Goal: Task Accomplishment & Management: Manage account settings

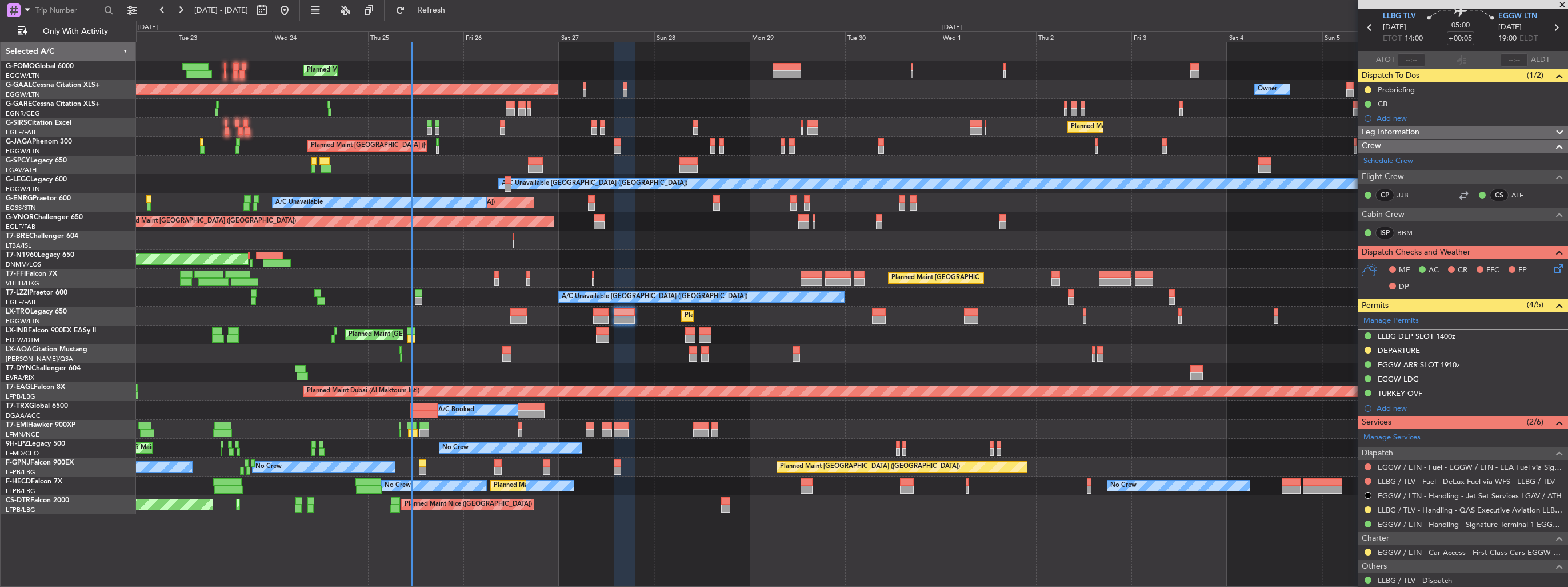
scroll to position [57, 0]
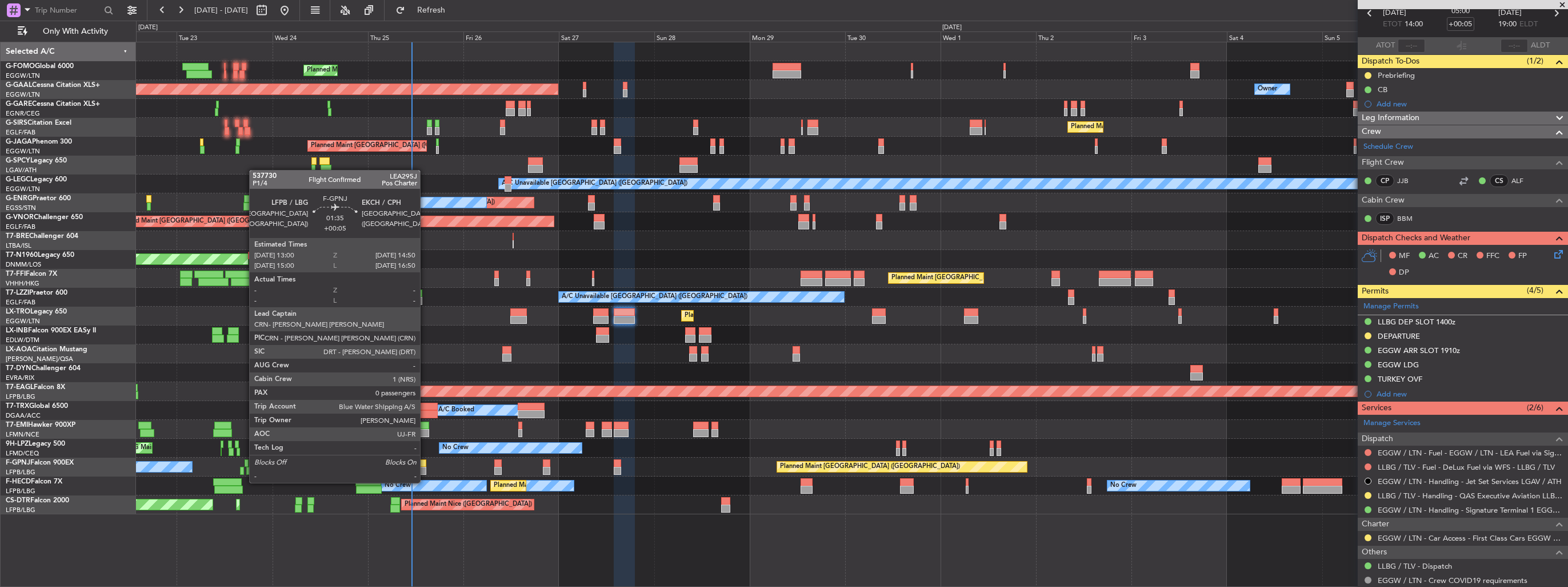
click at [425, 471] on div at bounding box center [422, 470] width 7 height 8
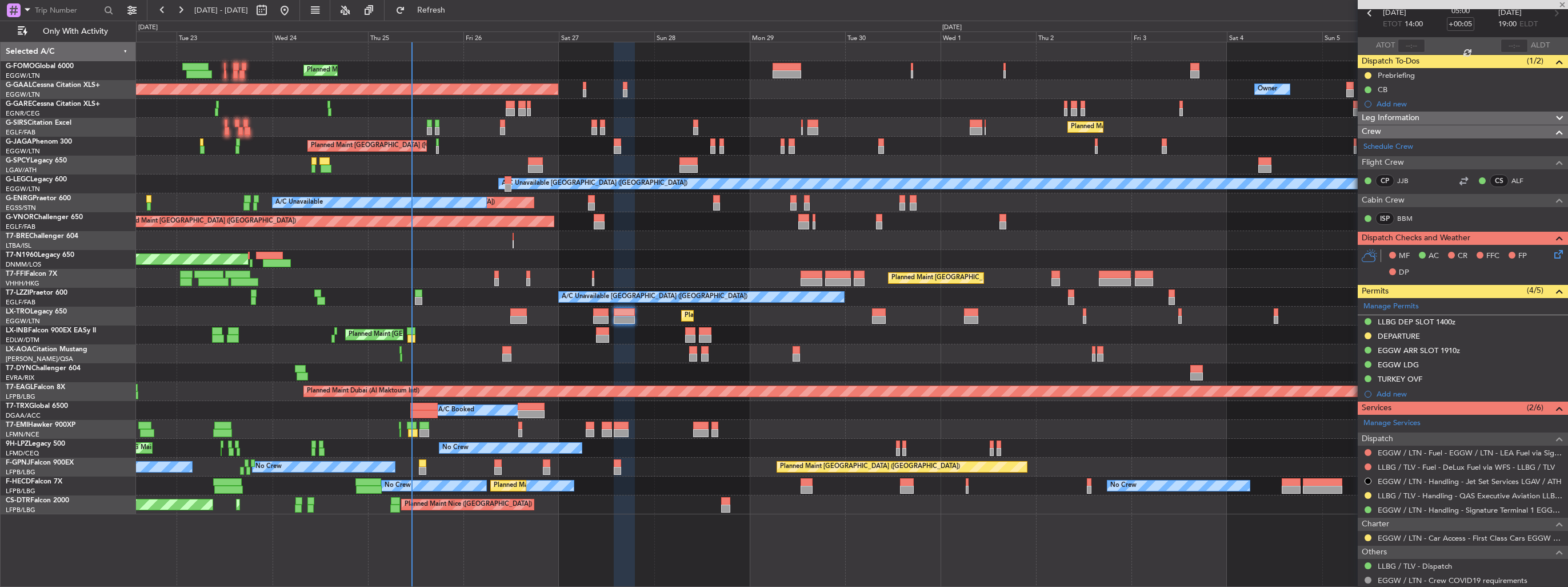
type input "0"
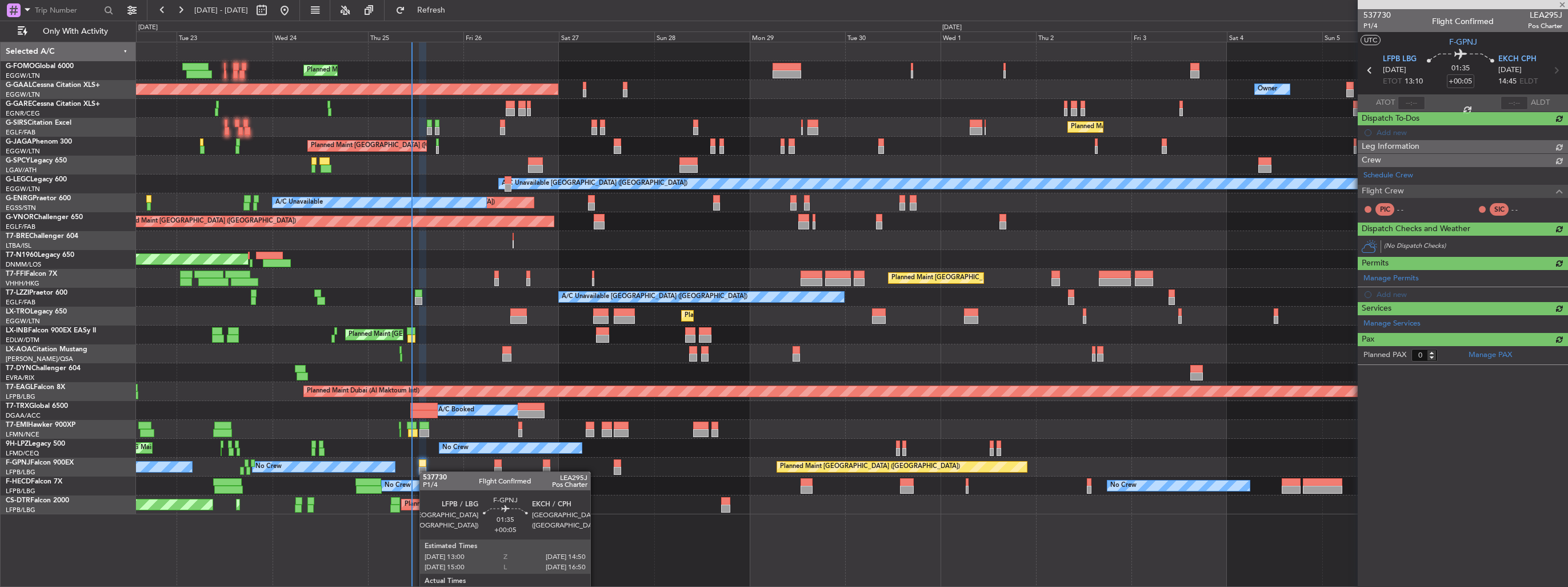
scroll to position [0, 0]
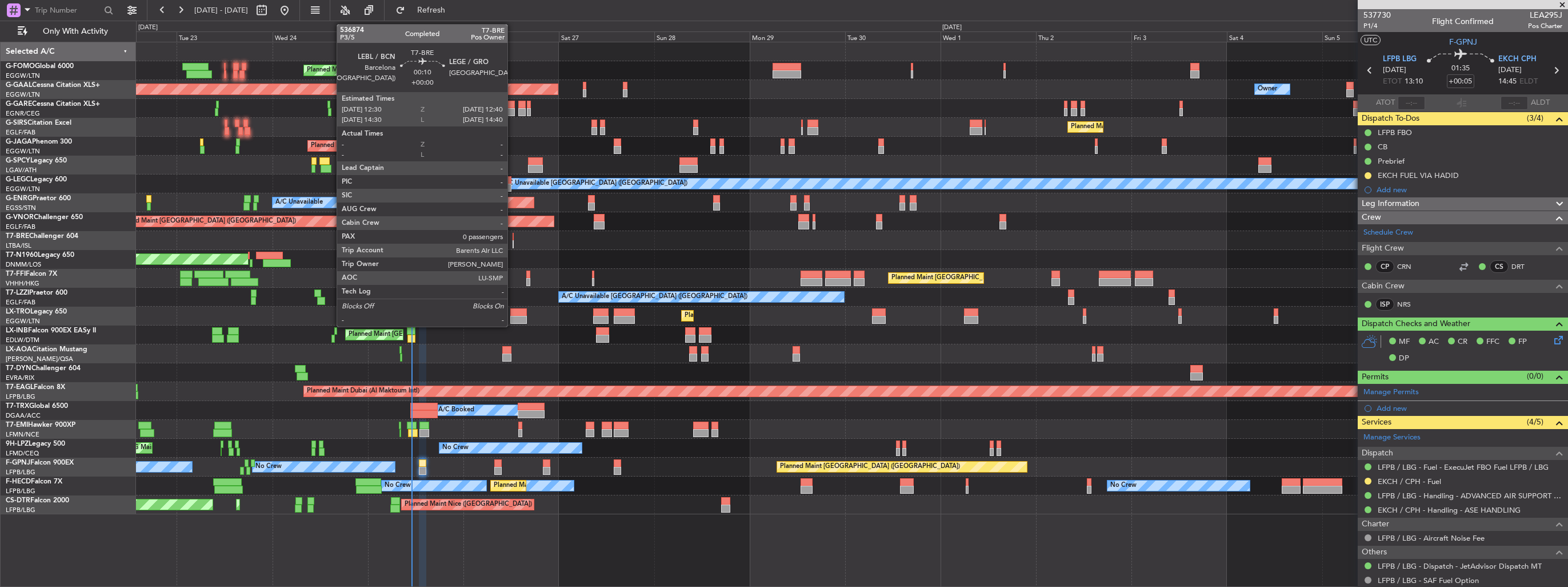
click at [512, 246] on div at bounding box center [513, 244] width 1 height 8
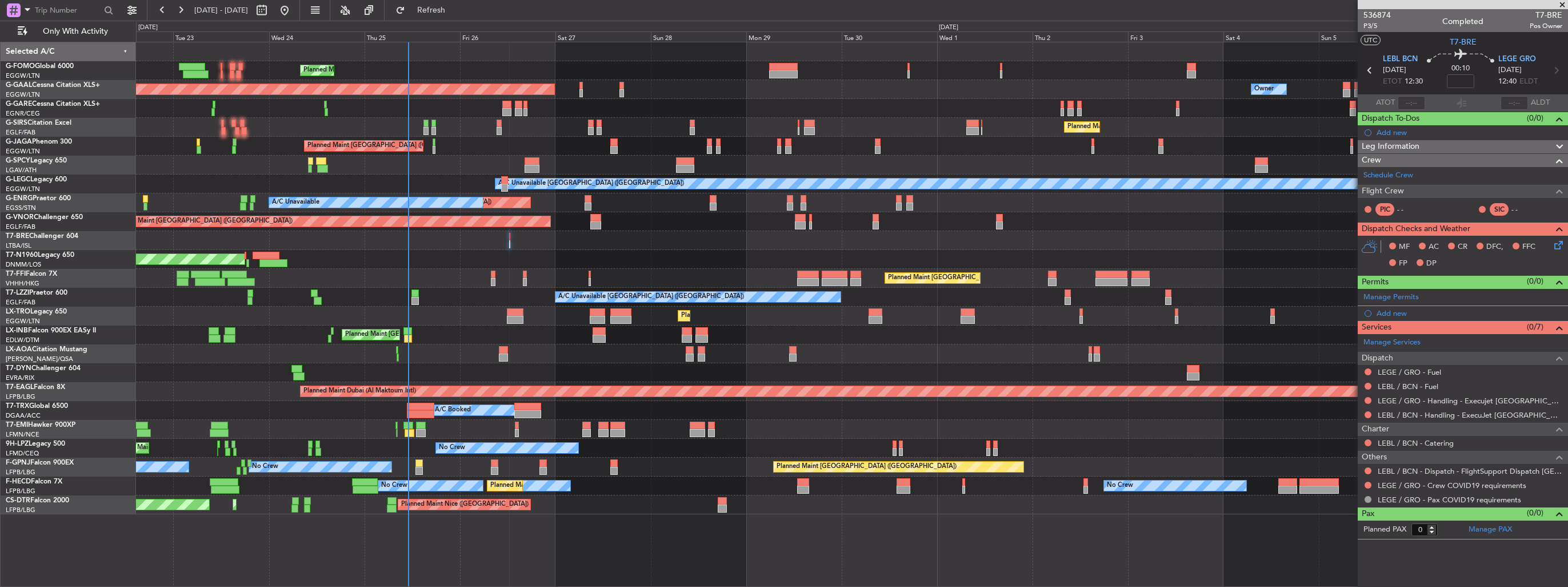
click at [878, 237] on div at bounding box center [852, 240] width 1432 height 19
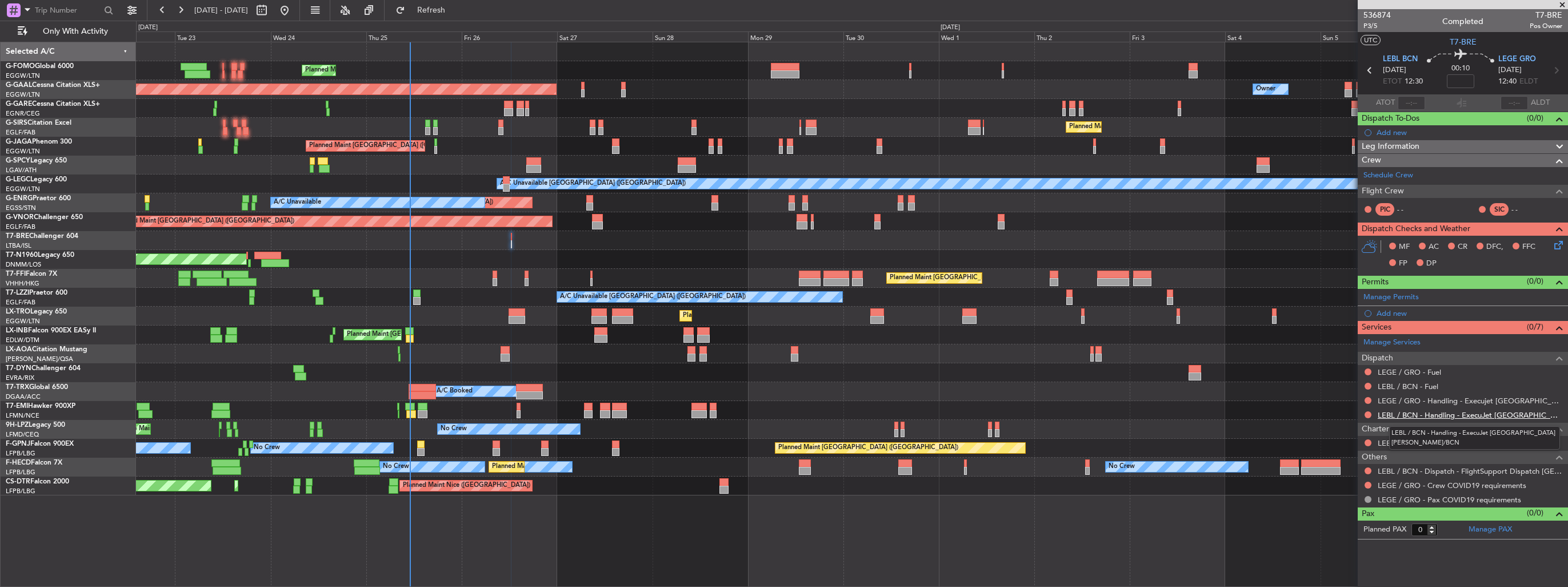
click at [1379, 413] on link "LEBL / BCN - Handling - ExecuJet [GEOGRAPHIC_DATA] [PERSON_NAME]/BCN" at bounding box center [1470, 415] width 185 height 10
click at [1422, 401] on link "LEGE / GRO - Handling - Execujet [GEOGRAPHIC_DATA] [PERSON_NAME] / GRO" at bounding box center [1470, 401] width 185 height 10
click at [1387, 313] on div "Add new" at bounding box center [1464, 313] width 175 height 10
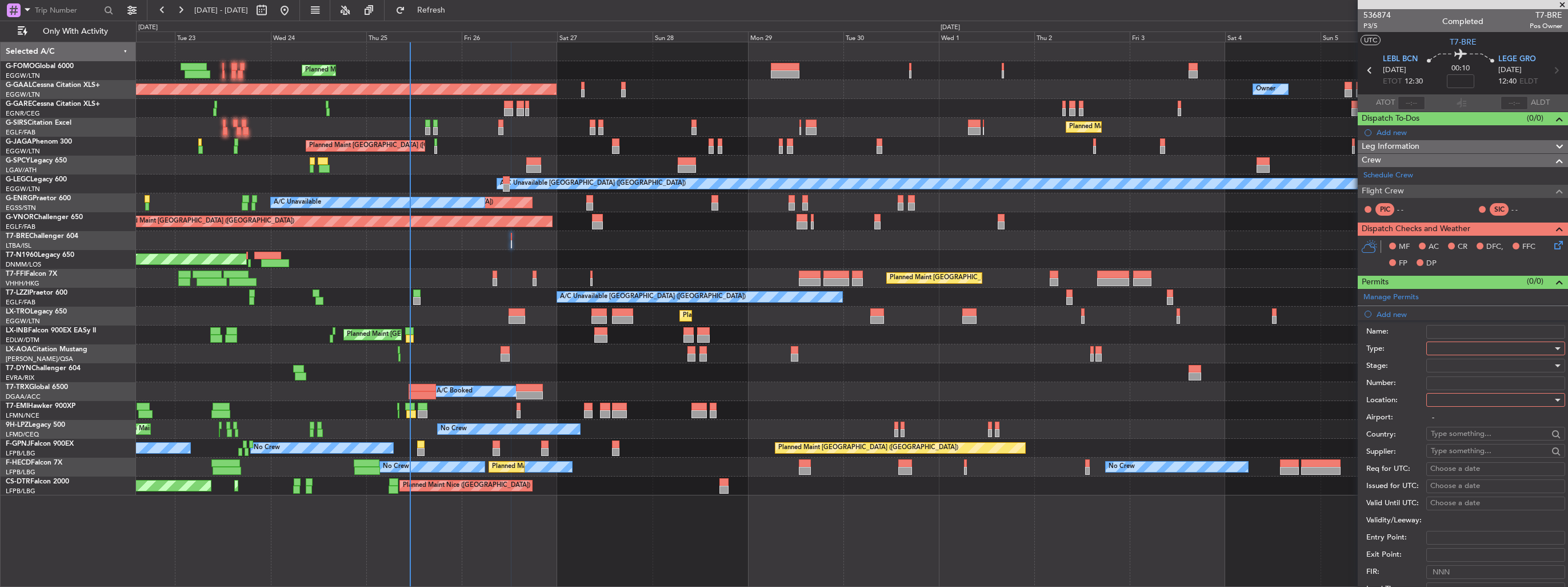
click at [1440, 345] on div at bounding box center [1492, 348] width 122 height 17
click at [1484, 470] on span "Parking" at bounding box center [1492, 468] width 120 height 17
click at [1479, 398] on div at bounding box center [1492, 400] width 122 height 17
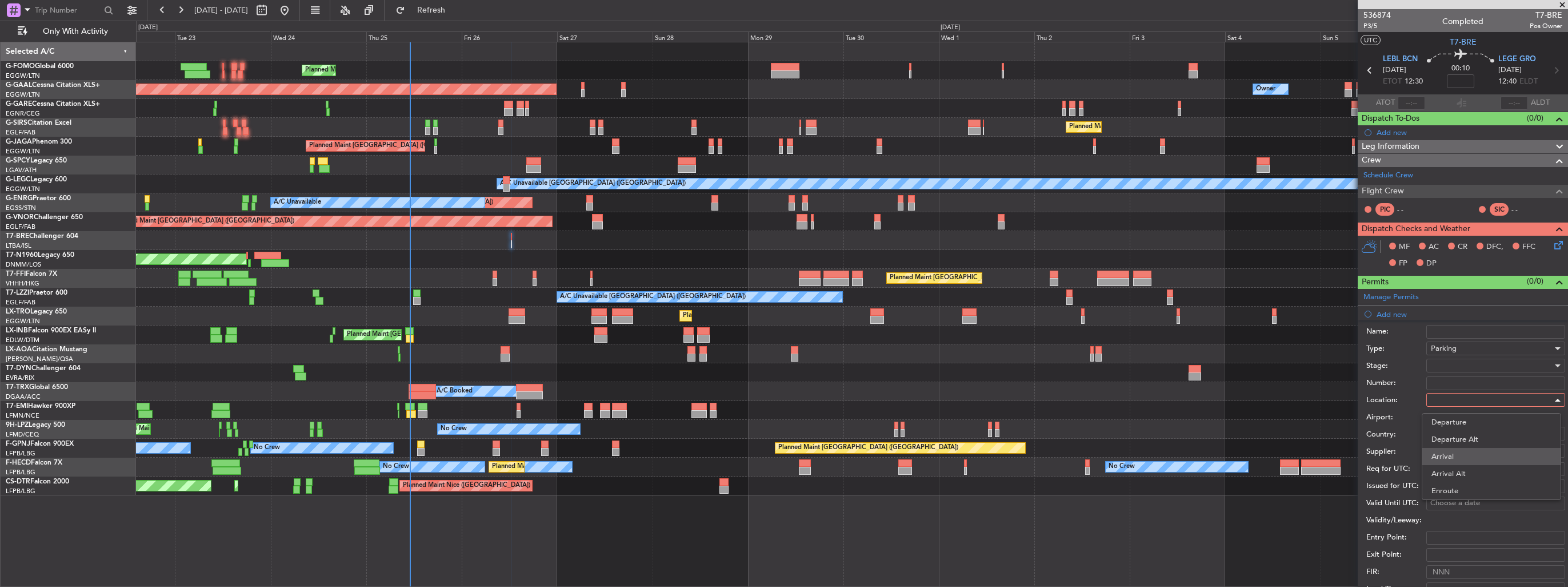
click at [1473, 458] on span "Arrival" at bounding box center [1492, 456] width 120 height 17
type input "LEGE / GRO"
click at [1469, 367] on div at bounding box center [1492, 366] width 122 height 17
drag, startPoint x: 1468, startPoint y: 454, endPoint x: 1469, endPoint y: 448, distance: 6.1
click at [1469, 454] on span "Received OK" at bounding box center [1492, 456] width 120 height 17
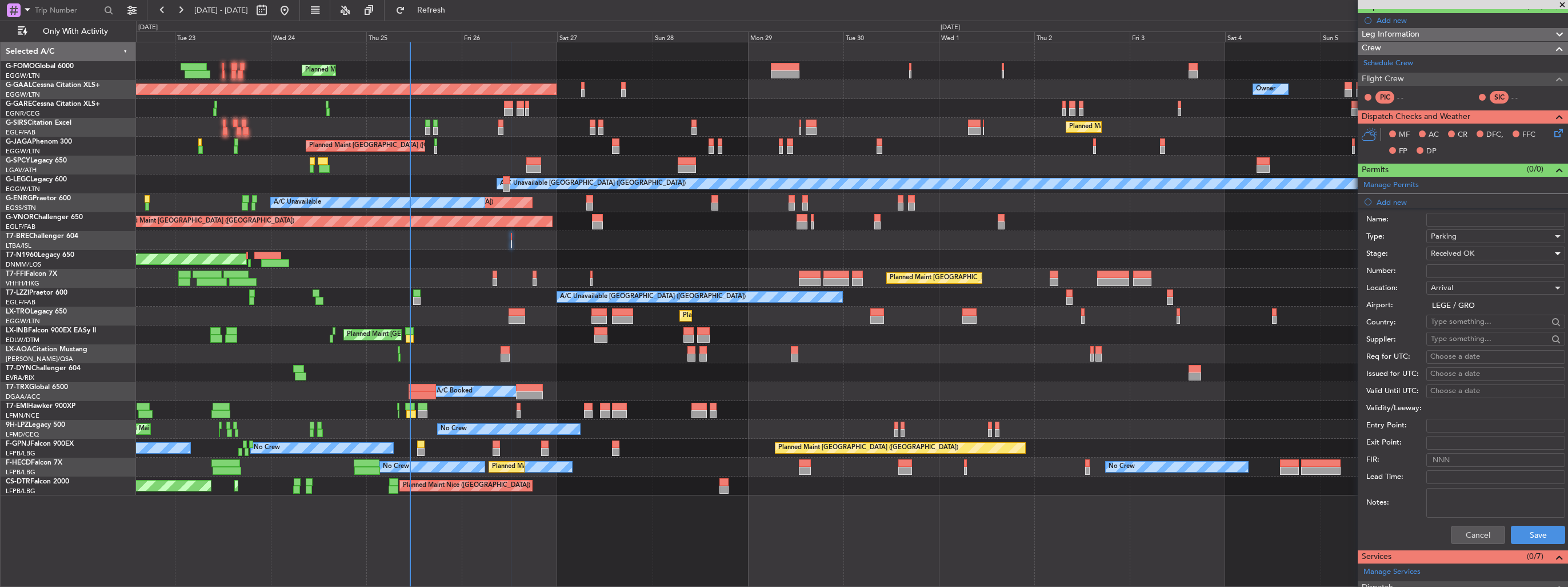
scroll to position [114, 0]
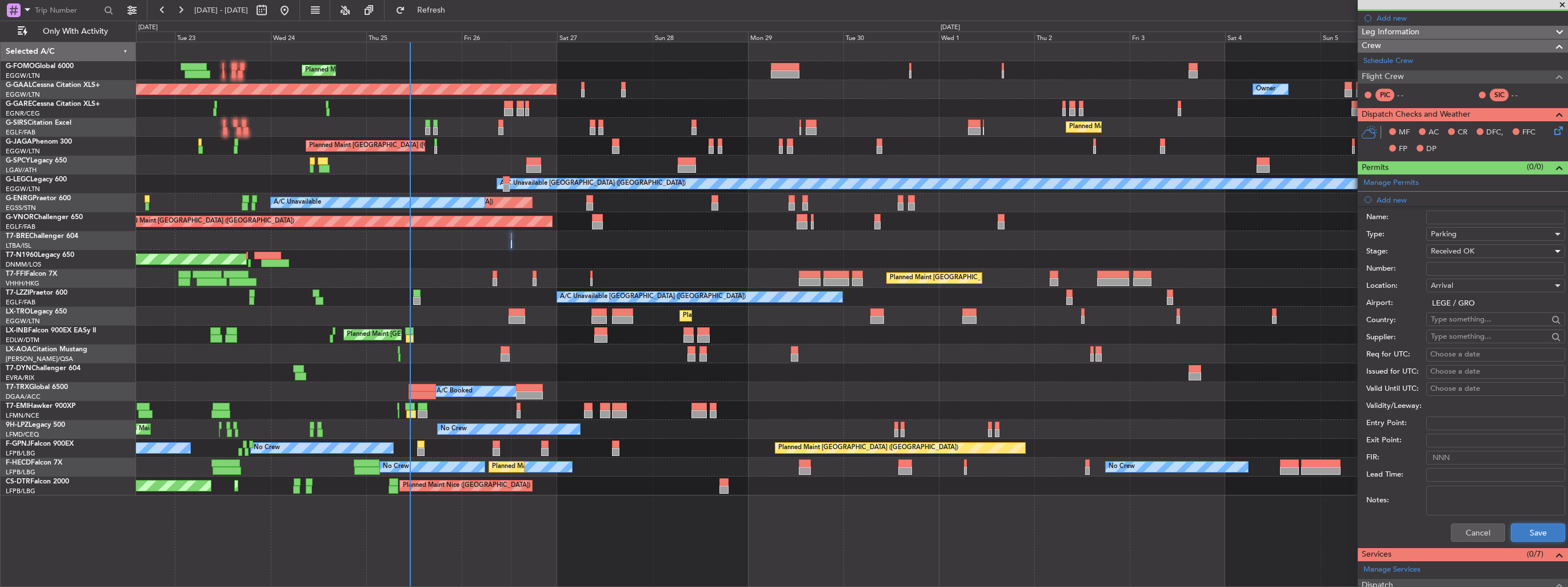
click at [1531, 524] on button "Save" at bounding box center [1538, 532] width 55 height 18
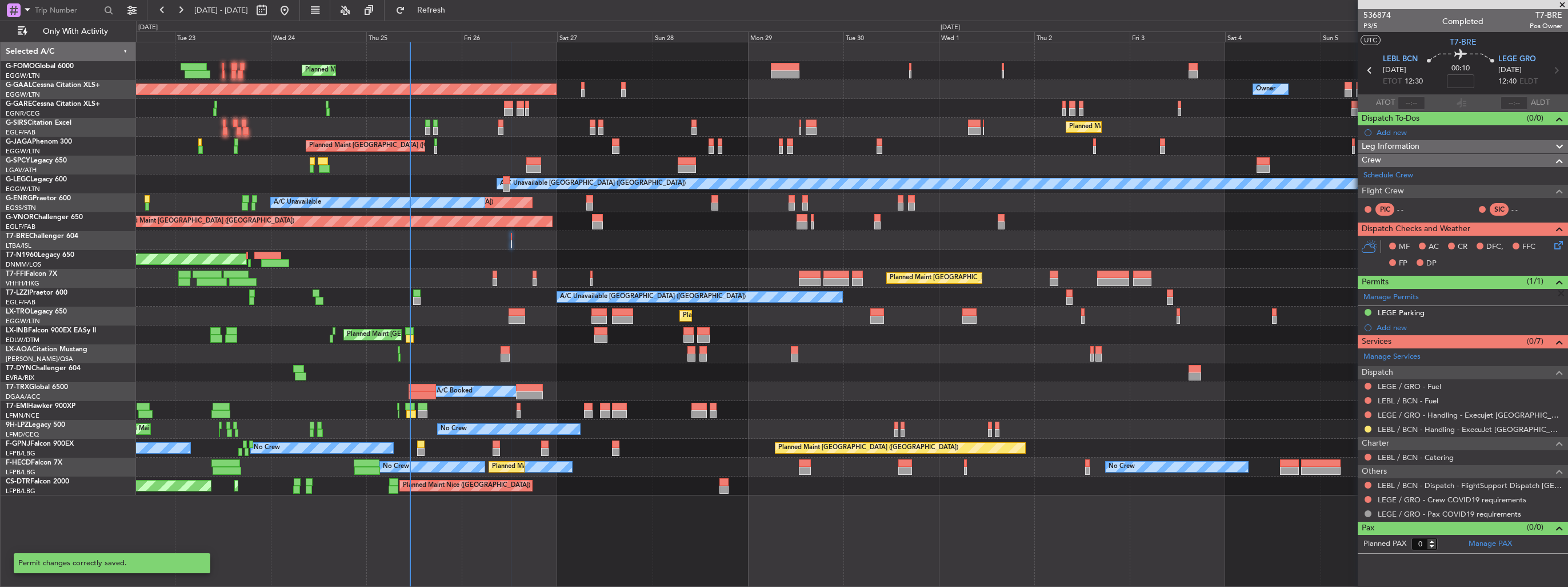
scroll to position [0, 0]
click at [1556, 310] on img at bounding box center [1558, 313] width 9 height 10
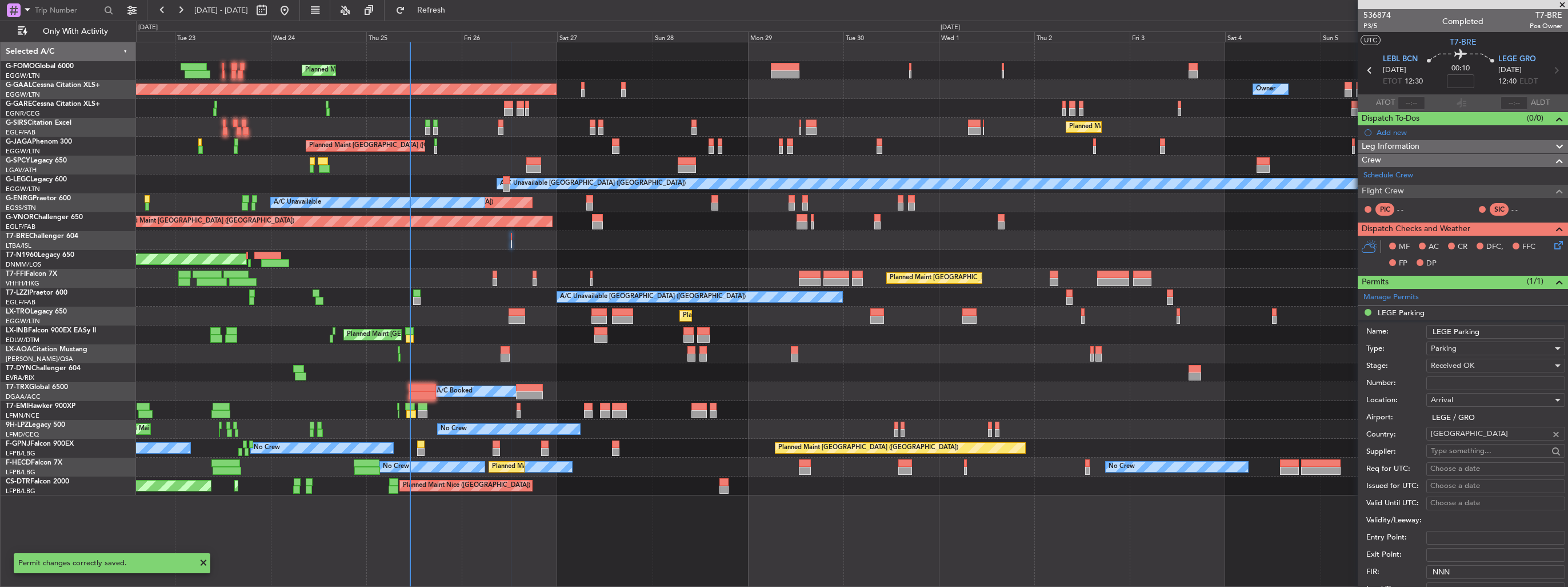
click at [1518, 329] on input "LEGE Parking" at bounding box center [1496, 332] width 139 height 13
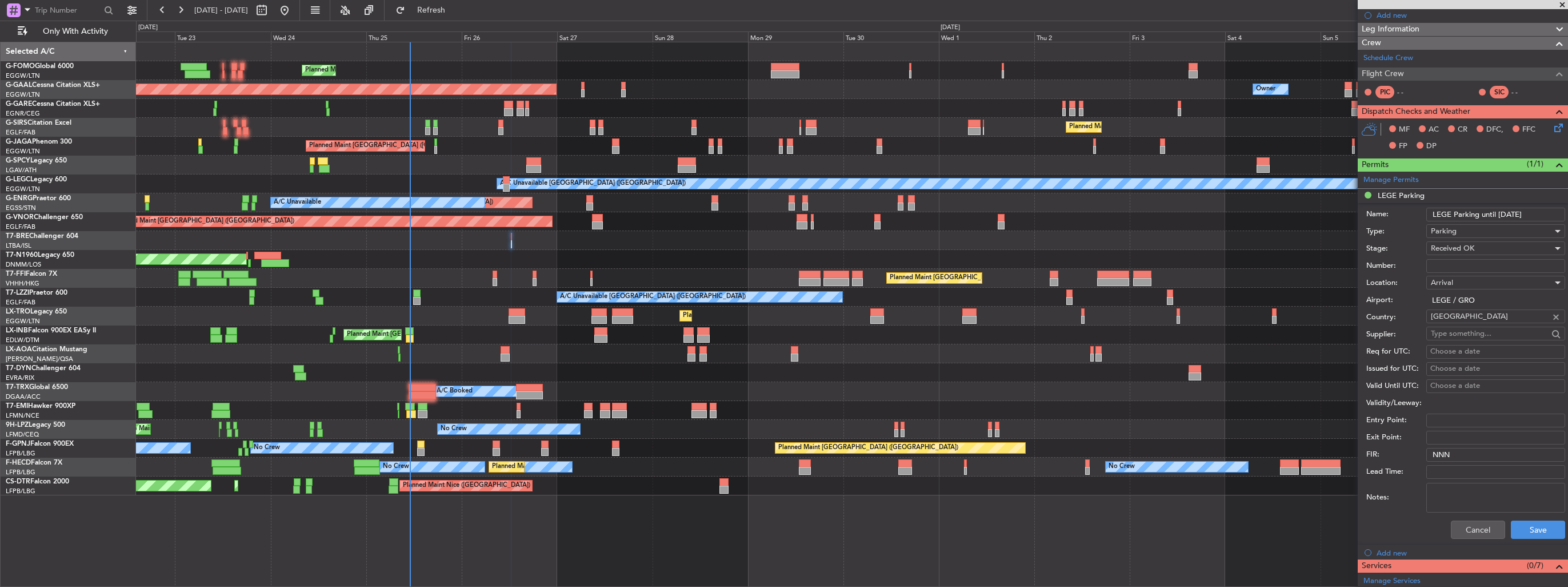
scroll to position [172, 0]
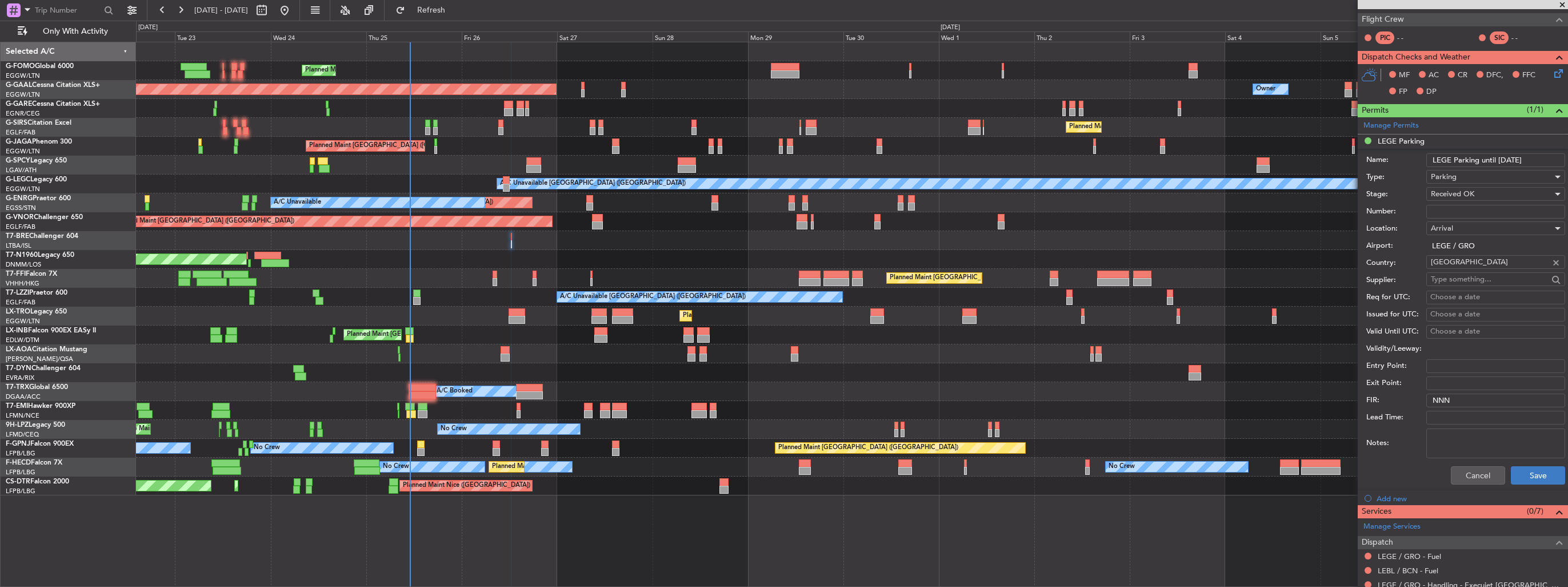
type input "LEGE Parking until [DATE]"
click at [1536, 472] on button "Save" at bounding box center [1538, 475] width 55 height 18
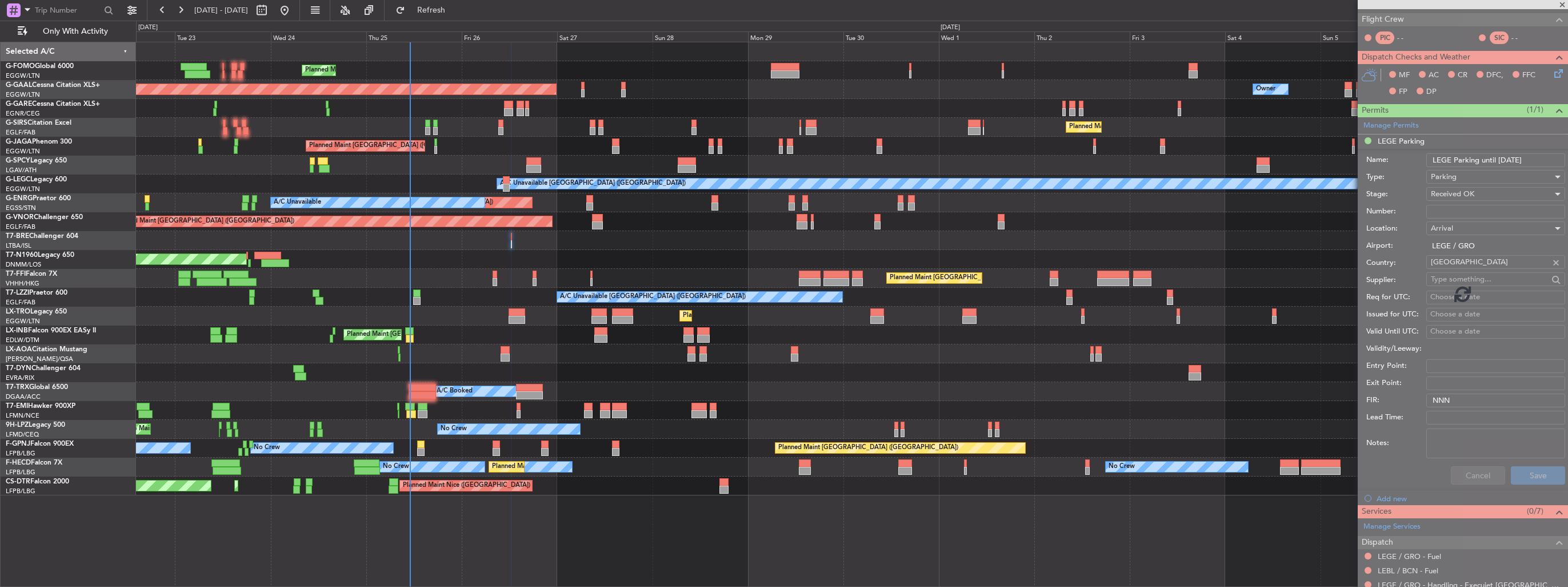
scroll to position [0, 0]
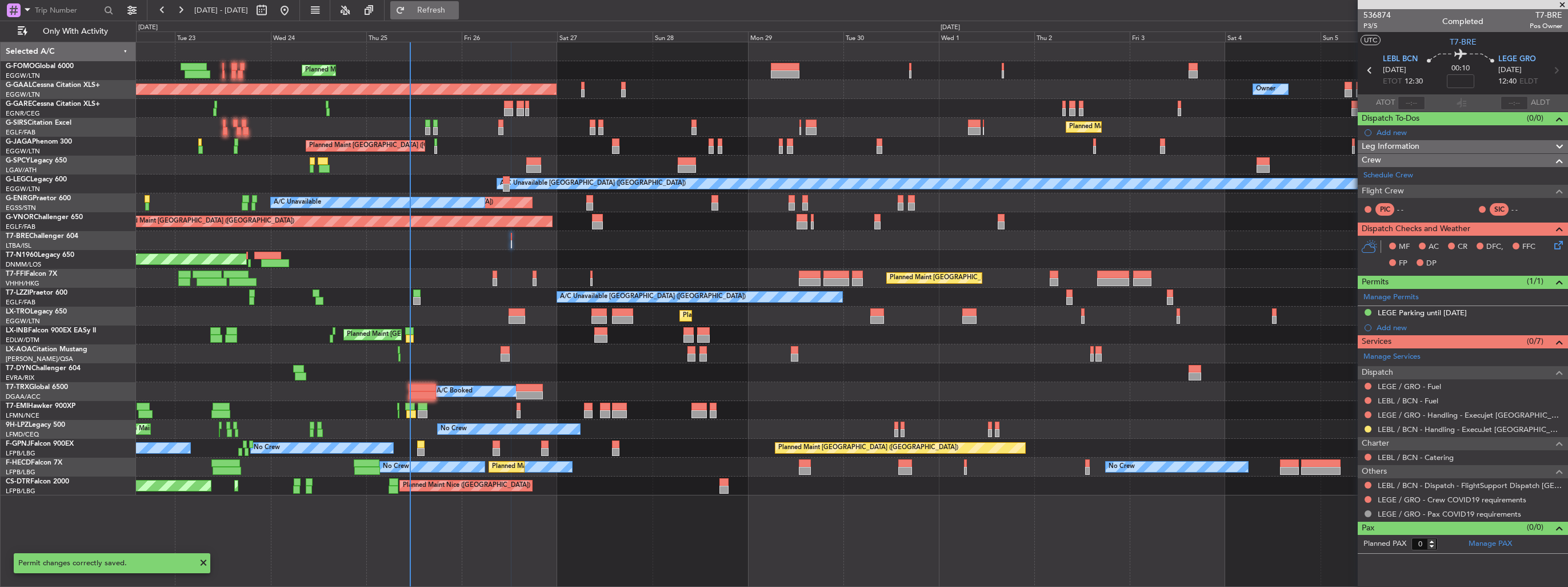
click at [446, 8] on span "Refresh" at bounding box center [432, 10] width 48 height 8
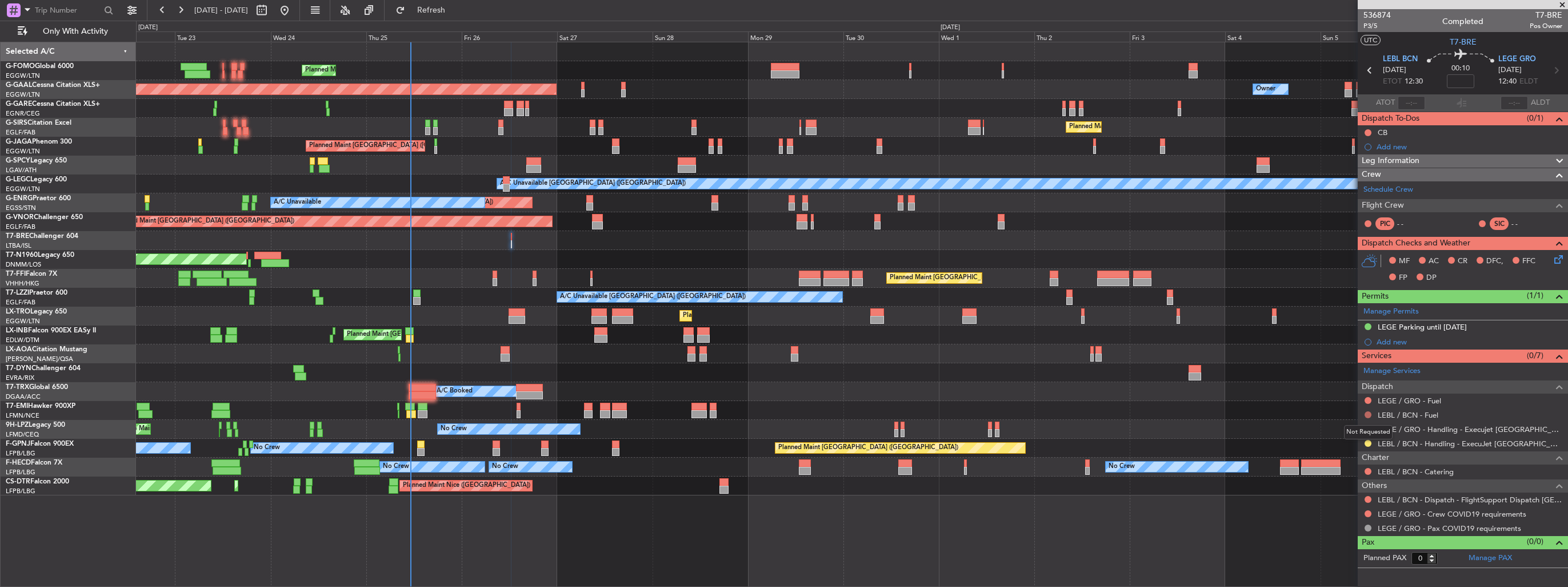
click at [1367, 414] on button at bounding box center [1368, 414] width 7 height 7
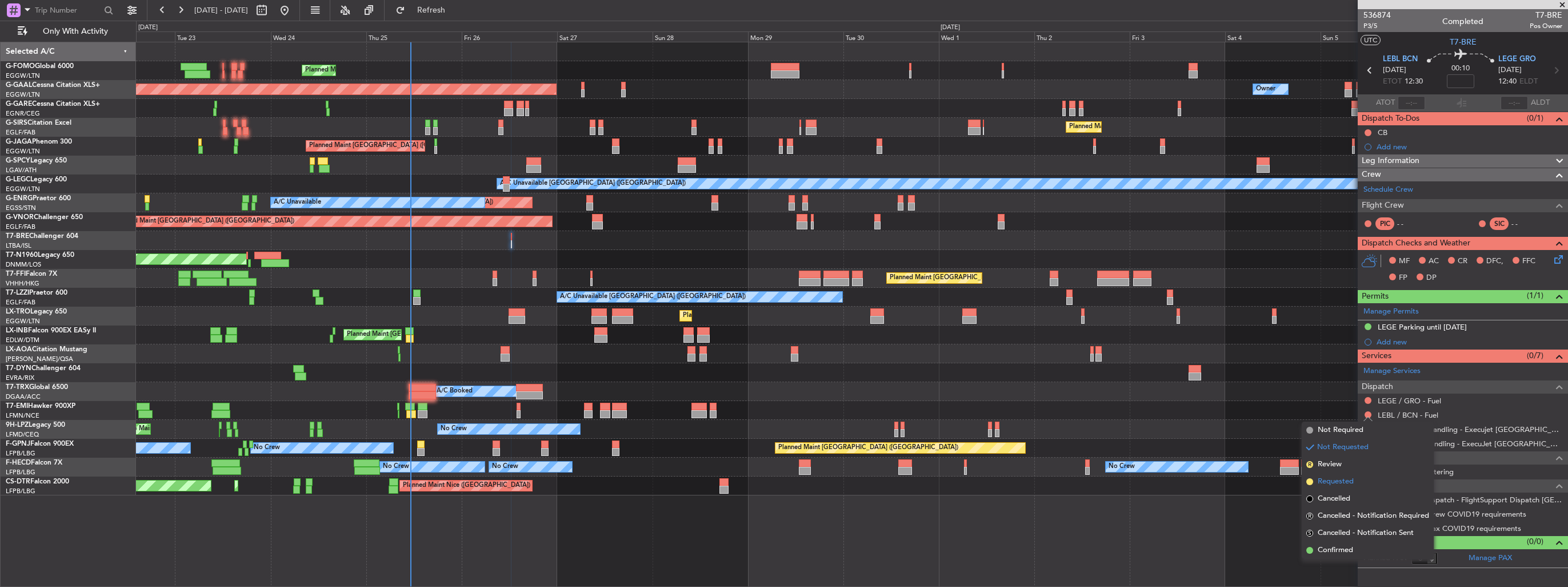
click at [1333, 478] on span "Requested" at bounding box center [1336, 481] width 36 height 12
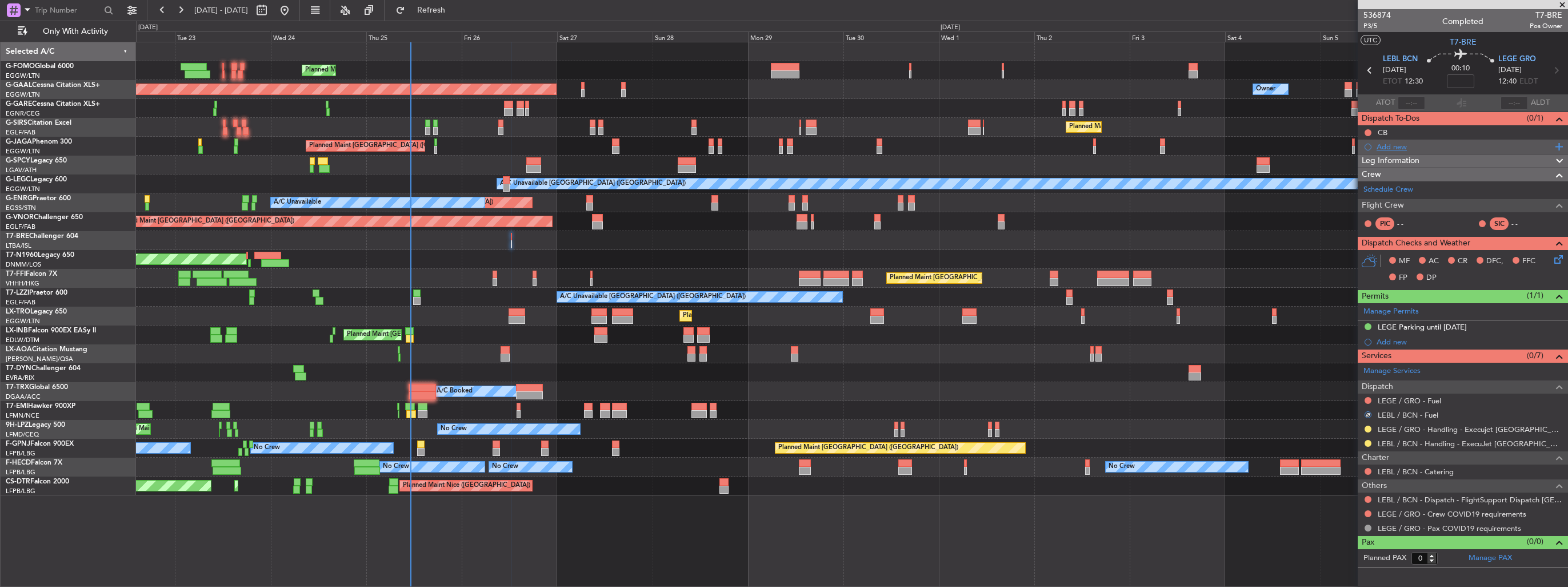
click at [1378, 145] on div "Add new" at bounding box center [1464, 147] width 175 height 10
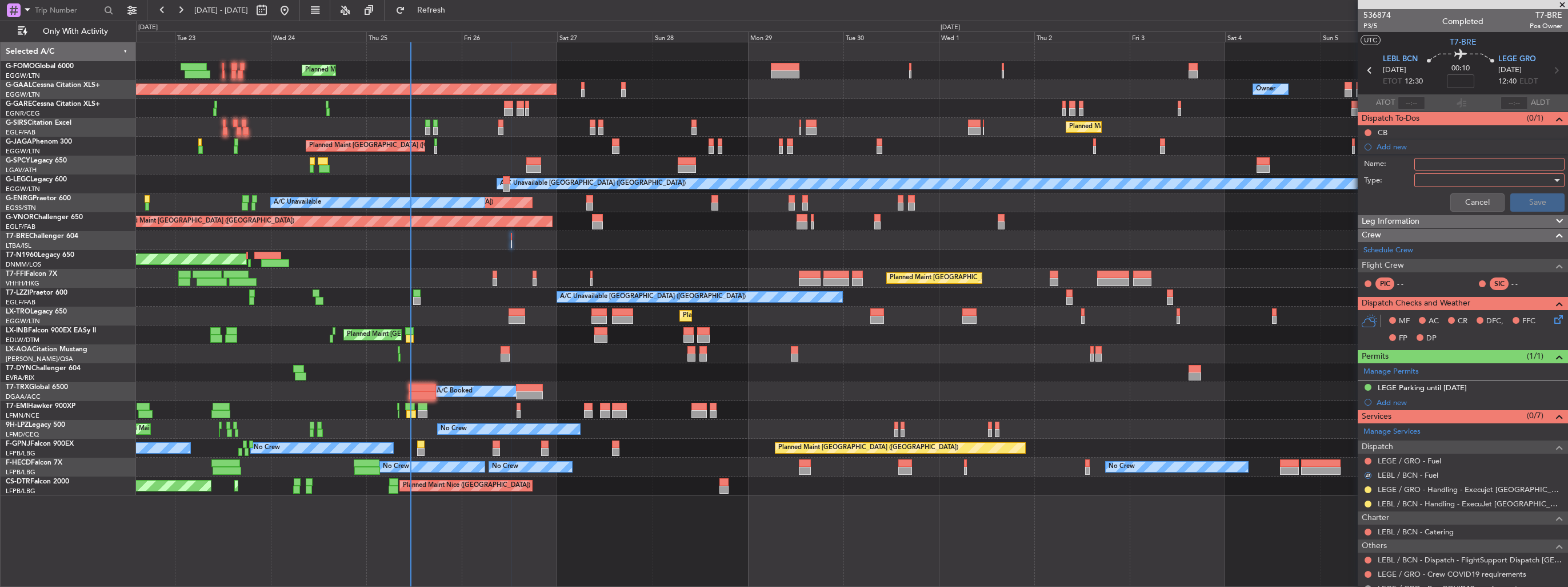
click at [1445, 163] on input "Name:" at bounding box center [1490, 164] width 150 height 13
type input "FUEL IN LEBL VIA HANDLER"
click at [1422, 180] on div at bounding box center [1485, 180] width 133 height 17
click at [1429, 203] on span "Generic" at bounding box center [1484, 202] width 134 height 17
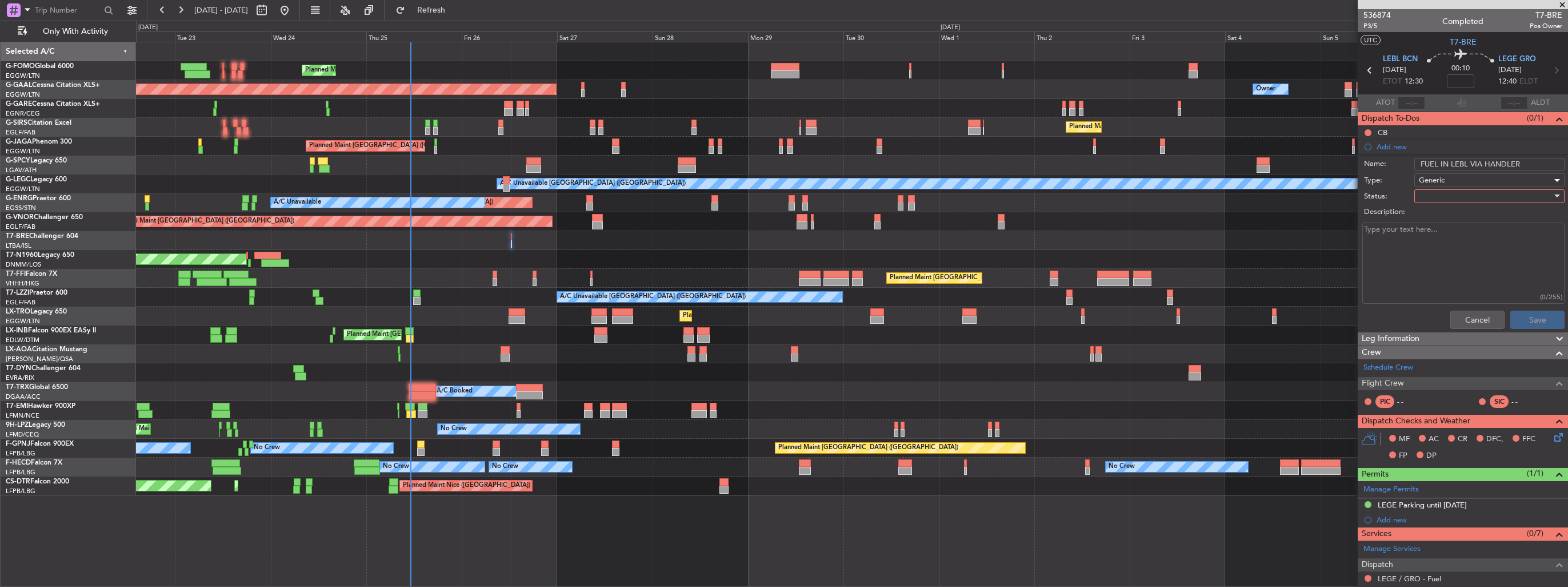
click at [1429, 199] on div at bounding box center [1485, 196] width 133 height 17
click at [1432, 231] on span "In Progress" at bounding box center [1484, 236] width 134 height 17
click at [1528, 313] on button "Save" at bounding box center [1537, 320] width 55 height 18
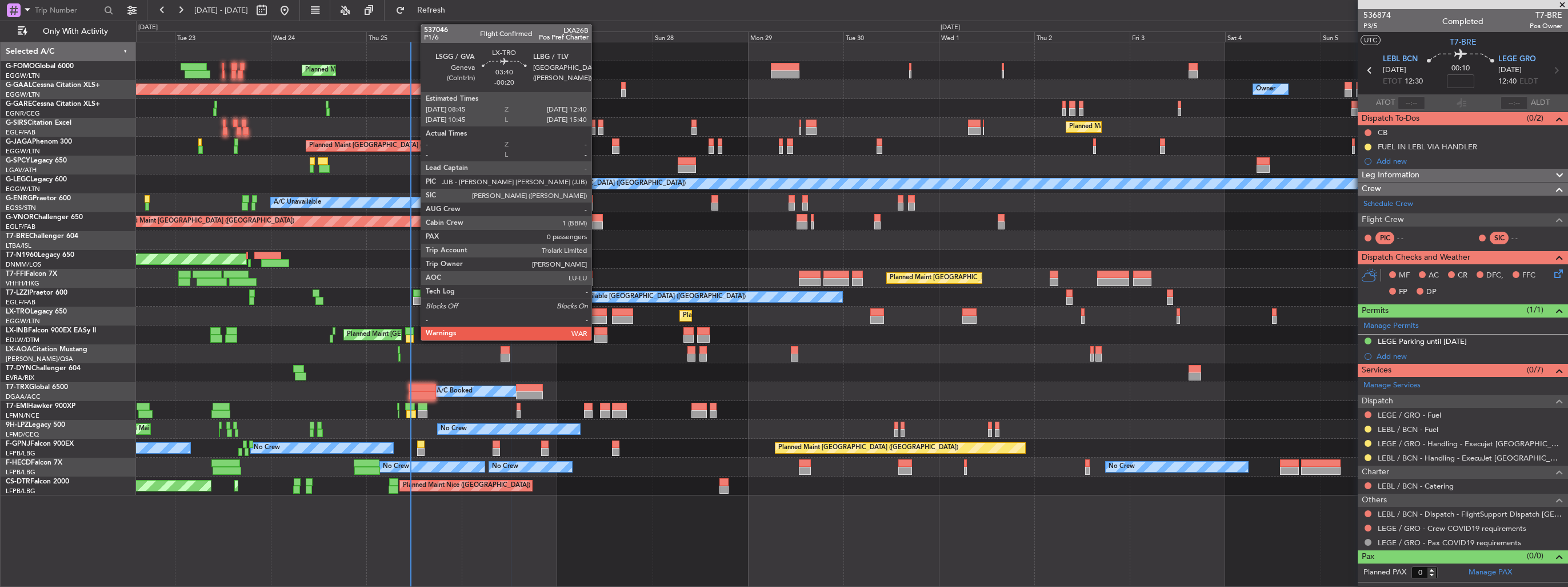
click at [596, 312] on div at bounding box center [599, 312] width 16 height 8
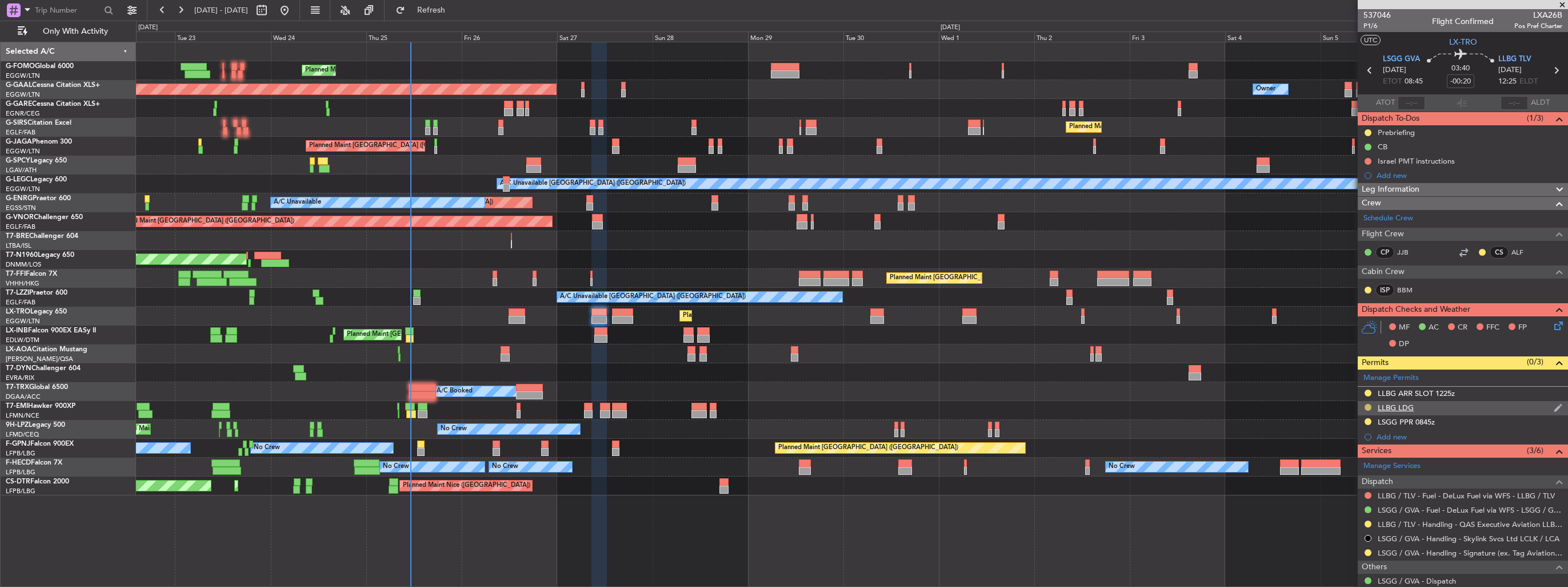
click at [1366, 405] on button at bounding box center [1368, 407] width 7 height 7
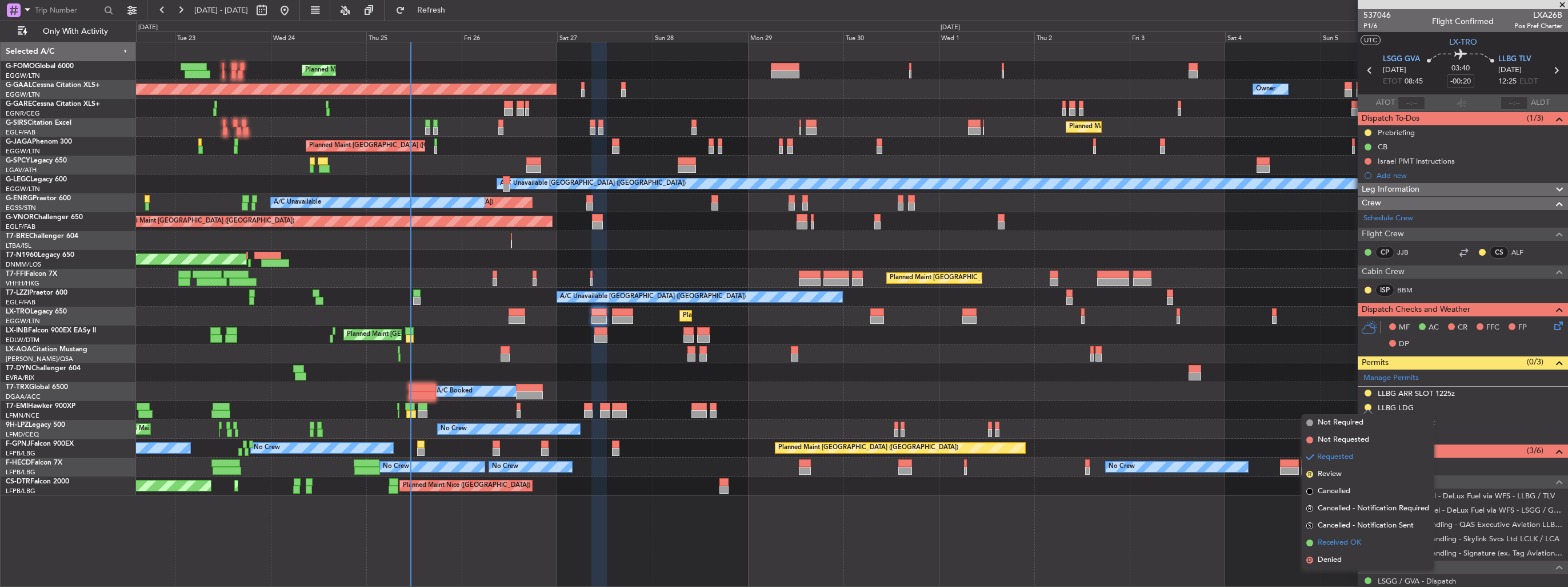
click at [1333, 543] on span "Received OK" at bounding box center [1339, 542] width 44 height 12
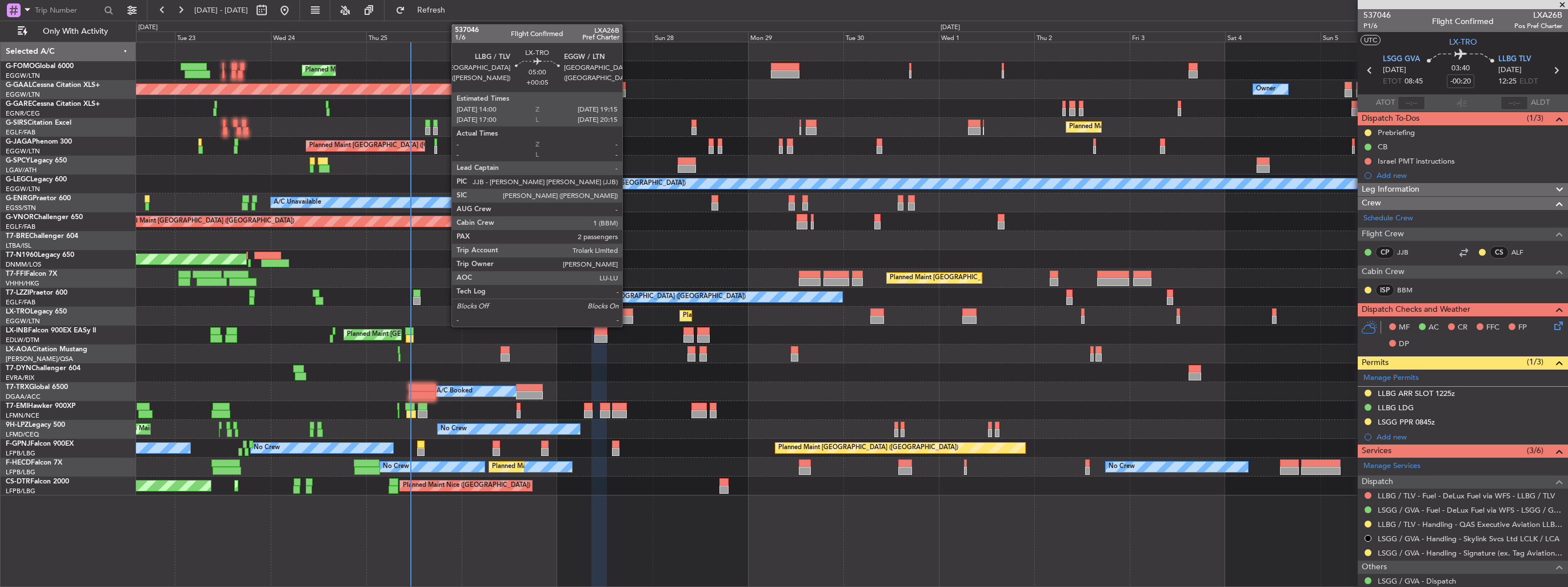
click at [628, 311] on div at bounding box center [623, 312] width 21 height 8
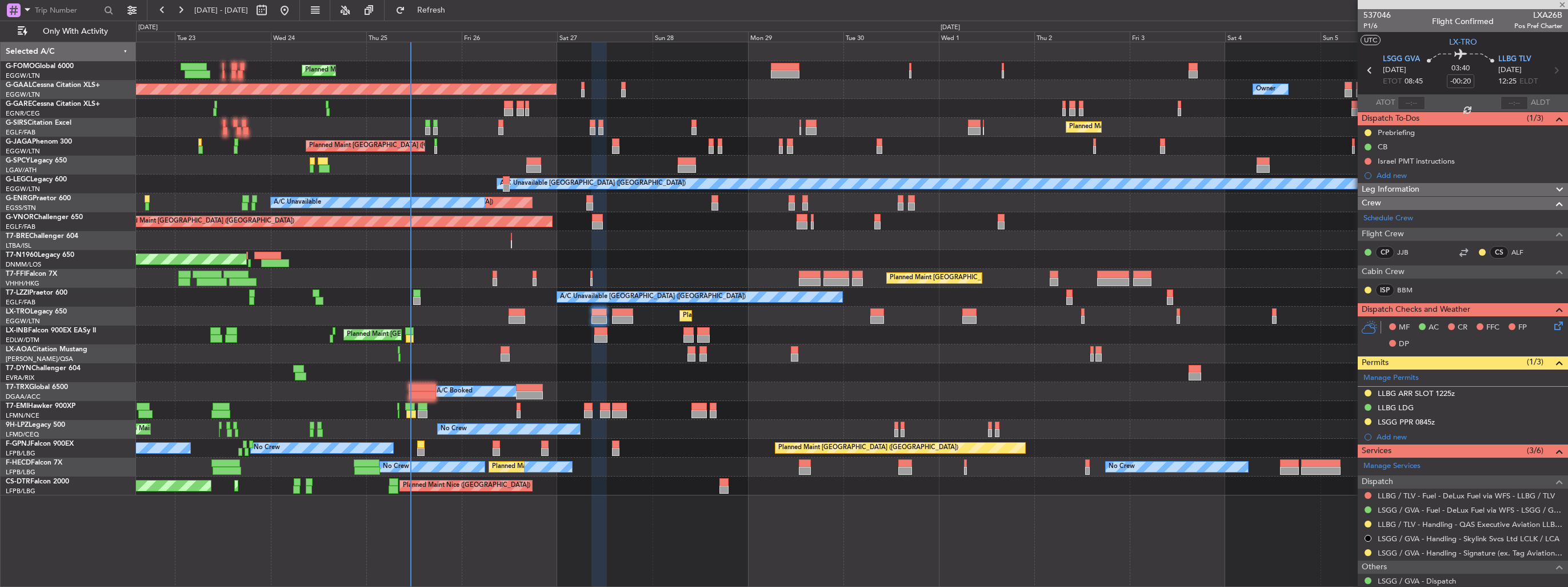
type input "+00:05"
type input "2"
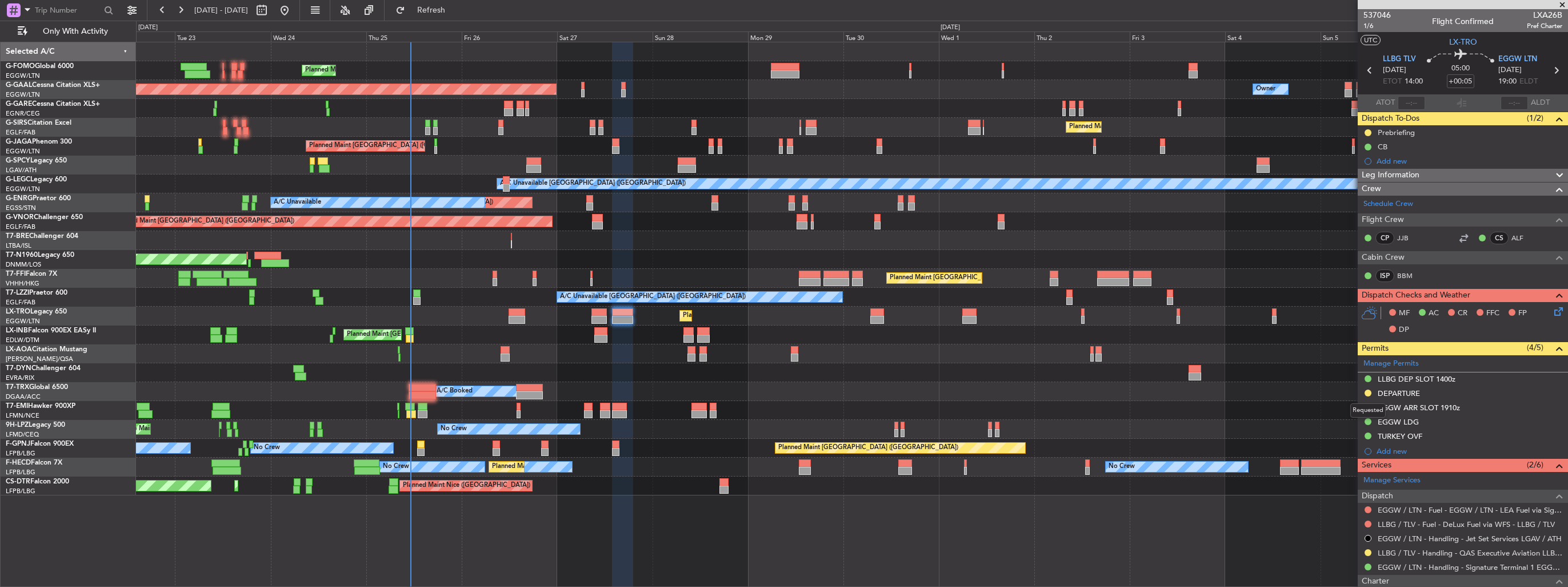
click at [1368, 393] on button at bounding box center [1368, 393] width 7 height 7
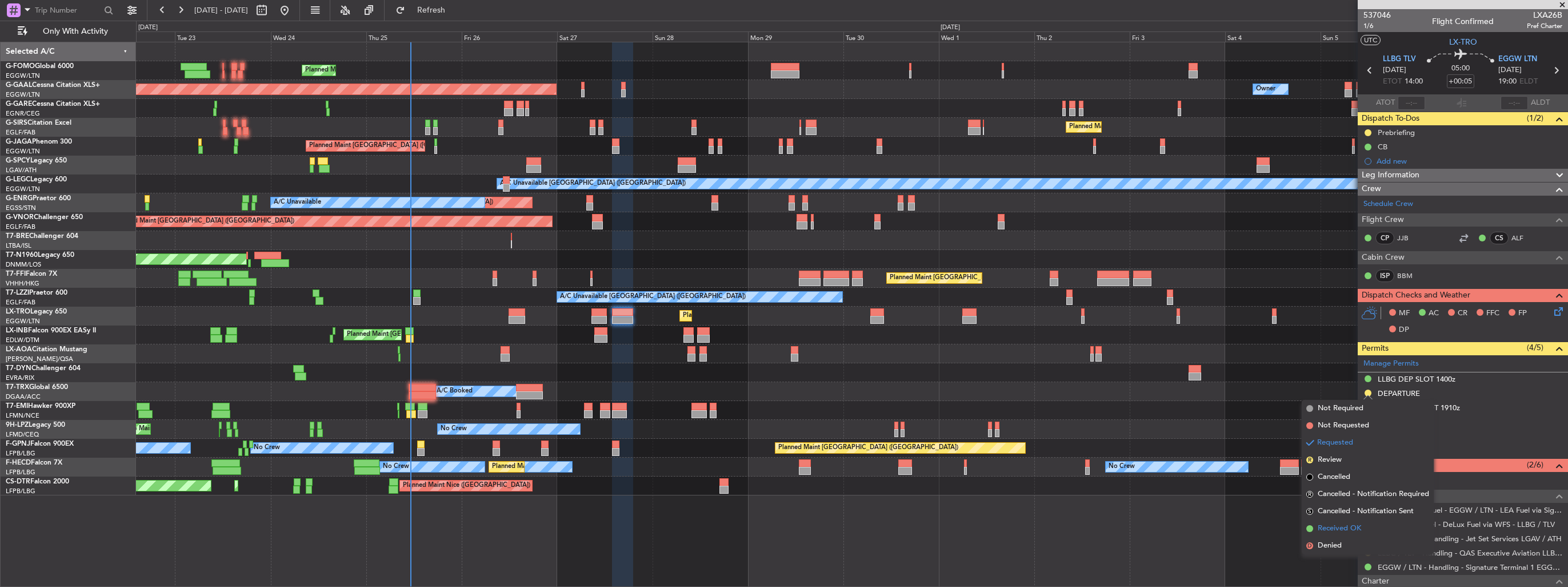
click at [1339, 524] on span "Received OK" at bounding box center [1339, 528] width 44 height 12
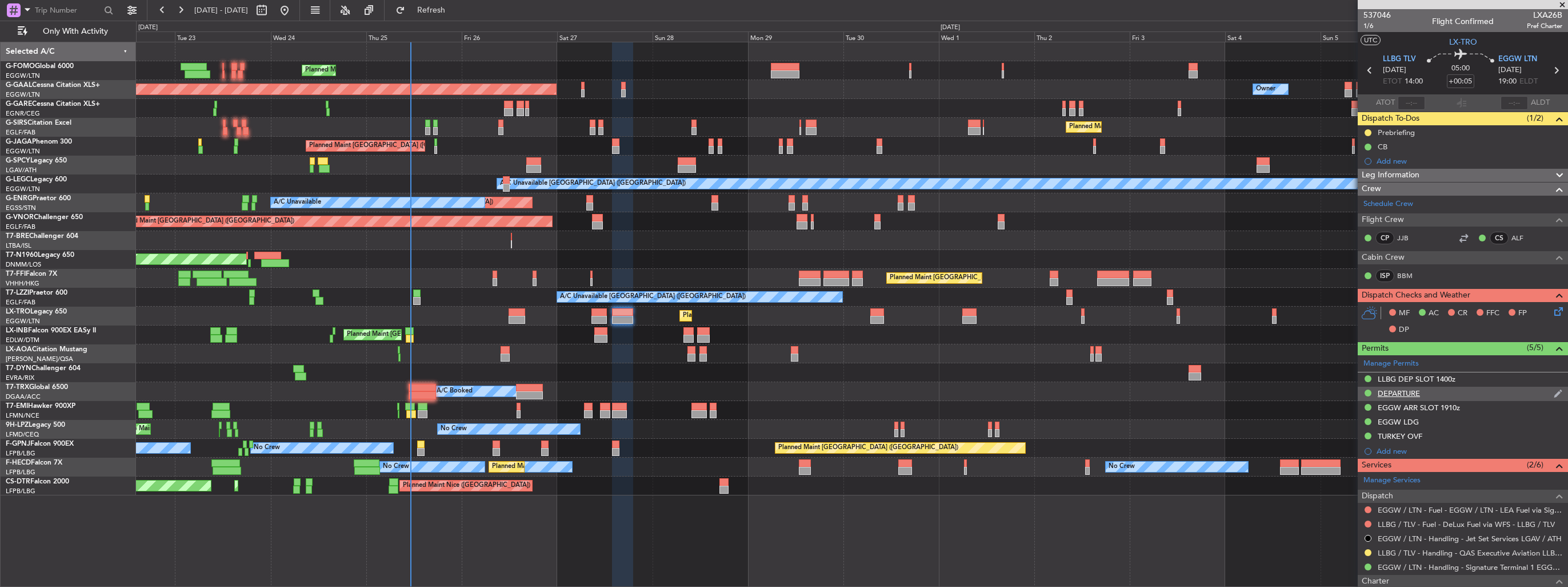
click at [1554, 393] on img at bounding box center [1558, 393] width 9 height 10
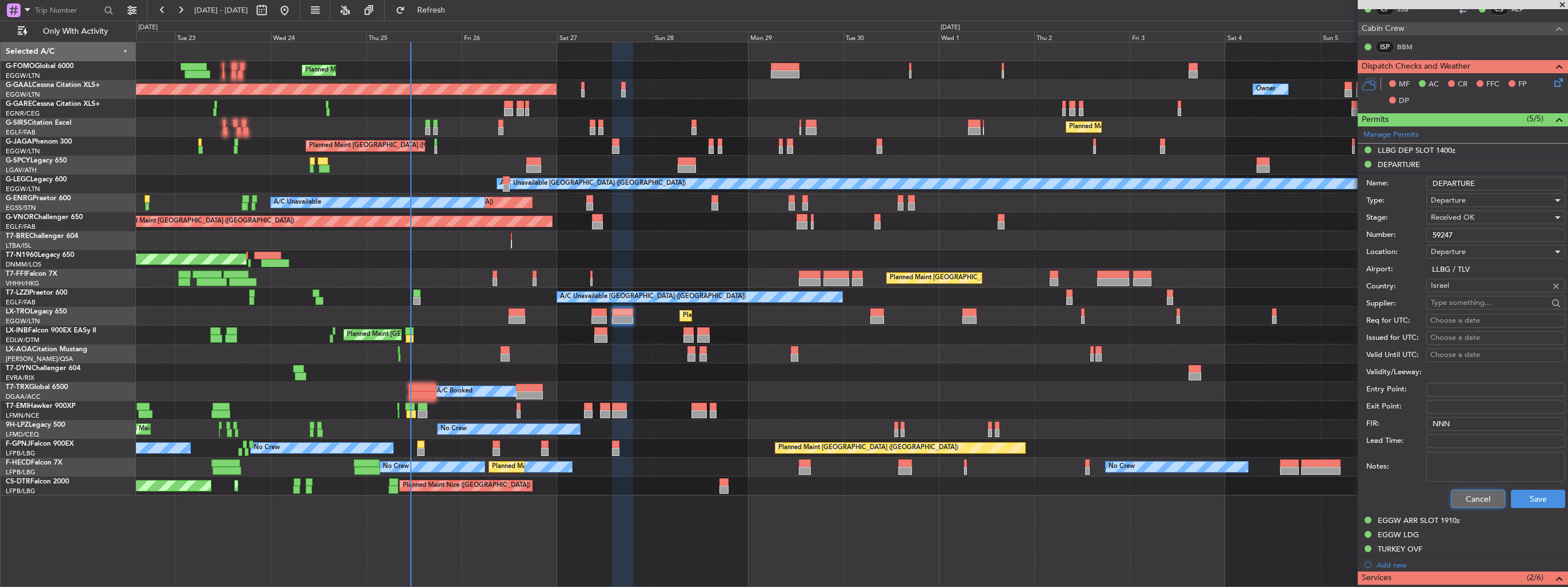
click at [1475, 497] on button "Cancel" at bounding box center [1478, 499] width 55 height 18
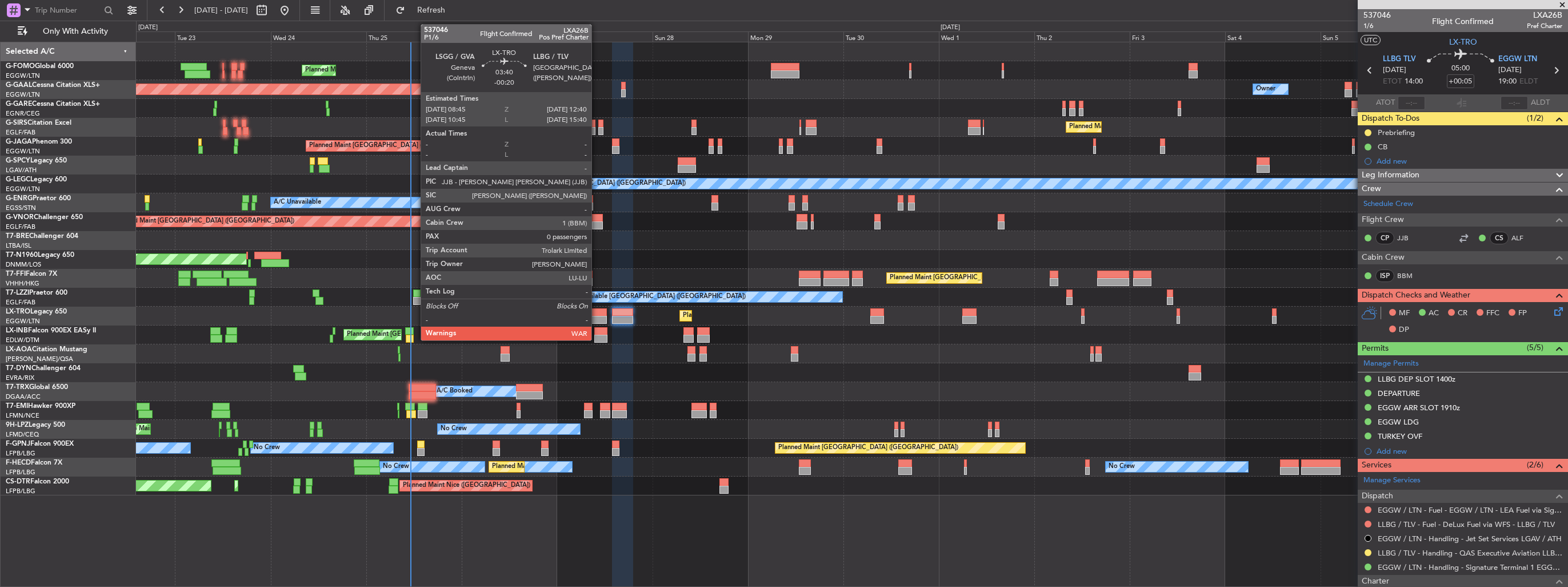
click at [596, 315] on div at bounding box center [599, 312] width 16 height 8
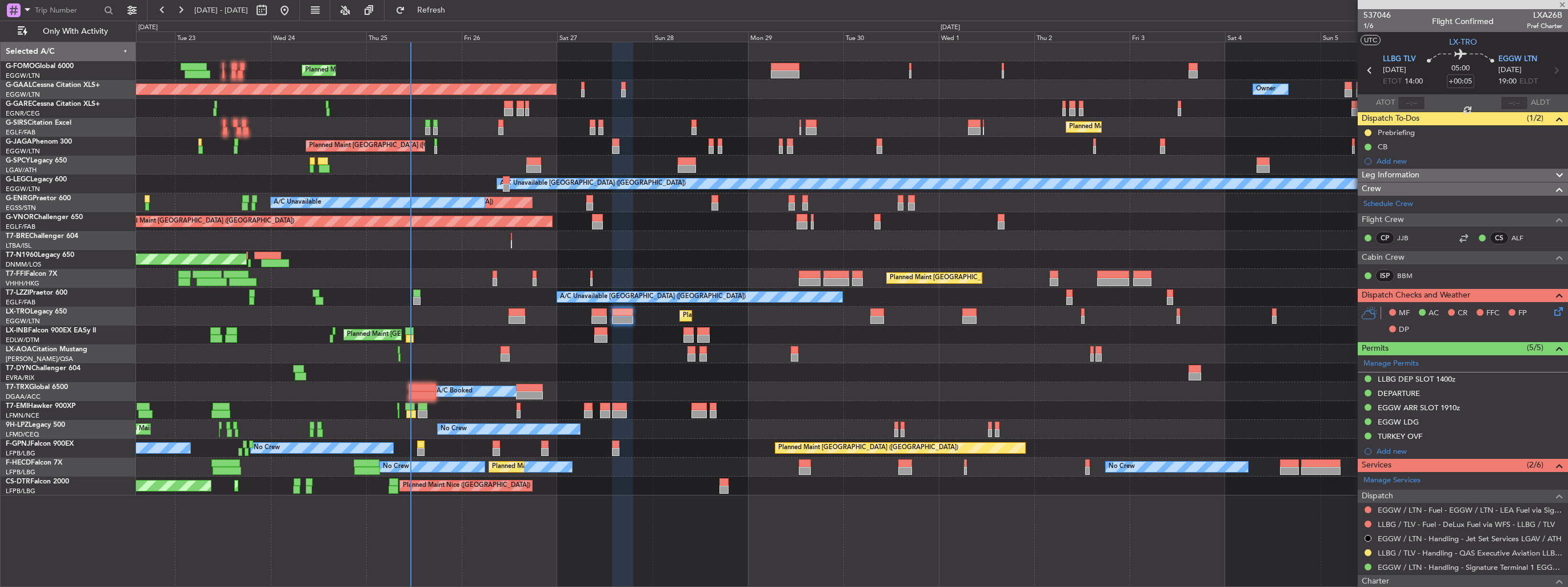
type input "-00:20"
type input "0"
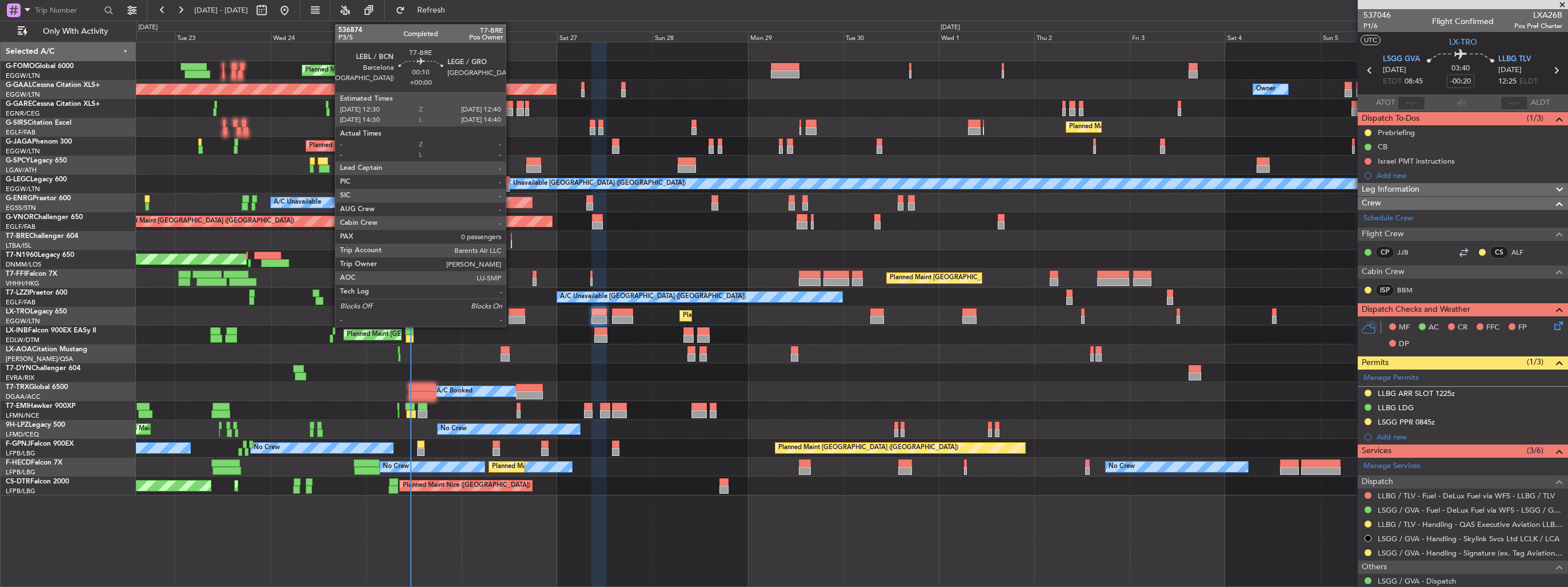
click at [511, 243] on div at bounding box center [512, 244] width 1 height 8
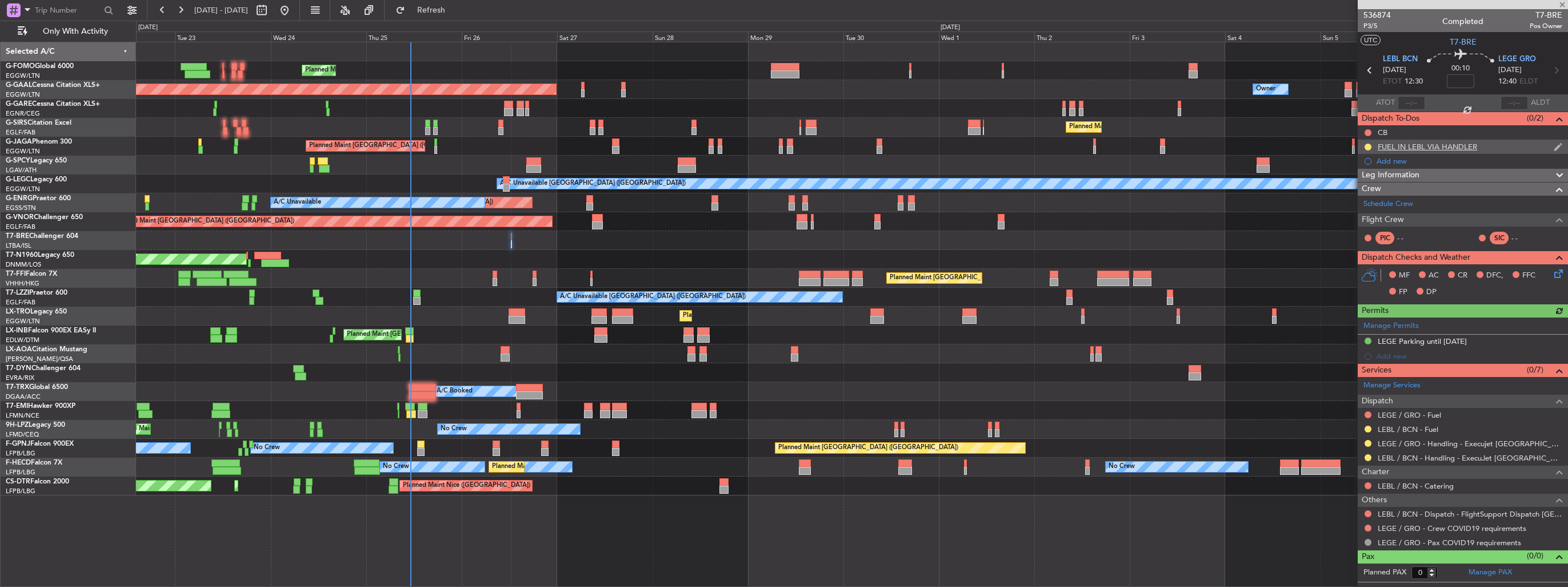
click at [1556, 143] on img at bounding box center [1558, 147] width 9 height 10
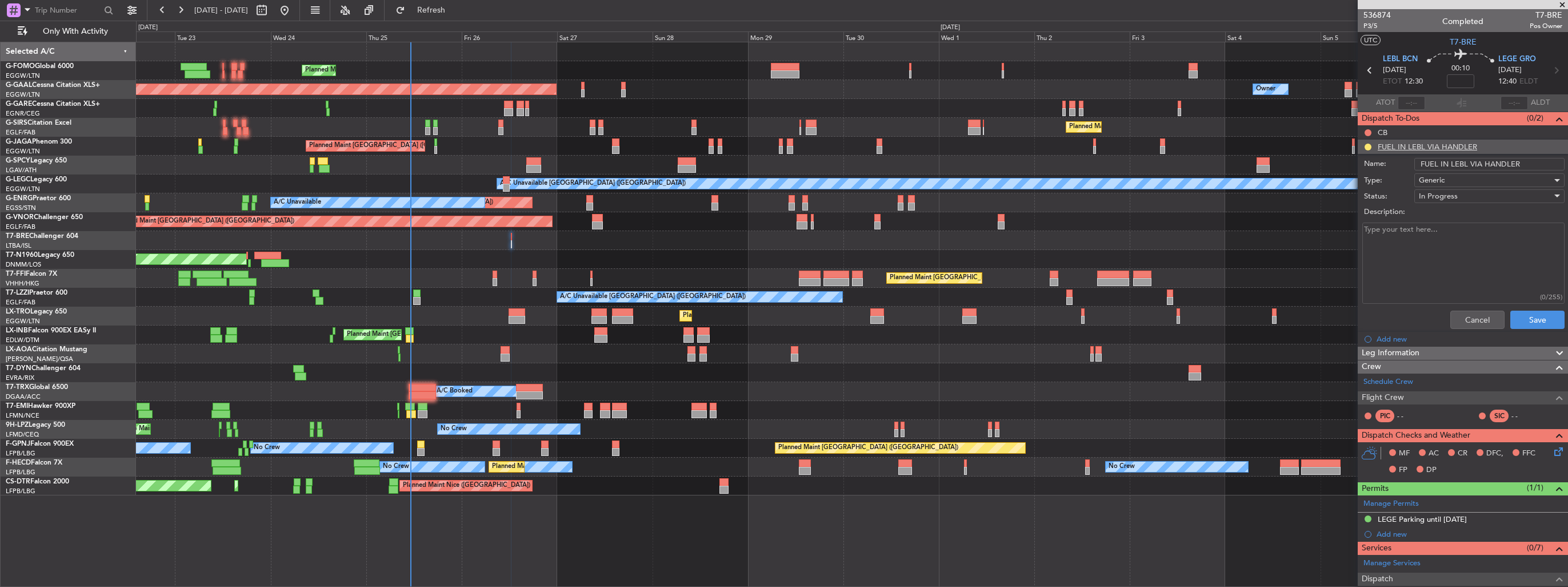
drag, startPoint x: 1524, startPoint y: 164, endPoint x: 1482, endPoint y: 161, distance: 42.1
click at [1482, 161] on input "FUEL IN LEBL VIA HANDLER" at bounding box center [1490, 164] width 150 height 13
type input "FUEL IN LEBL VIA WFS"
click at [1537, 324] on button "Save" at bounding box center [1537, 320] width 55 height 18
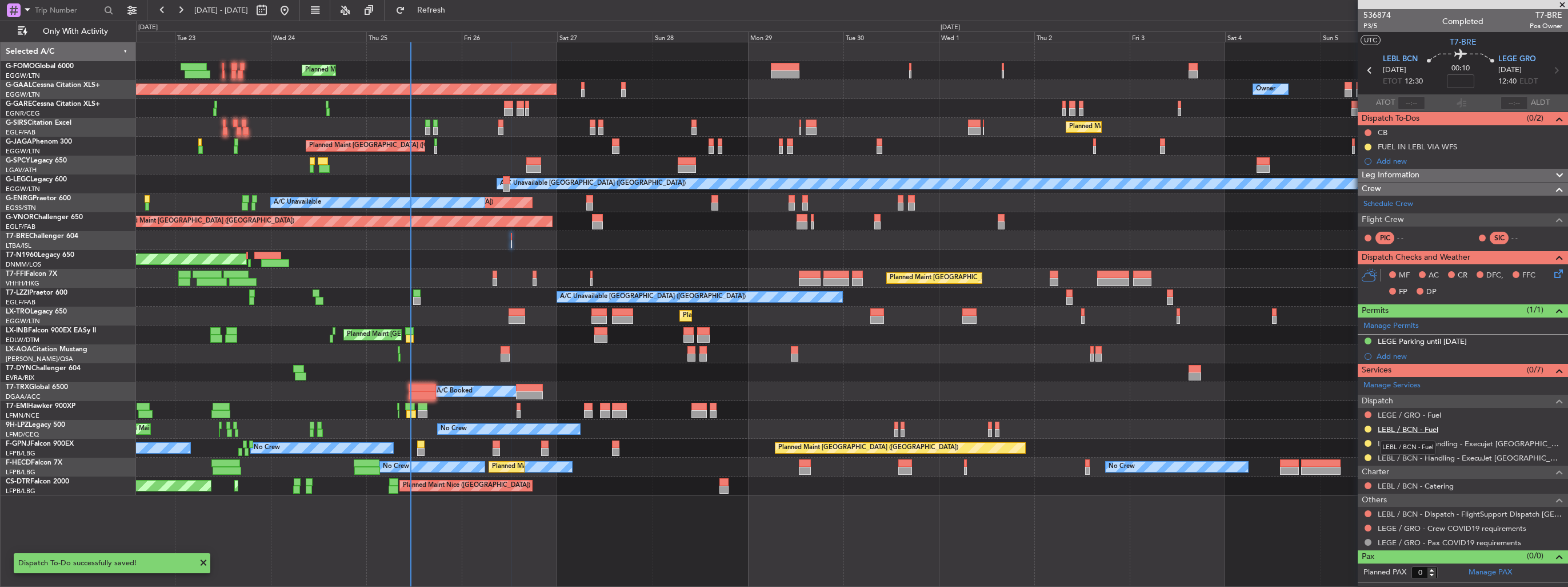
click at [1392, 424] on link "LEBL / BCN - Fuel" at bounding box center [1408, 429] width 61 height 10
click at [1369, 455] on button at bounding box center [1368, 457] width 7 height 7
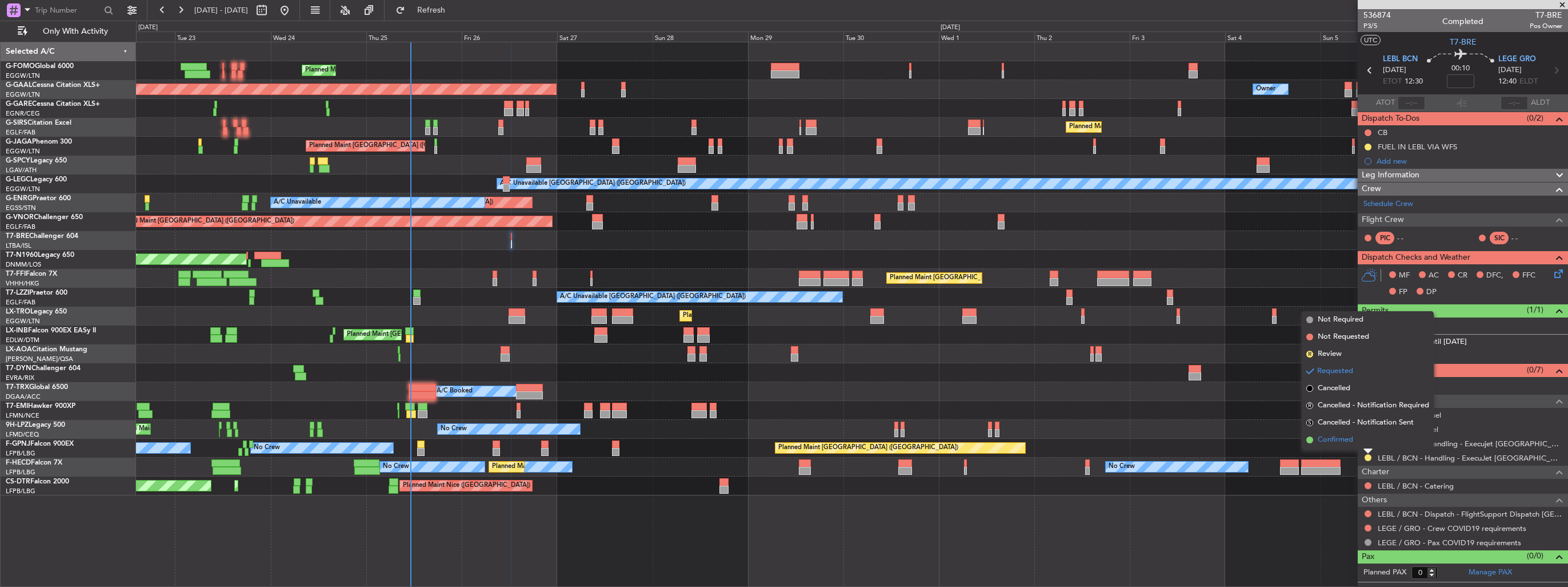
click at [1348, 435] on span "Confirmed" at bounding box center [1336, 440] width 36 height 12
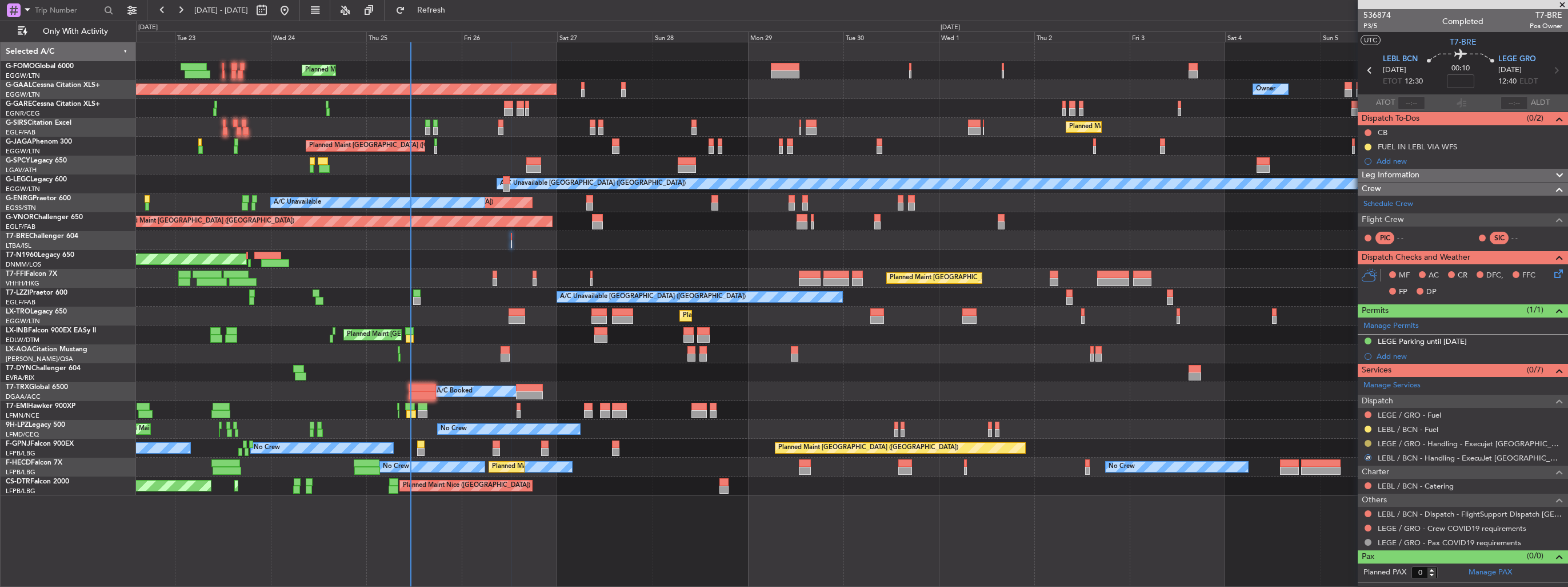
click at [1367, 442] on button at bounding box center [1368, 443] width 7 height 7
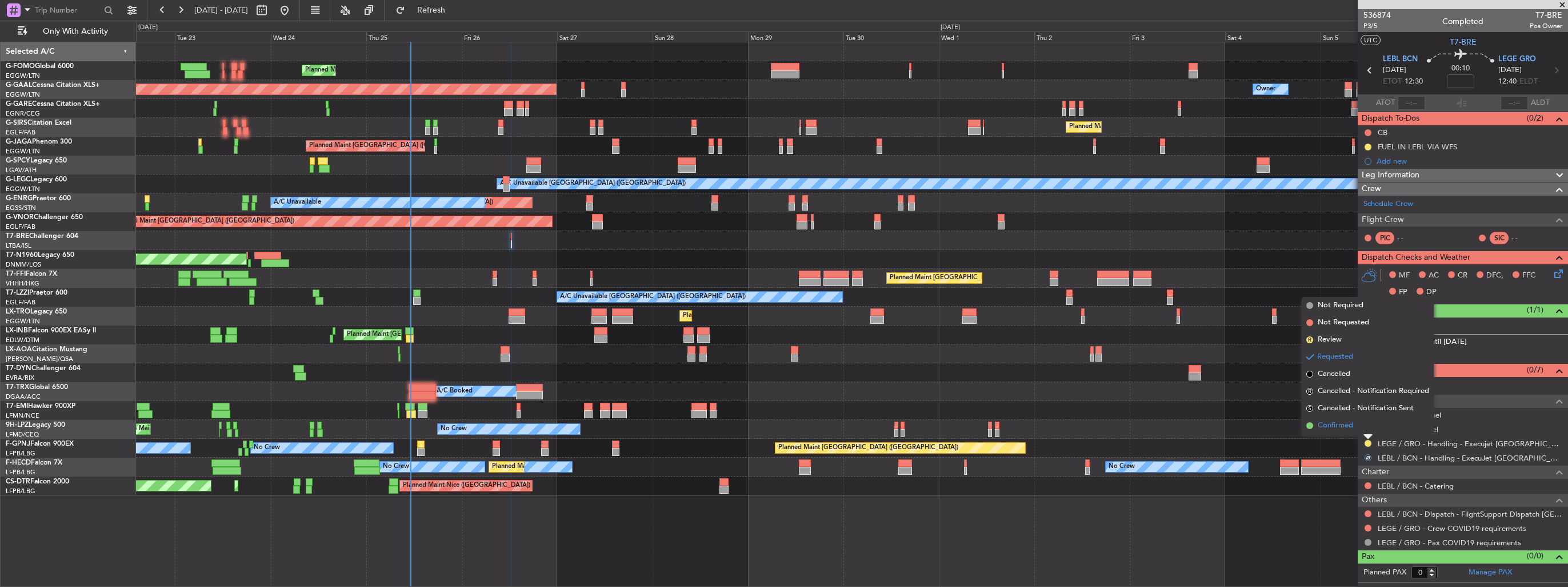
click at [1347, 422] on span "Confirmed" at bounding box center [1336, 425] width 36 height 12
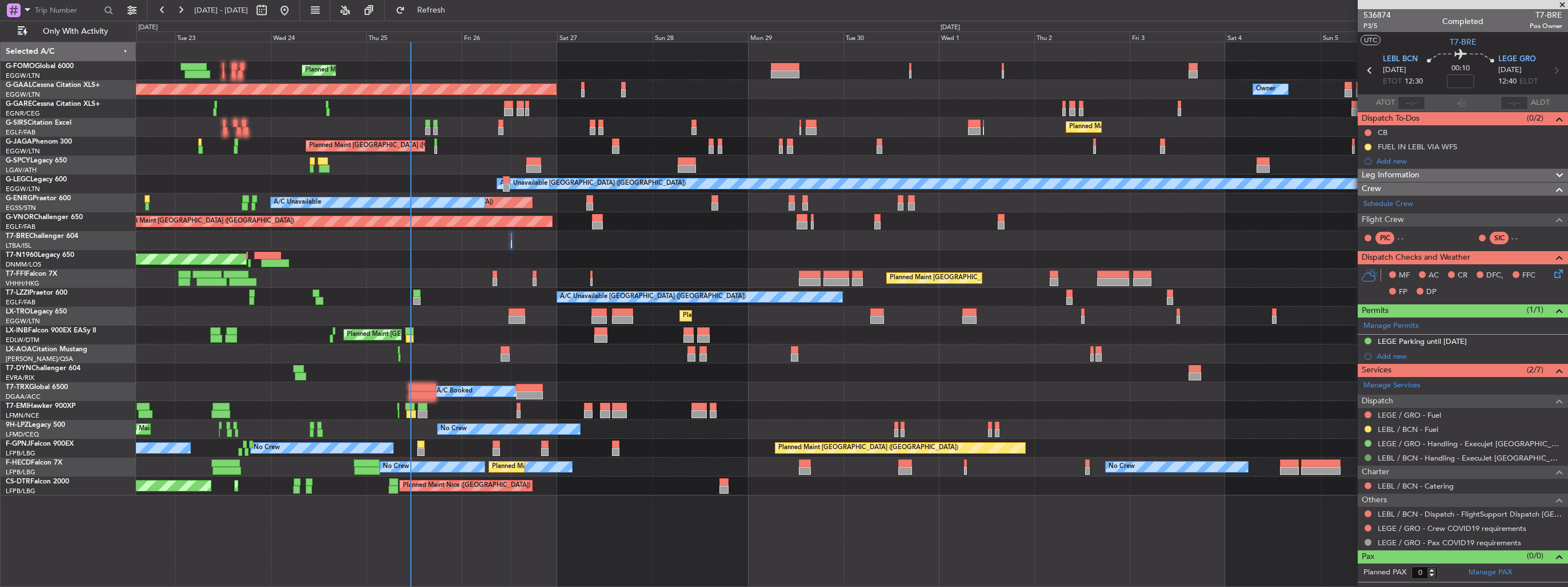
click at [1366, 456] on button at bounding box center [1368, 457] width 7 height 7
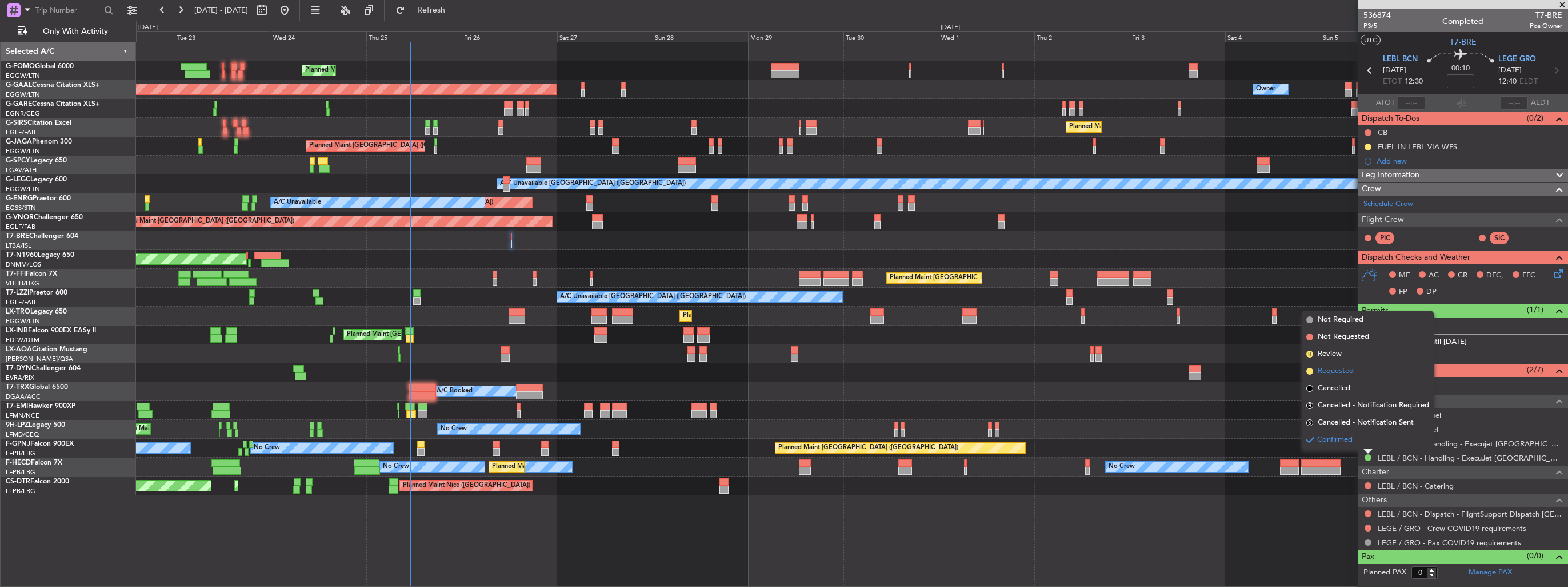
click at [1334, 373] on span "Requested" at bounding box center [1336, 371] width 36 height 12
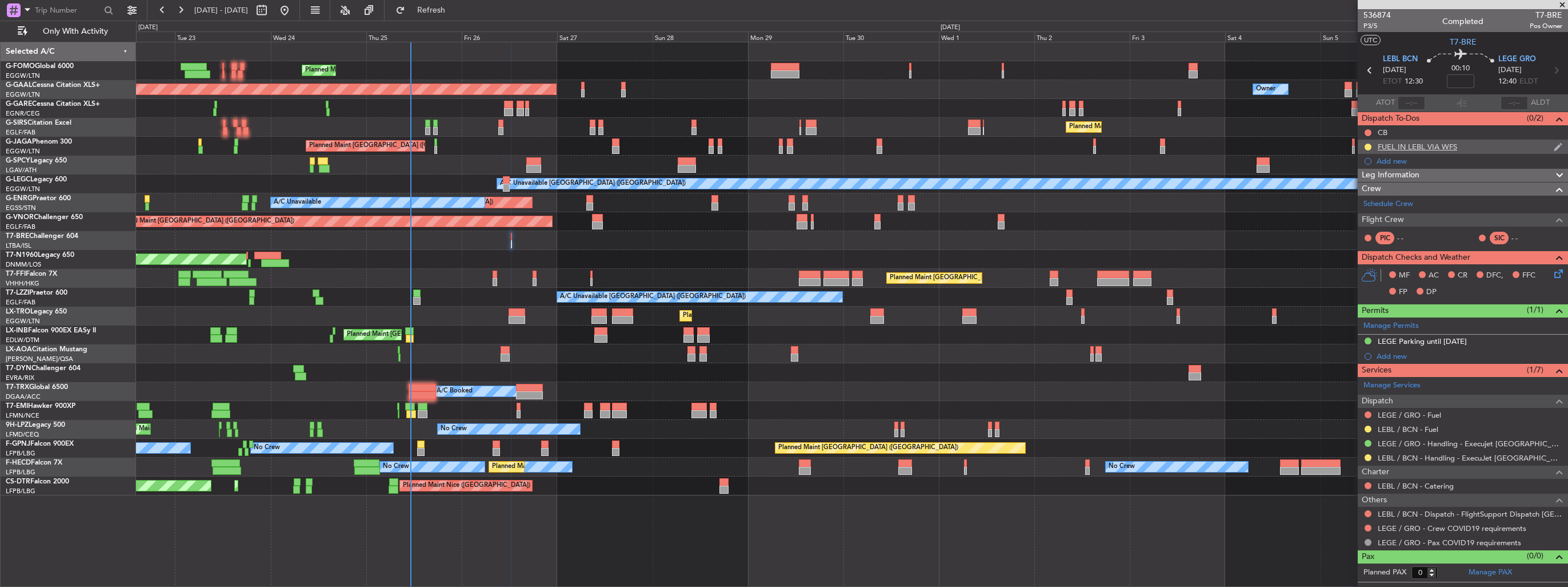
click at [1559, 148] on img at bounding box center [1558, 147] width 9 height 10
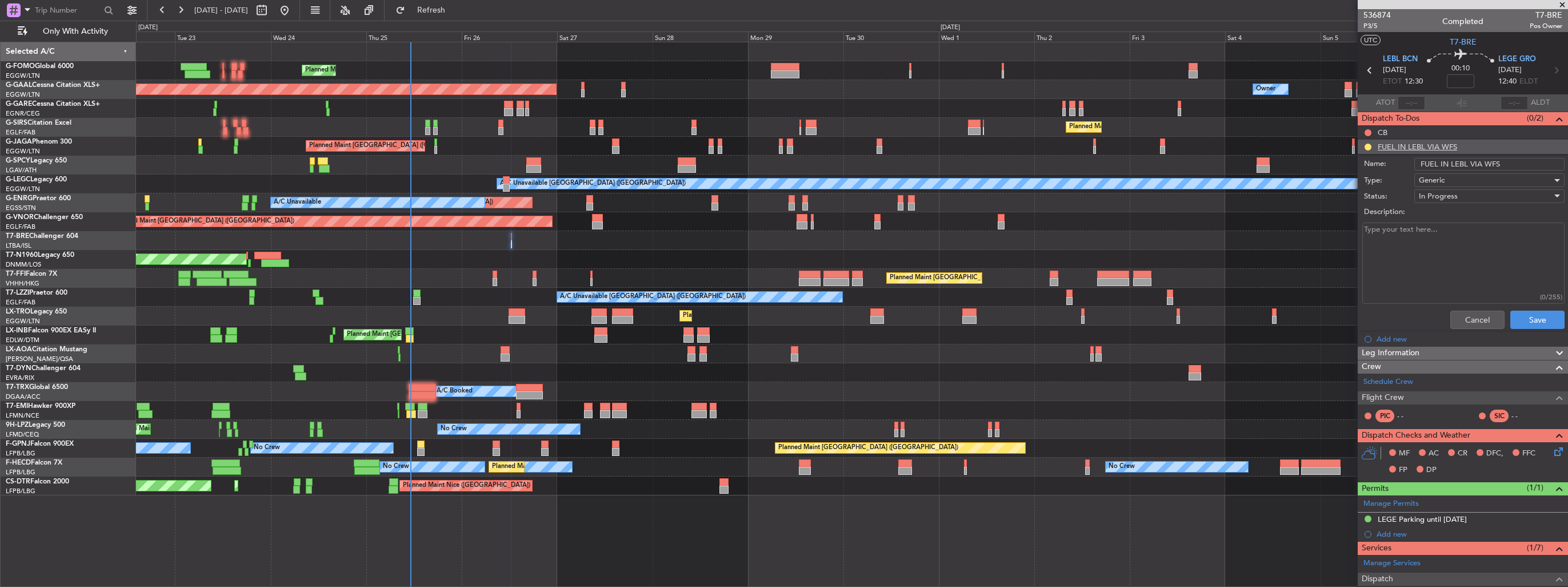
drag, startPoint x: 1523, startPoint y: 159, endPoint x: 1480, endPoint y: 161, distance: 43.0
click at [1480, 161] on input "FUEL IN LEBL VIA WFS" at bounding box center [1490, 164] width 150 height 13
type input "FUEL IN LEBL VIA HANDLER"
click at [1524, 324] on button "Save" at bounding box center [1537, 320] width 55 height 18
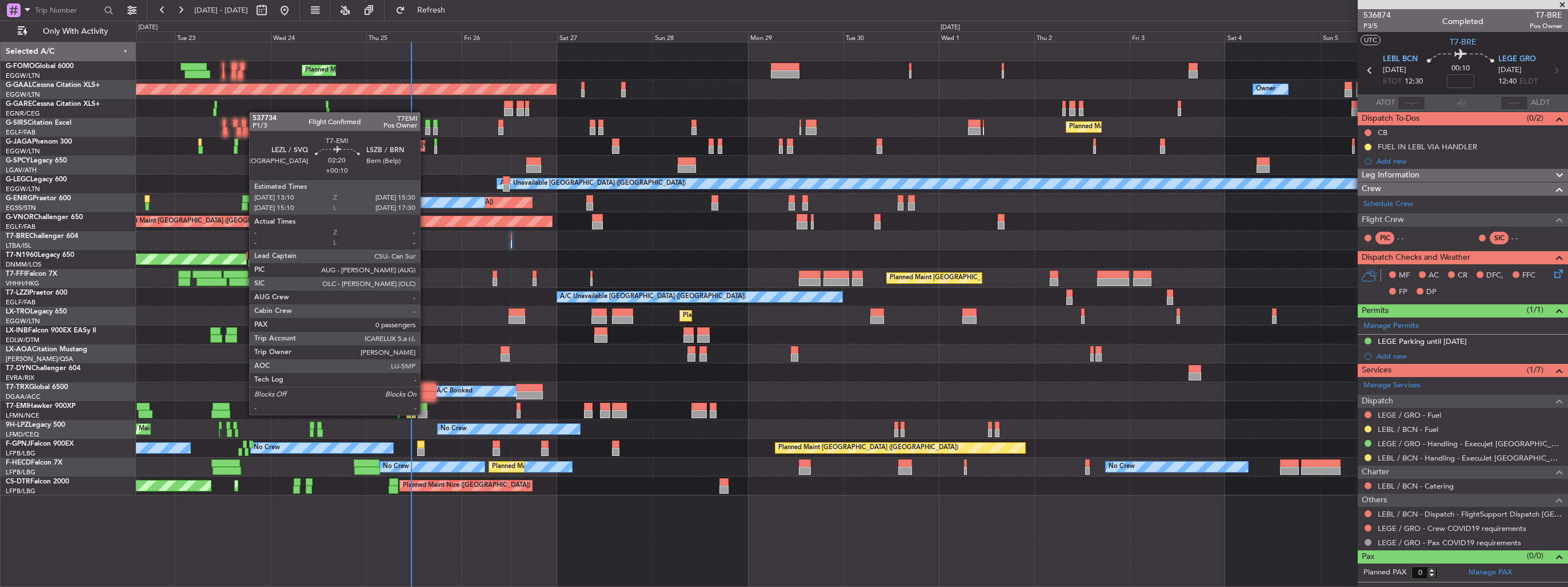
click at [425, 413] on div at bounding box center [423, 414] width 10 height 8
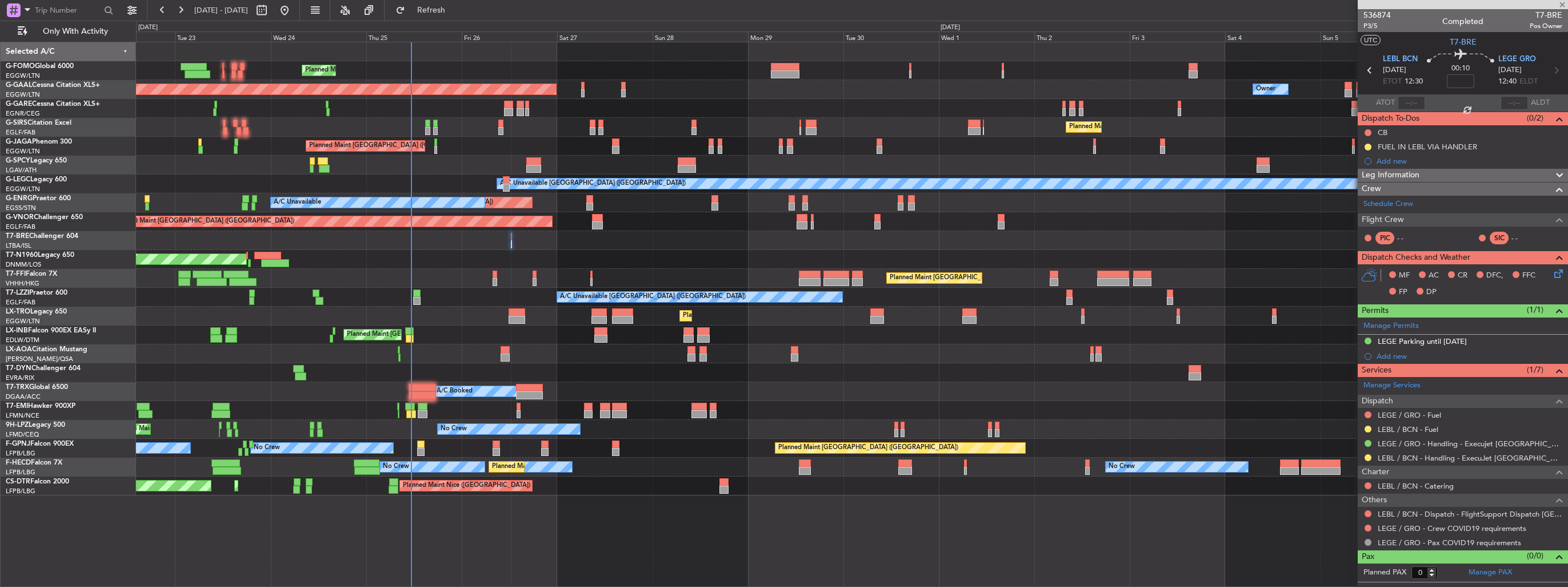
type input "+00:10"
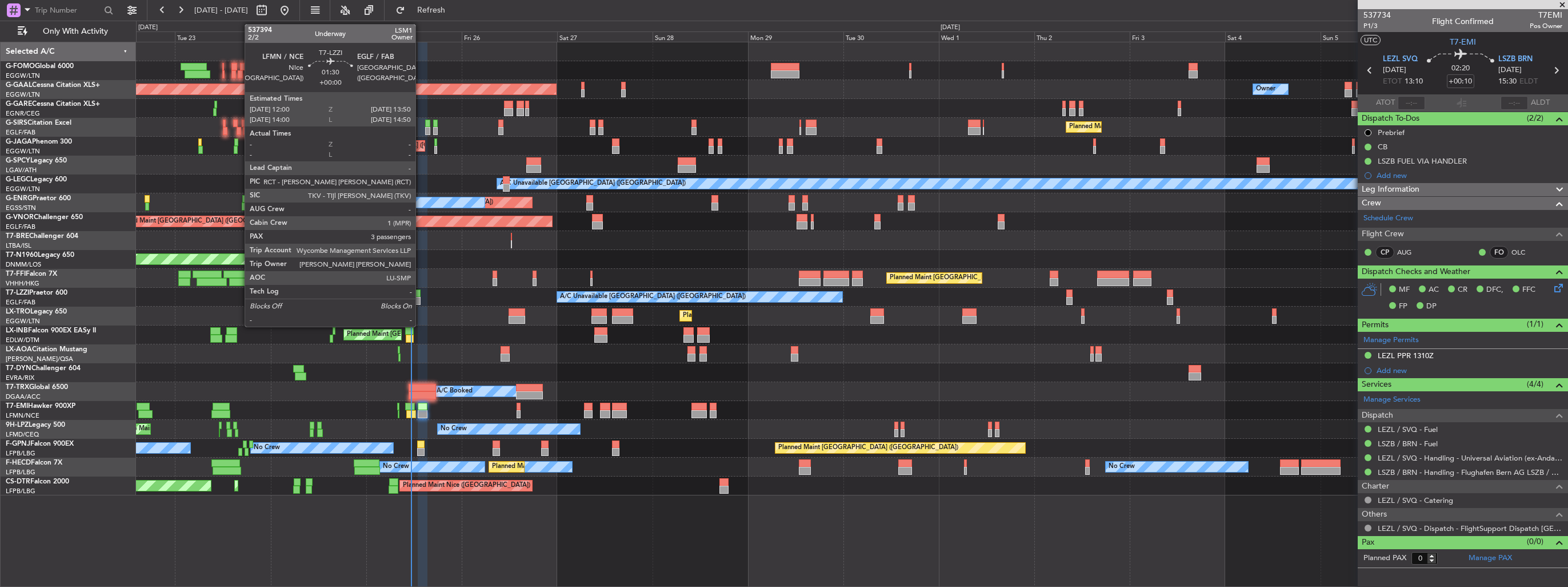
click at [421, 304] on div at bounding box center [417, 301] width 7 height 8
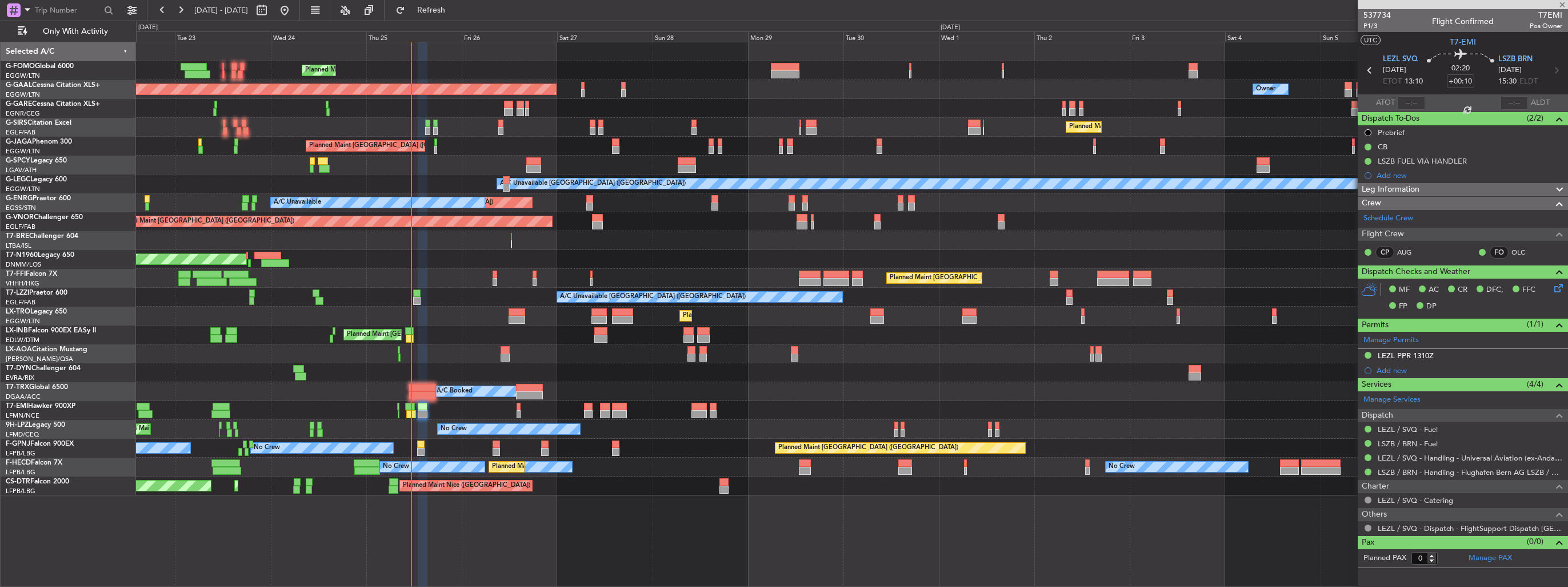
click at [418, 297] on div at bounding box center [417, 301] width 7 height 8
type input "3"
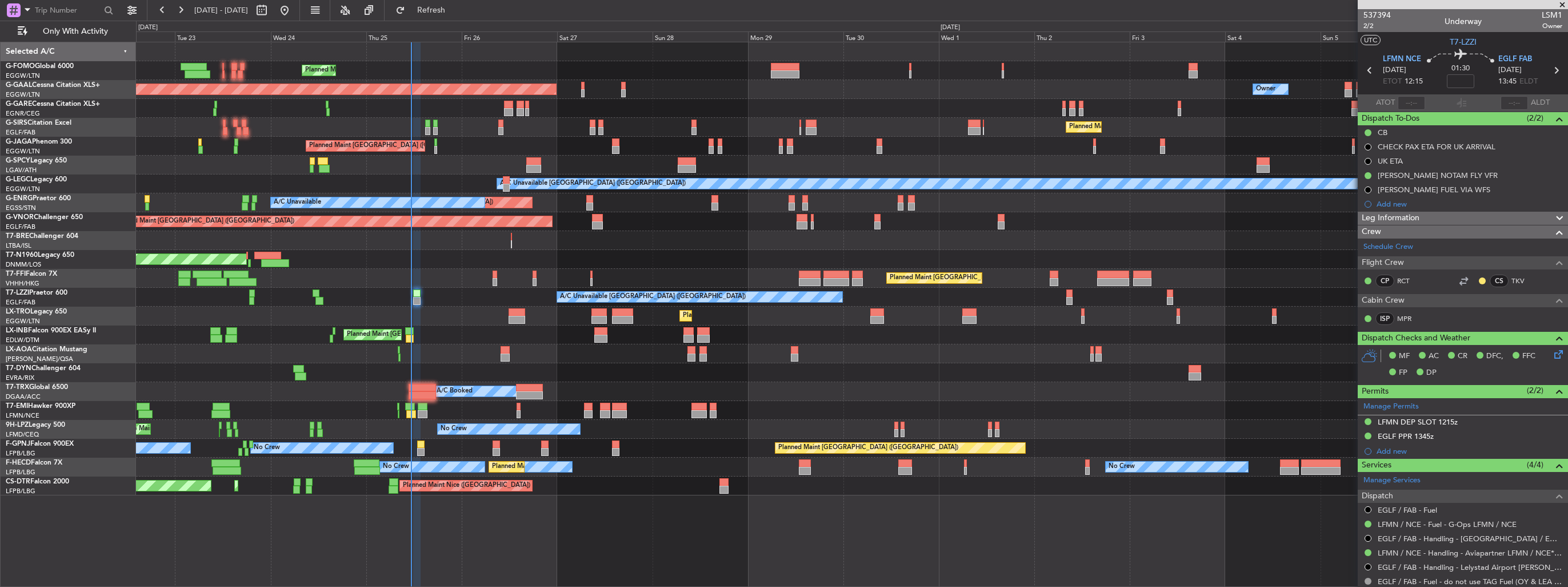
click at [58, 234] on div "Planned Maint London (Luton) Planned Maint Dusseldorf Owner Owner Owner Planned…" at bounding box center [784, 304] width 1568 height 566
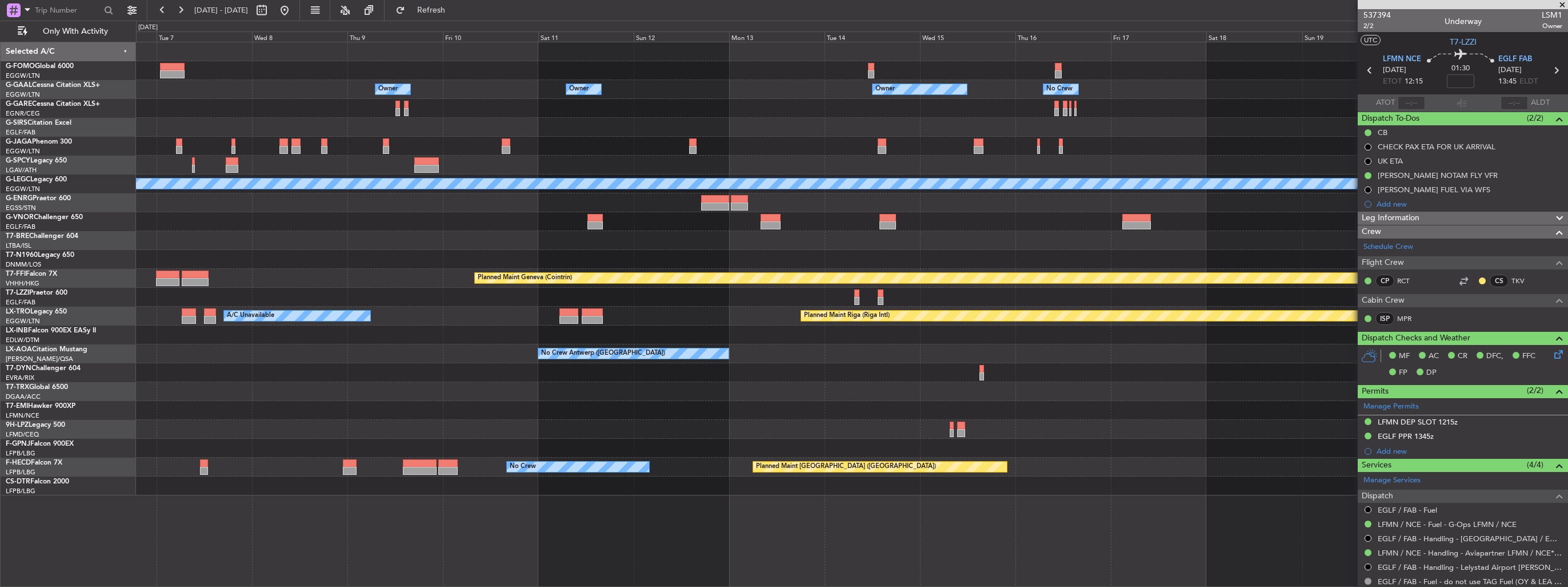
click at [492, 205] on div "Owner Owner Owner Owner No Crew Owner Planned Maint Oxford (Kidlington) A/C Una…" at bounding box center [852, 269] width 1432 height 453
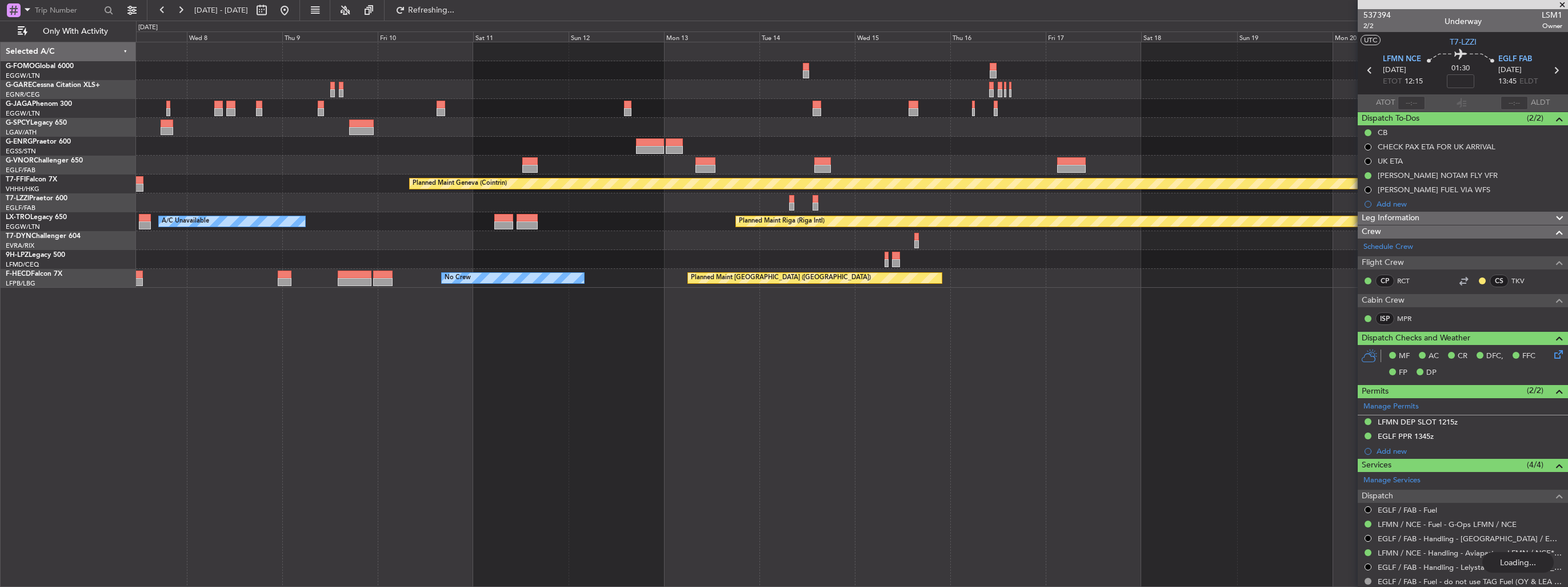
click at [496, 200] on div "Planned Maint Geneva (Cointrin) A/C Unavailable London (Luton) Planned Maint Ri…" at bounding box center [852, 165] width 1432 height 245
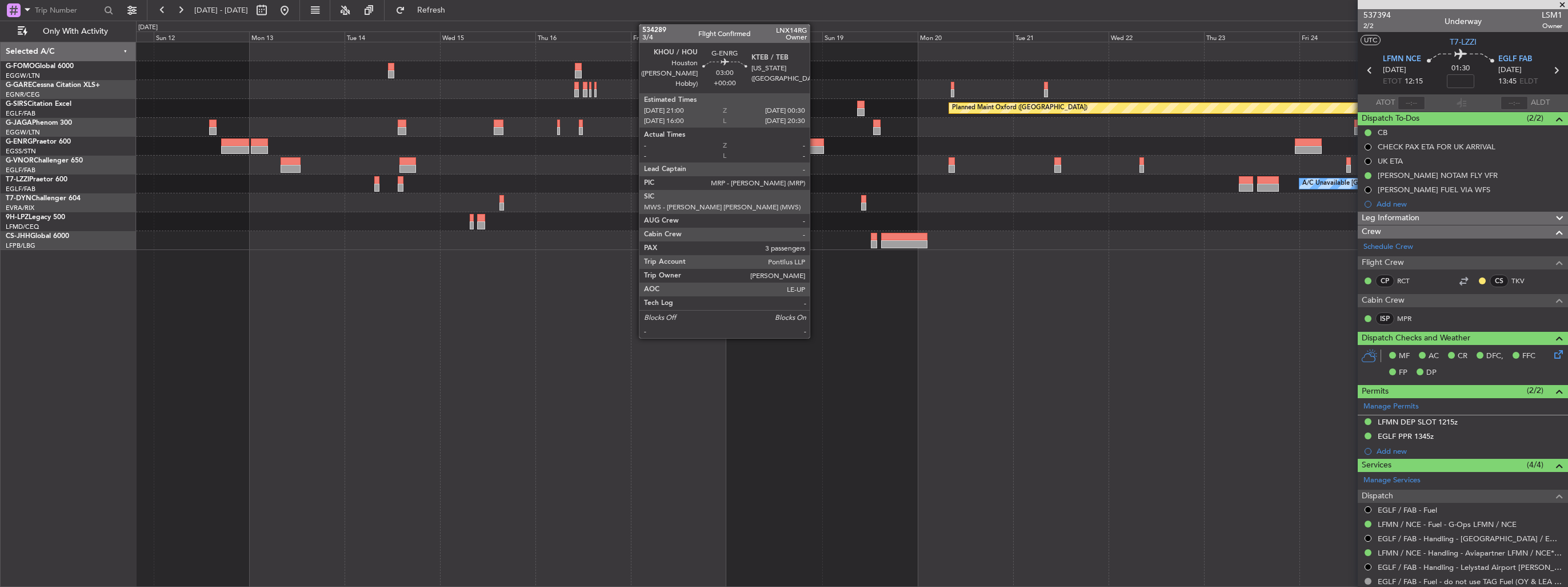
click at [815, 143] on div at bounding box center [816, 142] width 14 height 8
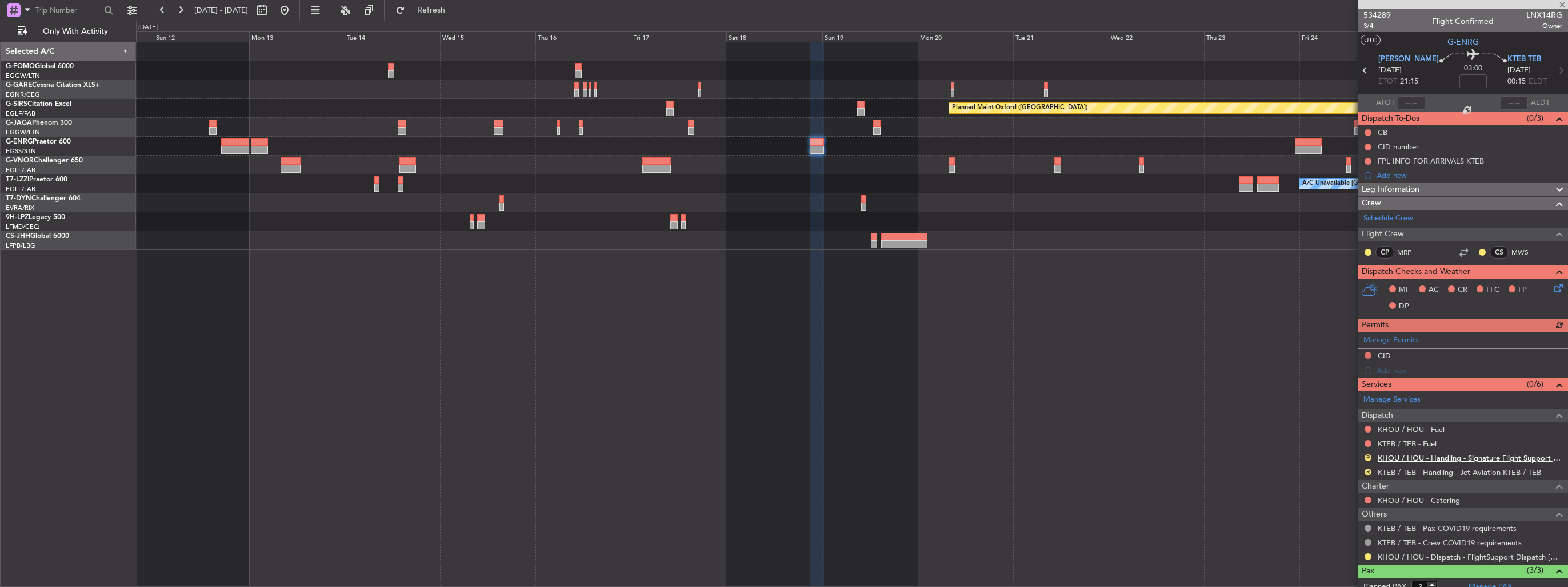
click at [1442, 458] on link "KHOU / HOU - Handling - Signature Flight Support KHOU / HOU" at bounding box center [1470, 458] width 185 height 10
click at [1418, 472] on link "KTEB / TEB - Handling - Jet Aviation KTEB / TEB" at bounding box center [1460, 472] width 164 height 10
drag, startPoint x: 320, startPoint y: 10, endPoint x: 292, endPoint y: 13, distance: 28.2
click at [294, 10] on button at bounding box center [284, 10] width 18 height 18
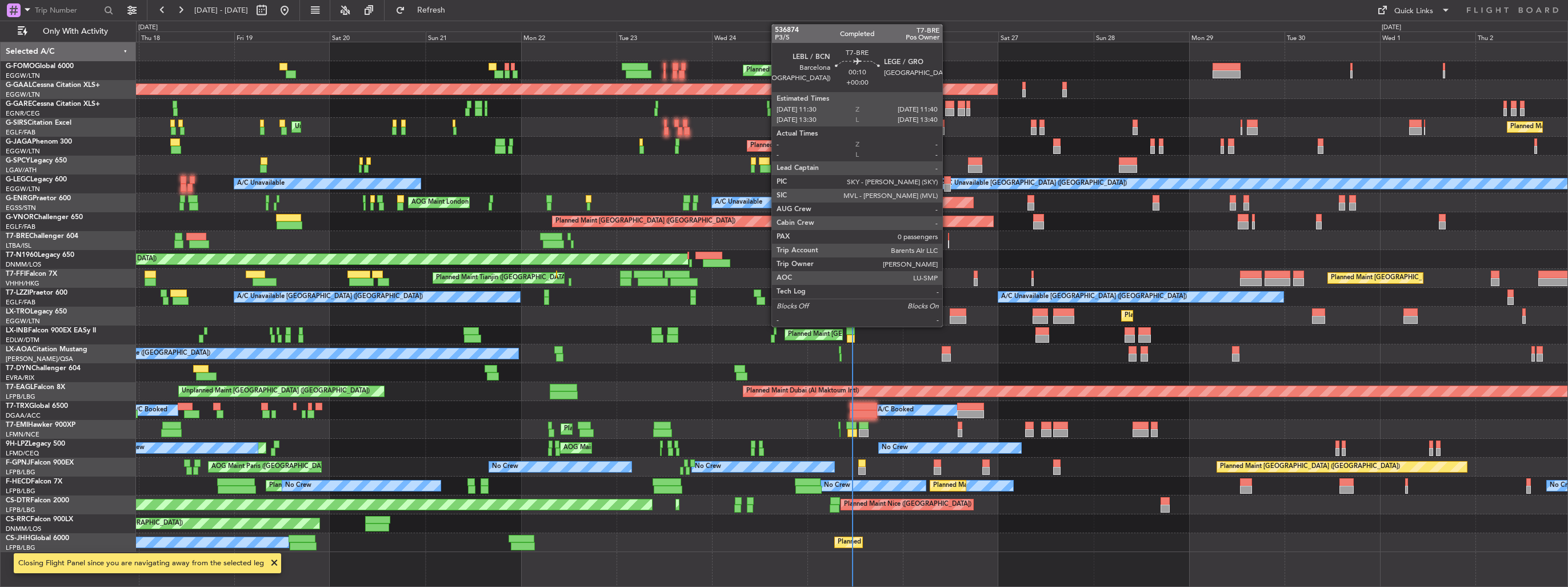
click at [948, 240] on div at bounding box center [949, 244] width 1 height 8
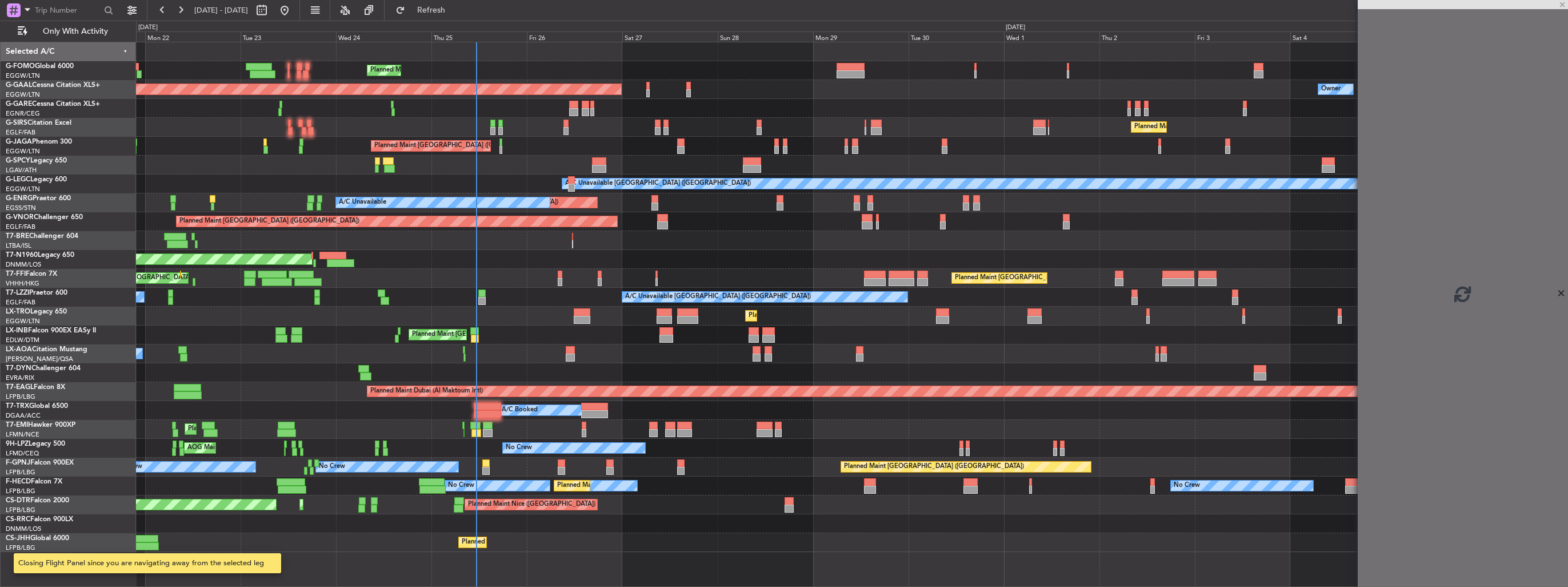
click at [652, 232] on div at bounding box center [852, 240] width 1432 height 19
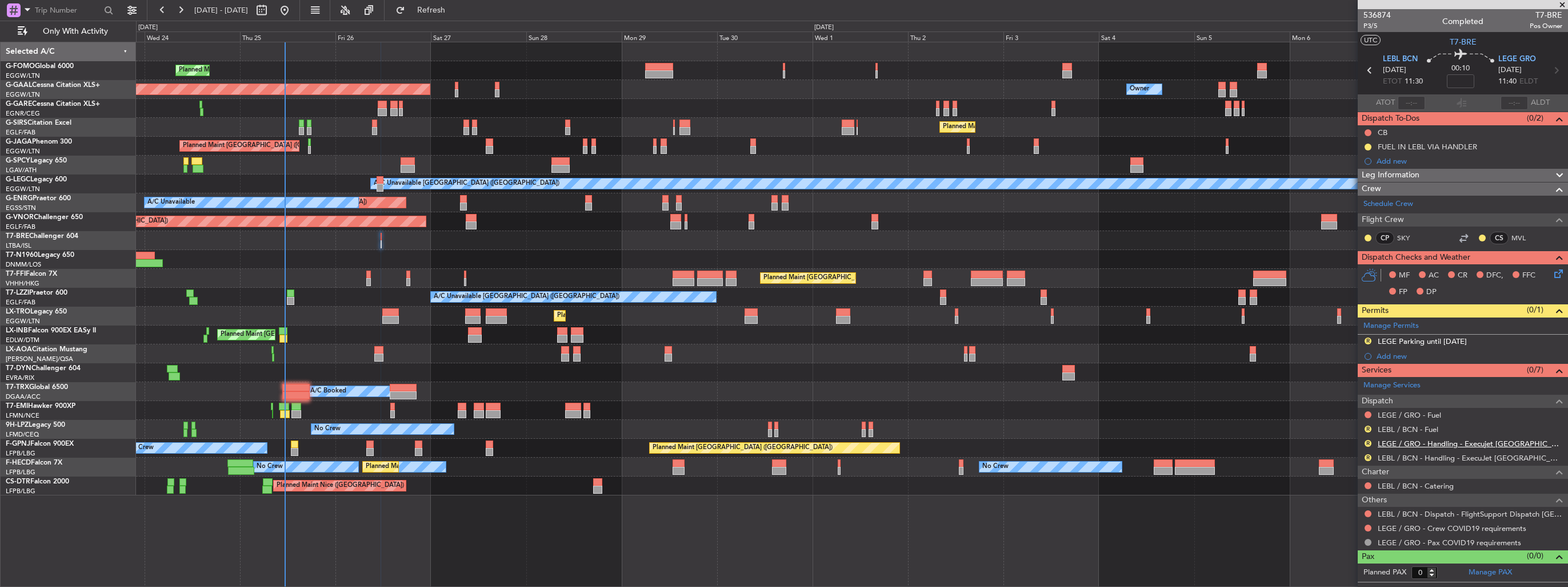
click at [1461, 443] on link "LEGE / GRO - Handling - Execujet [GEOGRAPHIC_DATA] [PERSON_NAME] / GRO" at bounding box center [1470, 443] width 185 height 10
click at [1455, 454] on link "LEBL / BCN - Handling - ExecuJet [GEOGRAPHIC_DATA] [PERSON_NAME]/BCN" at bounding box center [1470, 458] width 185 height 10
click at [455, 9] on span "Refresh" at bounding box center [432, 10] width 48 height 8
click at [1366, 340] on button "R" at bounding box center [1368, 340] width 7 height 7
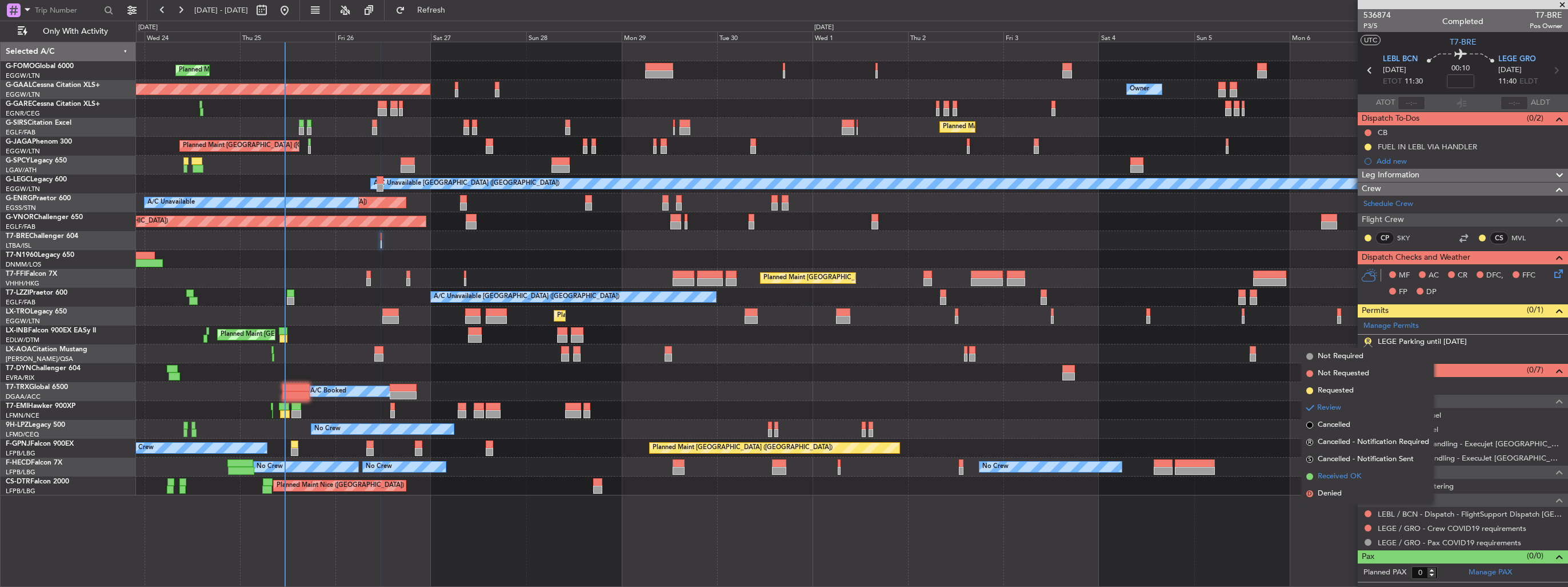
click at [1334, 472] on span "Received OK" at bounding box center [1339, 476] width 44 height 12
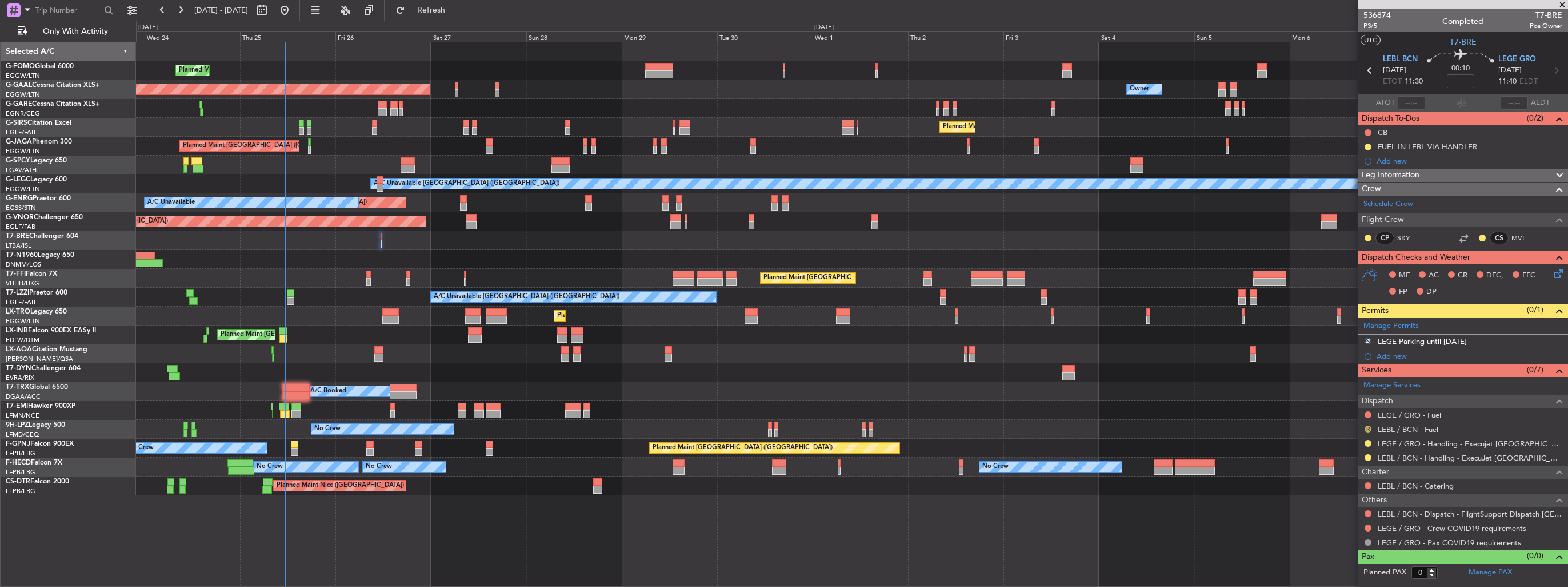
click at [1367, 426] on button "R" at bounding box center [1368, 429] width 7 height 7
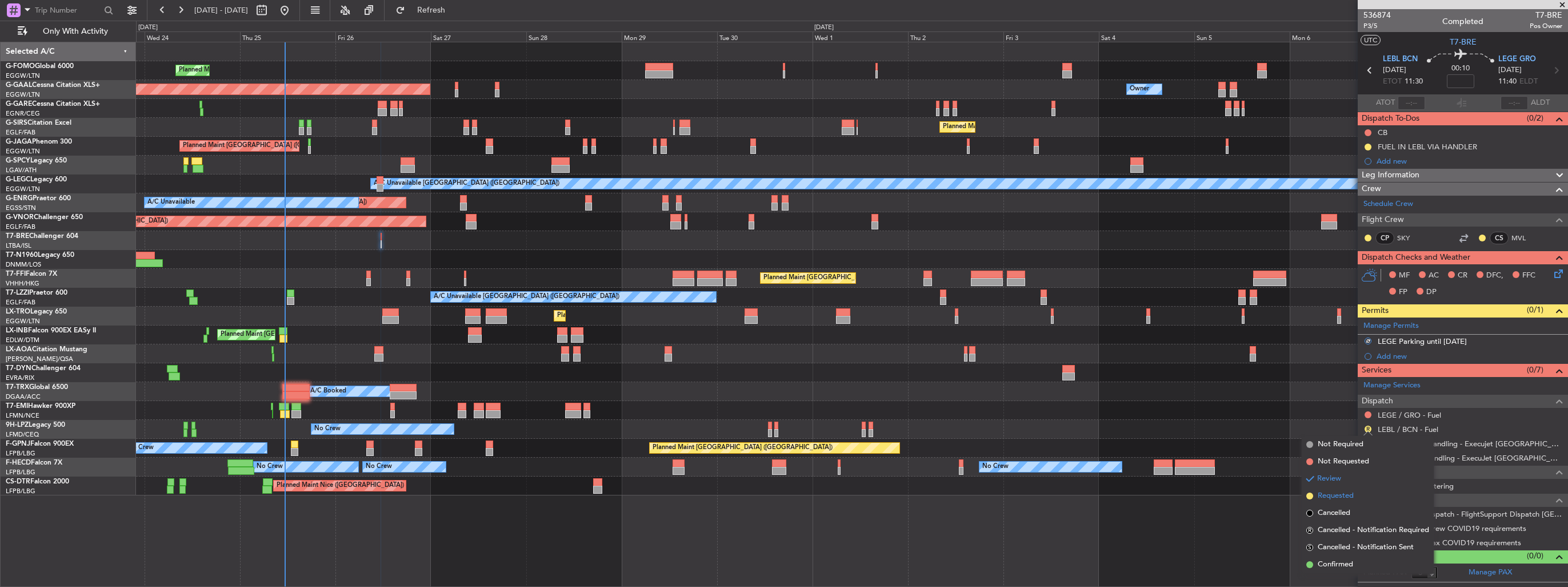
click at [1328, 497] on span "Requested" at bounding box center [1336, 496] width 36 height 12
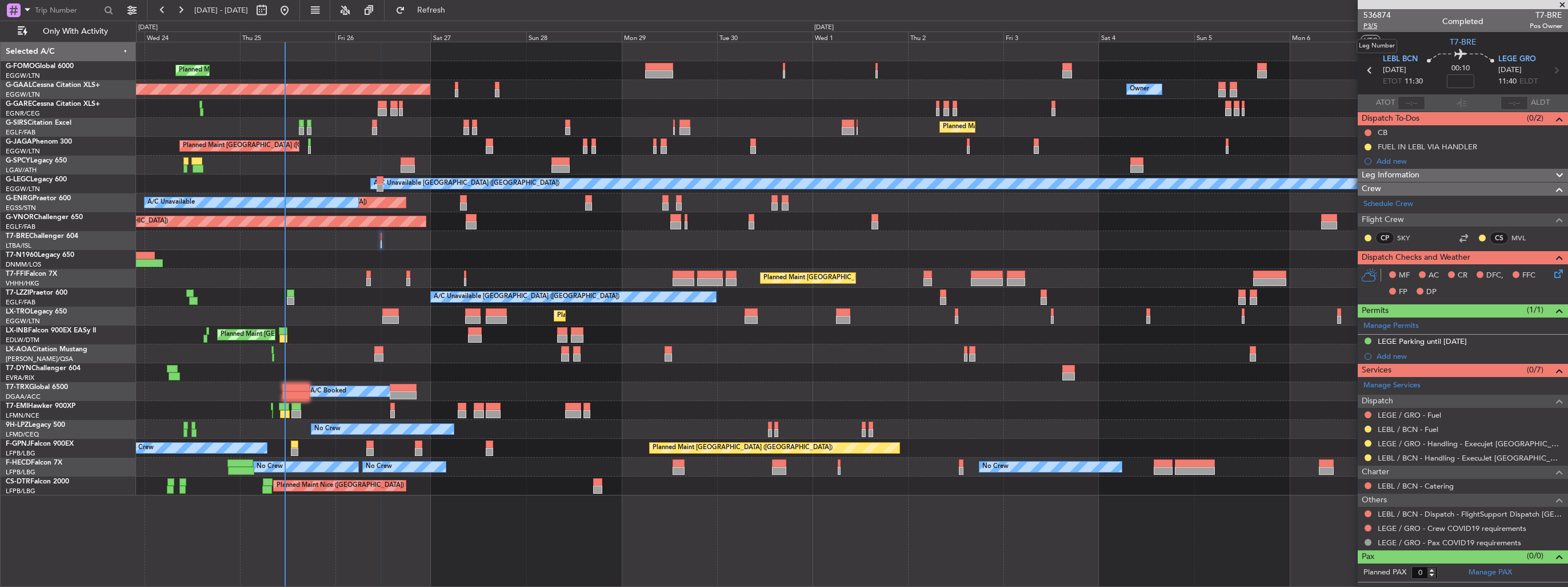
click at [1374, 23] on span "P3/5" at bounding box center [1377, 26] width 28 height 10
click at [1559, 272] on icon at bounding box center [1556, 271] width 9 height 9
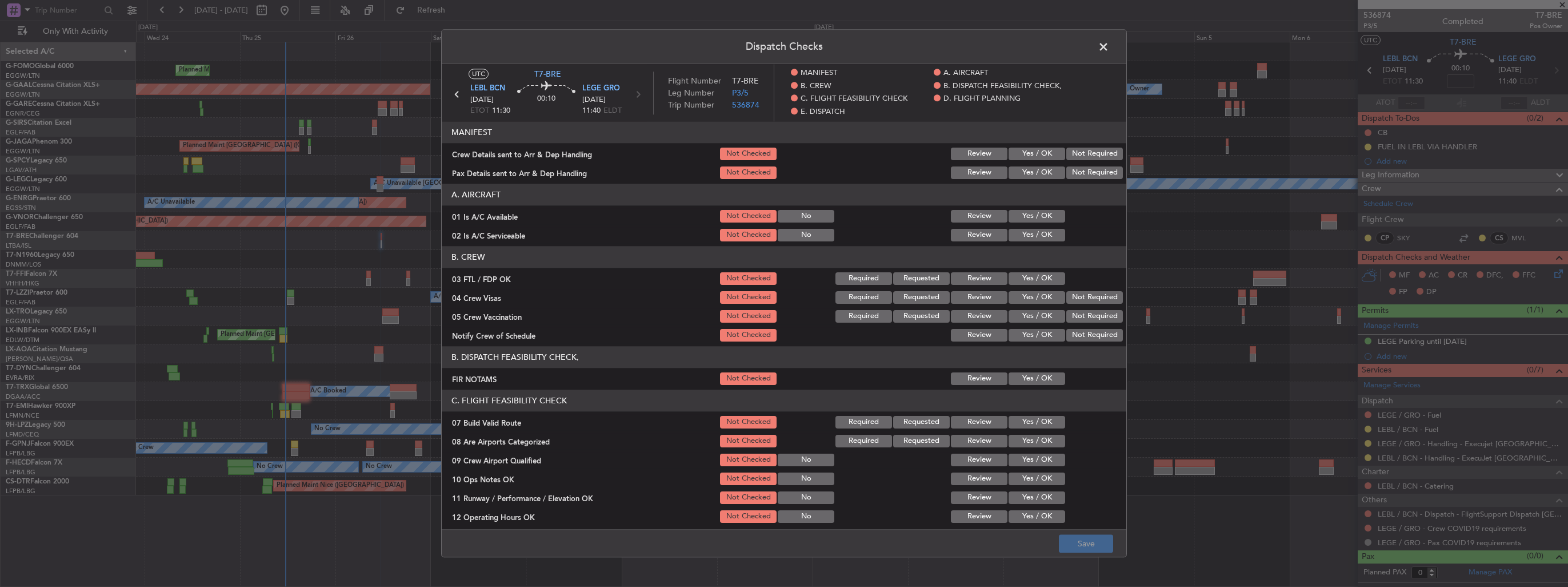
drag, startPoint x: 1036, startPoint y: 152, endPoint x: 1035, endPoint y: 182, distance: 30.0
click at [1035, 152] on button "Yes / OK" at bounding box center [1037, 154] width 56 height 13
click at [1036, 171] on button "Yes / OK" at bounding box center [1037, 172] width 56 height 13
click at [1031, 444] on button "Yes / OK" at bounding box center [1037, 441] width 56 height 13
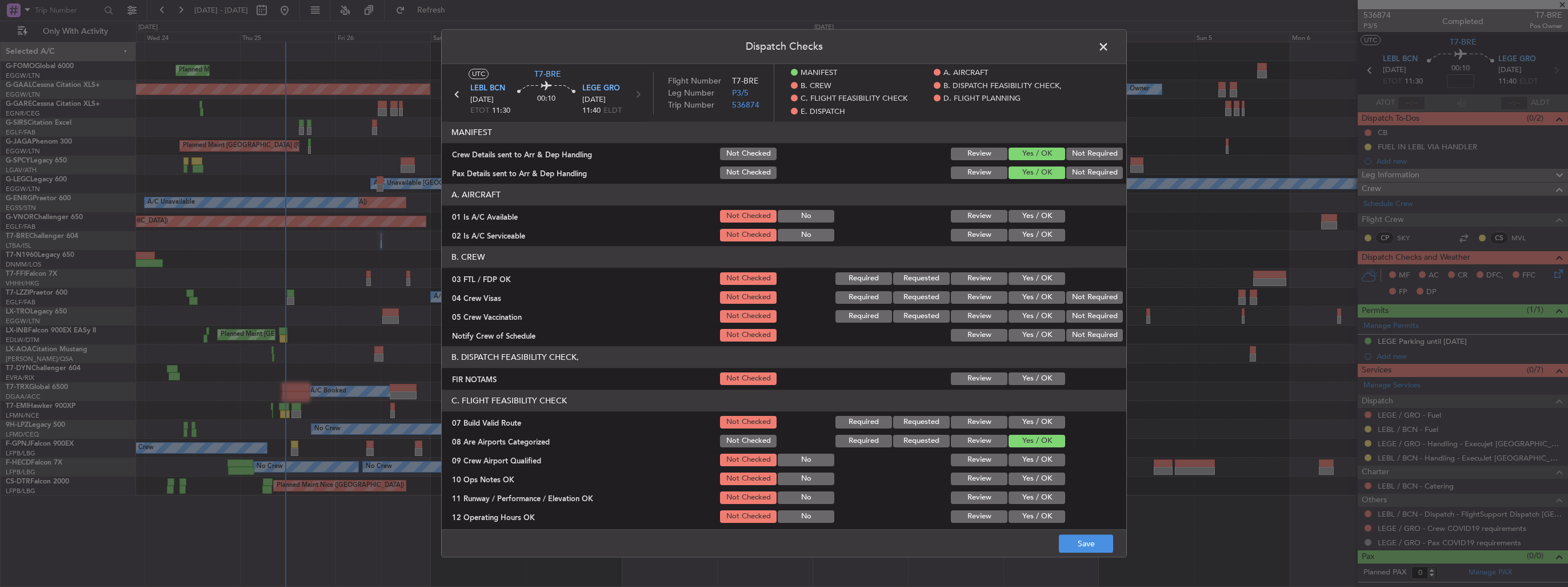
click at [1034, 461] on button "Yes / OK" at bounding box center [1037, 459] width 56 height 13
click at [1081, 548] on button "Save" at bounding box center [1086, 544] width 55 height 18
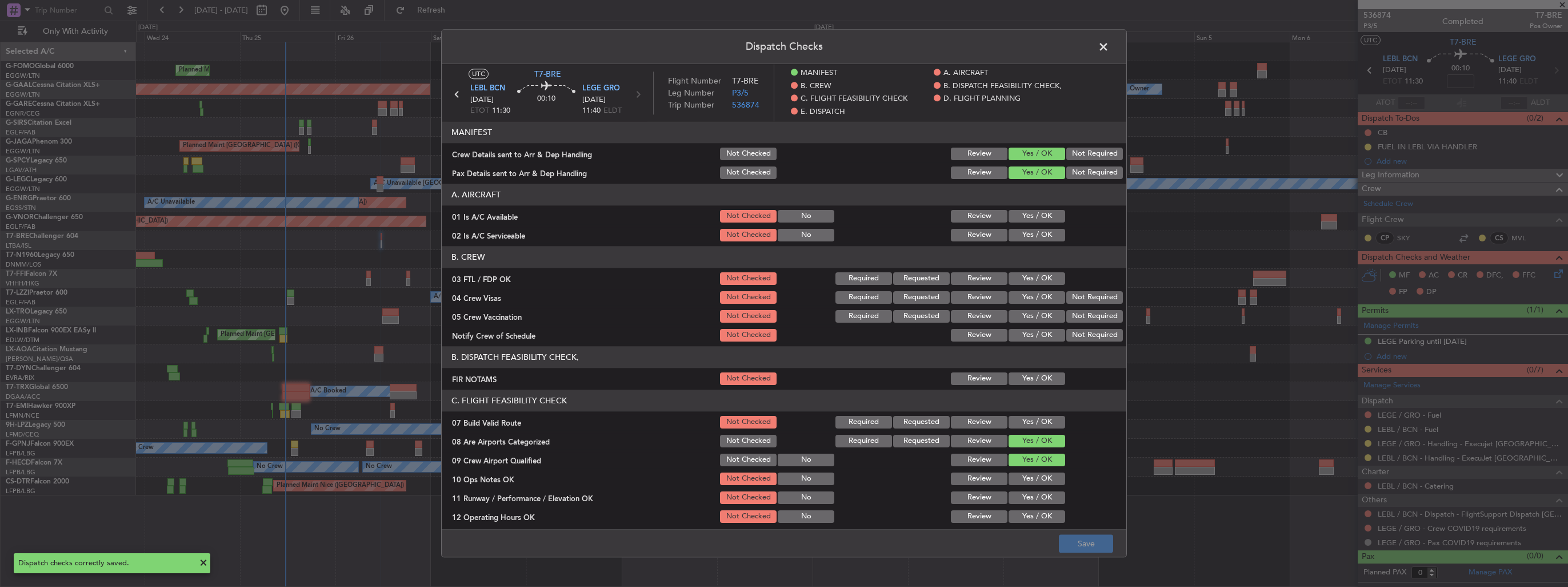
click at [1109, 49] on span at bounding box center [1109, 49] width 0 height 23
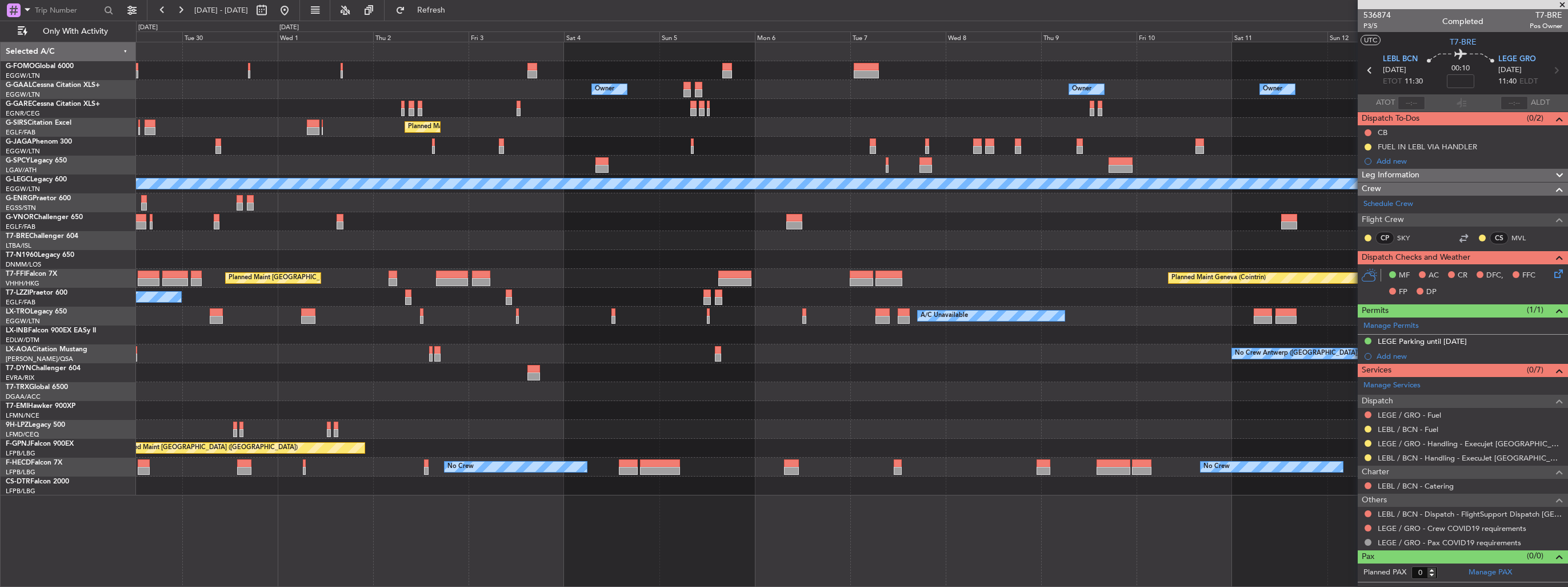
click at [474, 132] on div "Owner Owner Owner Owner Owner No Crew Planned Maint Dusseldorf Planned Maint Lo…" at bounding box center [852, 269] width 1432 height 453
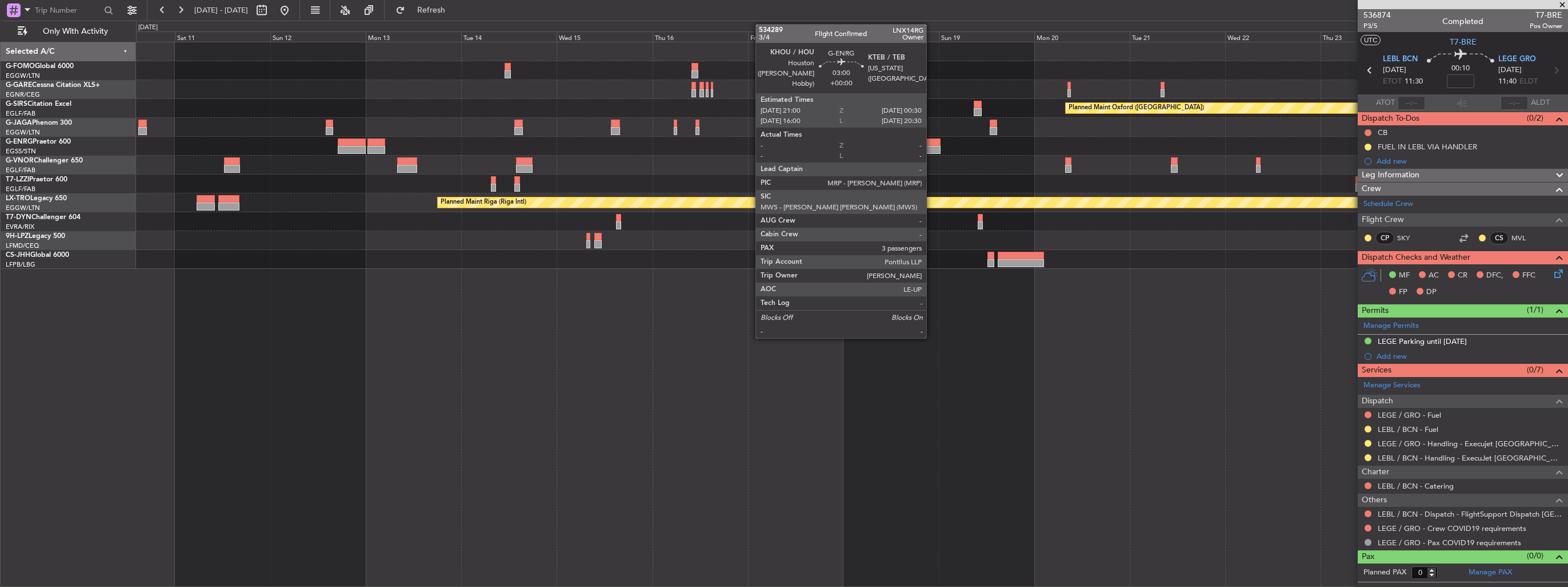
click at [932, 147] on div at bounding box center [933, 150] width 14 height 8
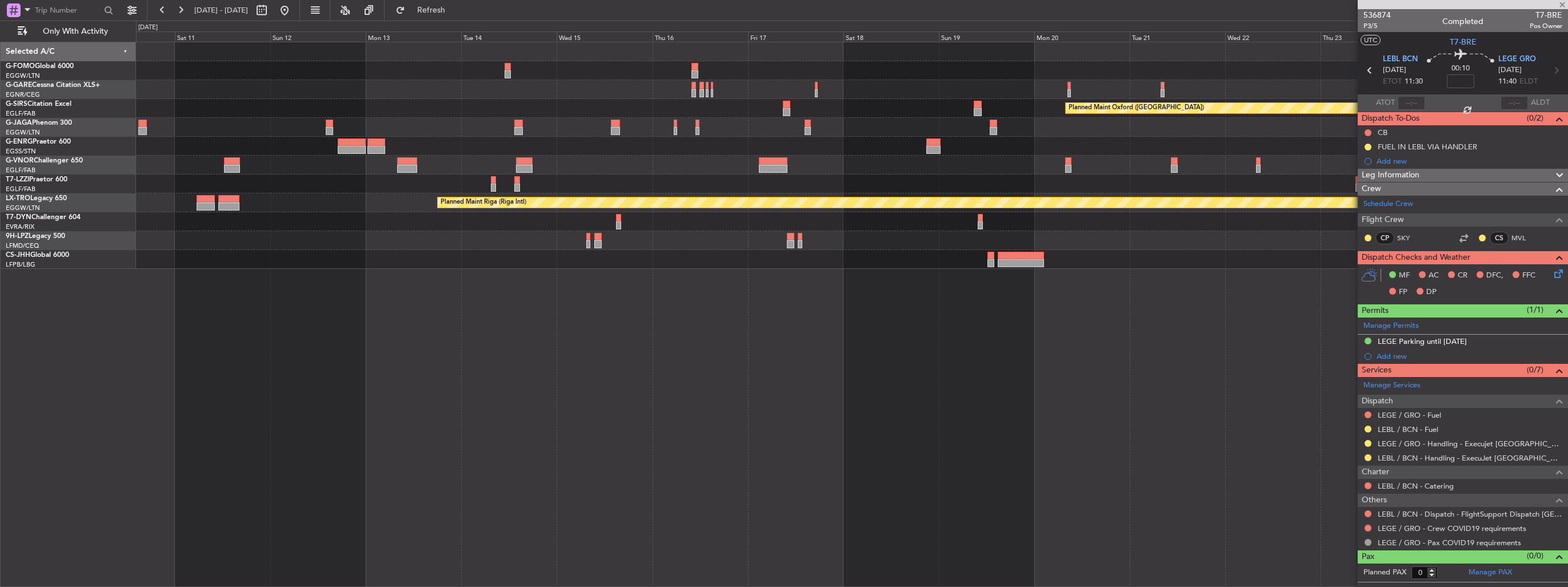
type input "3"
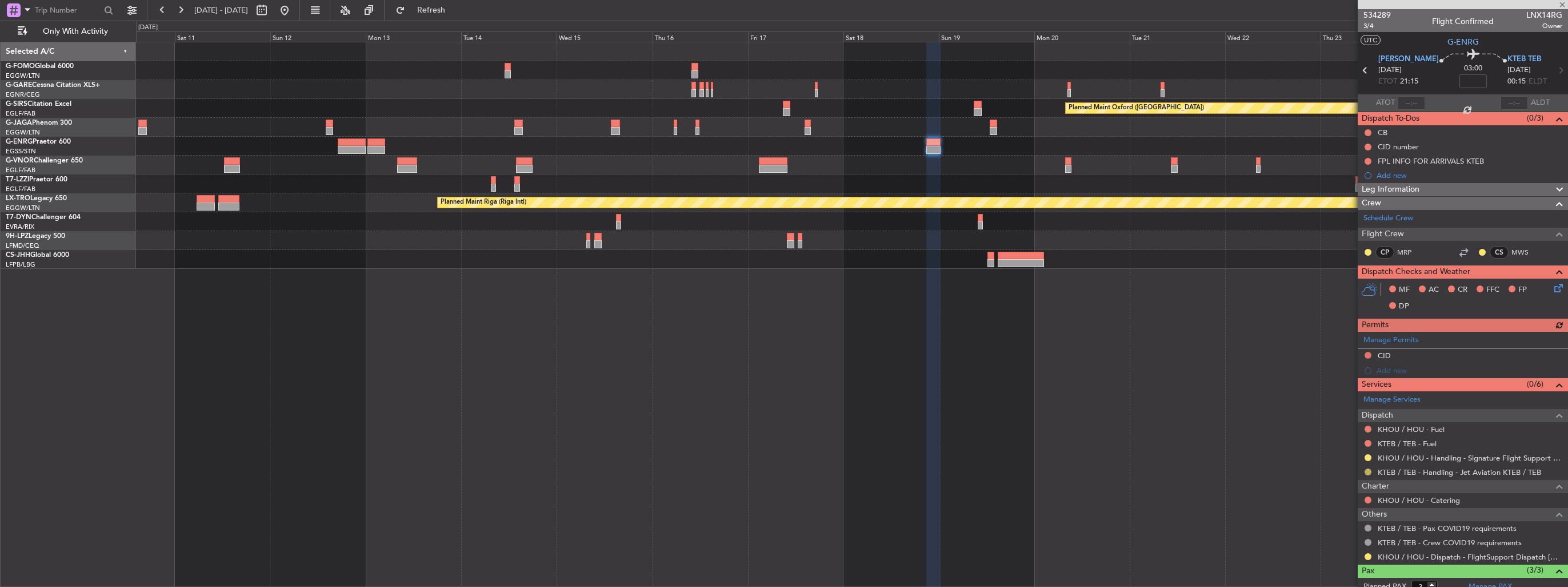
click at [1367, 470] on button at bounding box center [1368, 472] width 7 height 7
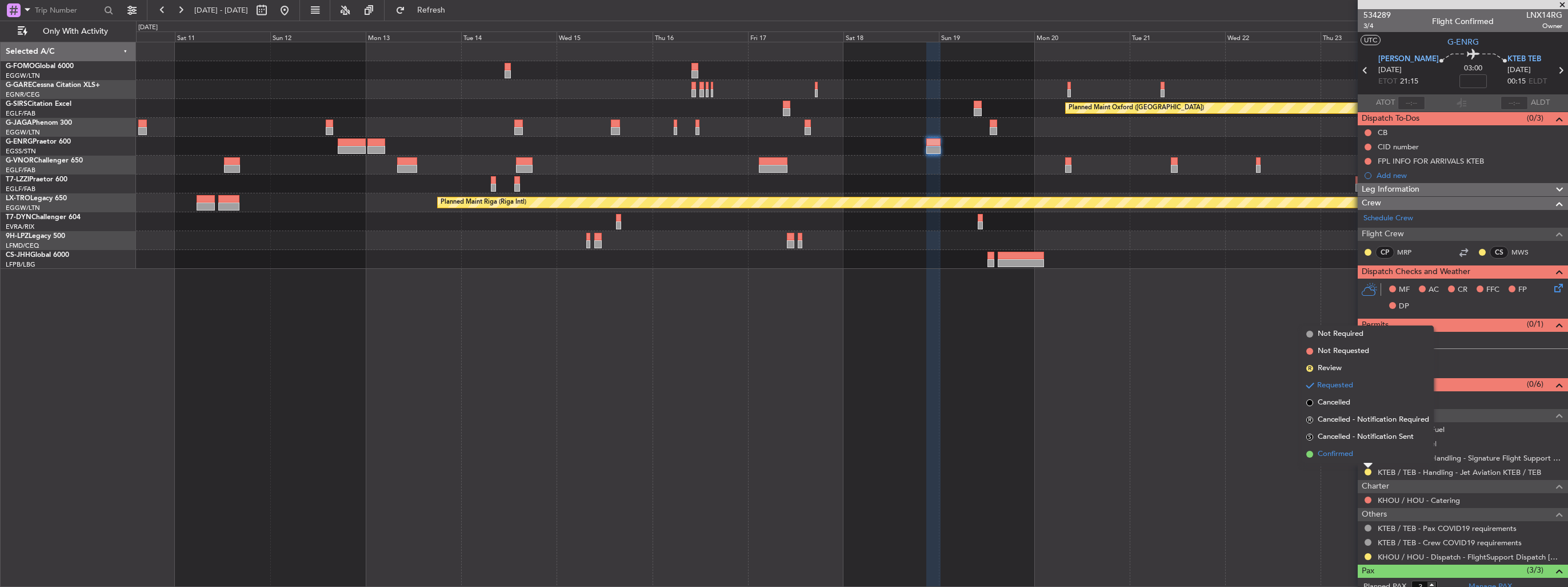
click at [1339, 457] on span "Confirmed" at bounding box center [1336, 454] width 36 height 12
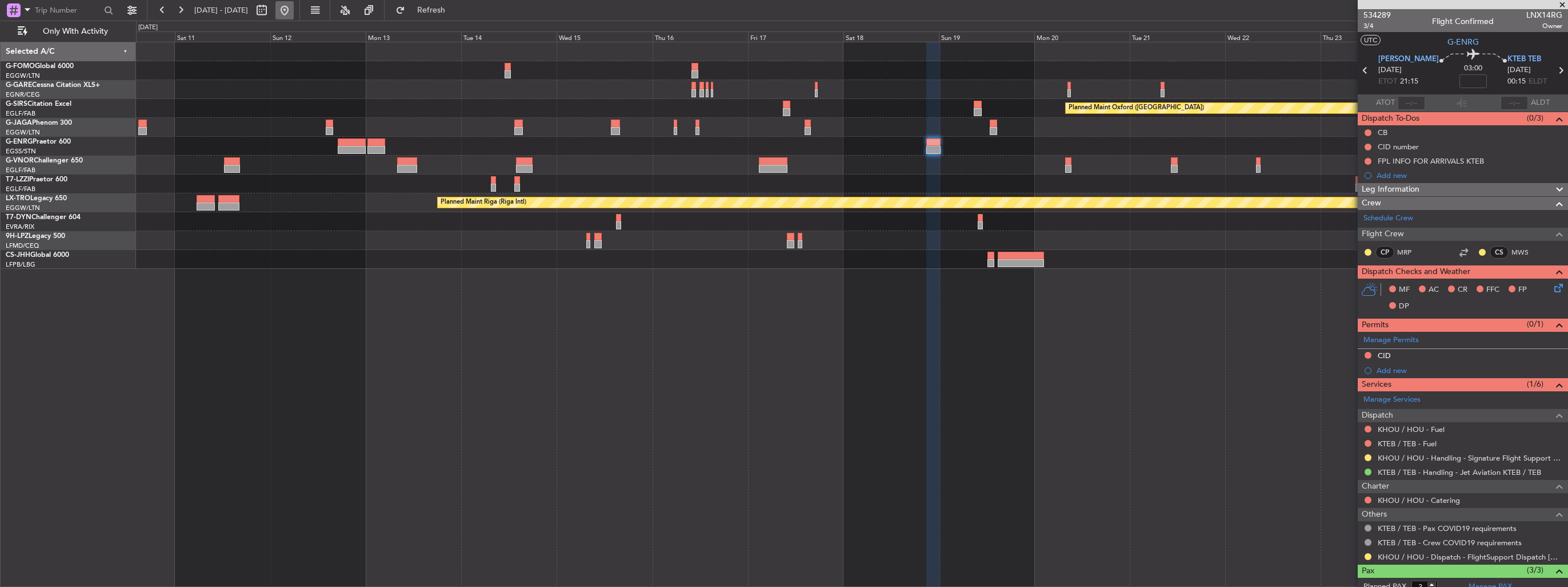
click at [294, 13] on button at bounding box center [284, 10] width 18 height 18
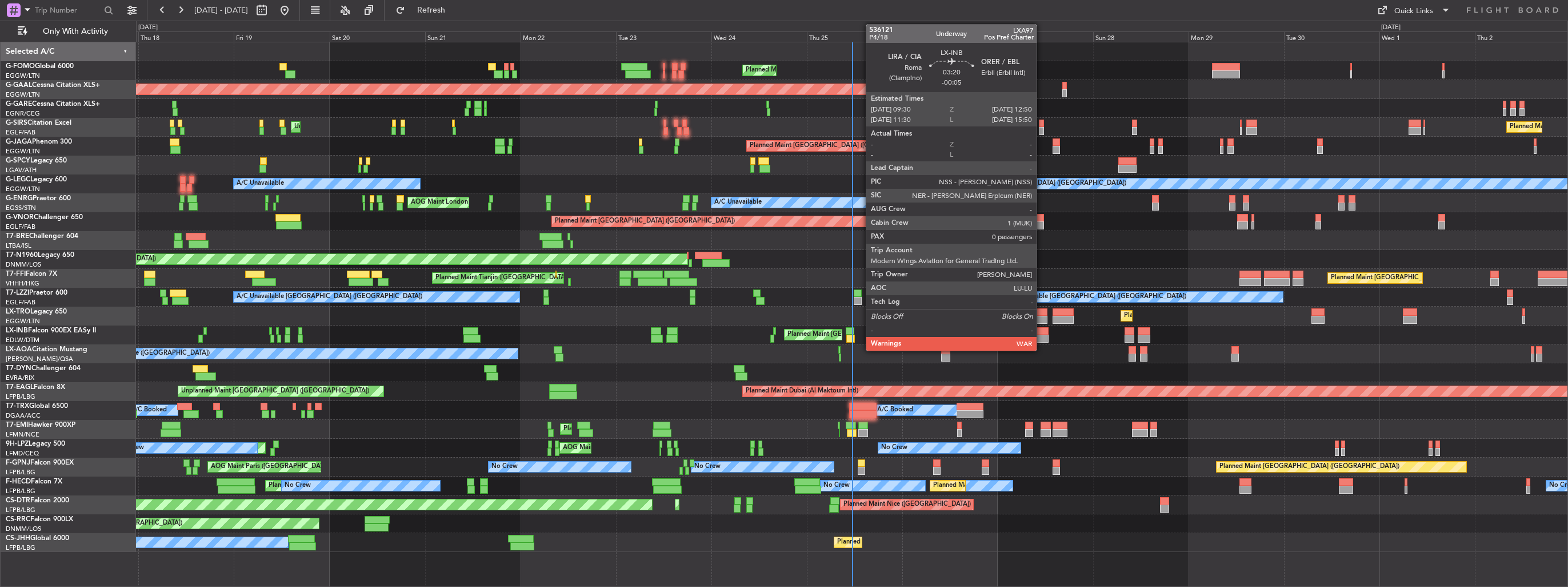
click at [1042, 336] on div at bounding box center [1042, 338] width 13 height 8
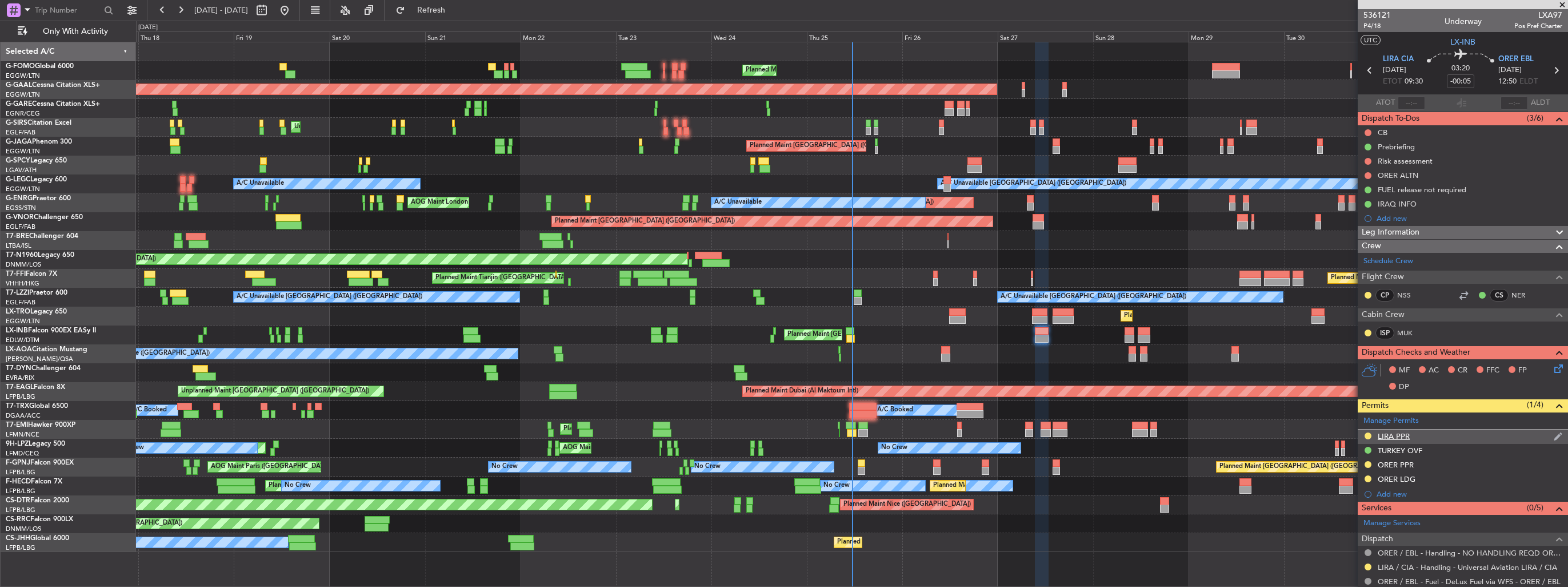
click at [1554, 433] on img at bounding box center [1558, 436] width 9 height 10
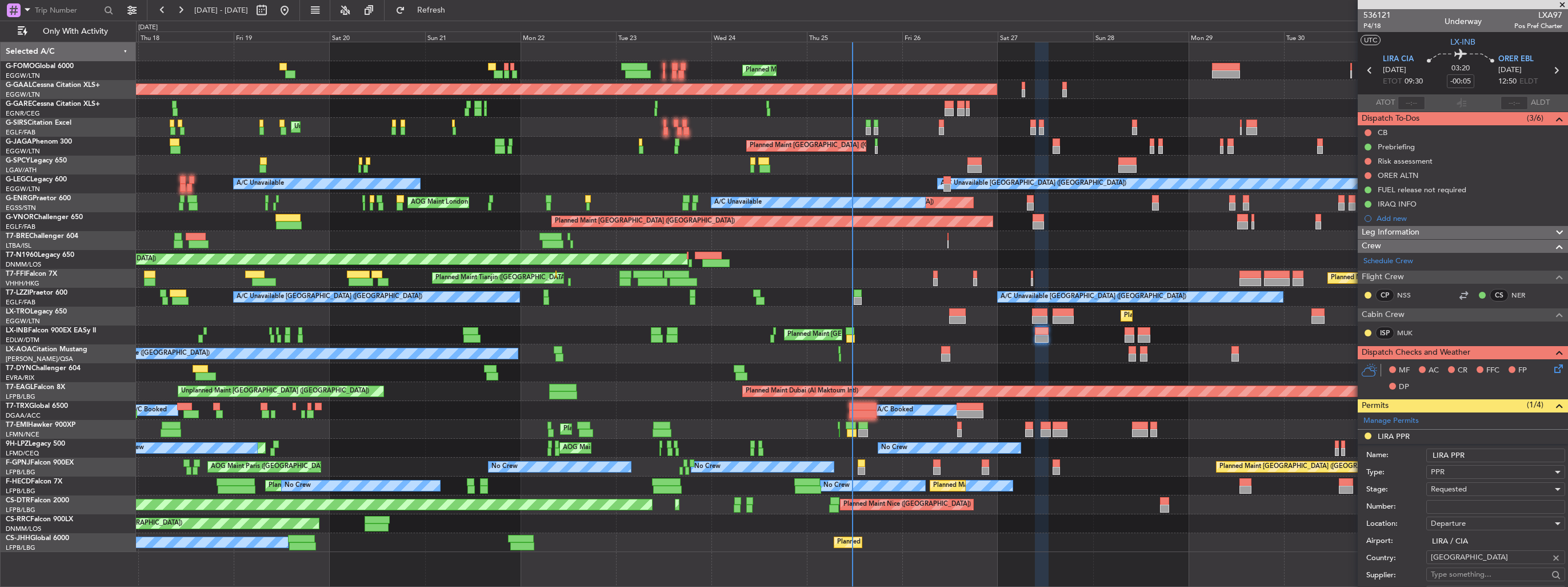
click at [1480, 502] on input "Number:" at bounding box center [1496, 507] width 139 height 13
paste input "304/25SEP"
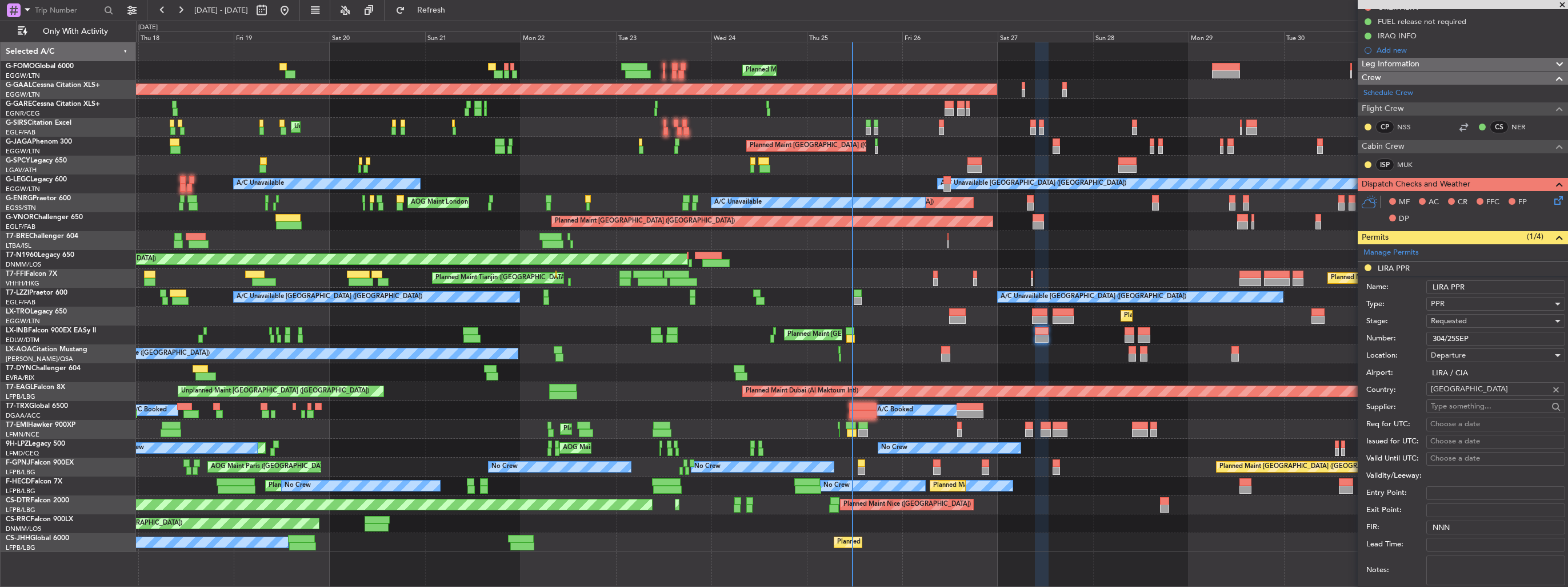
scroll to position [229, 0]
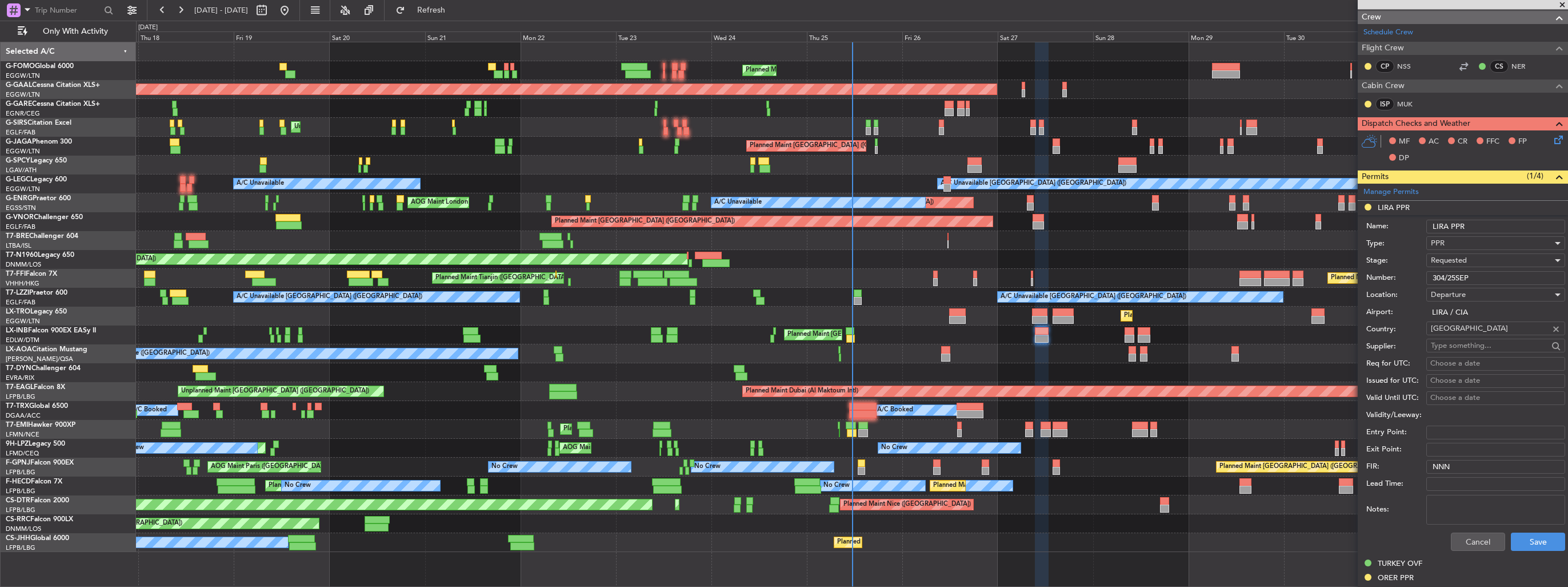
type input "304/25SEP"
click at [1447, 257] on span "Requested" at bounding box center [1449, 260] width 36 height 10
click at [1464, 342] on span "Received OK" at bounding box center [1492, 347] width 120 height 17
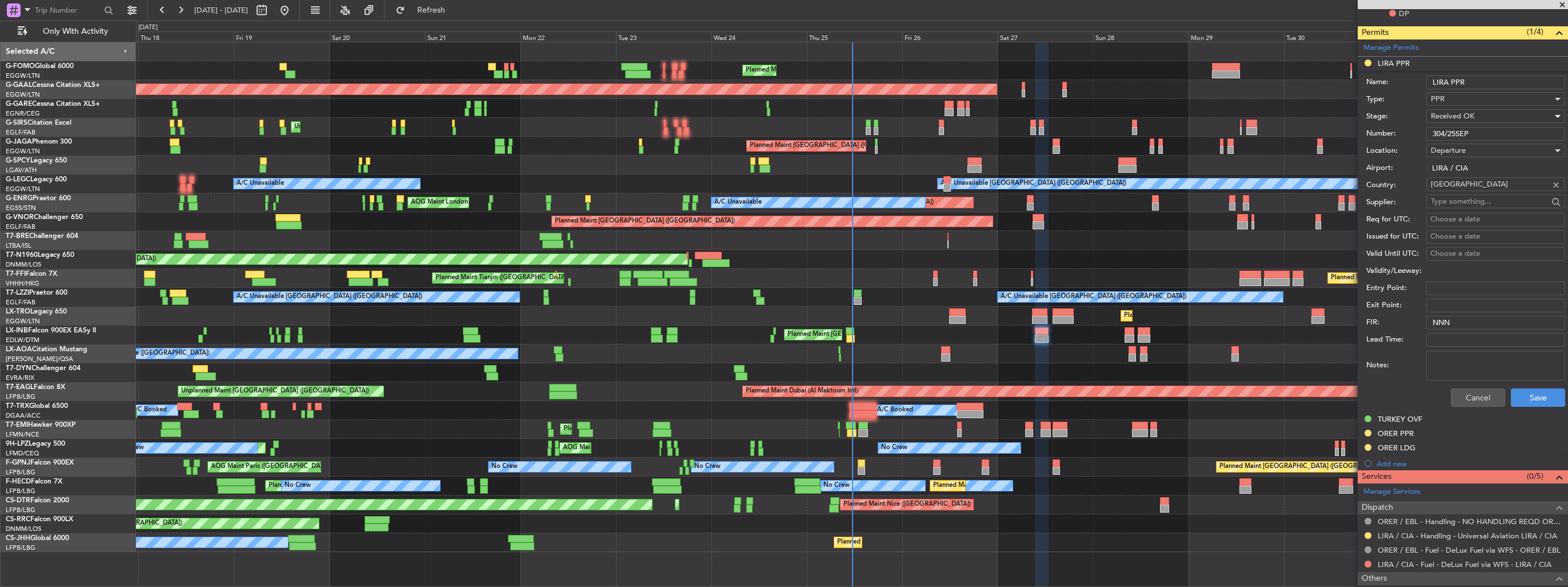
scroll to position [444, 0]
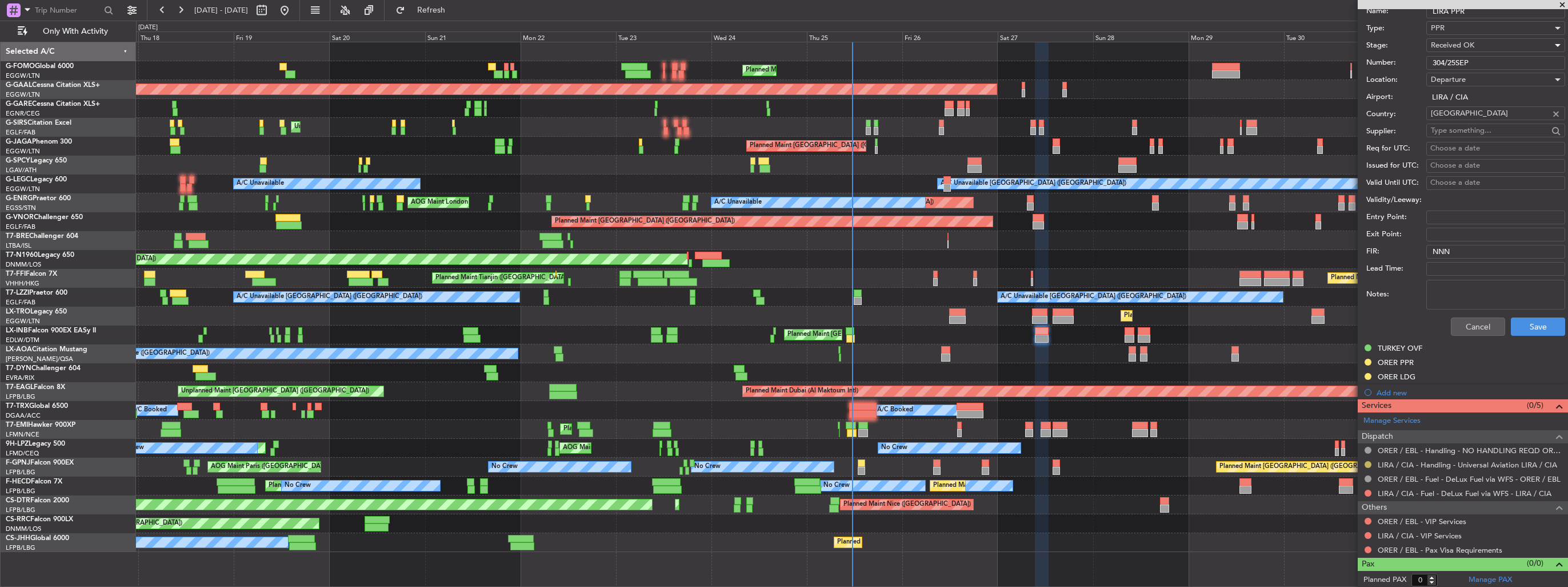
click at [1368, 462] on button at bounding box center [1368, 464] width 7 height 7
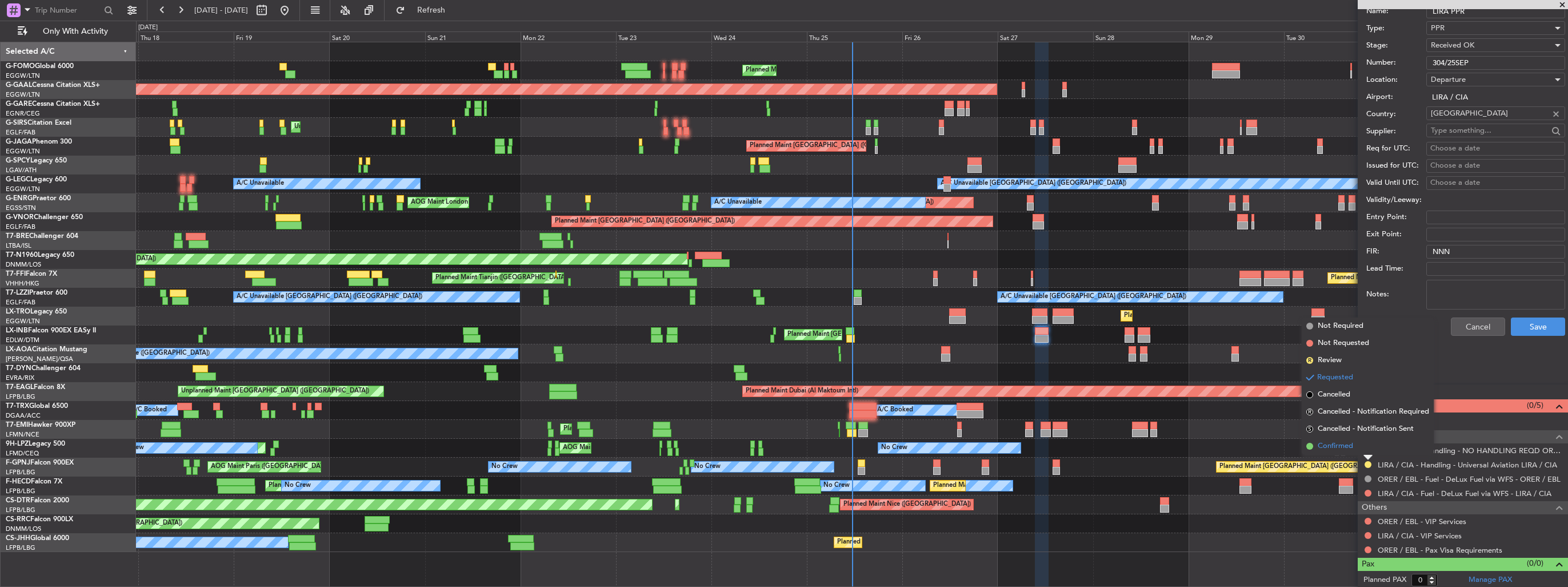
click at [1351, 445] on span "Confirmed" at bounding box center [1336, 446] width 36 height 12
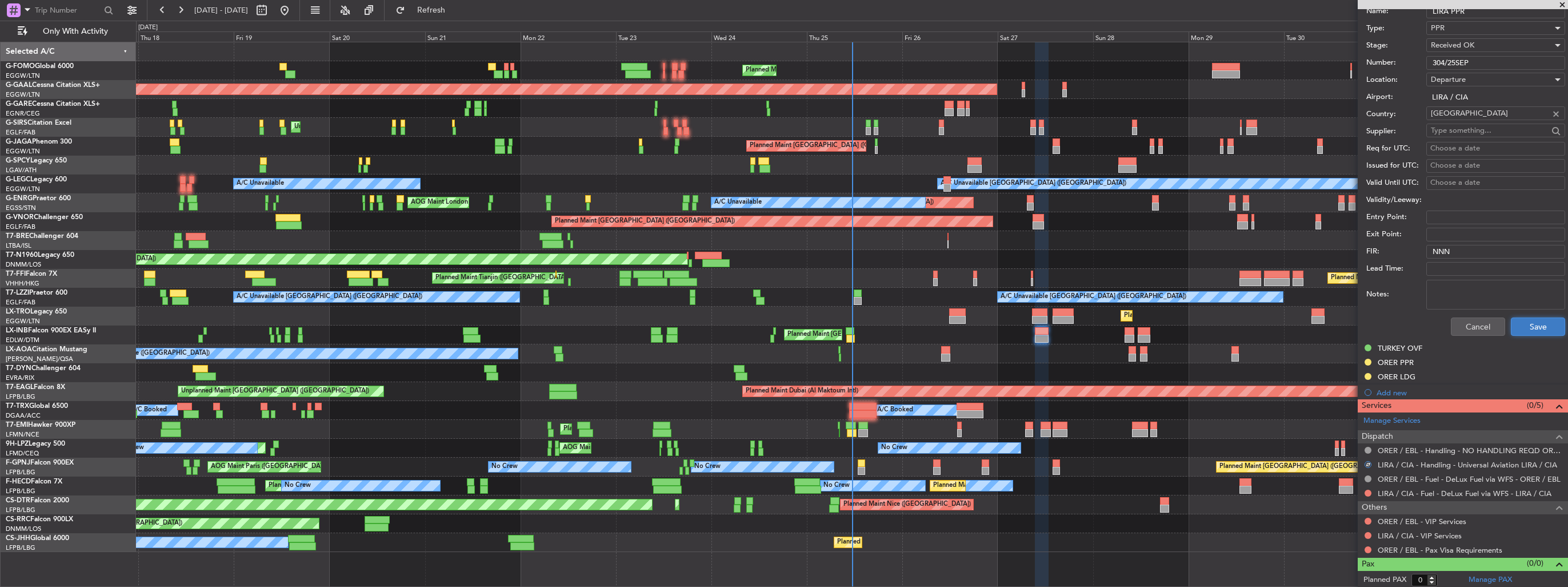
click at [1511, 331] on button "Save" at bounding box center [1538, 326] width 55 height 18
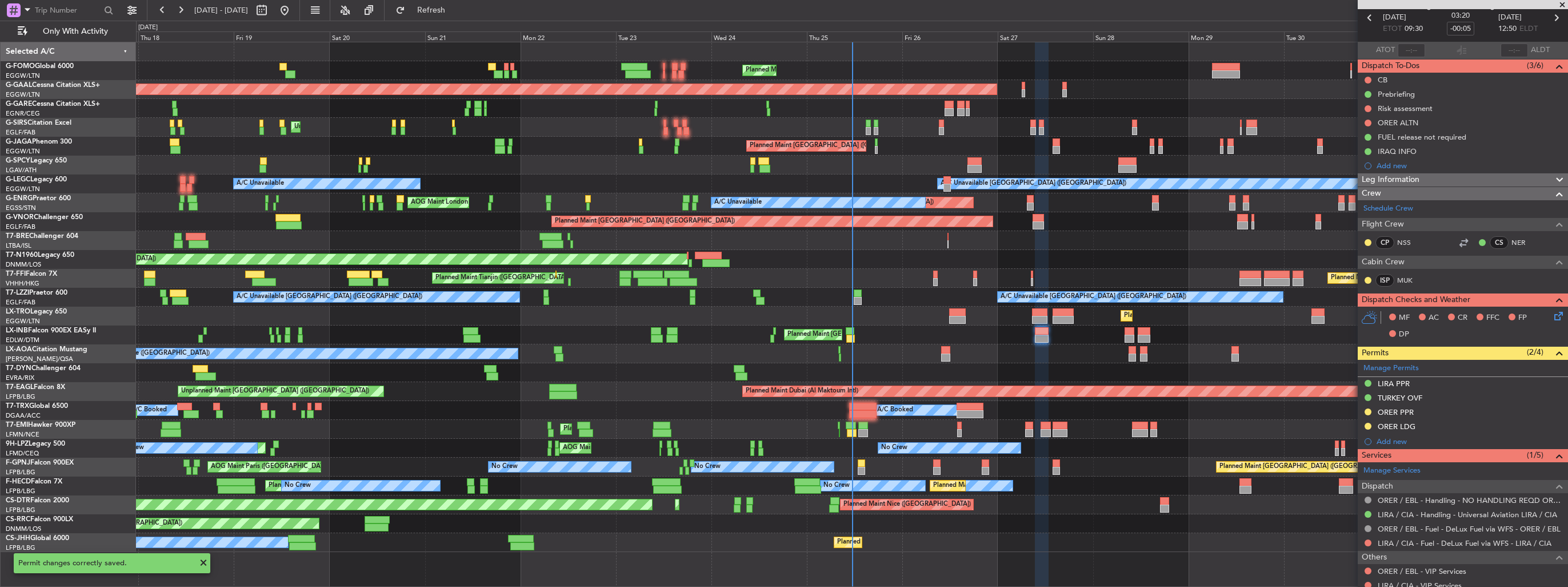
scroll to position [0, 0]
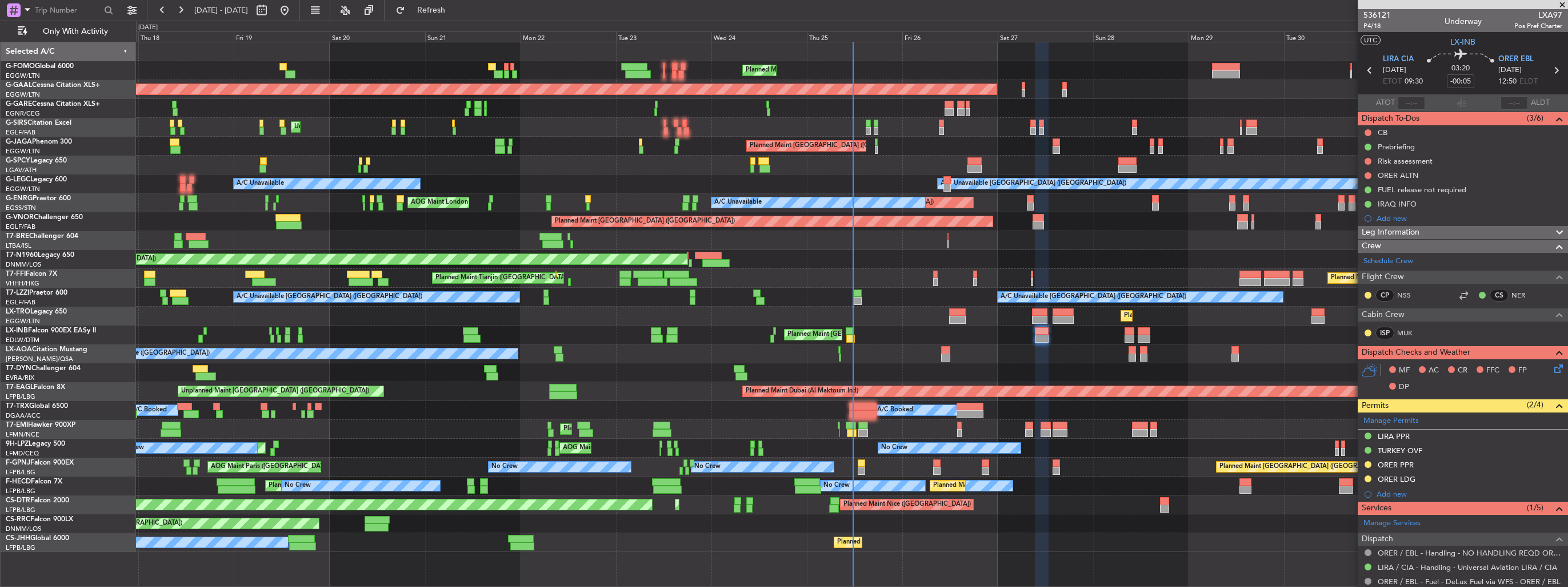
click at [0, 0] on img at bounding box center [0, 0] width 0 height 0
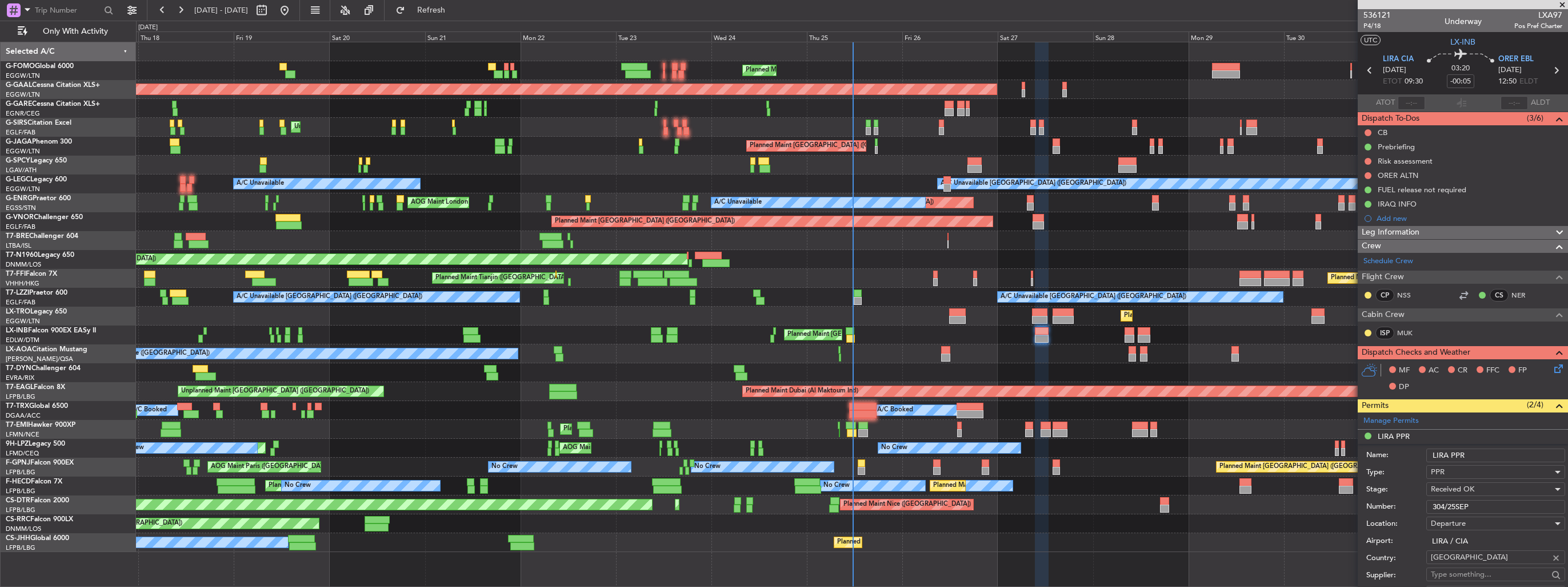
click at [1491, 452] on input "LIRA PPR" at bounding box center [1496, 455] width 139 height 13
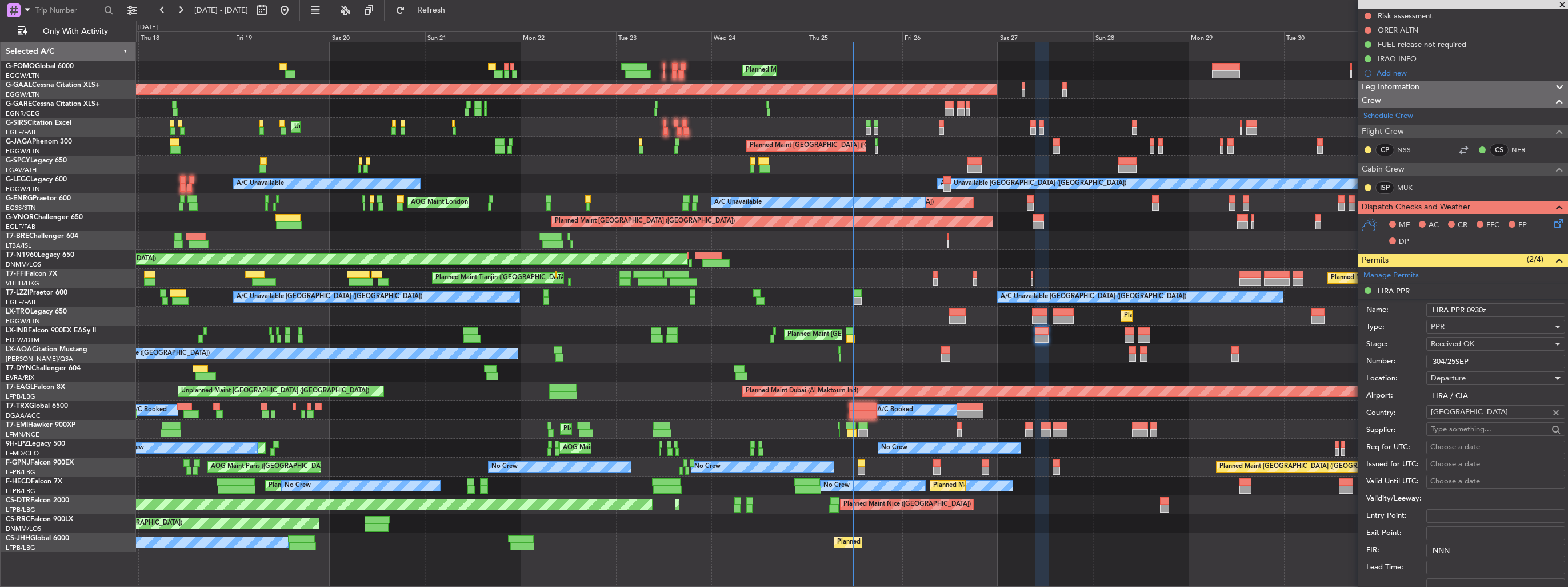
scroll to position [343, 0]
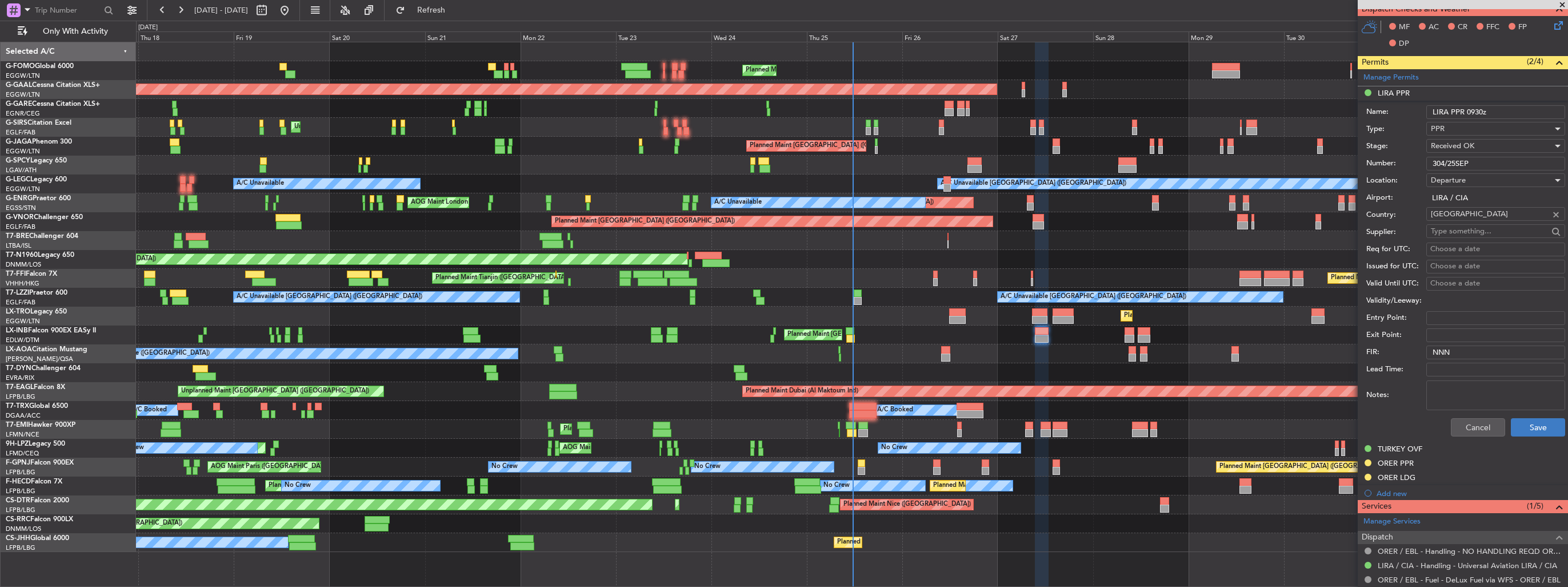
type input "LIRA PPR 0930z"
click at [1511, 424] on button "Save" at bounding box center [1538, 428] width 55 height 18
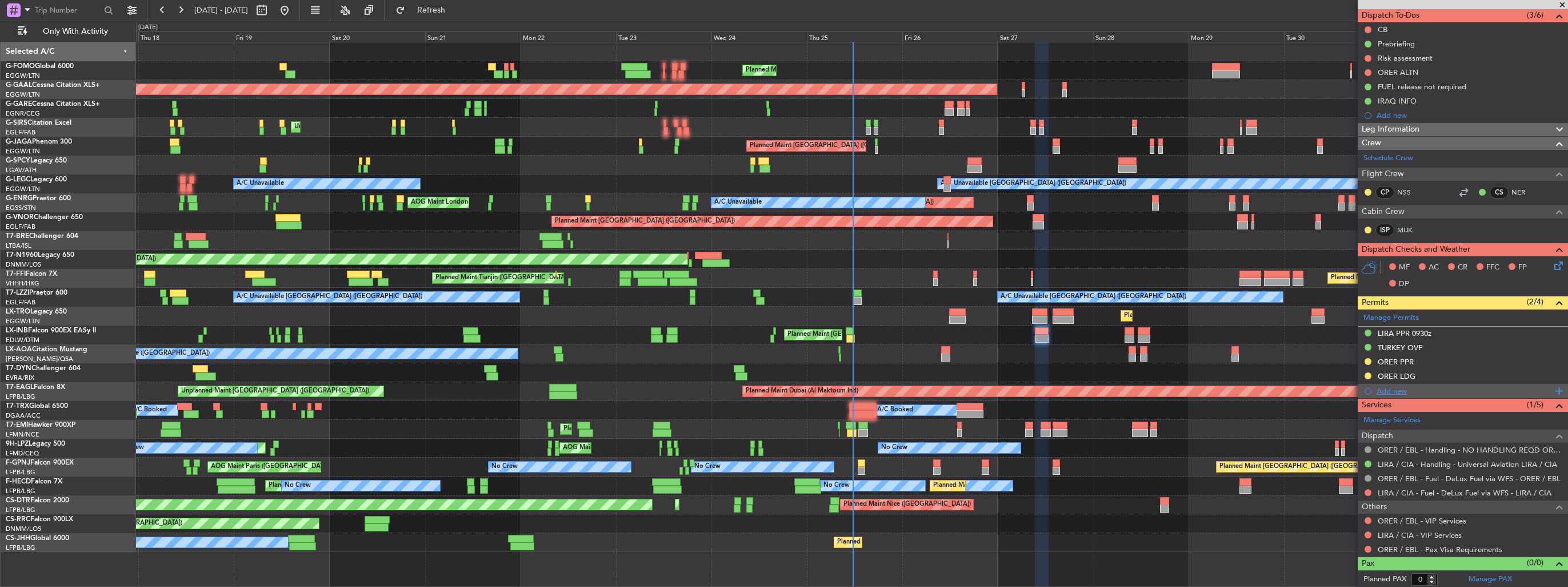
scroll to position [0, 0]
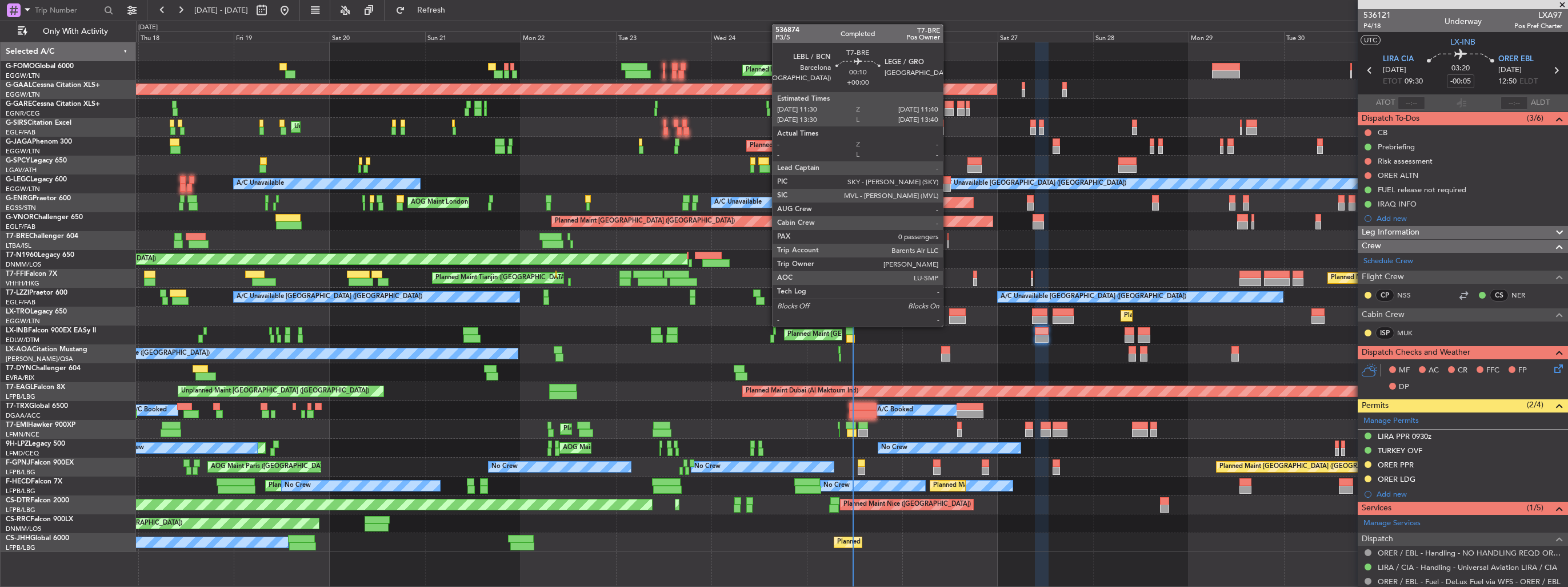
click at [948, 240] on div at bounding box center [948, 244] width 1 height 8
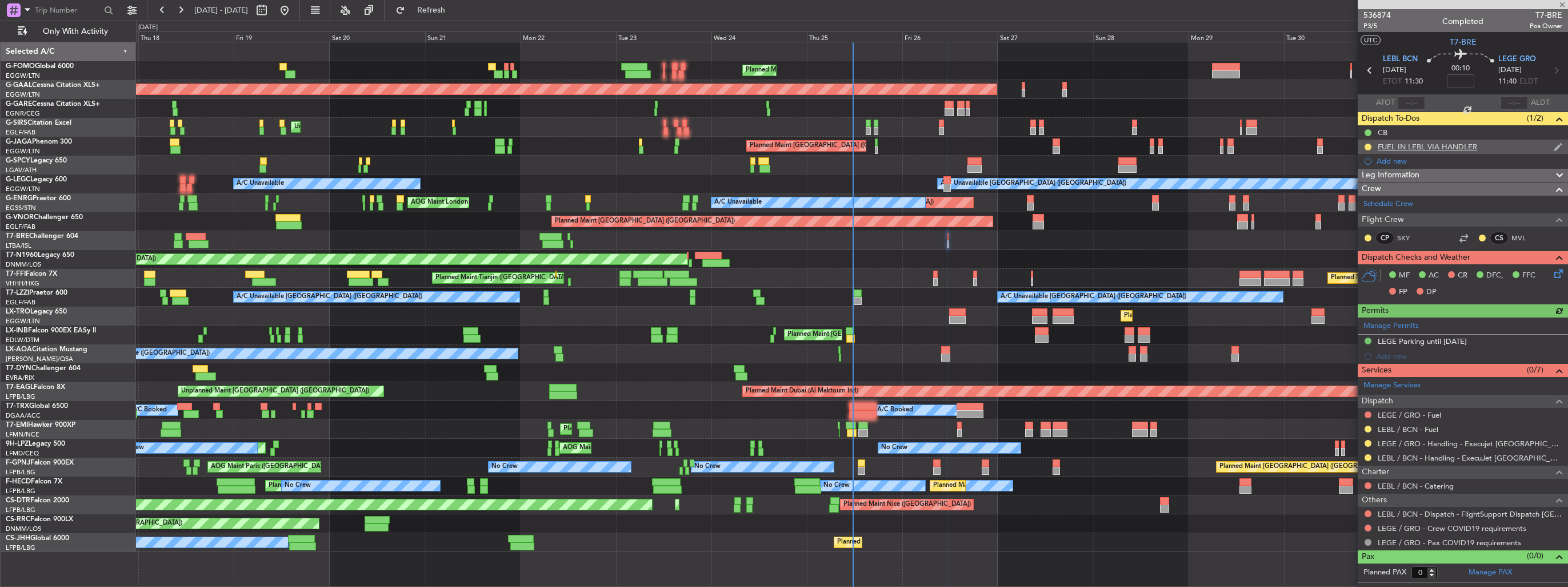
click at [1556, 147] on img at bounding box center [1558, 147] width 9 height 10
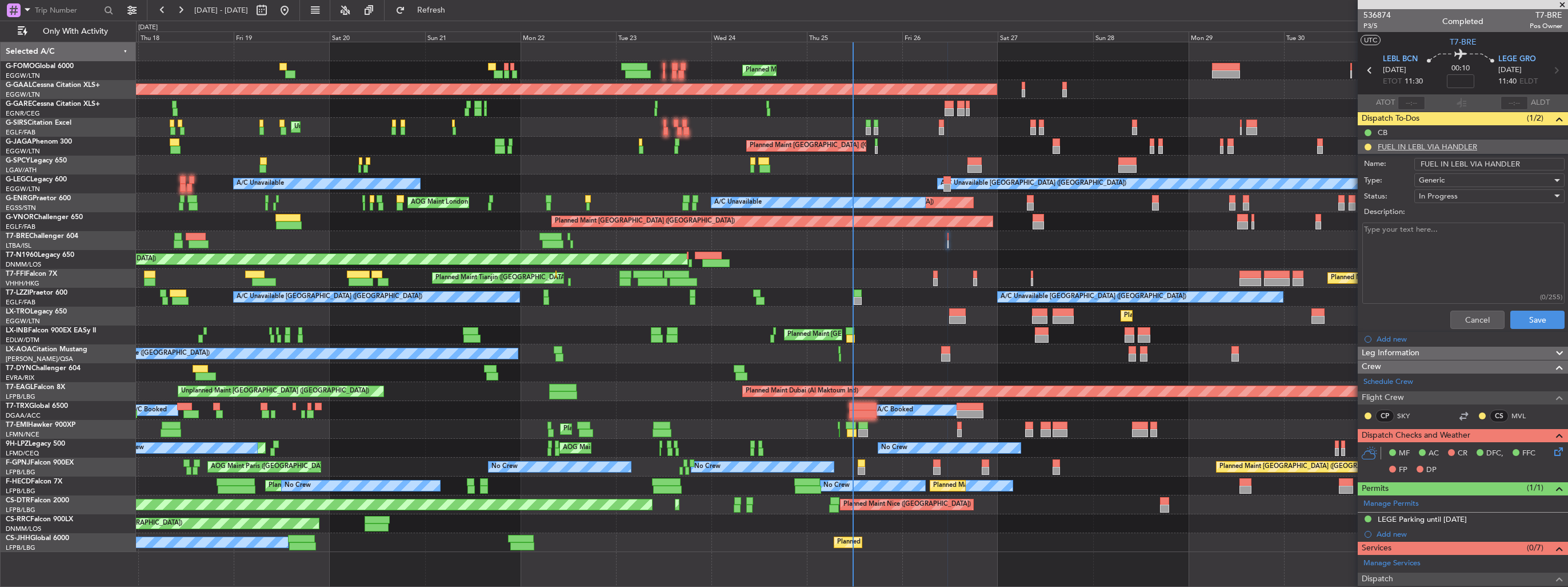
drag, startPoint x: 1527, startPoint y: 164, endPoint x: 1480, endPoint y: 168, distance: 47.2
click at [1480, 168] on input "FUEL IN LEBL VIA HANDLER" at bounding box center [1490, 164] width 150 height 13
type input "FUEL IN LEBL VIA WFS"
click at [1524, 319] on button "Save" at bounding box center [1537, 320] width 55 height 18
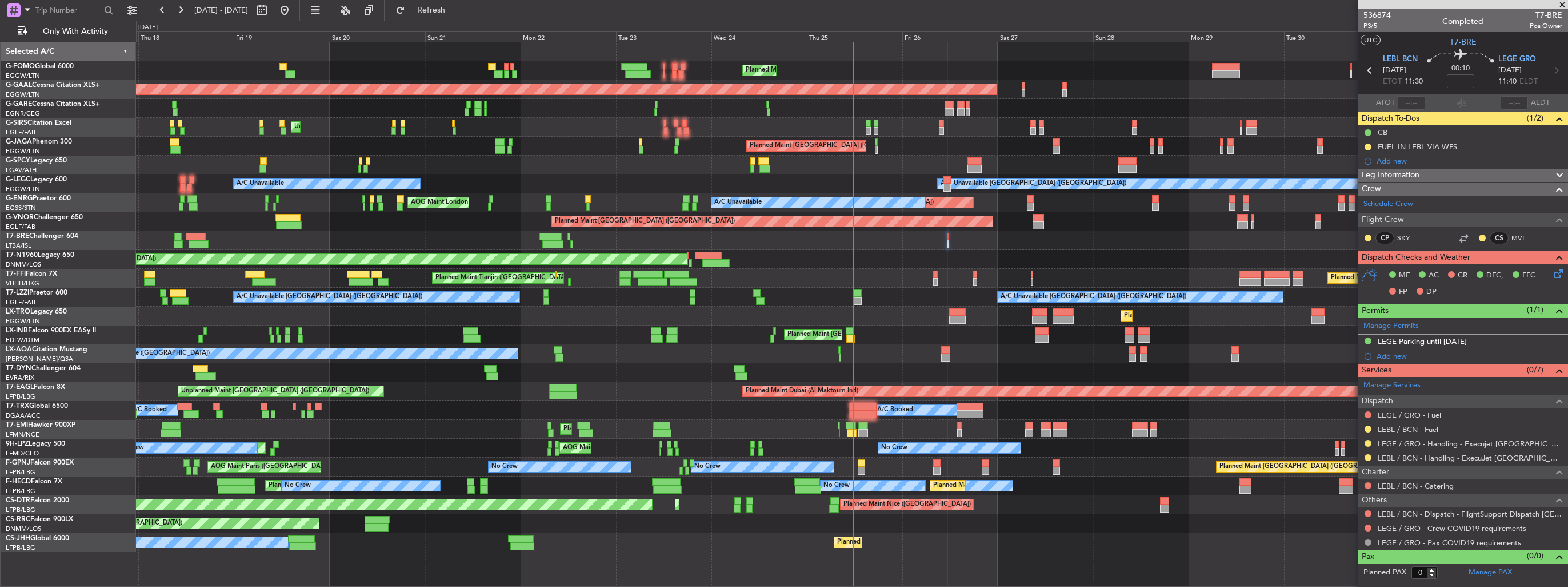
click at [1407, 433] on div "LEBL / BCN - Fuel" at bounding box center [1463, 429] width 210 height 14
click at [1415, 431] on link "LEBL / BCN - Fuel" at bounding box center [1408, 429] width 61 height 10
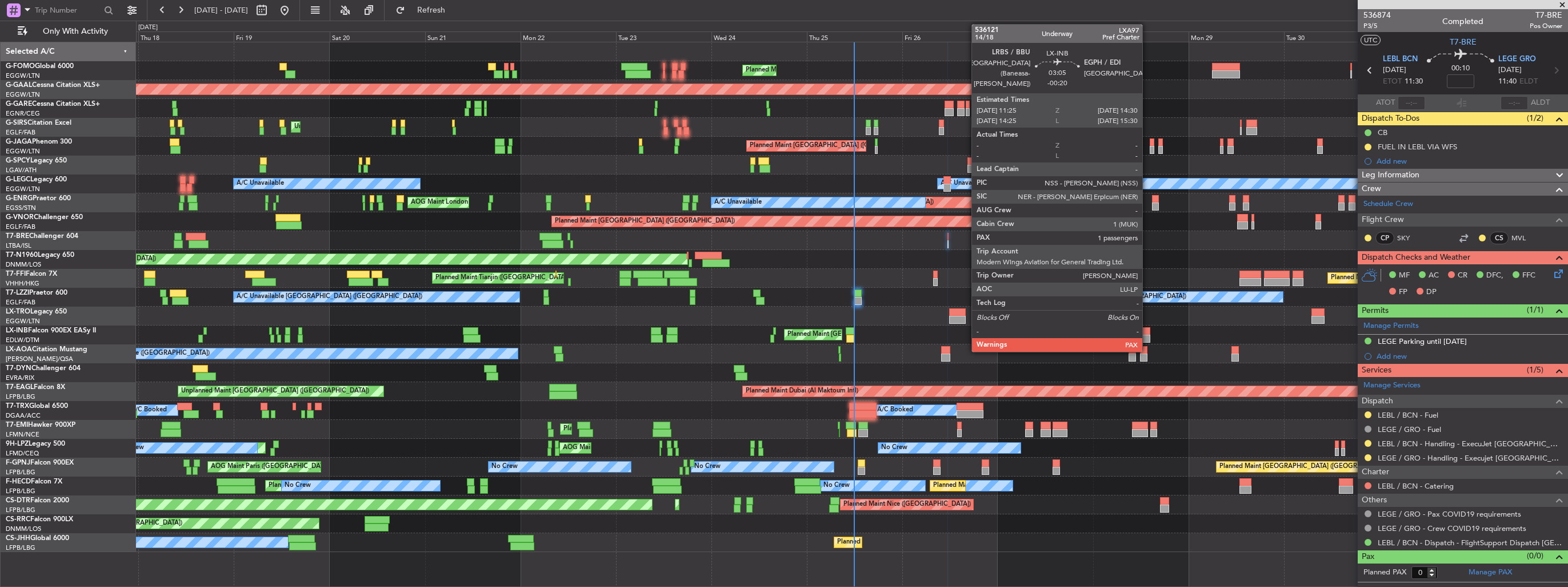
click at [1147, 332] on div at bounding box center [1144, 331] width 13 height 8
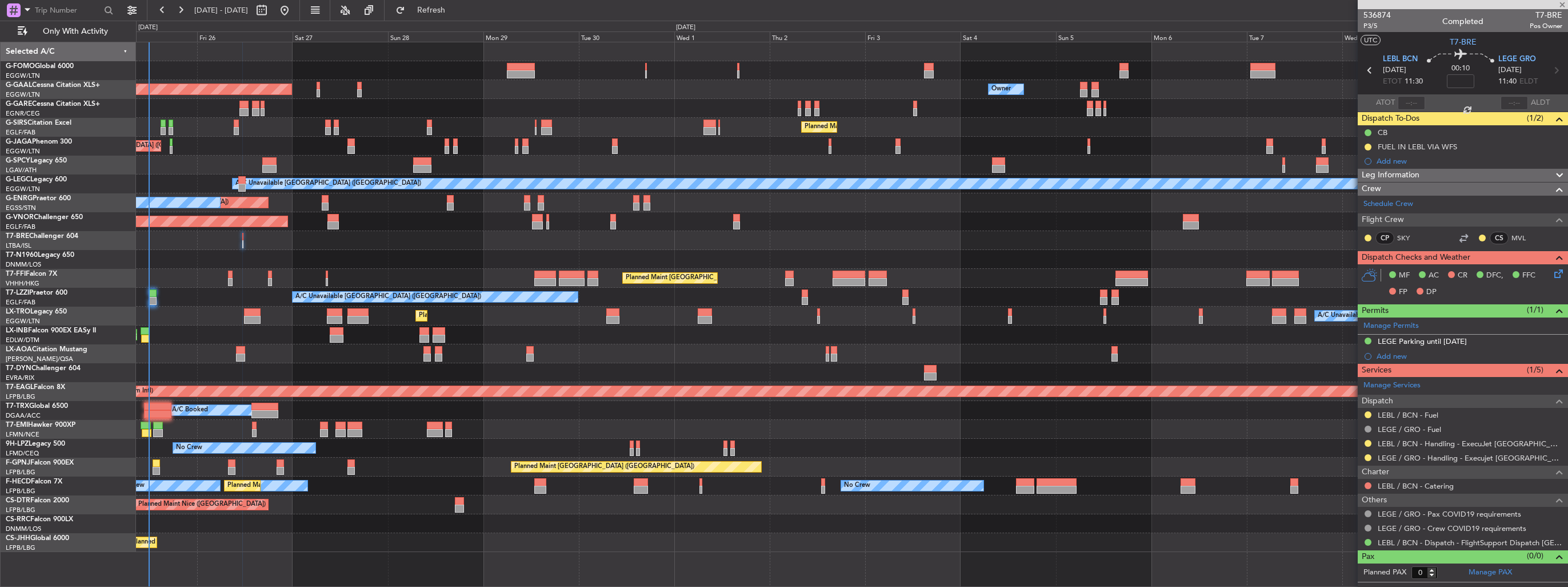
click at [480, 326] on div "Planned Maint London (Luton) Planned Maint Dusseldorf Owner Owner Owner Planned…" at bounding box center [852, 297] width 1432 height 510
type input "-00:20"
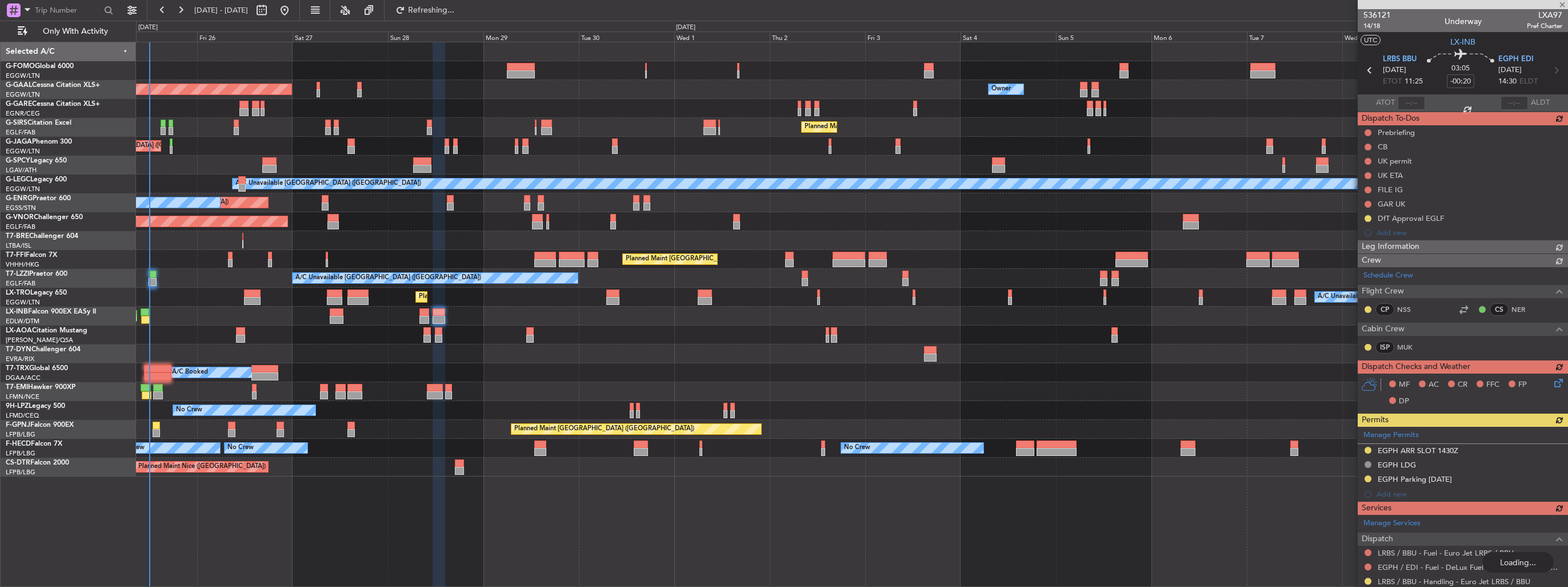
type input "3"
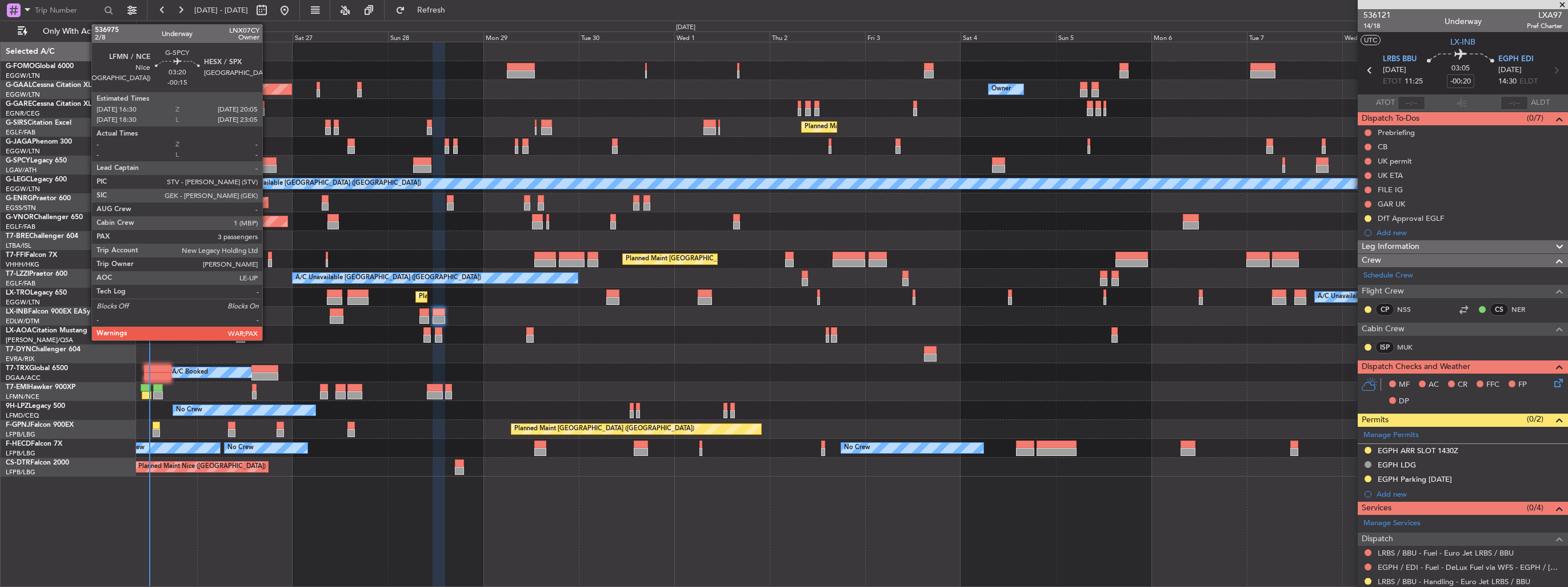
click at [267, 165] on div at bounding box center [269, 169] width 14 height 8
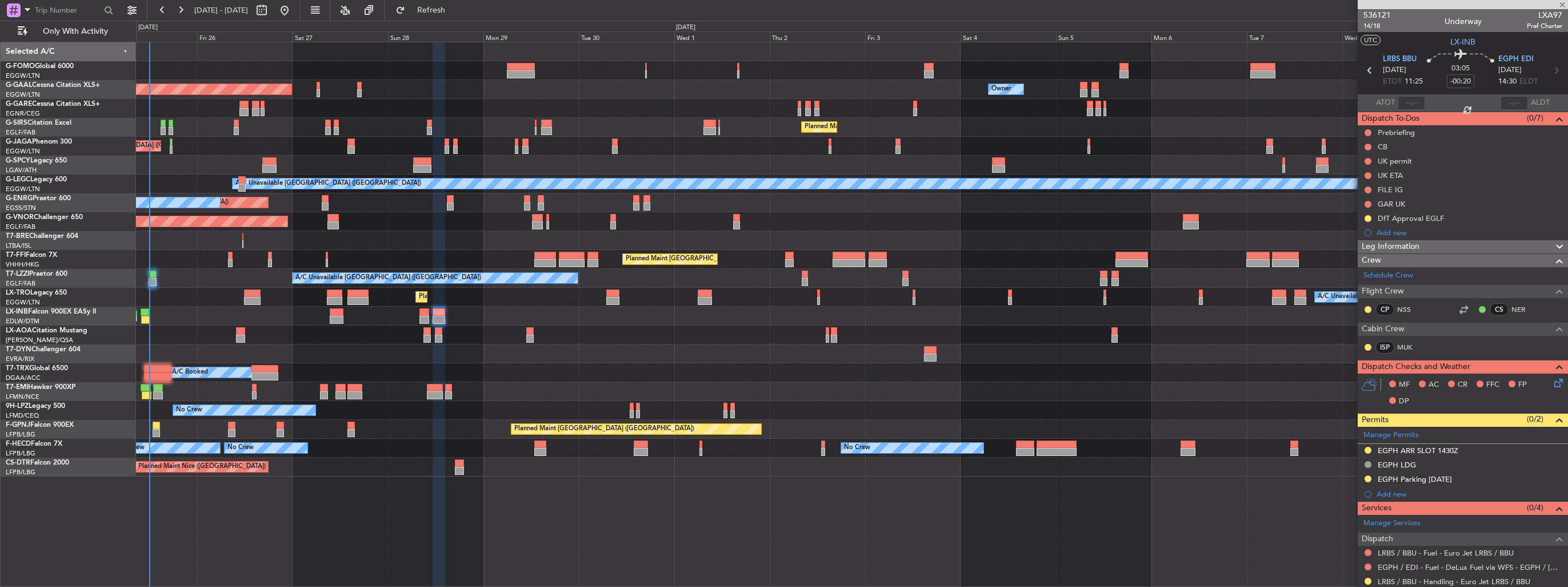
type input "-00:15"
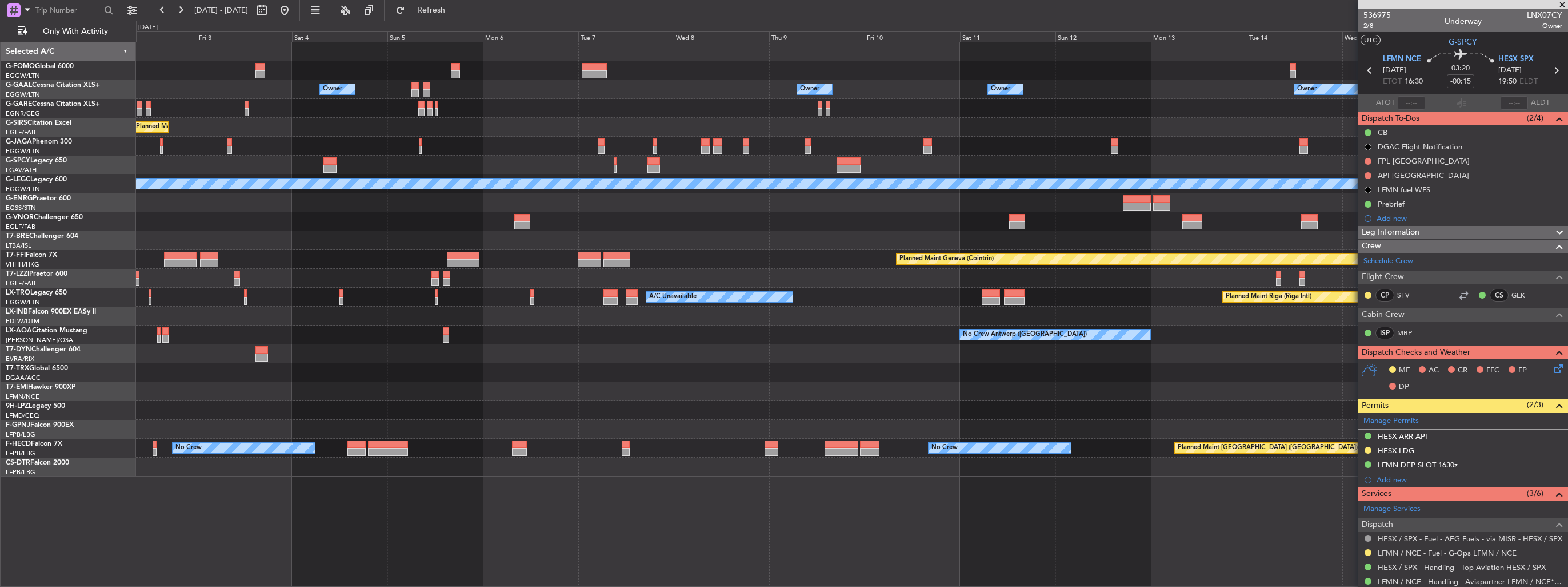
click at [79, 87] on div "Owner Owner Owner Owner Owner No Crew Planned Maint London (Luton) Planned Main…" at bounding box center [784, 304] width 1568 height 566
click at [217, 120] on div "Owner Owner Owner Owner Owner No Crew Planned Maint London (Luton) Planned Main…" at bounding box center [852, 259] width 1432 height 434
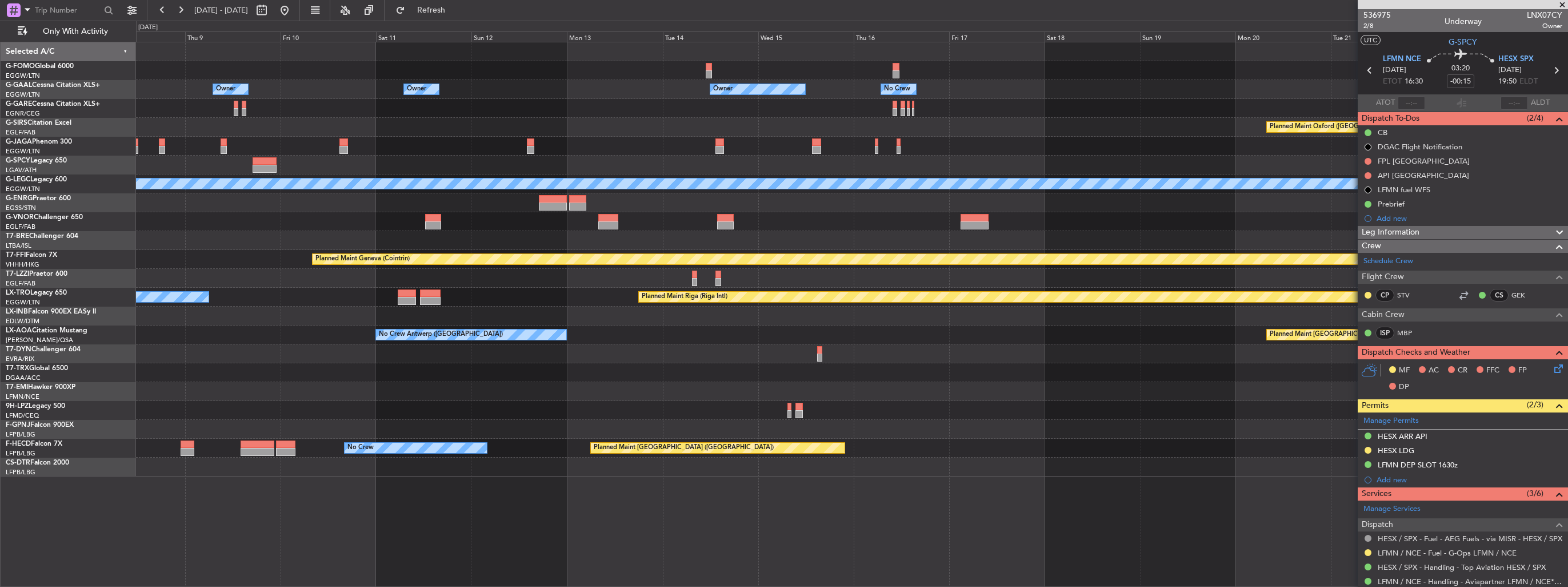
click at [228, 148] on div "Owner Owner Owner Owner No Crew Planned Maint Oxford (Kidlington) A/C Unavailab…" at bounding box center [852, 259] width 1432 height 434
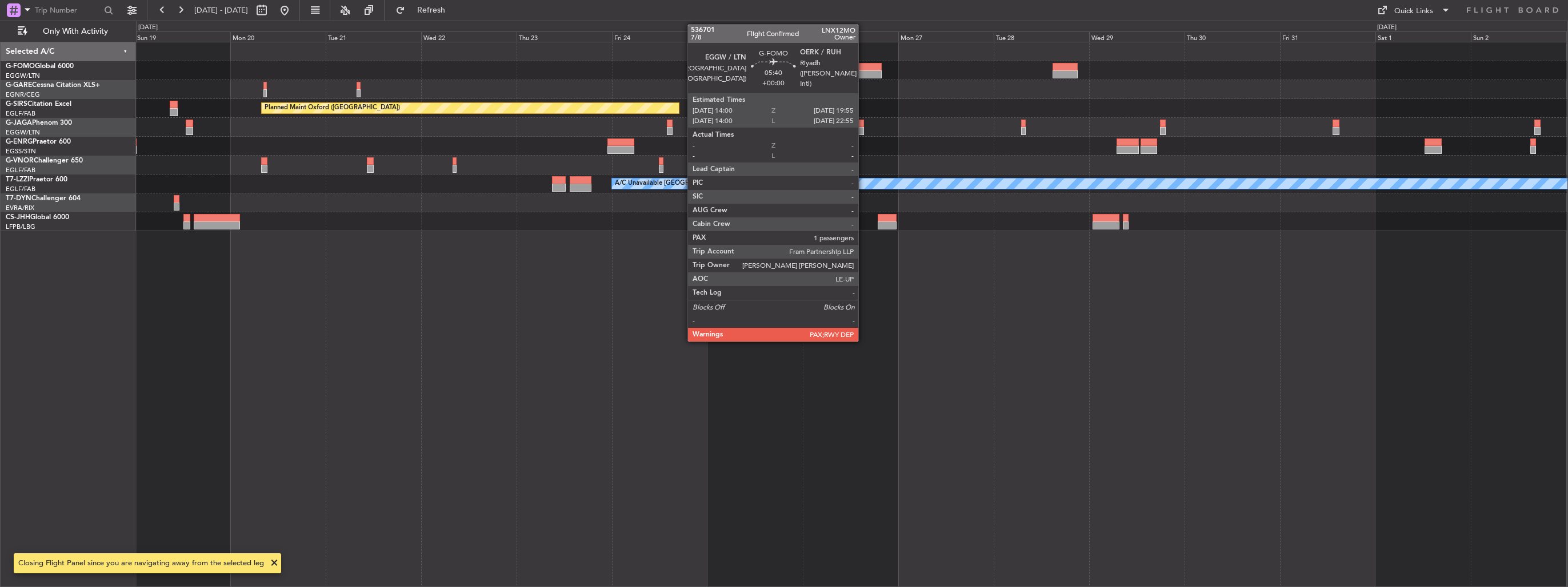
click at [864, 69] on div at bounding box center [869, 67] width 24 height 8
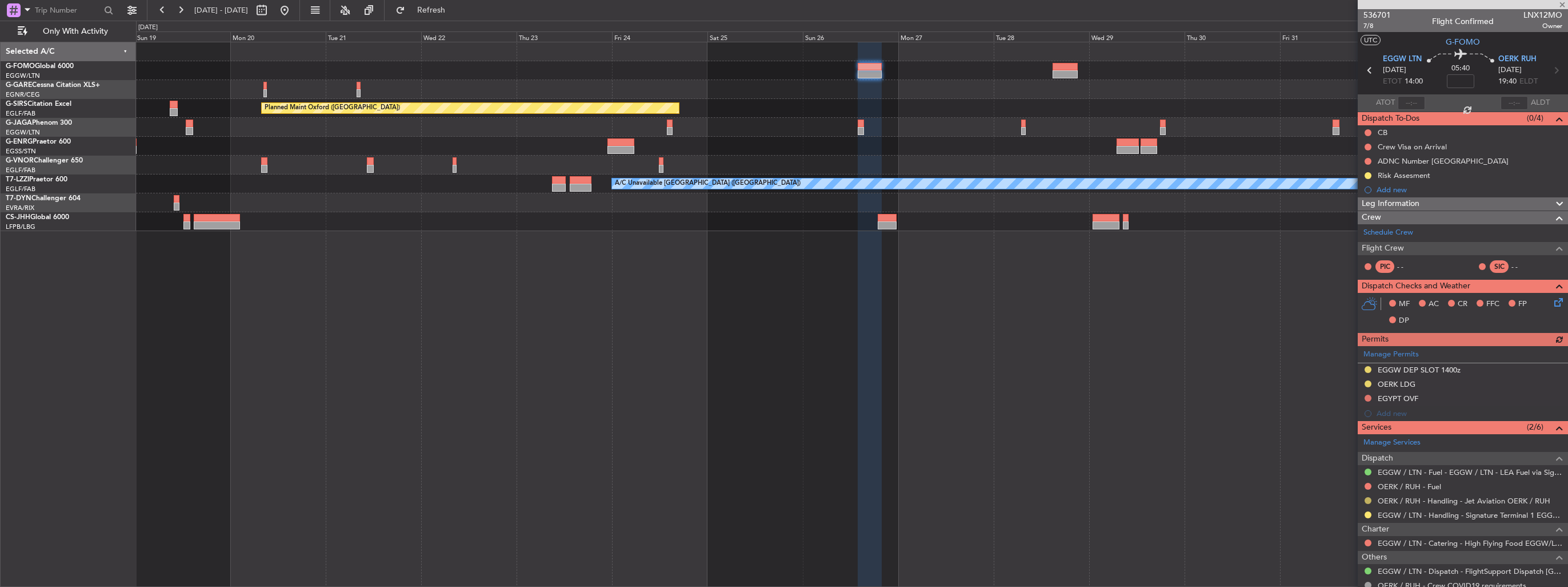
click at [1366, 499] on button at bounding box center [1368, 500] width 7 height 7
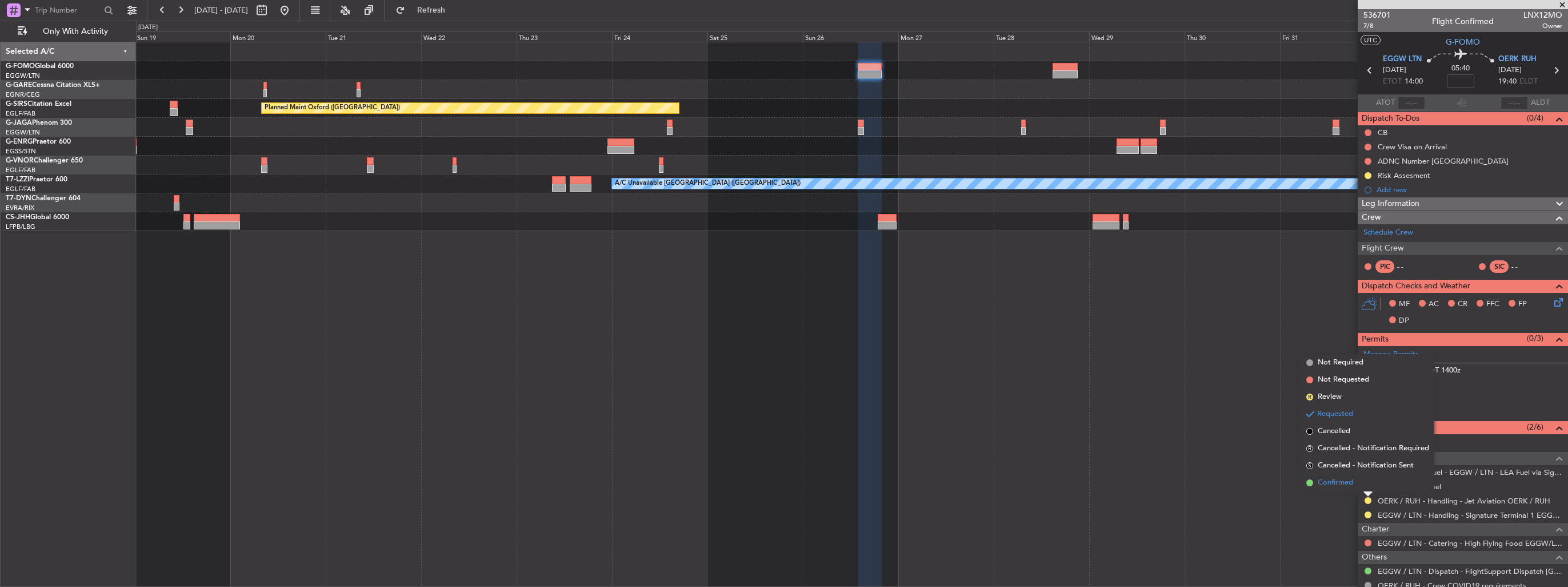
click at [1348, 486] on span "Confirmed" at bounding box center [1336, 483] width 36 height 12
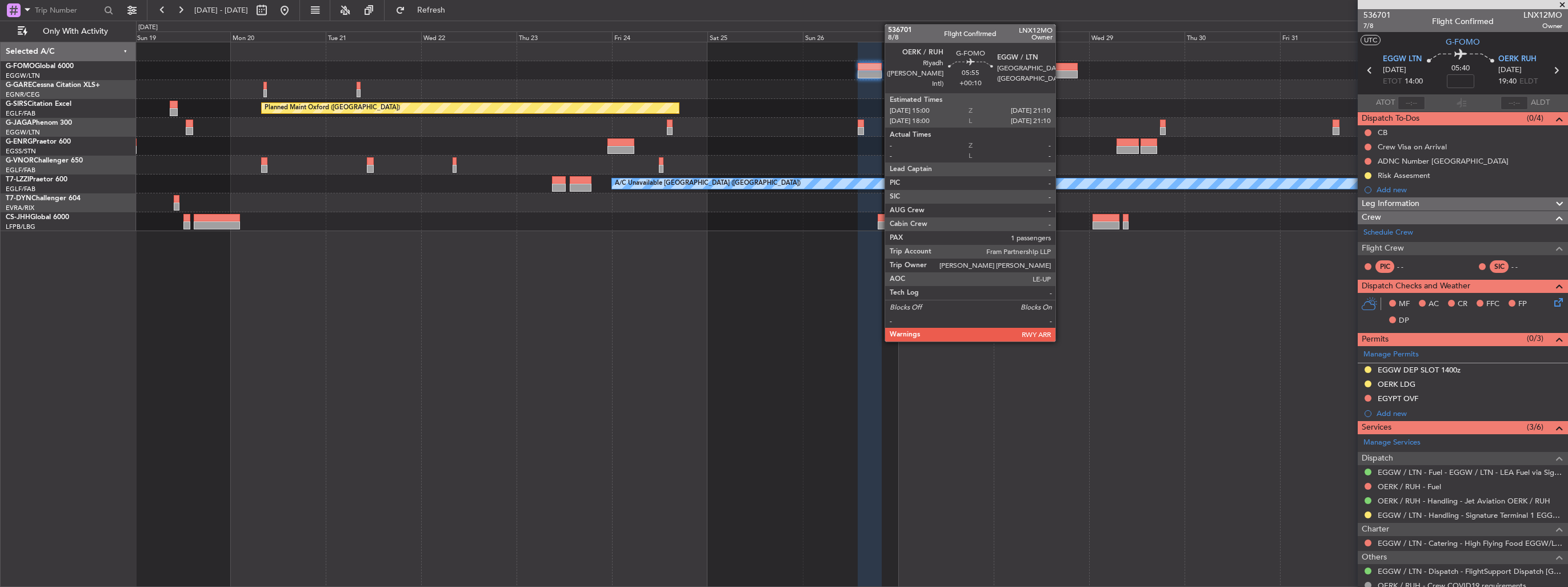
click at [1060, 71] on div at bounding box center [1065, 74] width 25 height 8
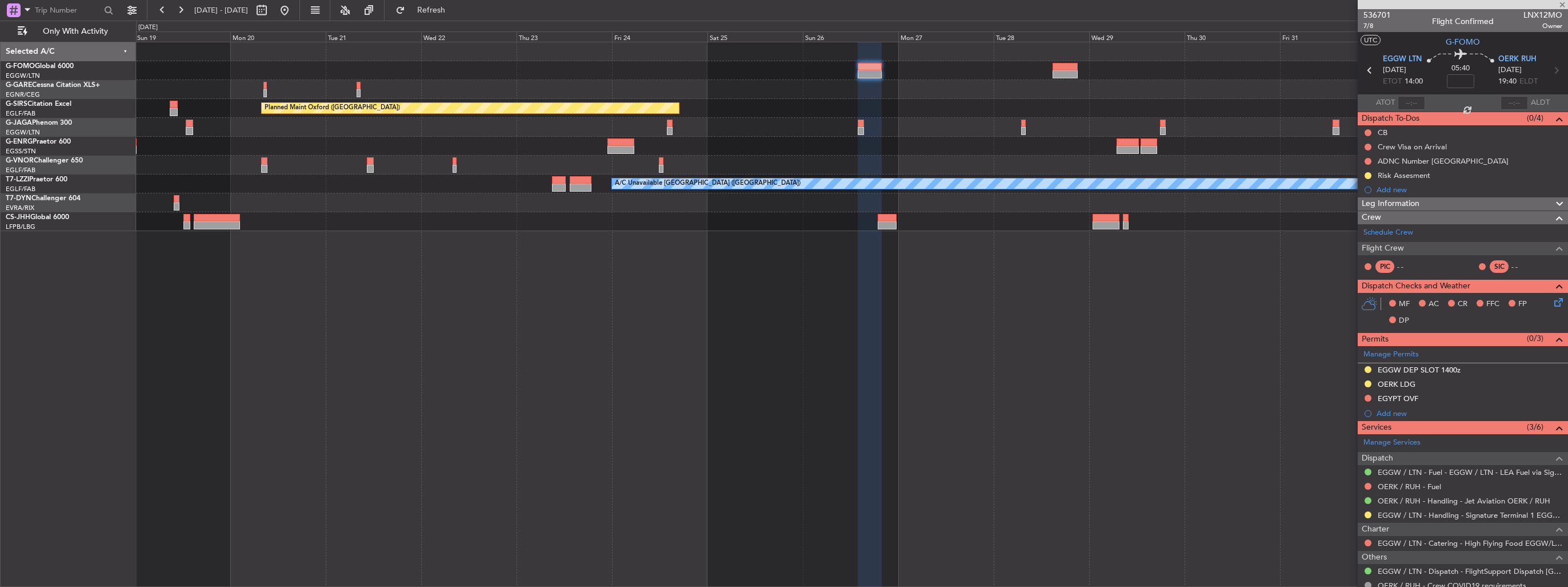
type input "+00:10"
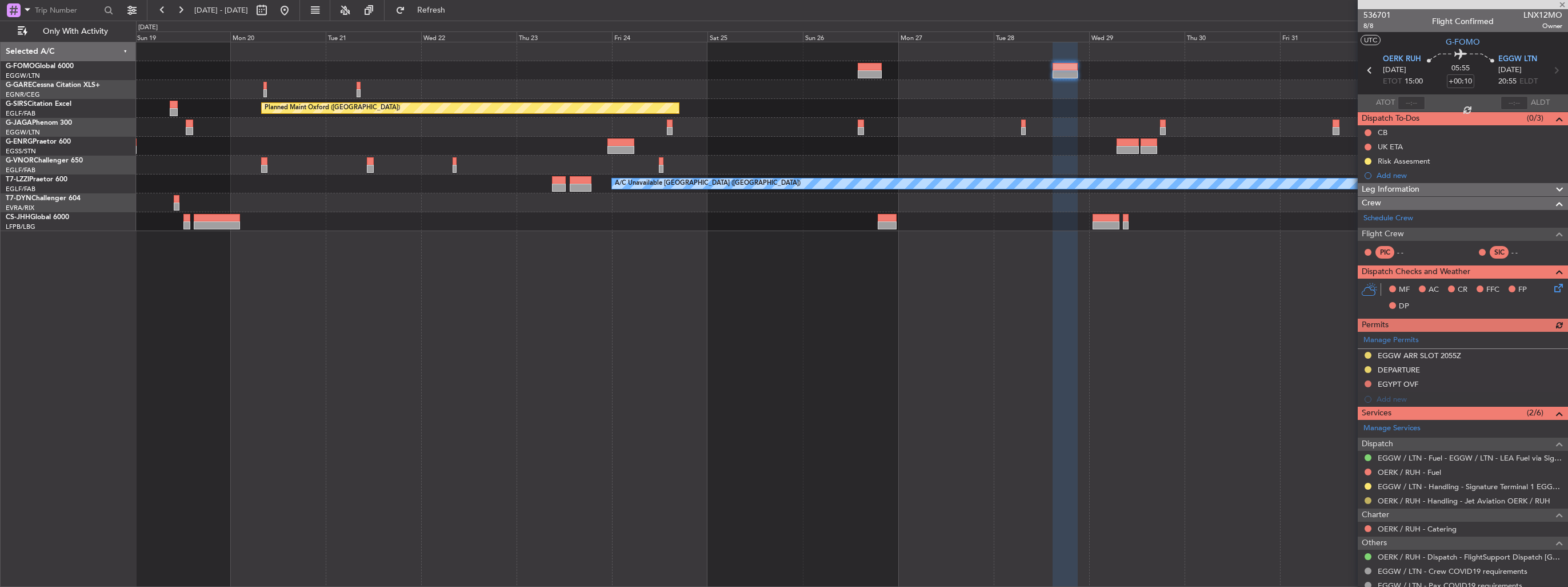
click at [1368, 499] on button at bounding box center [1368, 500] width 7 height 7
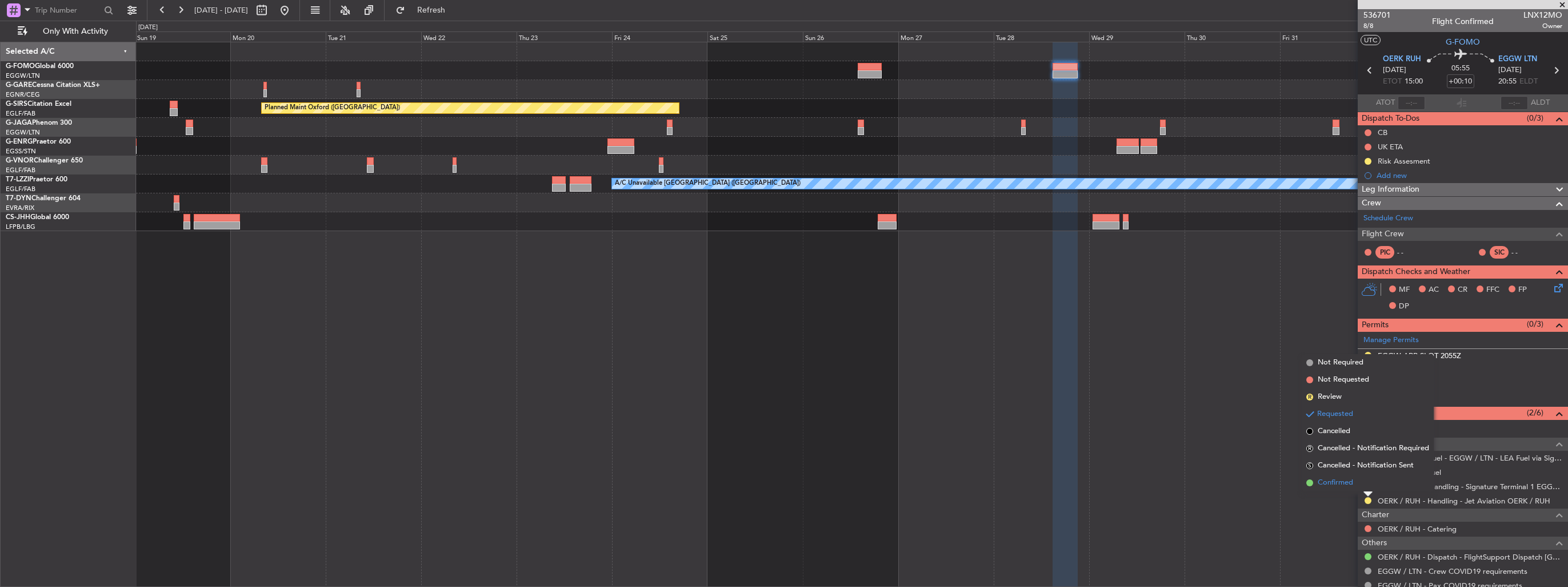
click at [1344, 486] on span "Confirmed" at bounding box center [1336, 483] width 36 height 12
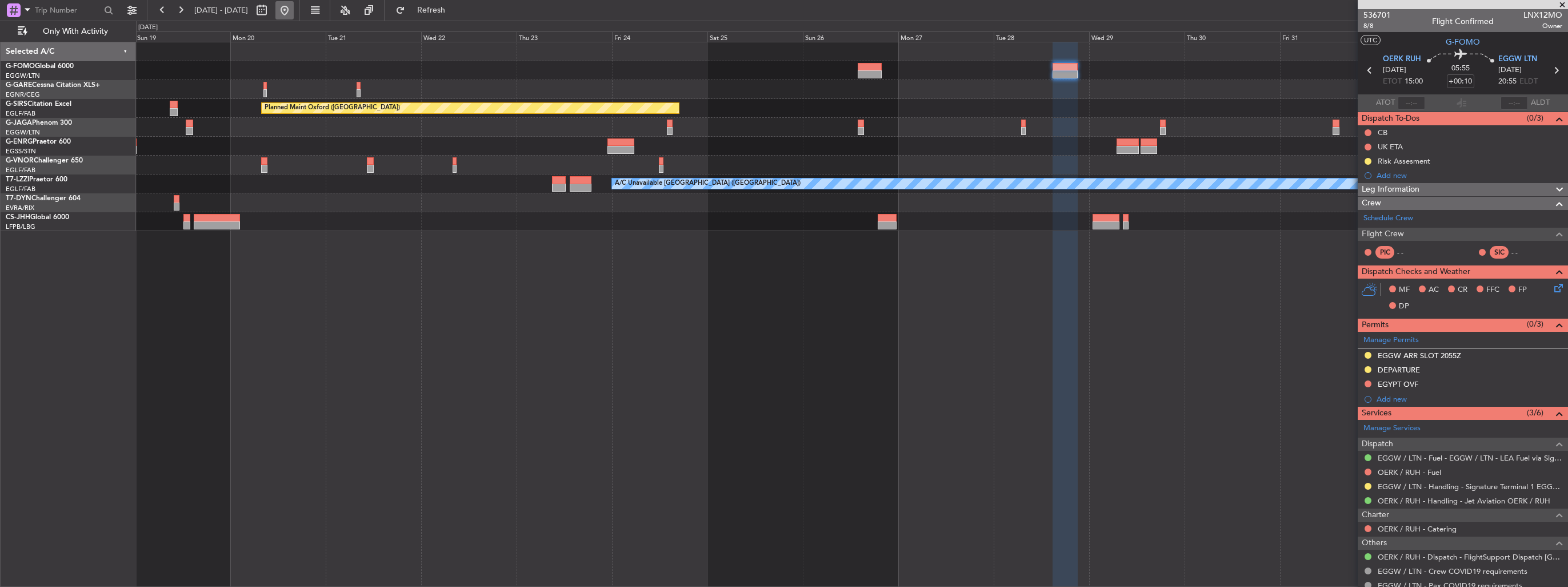
click at [294, 11] on button at bounding box center [284, 10] width 18 height 18
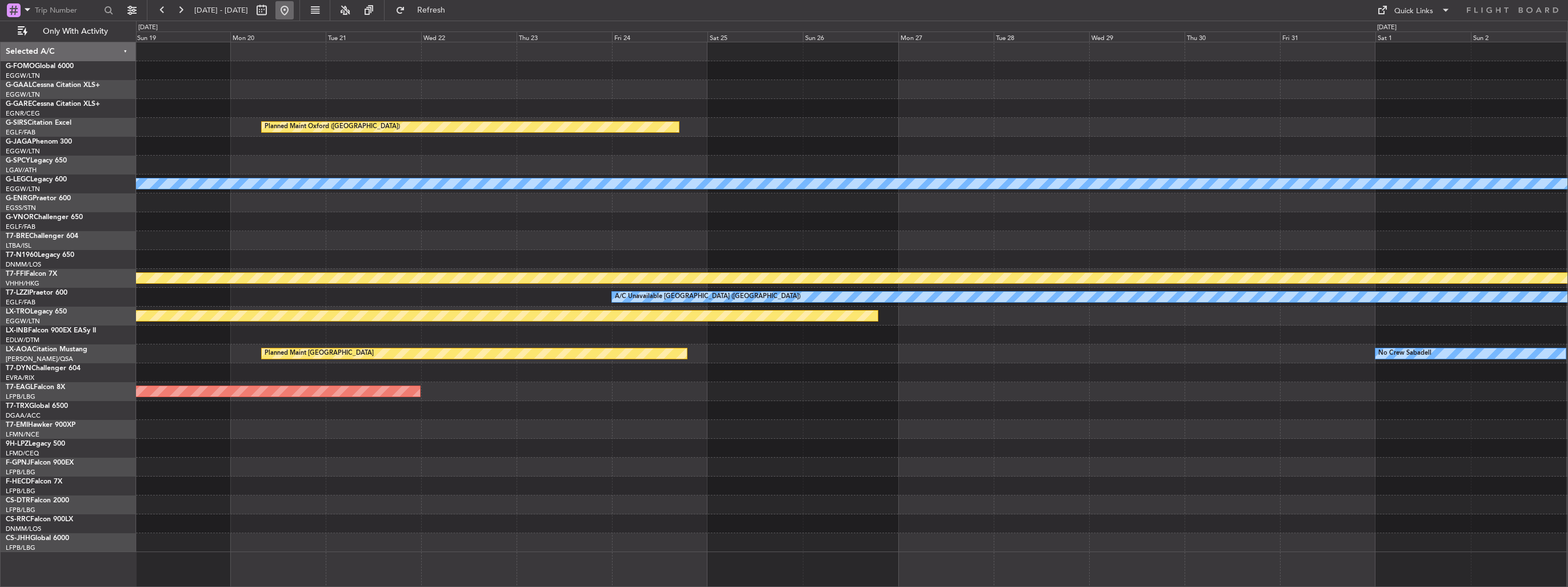
click at [294, 13] on button at bounding box center [284, 10] width 18 height 18
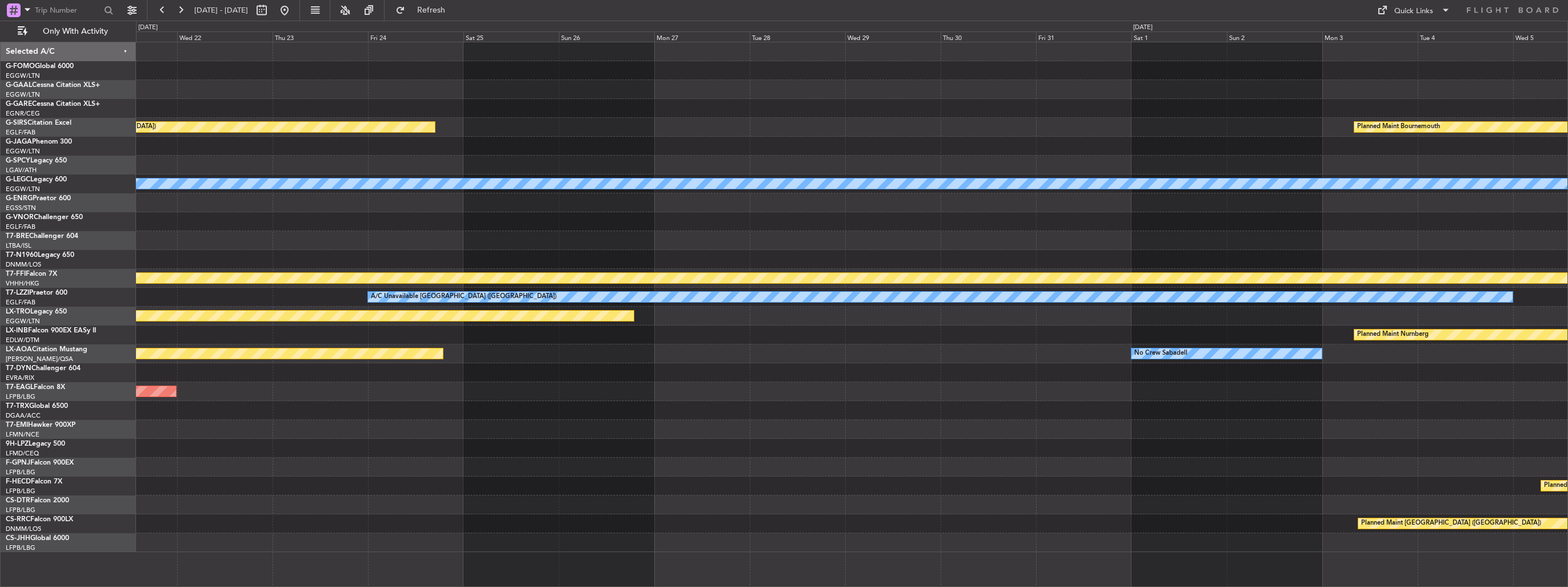
click at [812, 177] on div "Planned Maint Oxford (Kidlington) Planned Maint Bournemouth Planned Maint Bourn…" at bounding box center [852, 297] width 1432 height 510
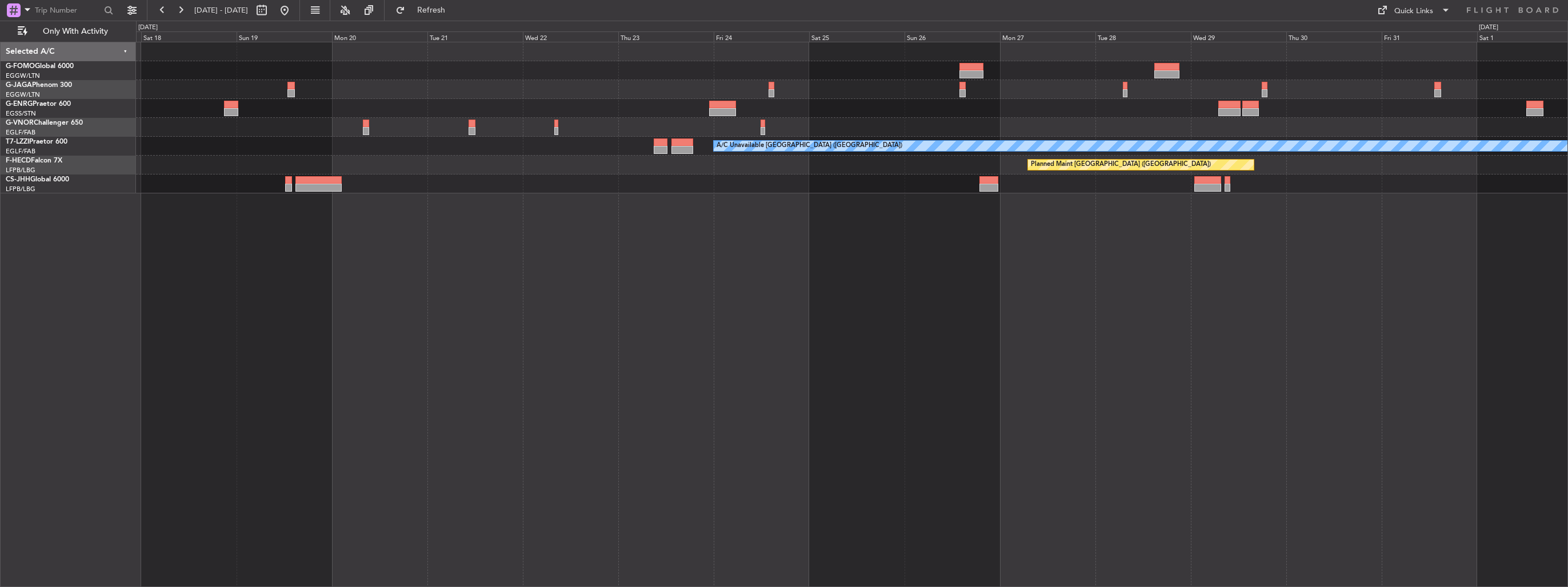
click at [668, 123] on div at bounding box center [852, 127] width 1432 height 19
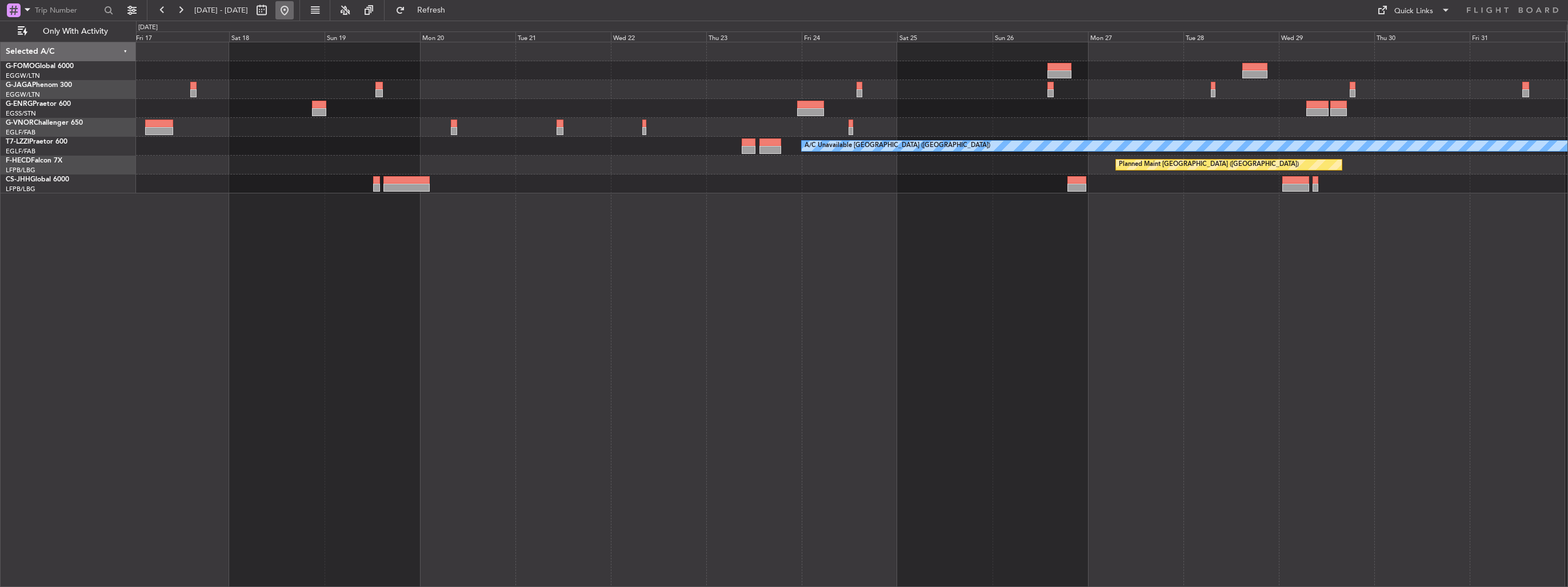
click at [294, 18] on button at bounding box center [284, 10] width 18 height 18
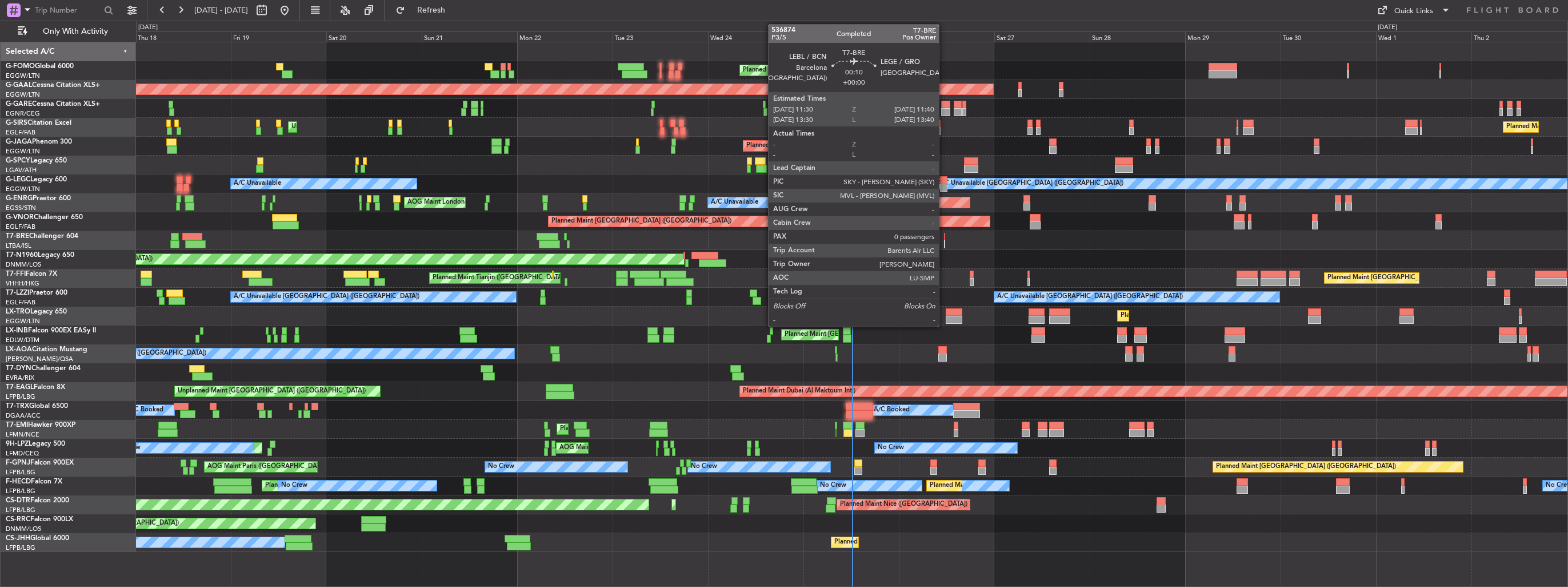
click at [944, 241] on div at bounding box center [945, 244] width 1 height 8
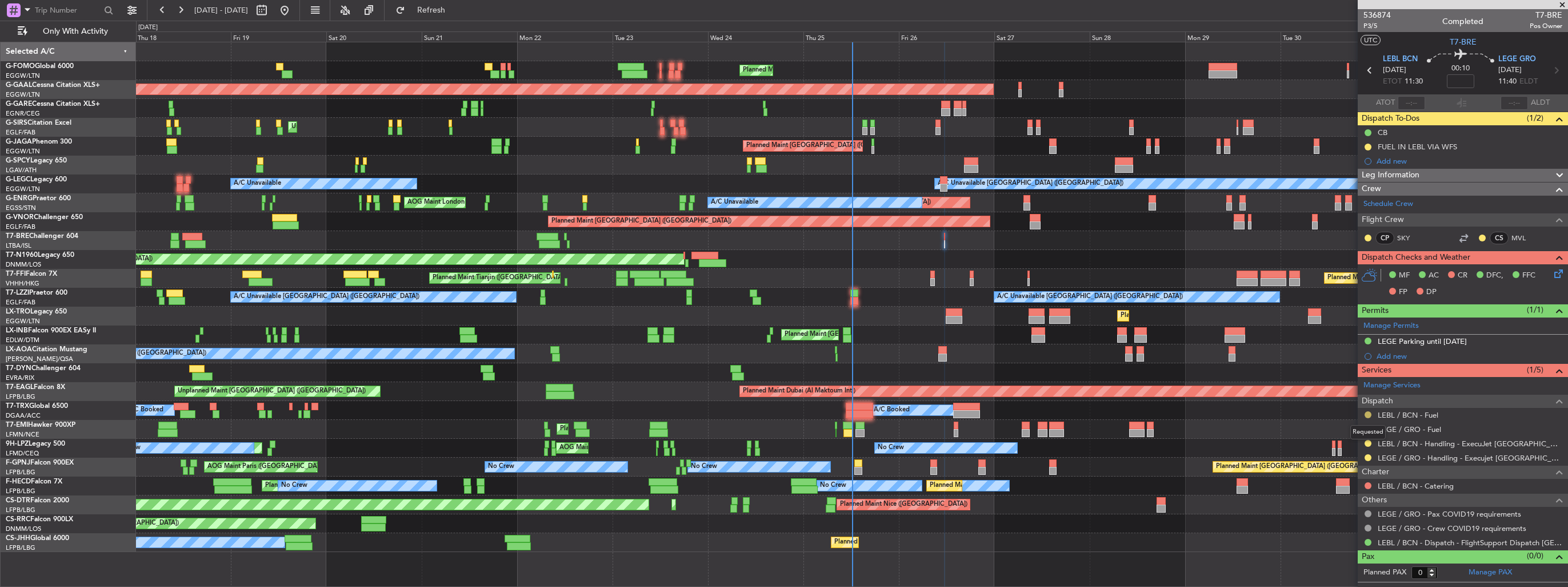
click at [1366, 413] on button at bounding box center [1368, 414] width 7 height 7
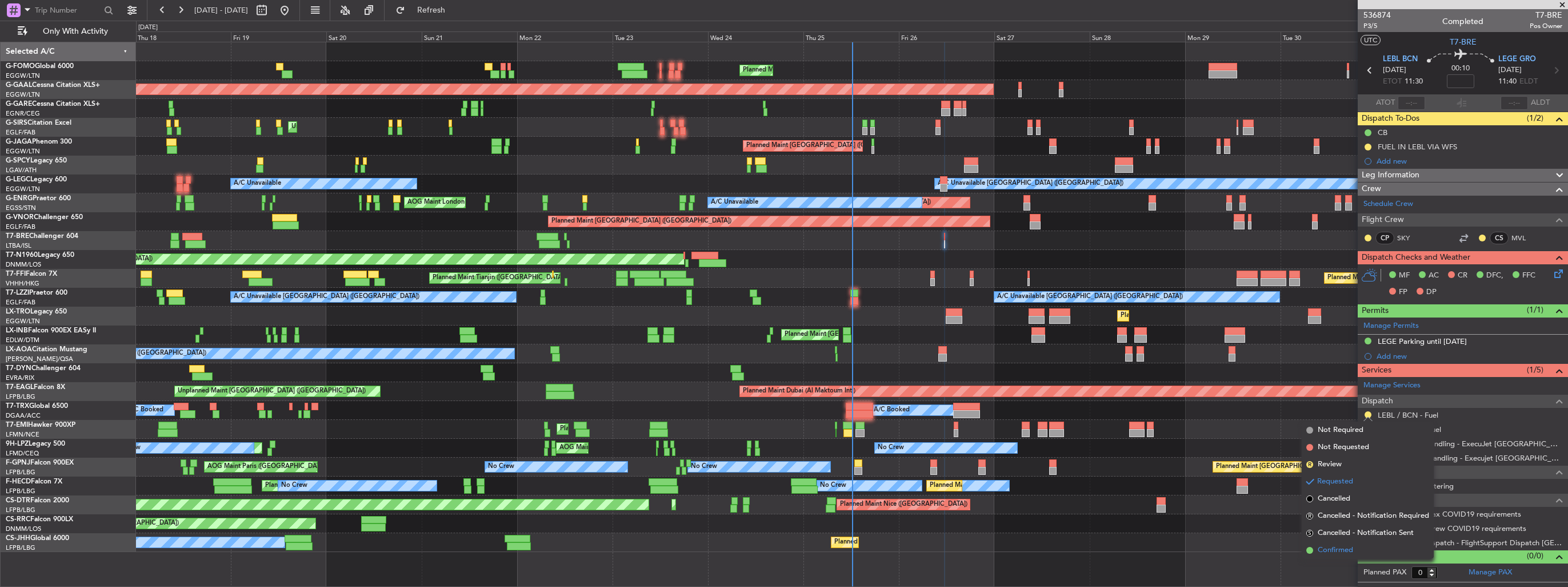
click at [1331, 545] on span "Confirmed" at bounding box center [1336, 550] width 36 height 12
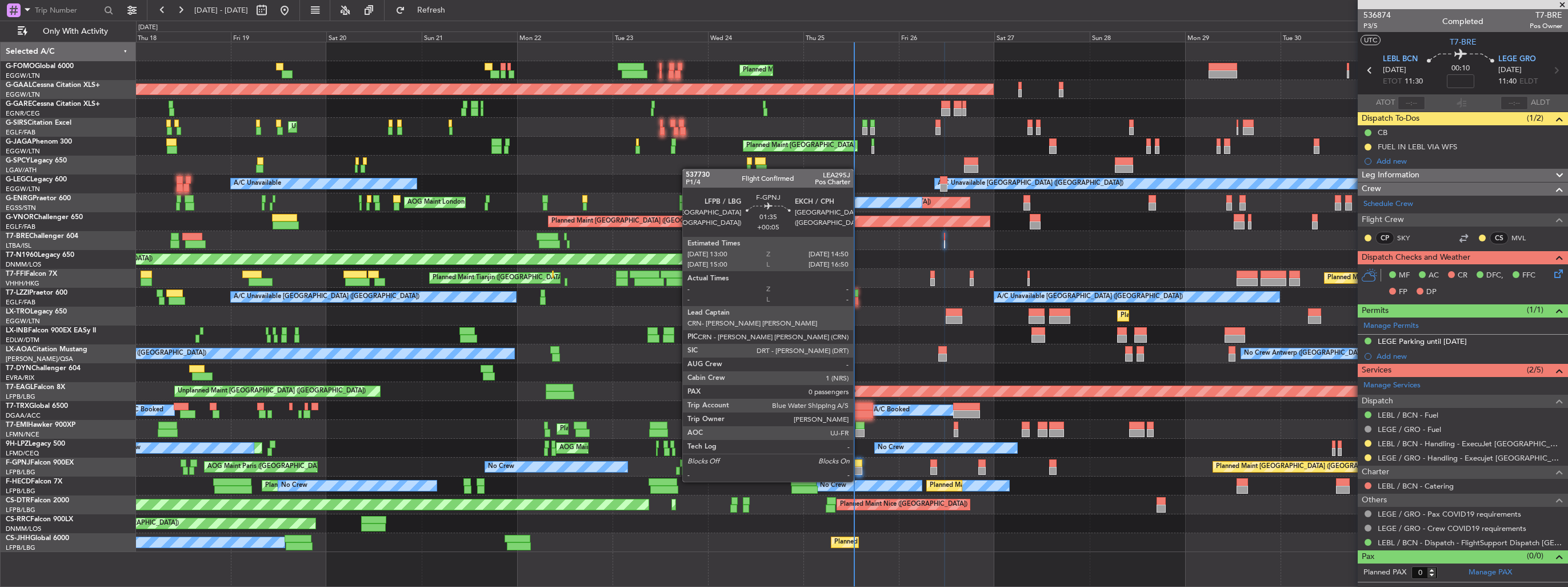
click at [858, 470] on div at bounding box center [858, 470] width 7 height 8
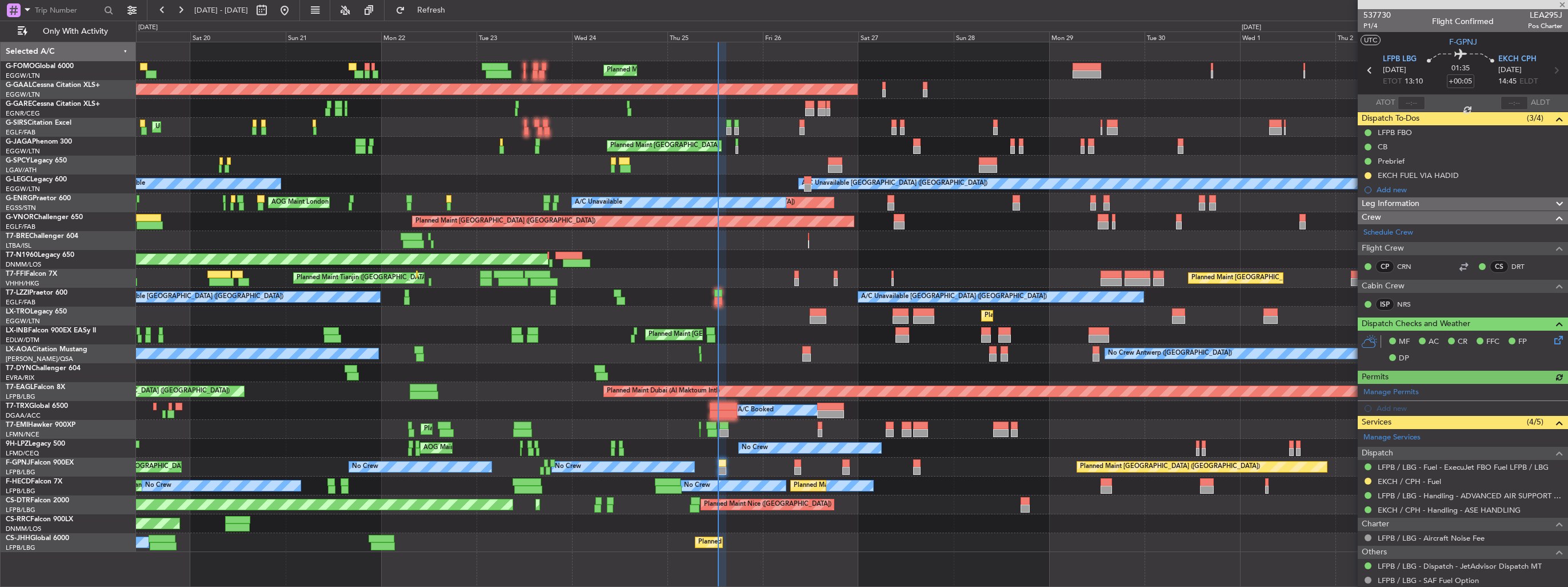
click at [869, 318] on div "Planned Maint London (Luton) Planned Maint Dusseldorf Owner Unplanned Maint Lon…" at bounding box center [852, 297] width 1432 height 510
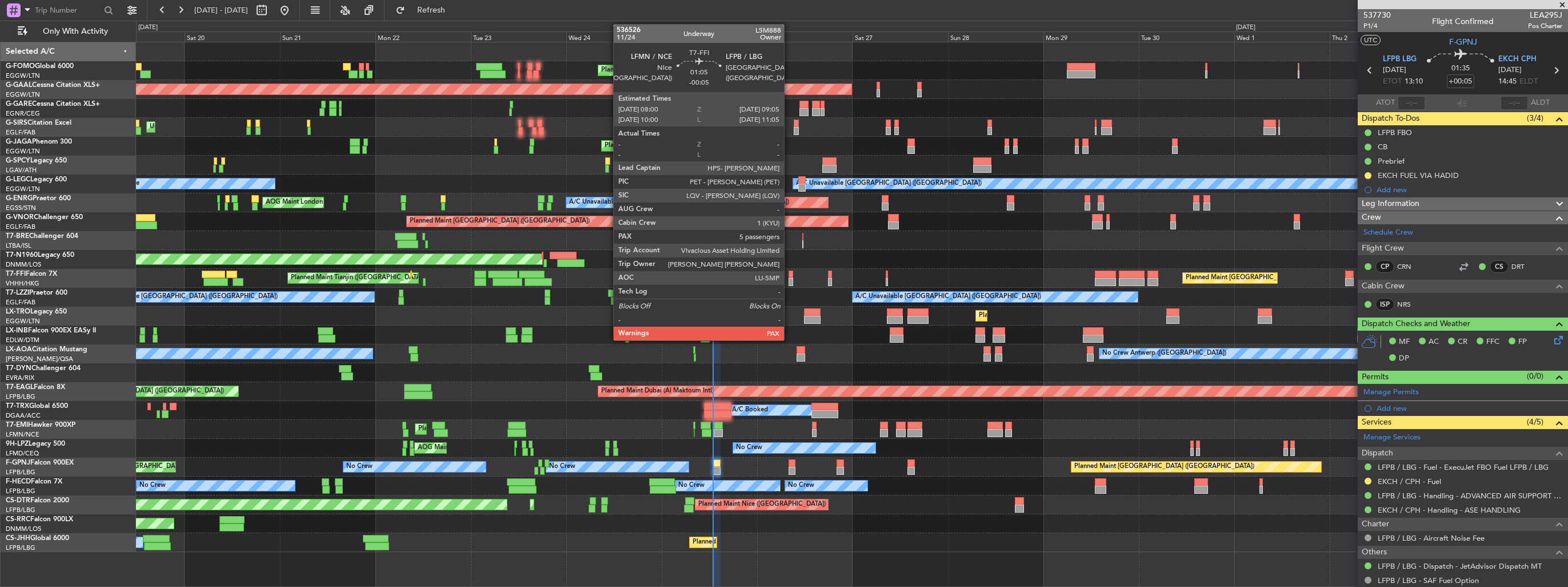
click at [790, 285] on div at bounding box center [791, 282] width 4 height 8
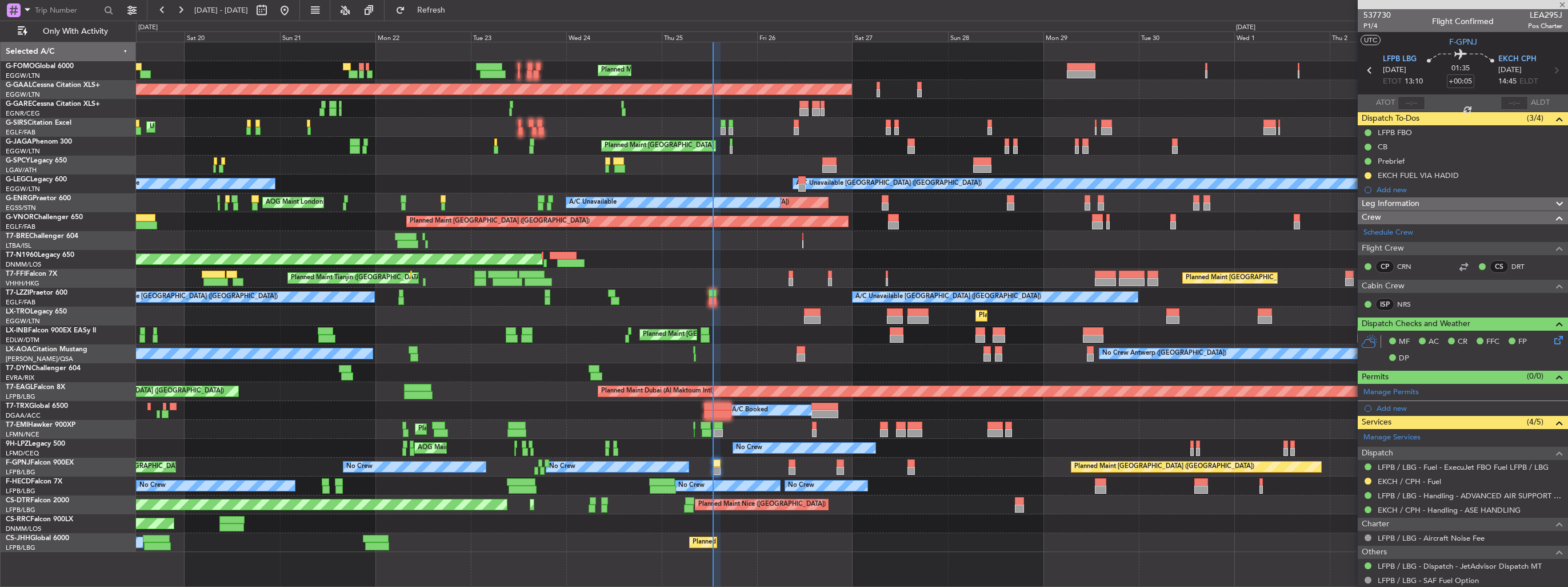
type input "-00:05"
type input "5"
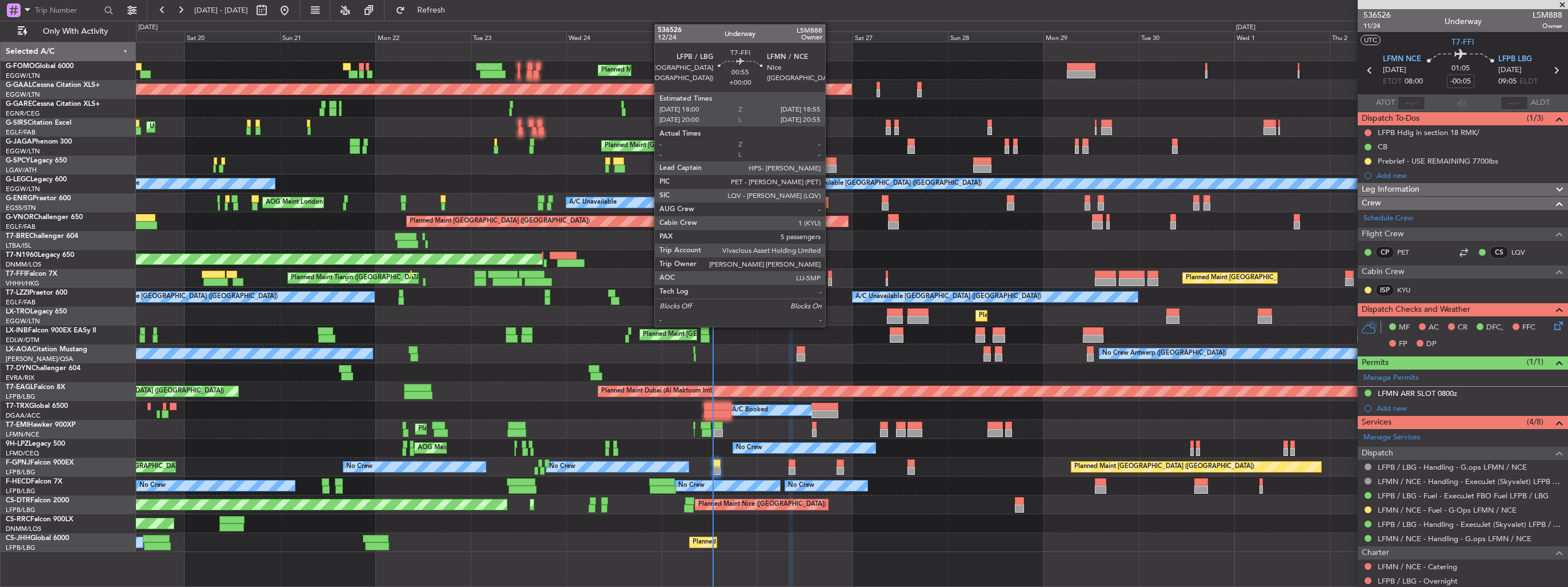
click at [831, 278] on div at bounding box center [830, 282] width 4 height 8
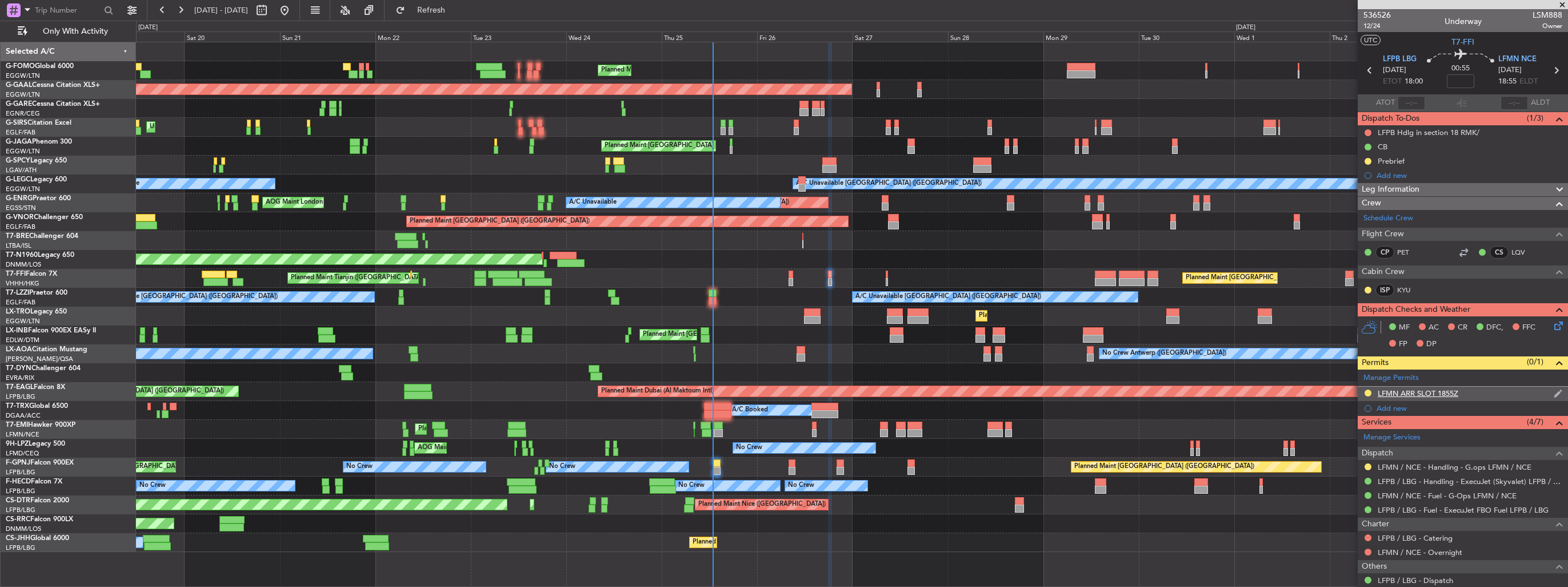
click at [1554, 393] on img at bounding box center [1558, 393] width 9 height 10
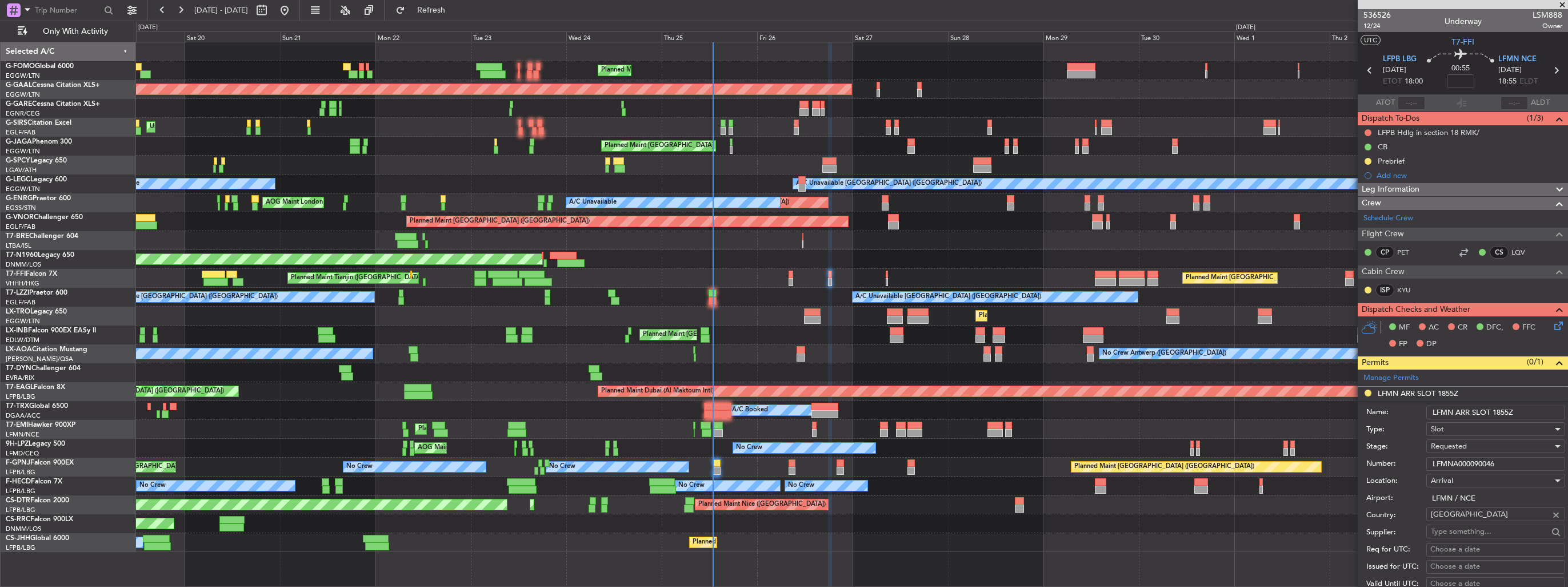
drag, startPoint x: 1520, startPoint y: 461, endPoint x: 1349, endPoint y: 470, distance: 171.2
click at [1349, 470] on fb-app "[DATE] - [DATE] Refresh Quick Links Only With Activity Planned Maint [GEOGRAPHI…" at bounding box center [784, 297] width 1568 height 578
click at [1452, 443] on span "Requested" at bounding box center [1449, 446] width 36 height 10
click at [1466, 539] on span "Received OK" at bounding box center [1492, 537] width 120 height 17
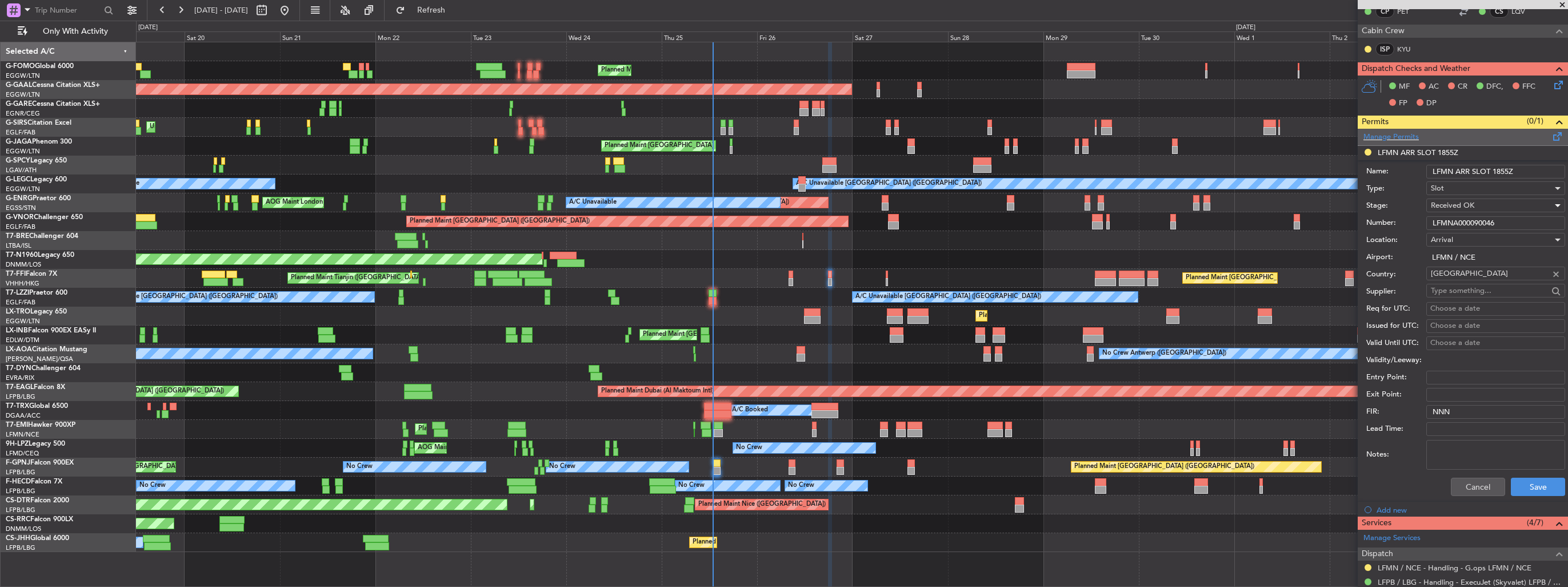
scroll to position [286, 0]
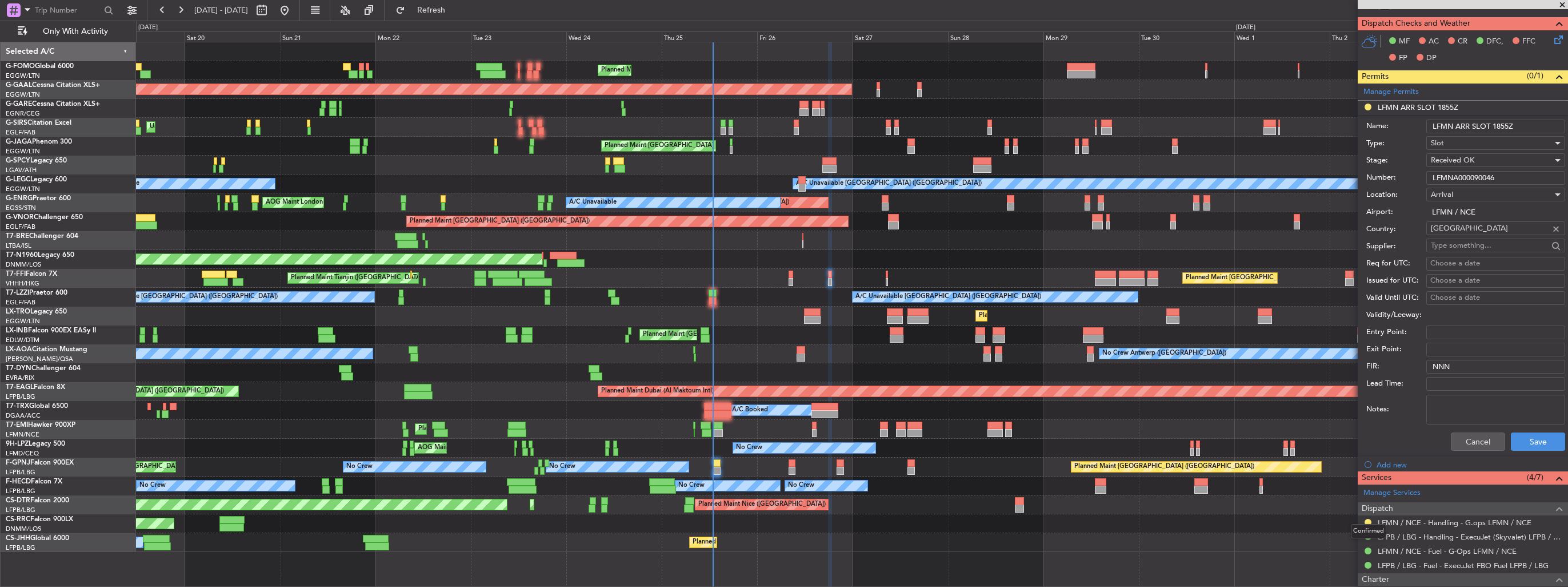
click at [1366, 521] on mat-tooltip-component "Confirmed" at bounding box center [1369, 531] width 51 height 30
click at [1366, 521] on button at bounding box center [1368, 522] width 7 height 7
click at [1348, 504] on span "Confirmed" at bounding box center [1336, 504] width 36 height 12
click at [1511, 443] on button "Save" at bounding box center [1538, 442] width 55 height 18
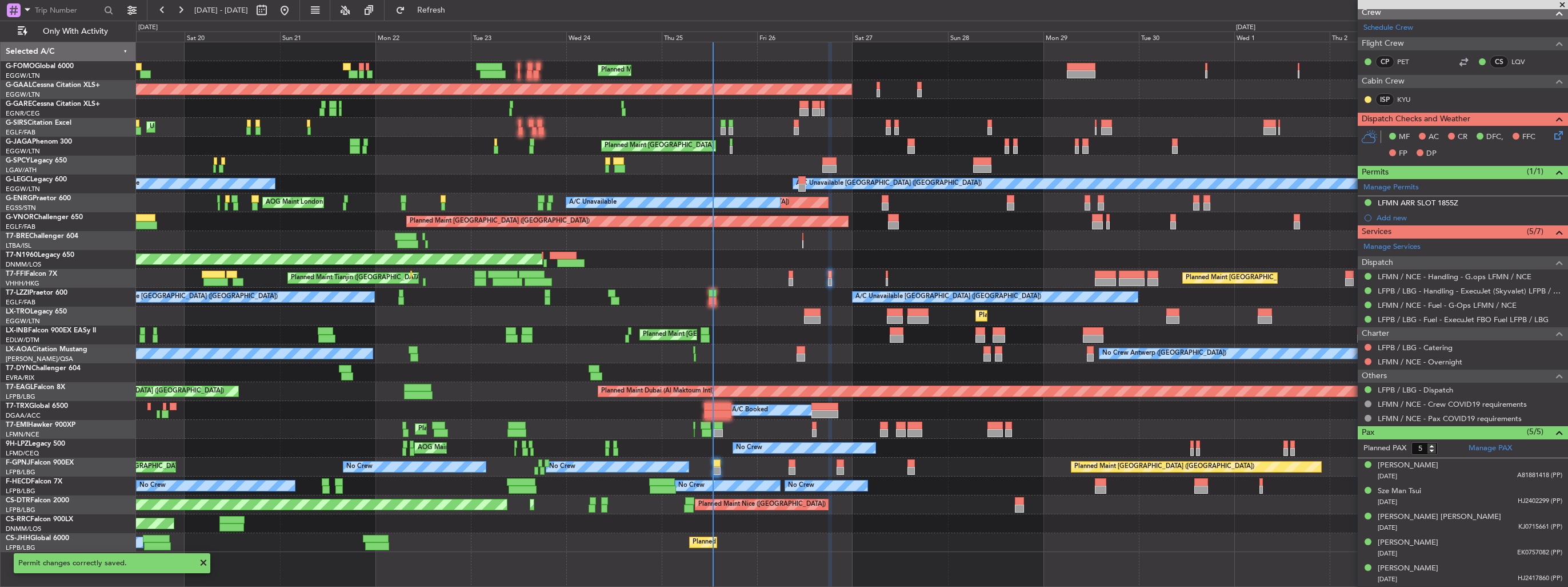
scroll to position [188, 0]
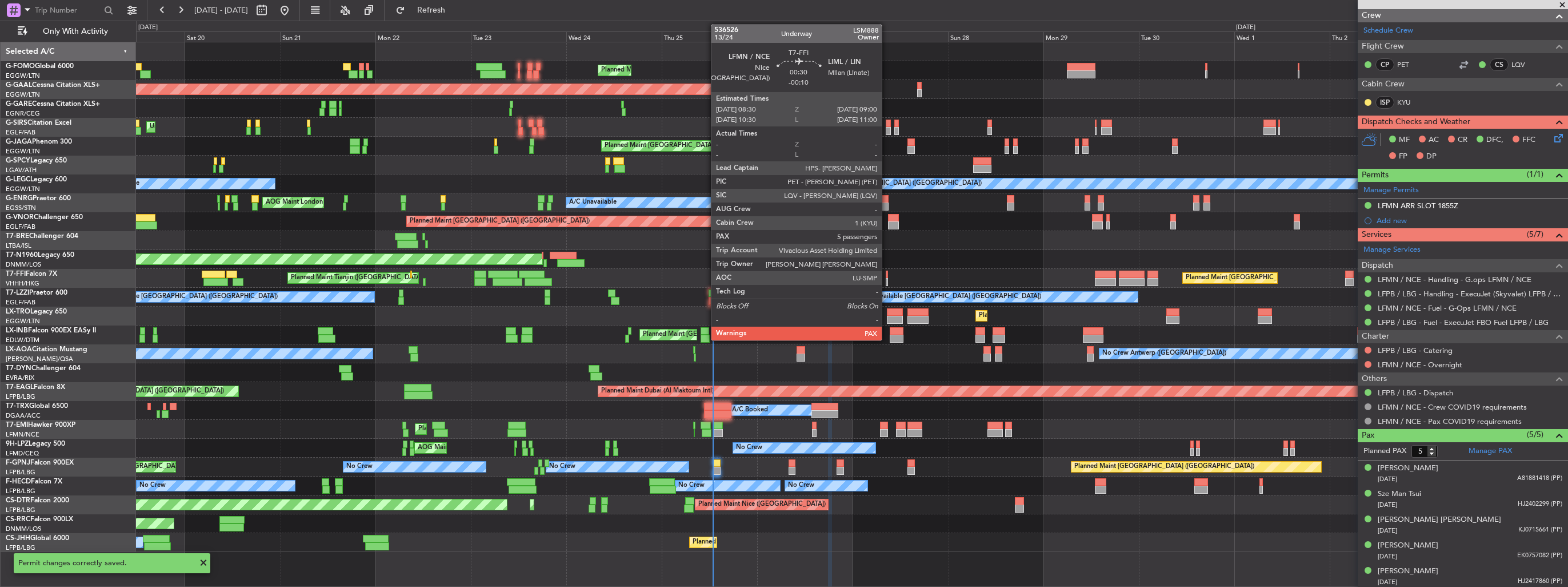
click at [887, 278] on div at bounding box center [887, 282] width 2 height 8
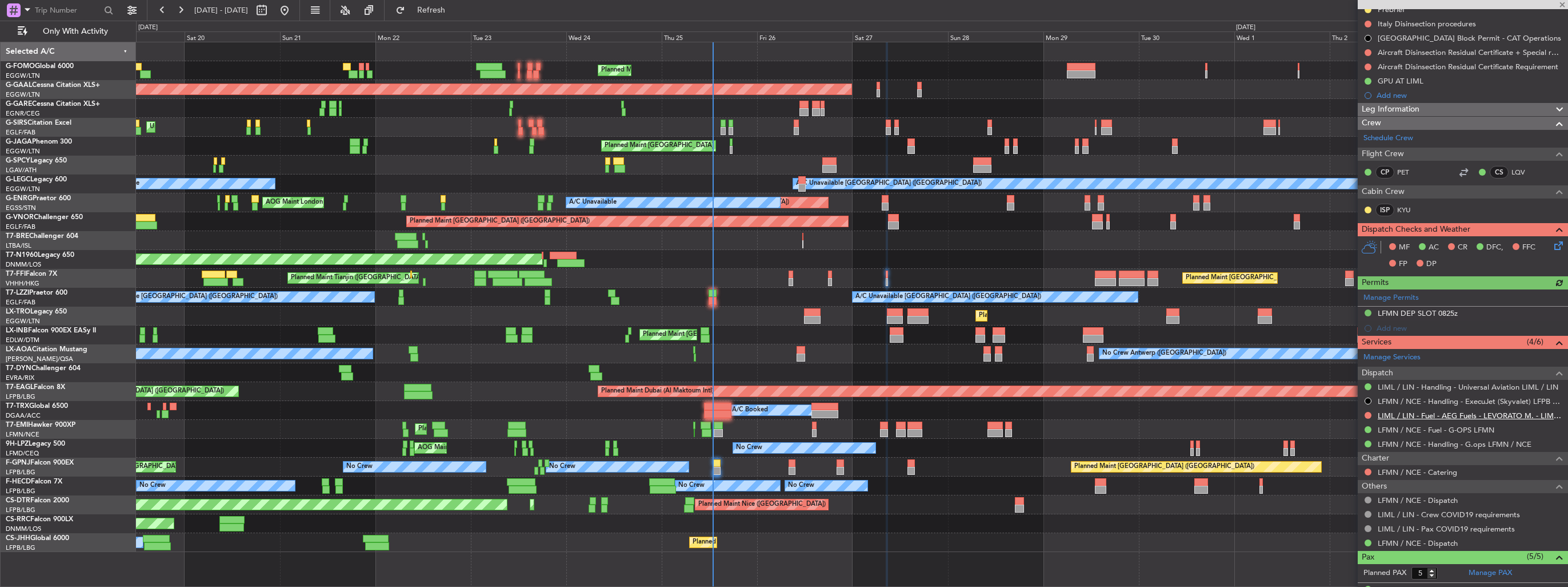
scroll to position [172, 0]
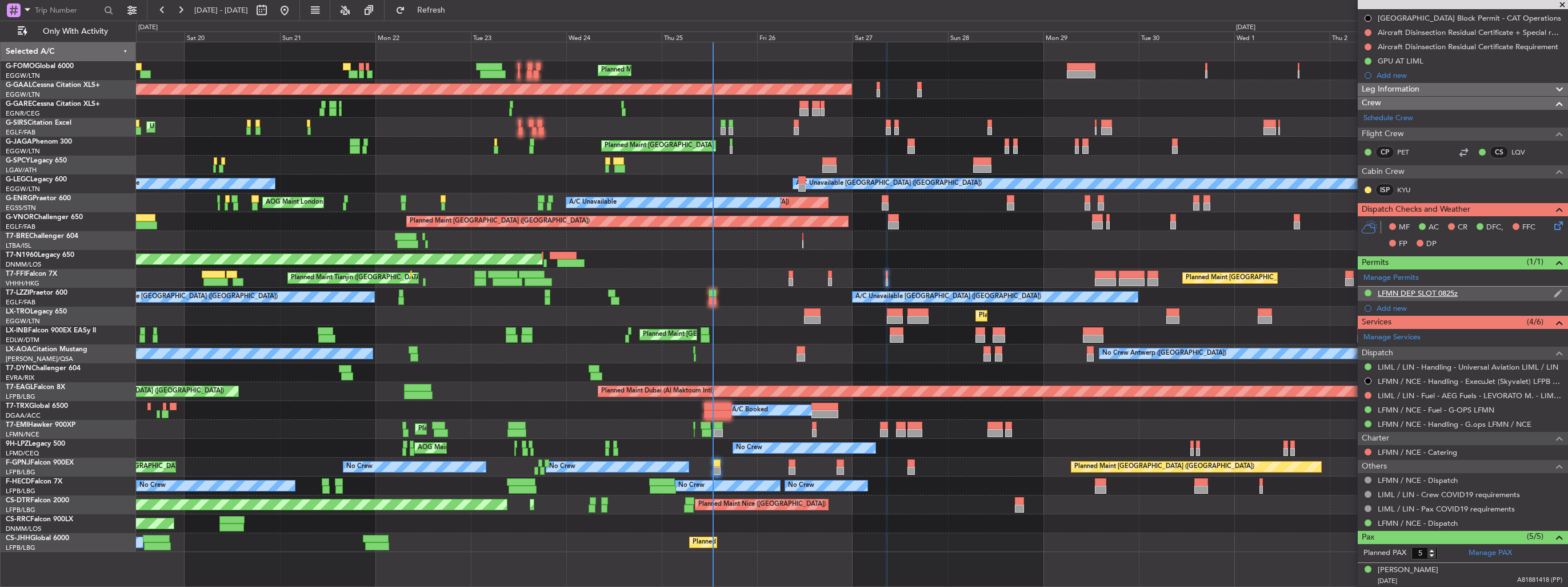
click at [1554, 292] on img at bounding box center [1558, 293] width 9 height 10
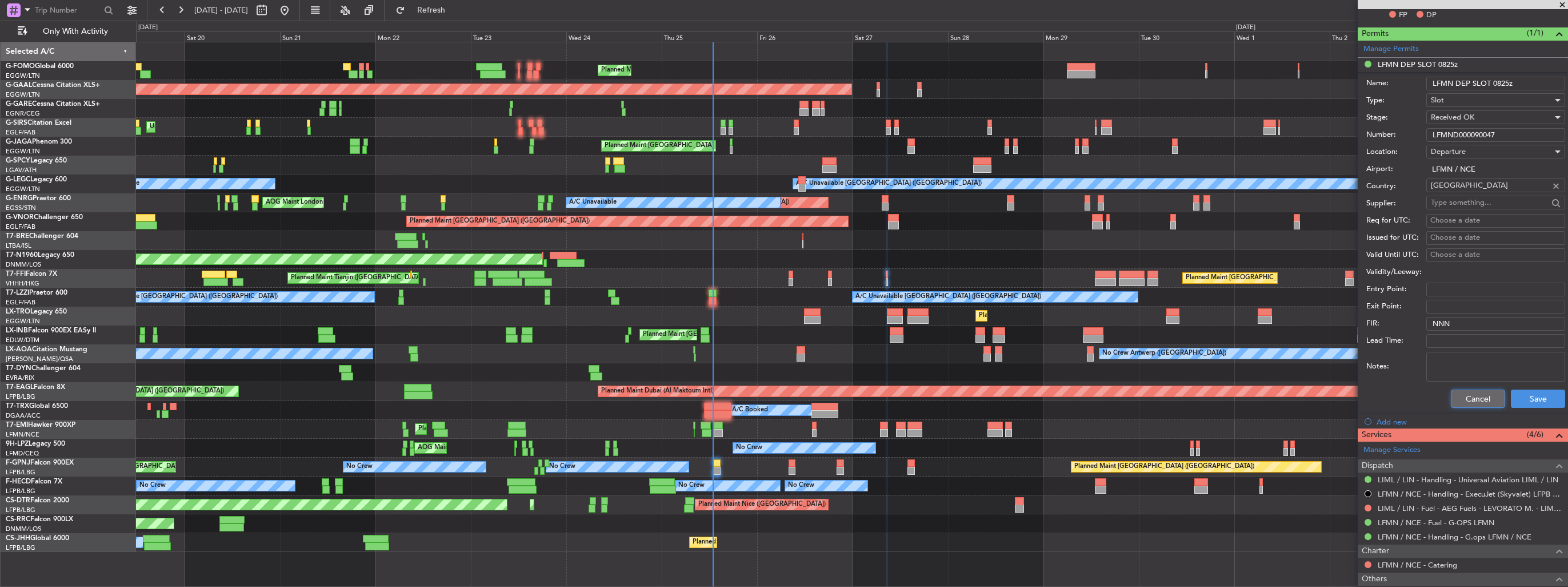
click at [1466, 393] on button "Cancel" at bounding box center [1478, 399] width 55 height 18
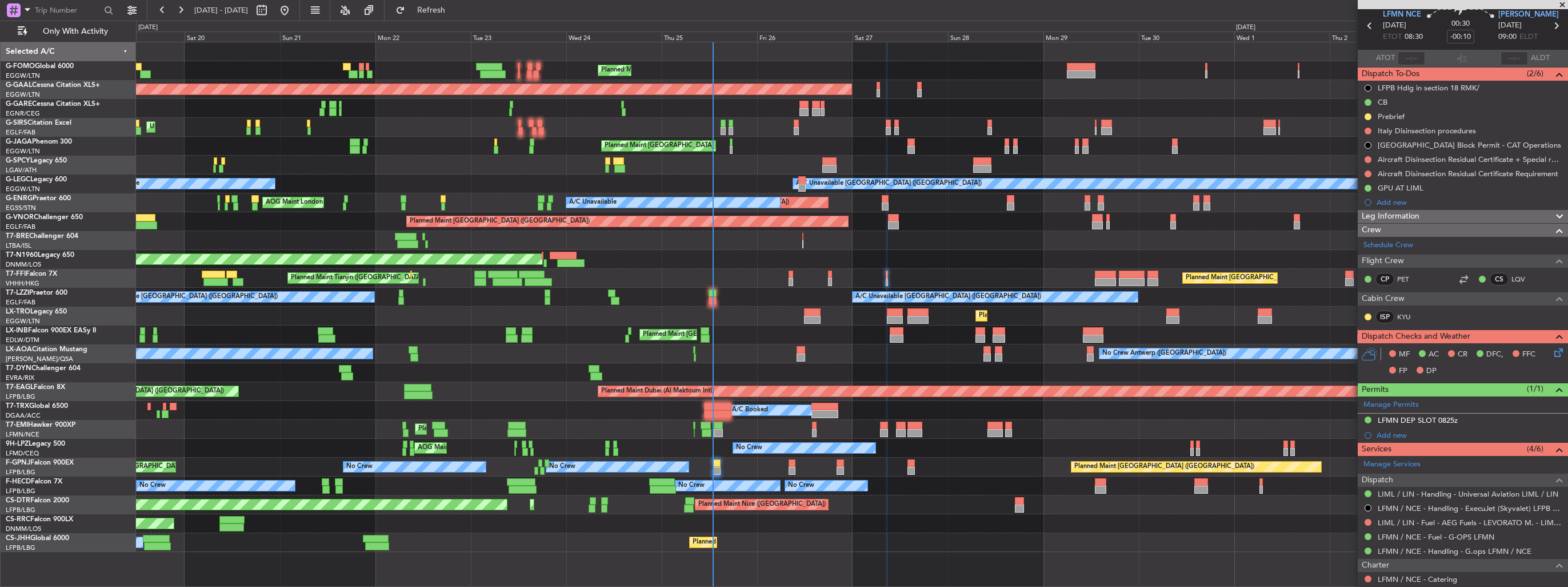
scroll to position [0, 0]
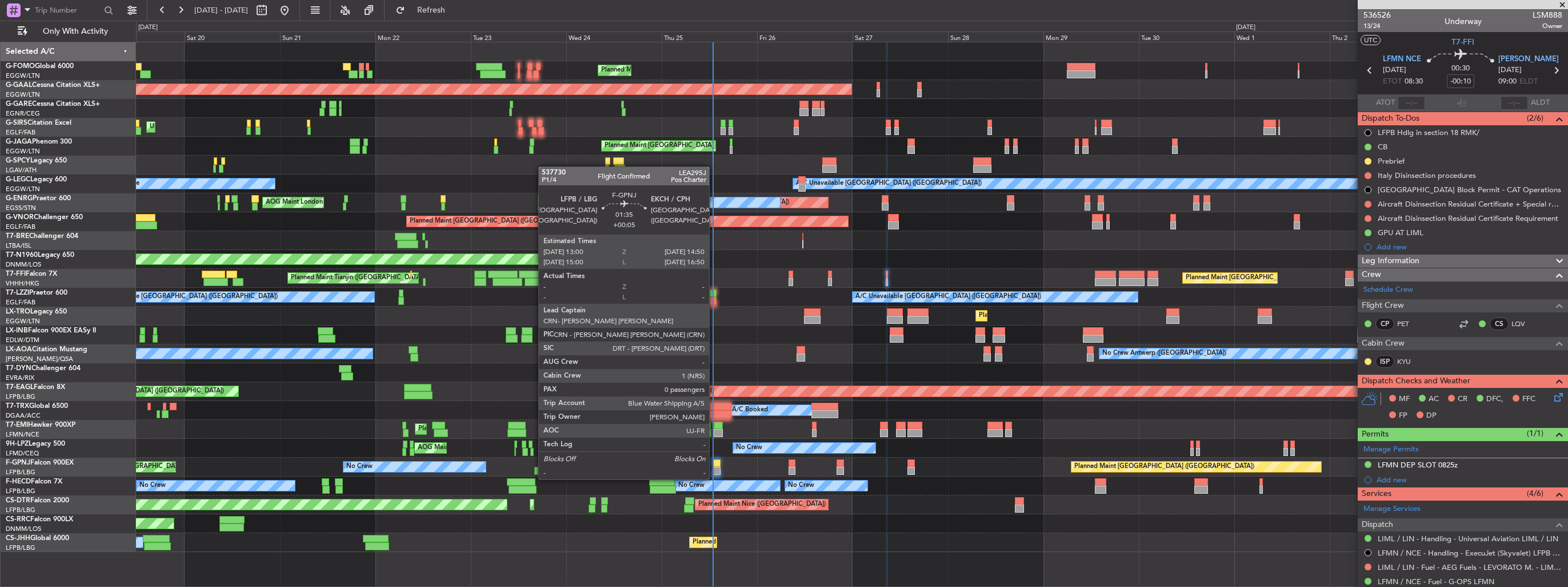
click at [714, 468] on div at bounding box center [717, 470] width 7 height 8
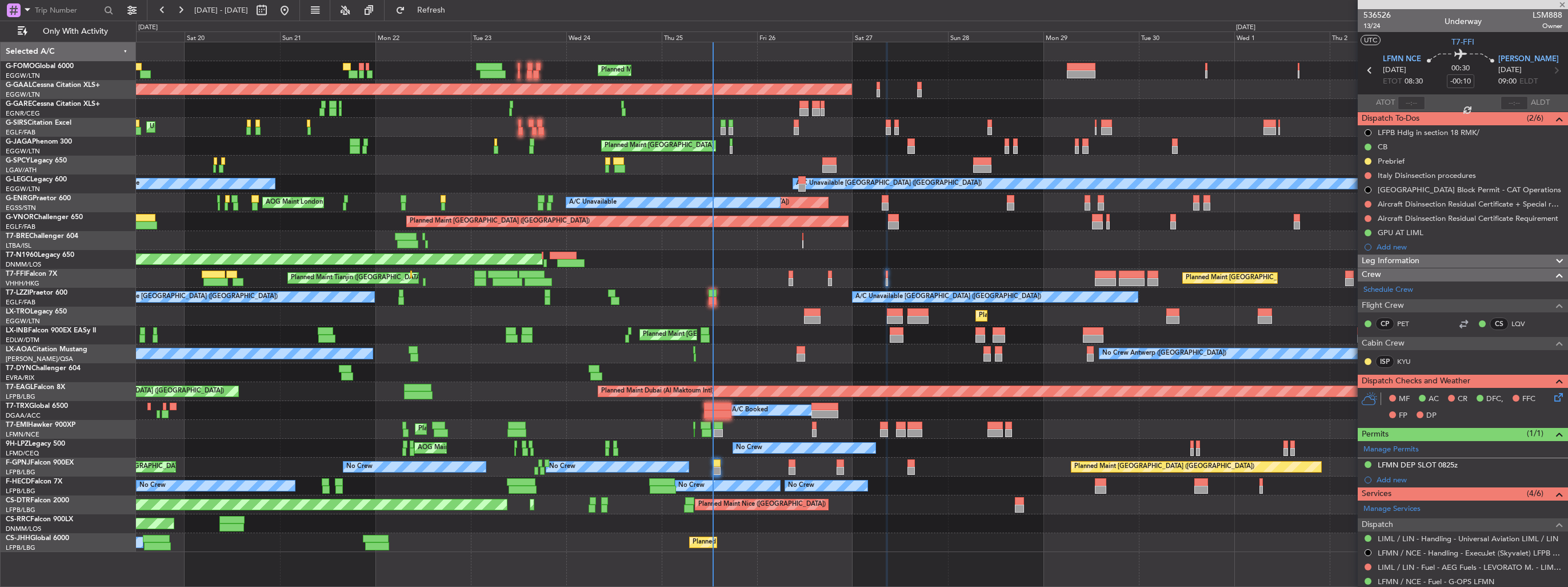
type input "+00:05"
type input "0"
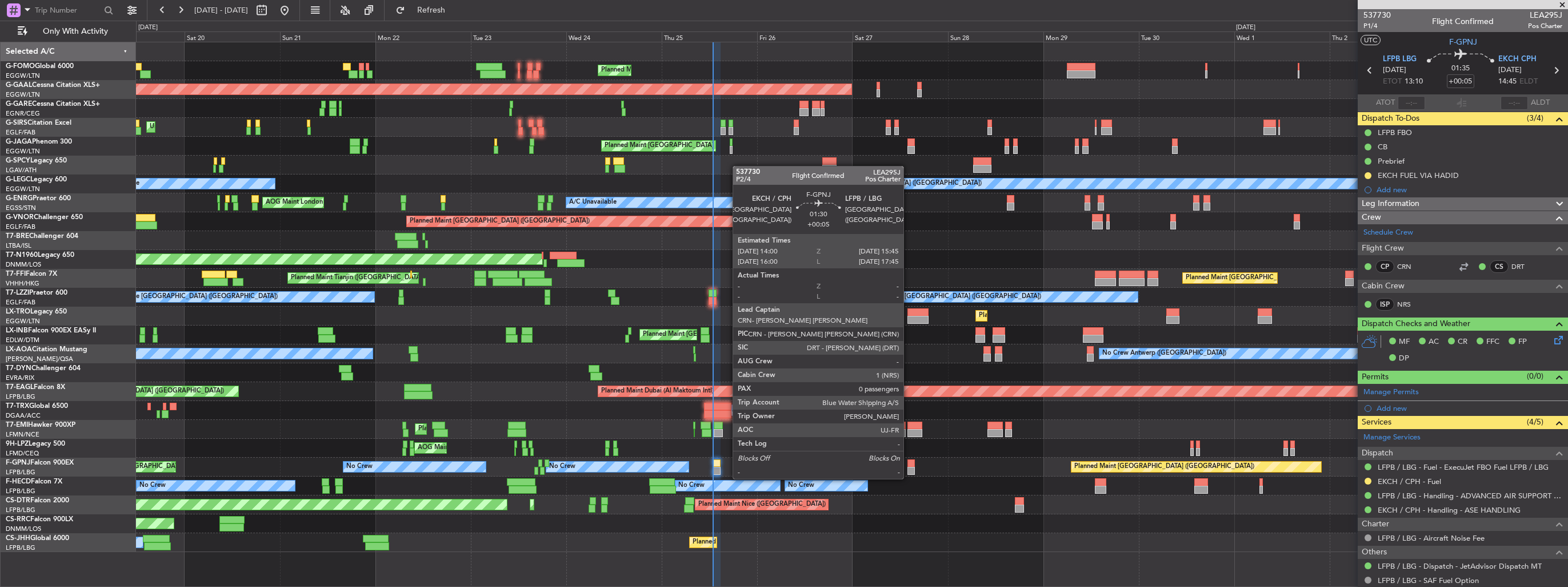
click at [908, 467] on div at bounding box center [911, 470] width 7 height 8
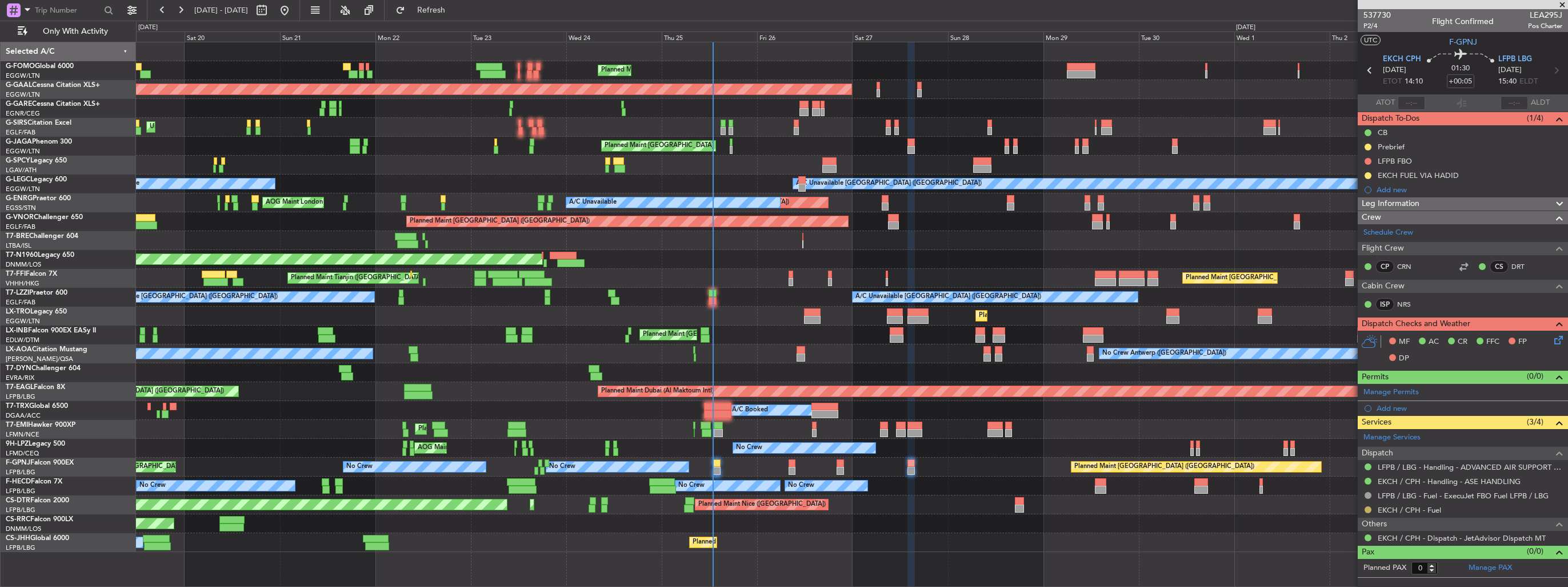
click at [1365, 509] on button at bounding box center [1368, 509] width 7 height 7
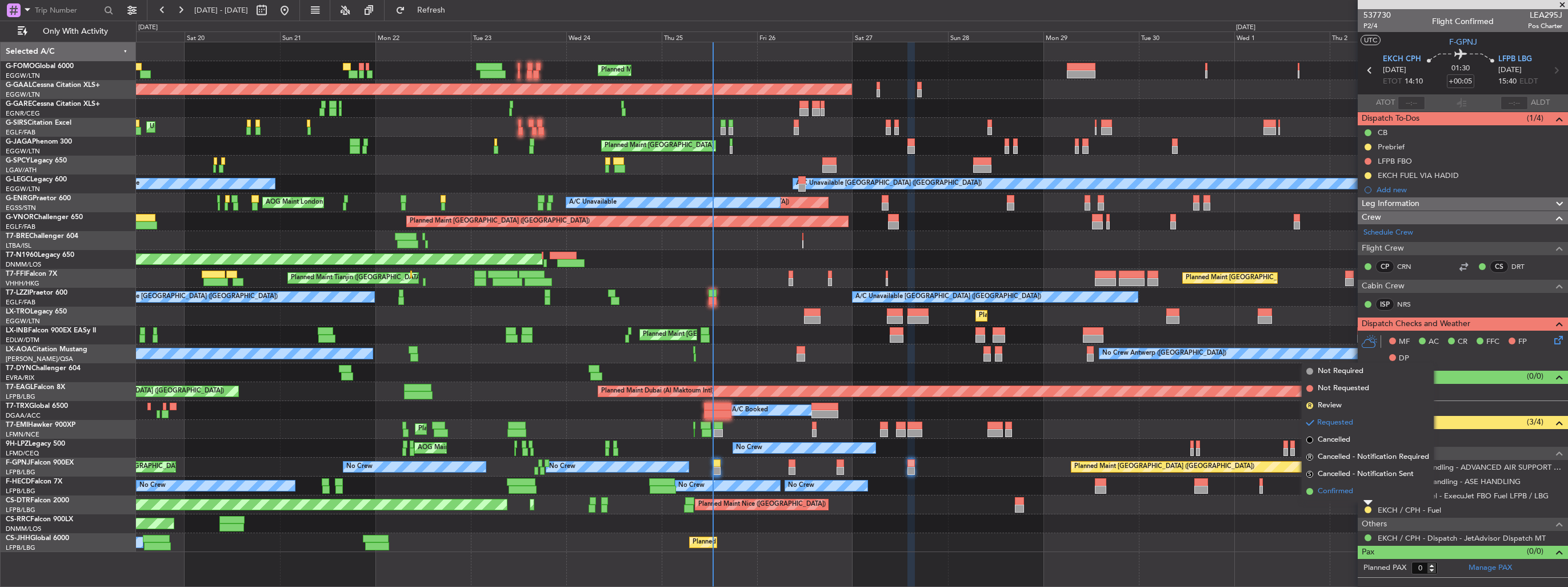
click at [1351, 489] on span "Confirmed" at bounding box center [1336, 491] width 36 height 12
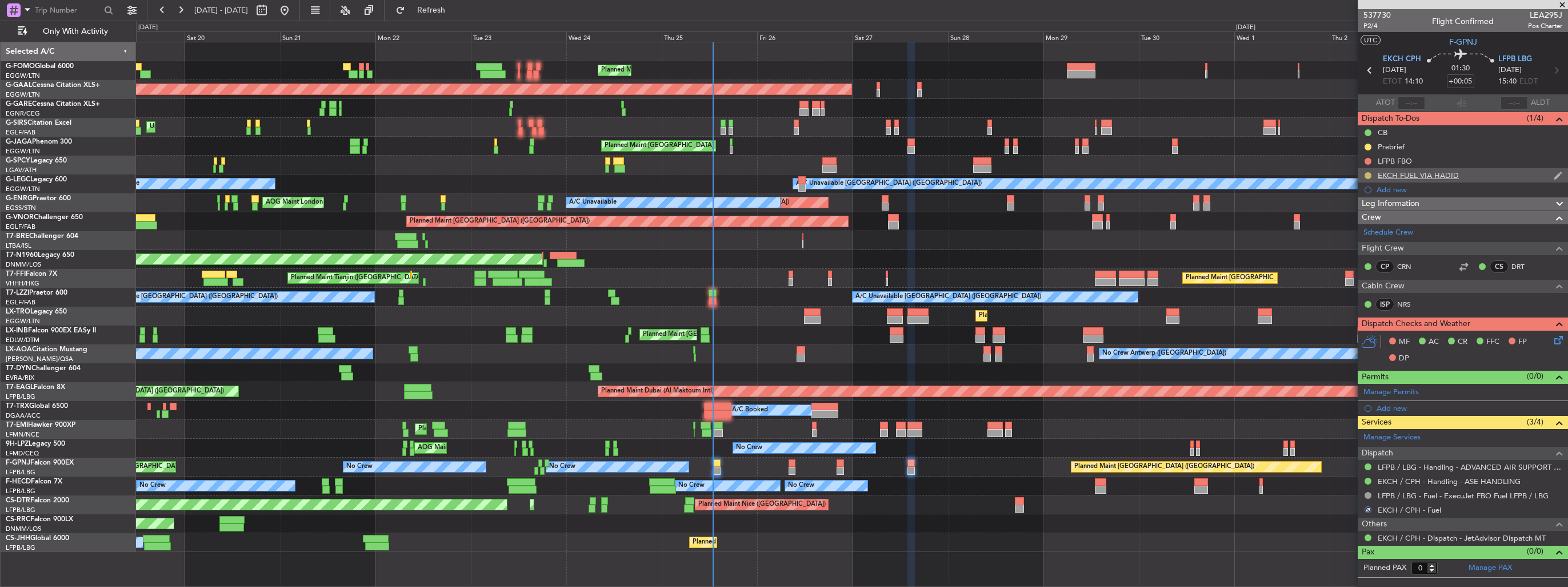
click at [1366, 175] on button at bounding box center [1368, 175] width 7 height 7
click at [1358, 222] on span "Completed" at bounding box center [1373, 226] width 38 height 12
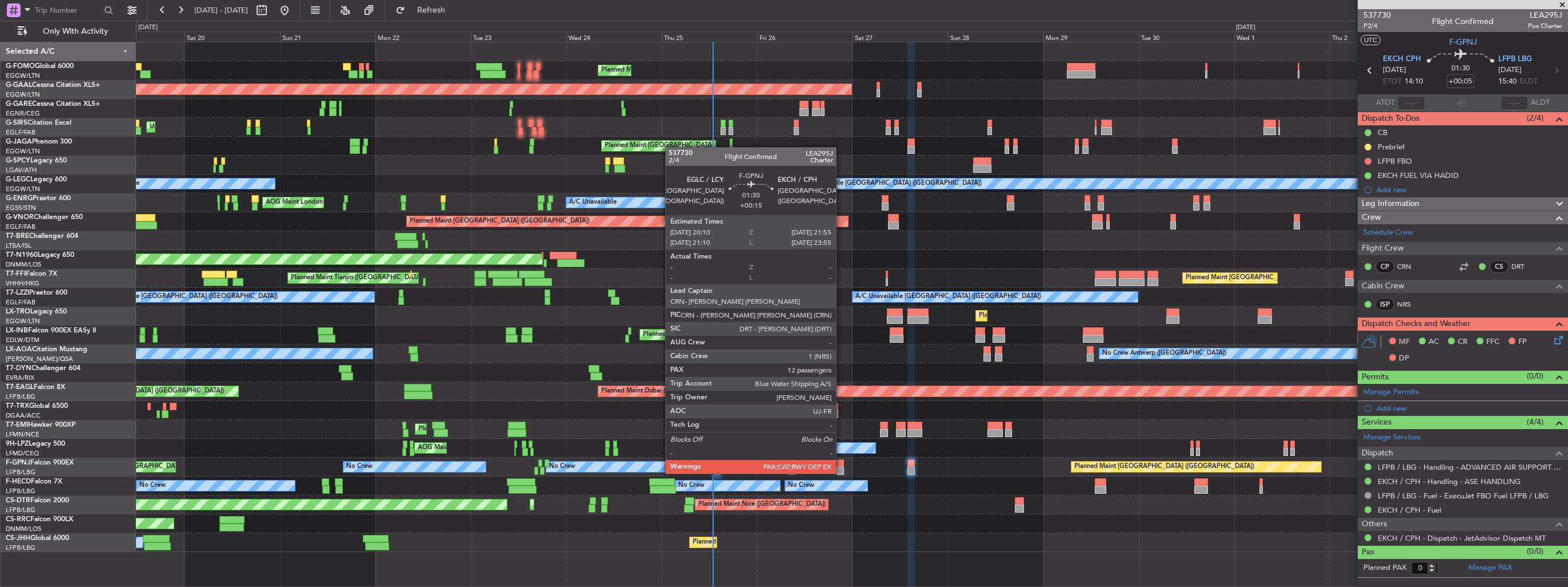
click at [841, 462] on div at bounding box center [840, 463] width 7 height 8
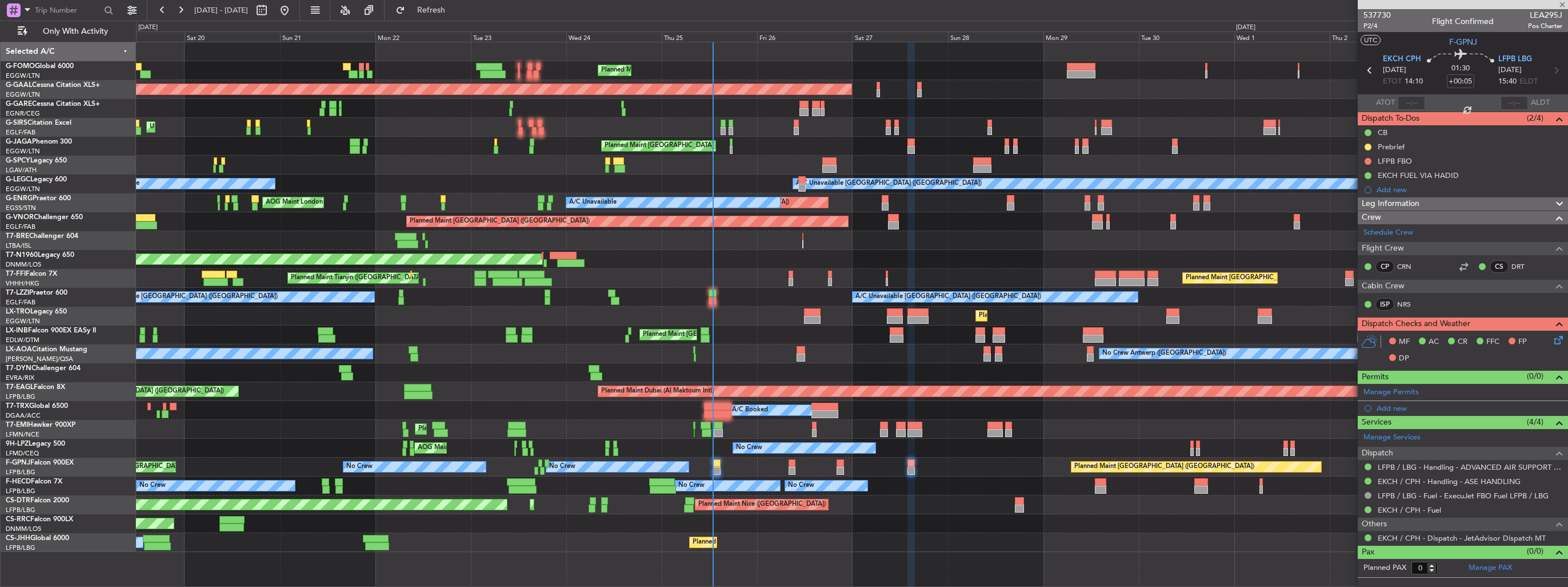
type input "+00:15"
type input "12"
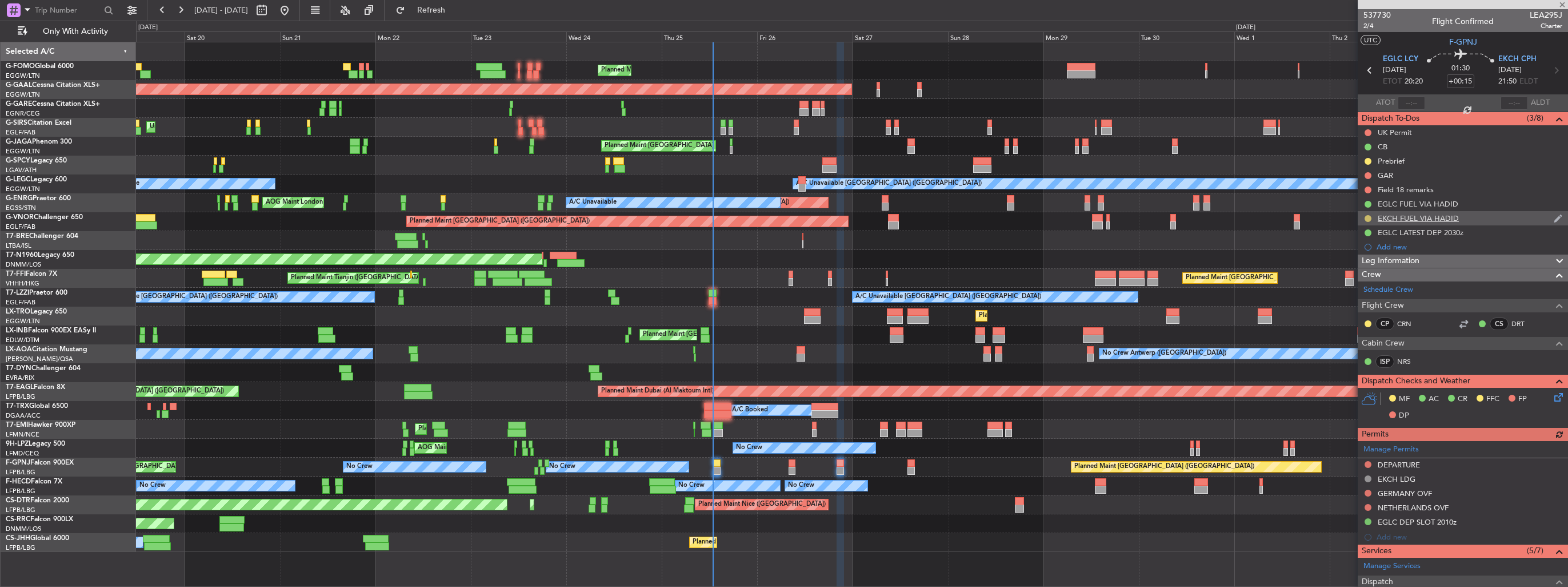
click at [1368, 218] on button at bounding box center [1368, 218] width 7 height 7
click at [1364, 267] on span "Completed" at bounding box center [1373, 269] width 38 height 12
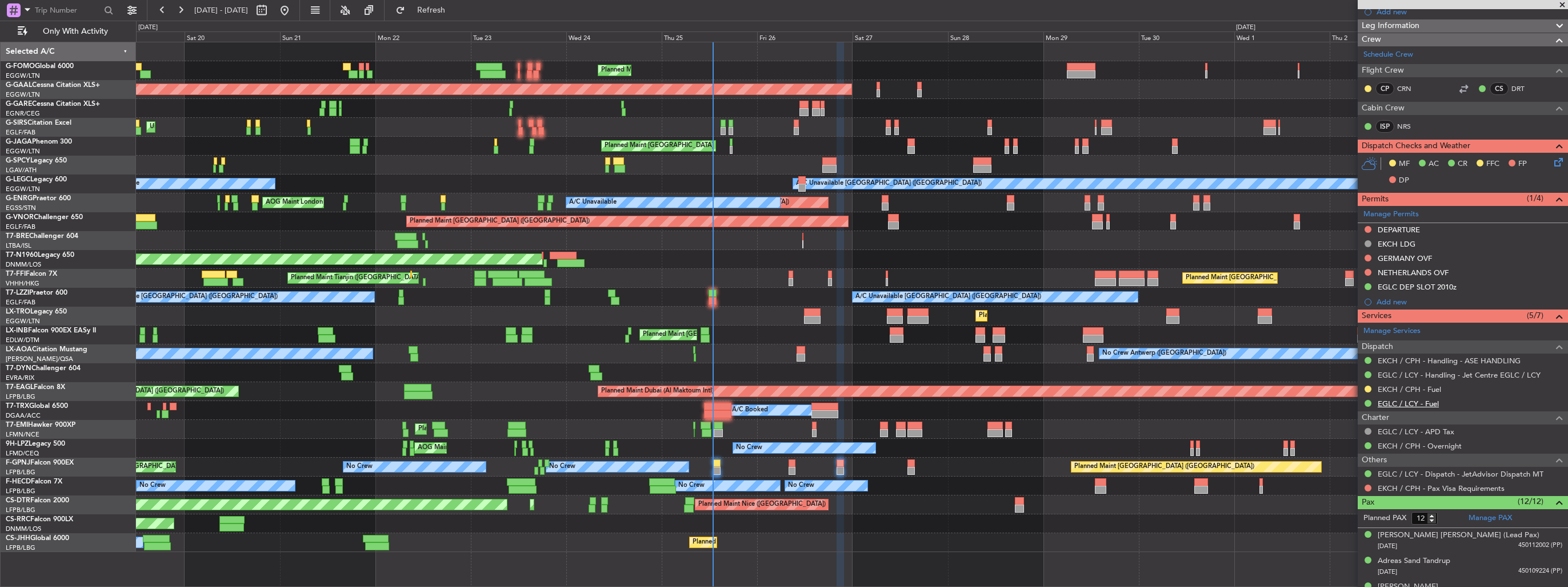
scroll to position [343, 0]
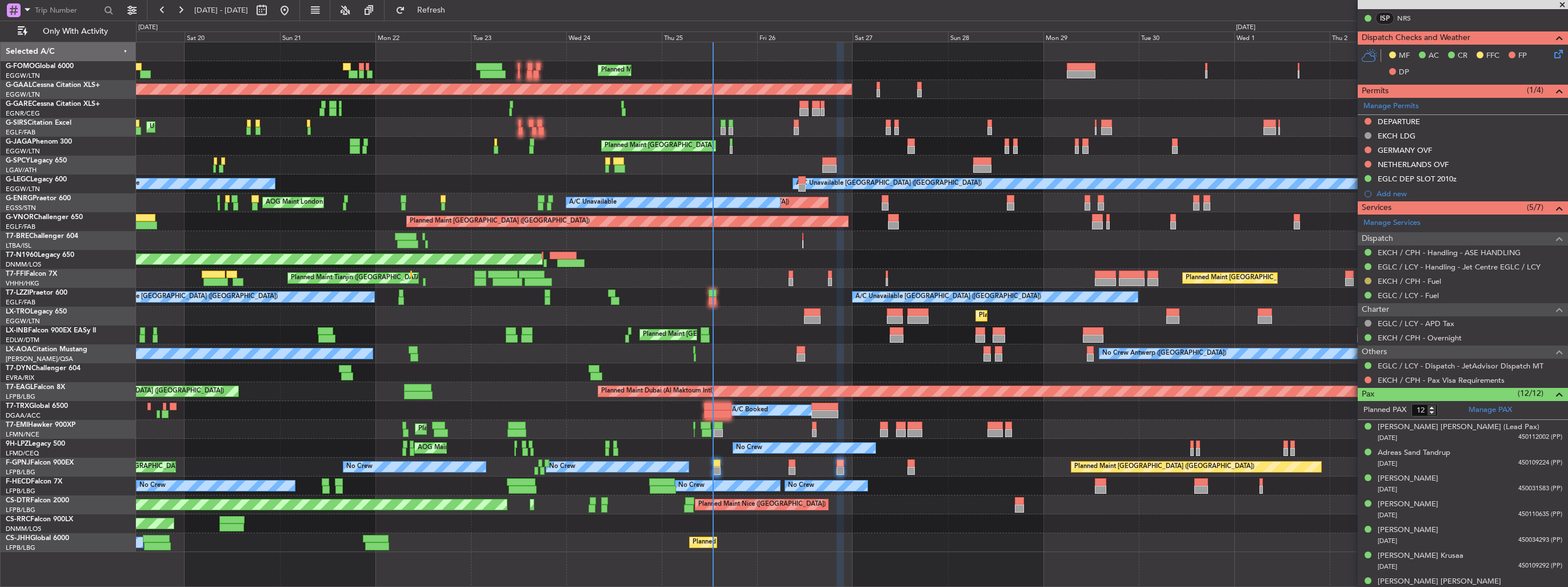
click at [1367, 278] on button at bounding box center [1368, 280] width 7 height 7
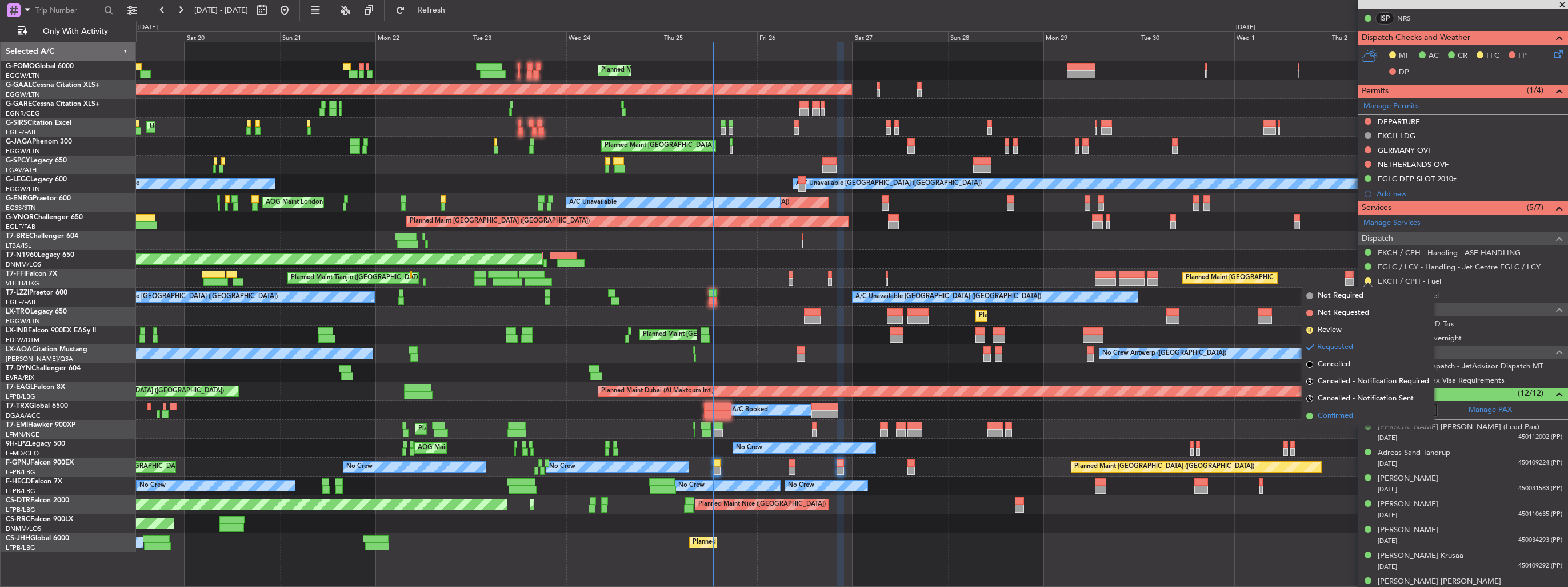
click at [1339, 410] on span "Confirmed" at bounding box center [1336, 416] width 36 height 12
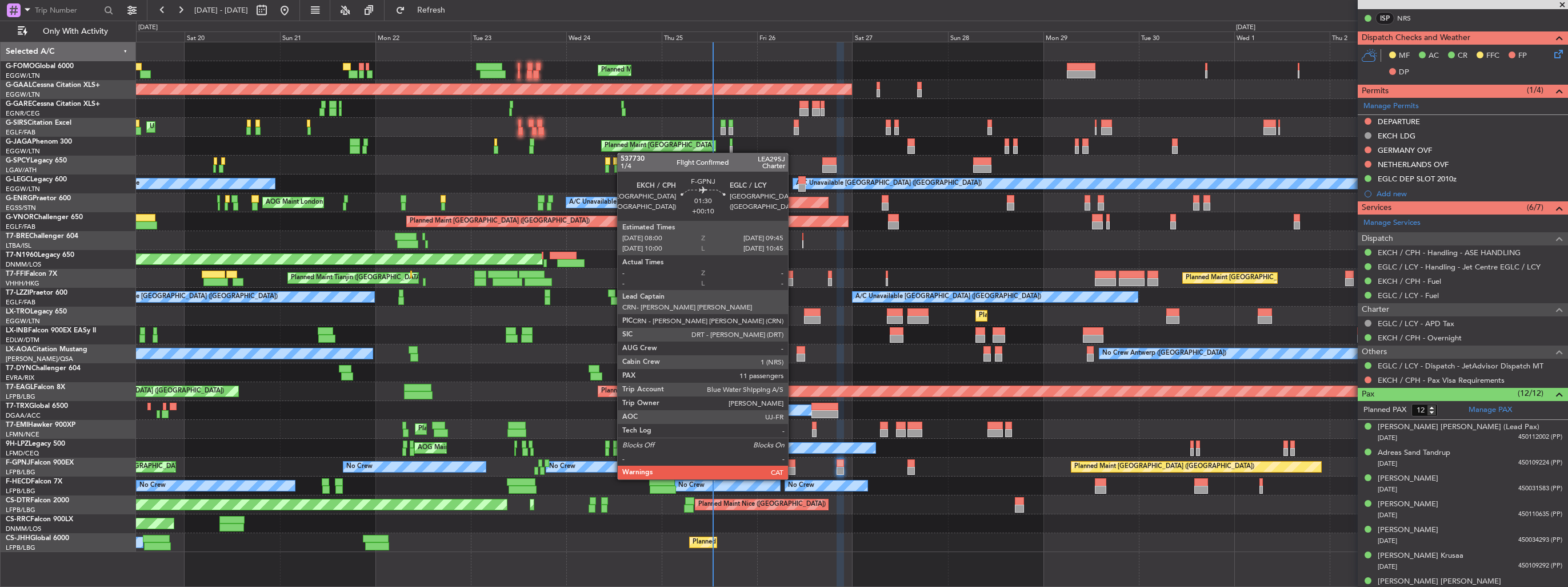
click at [793, 468] on div at bounding box center [793, 470] width 7 height 8
type input "+00:10"
type input "11"
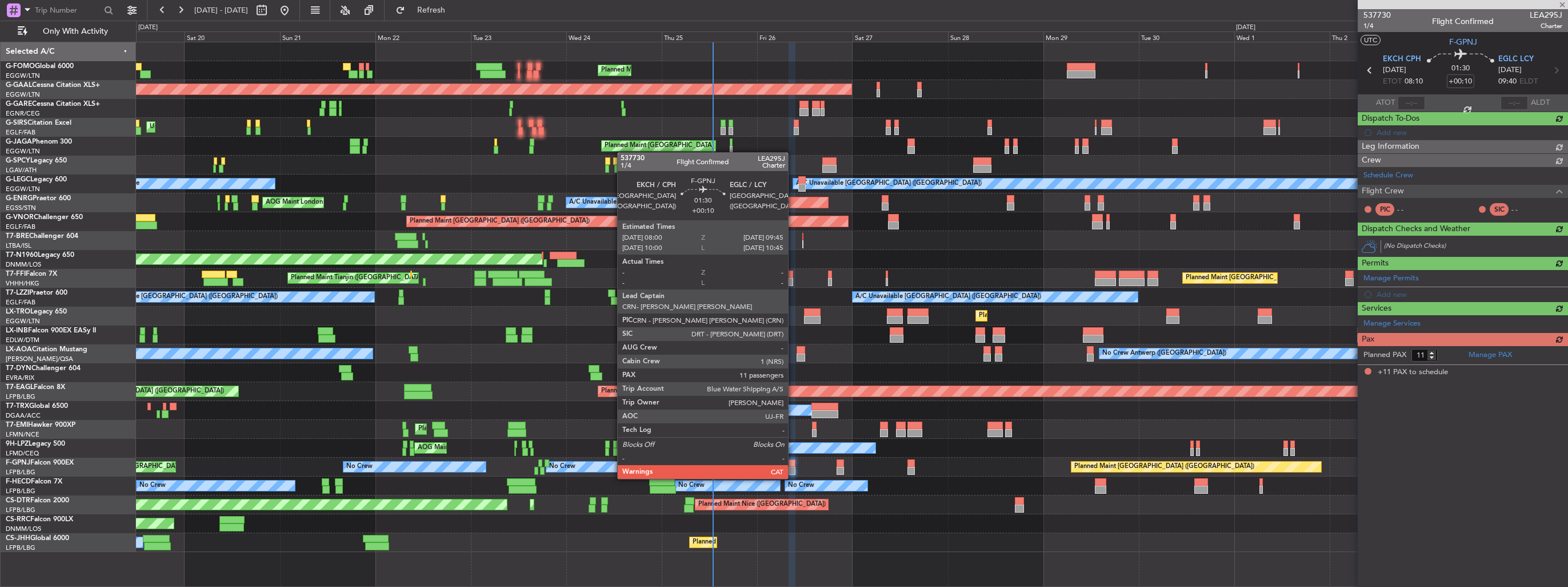
scroll to position [0, 0]
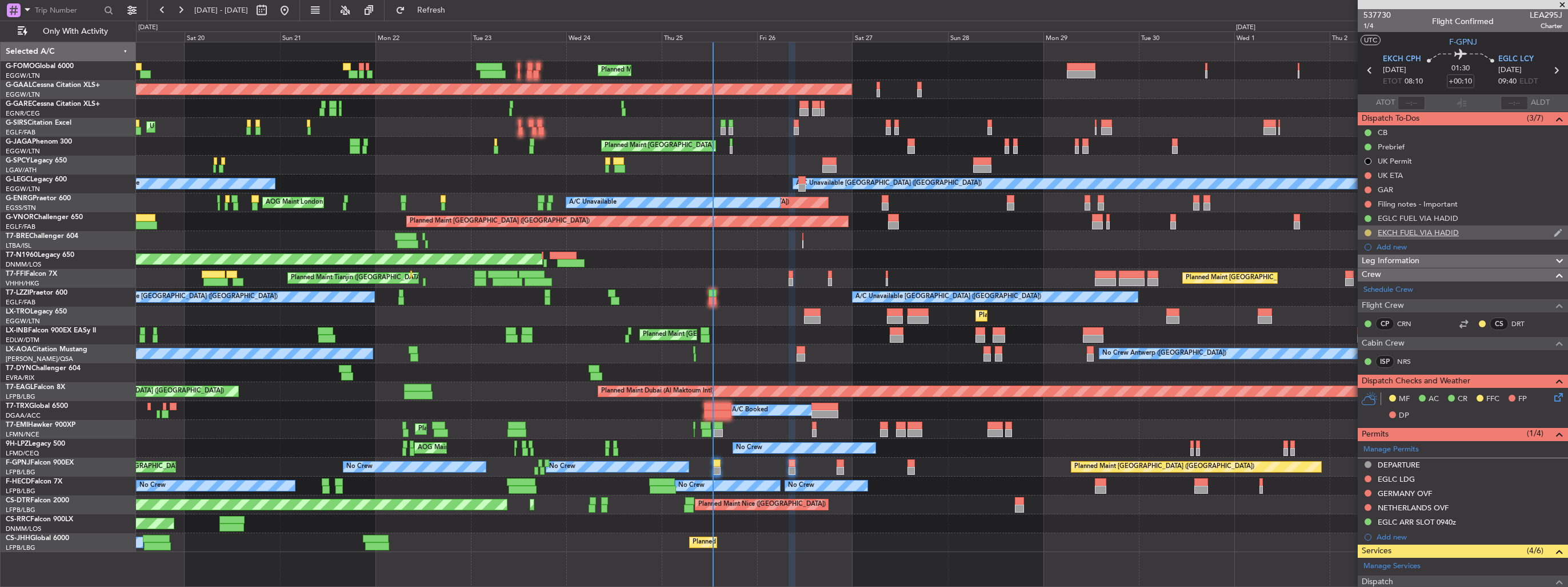
click at [1366, 232] on button at bounding box center [1368, 232] width 7 height 7
click at [1347, 280] on span at bounding box center [1345, 283] width 7 height 7
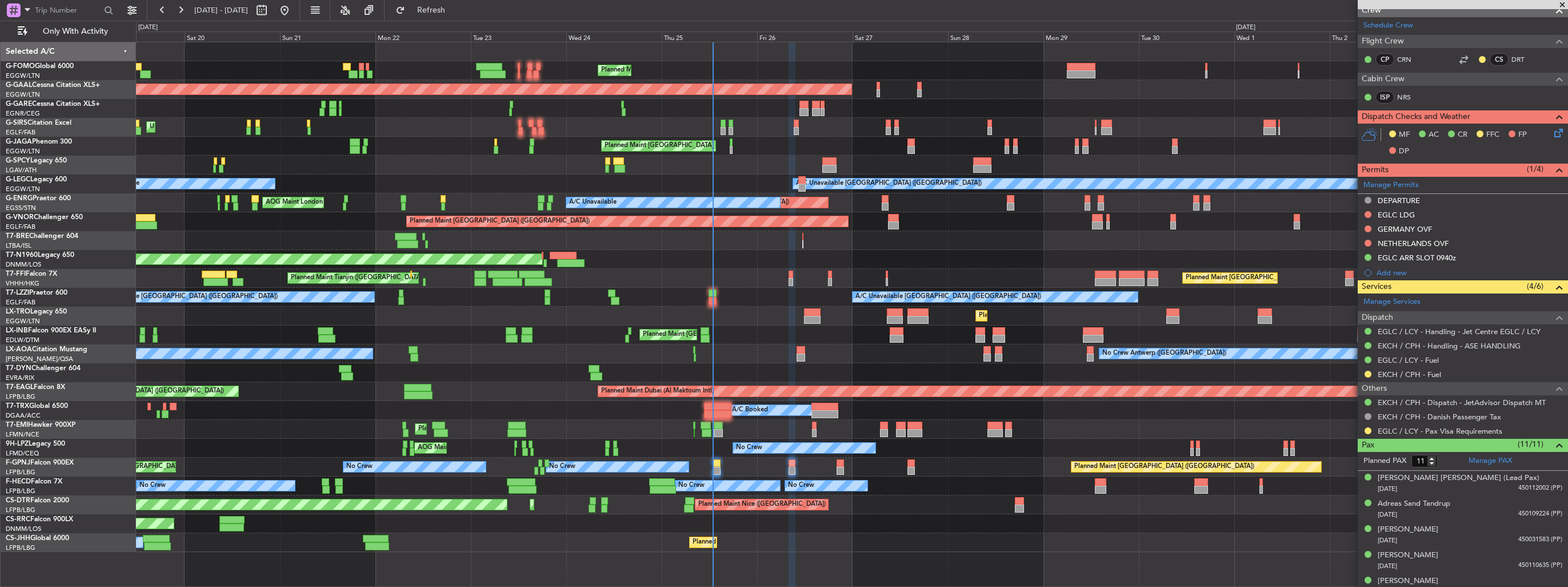
scroll to position [343, 0]
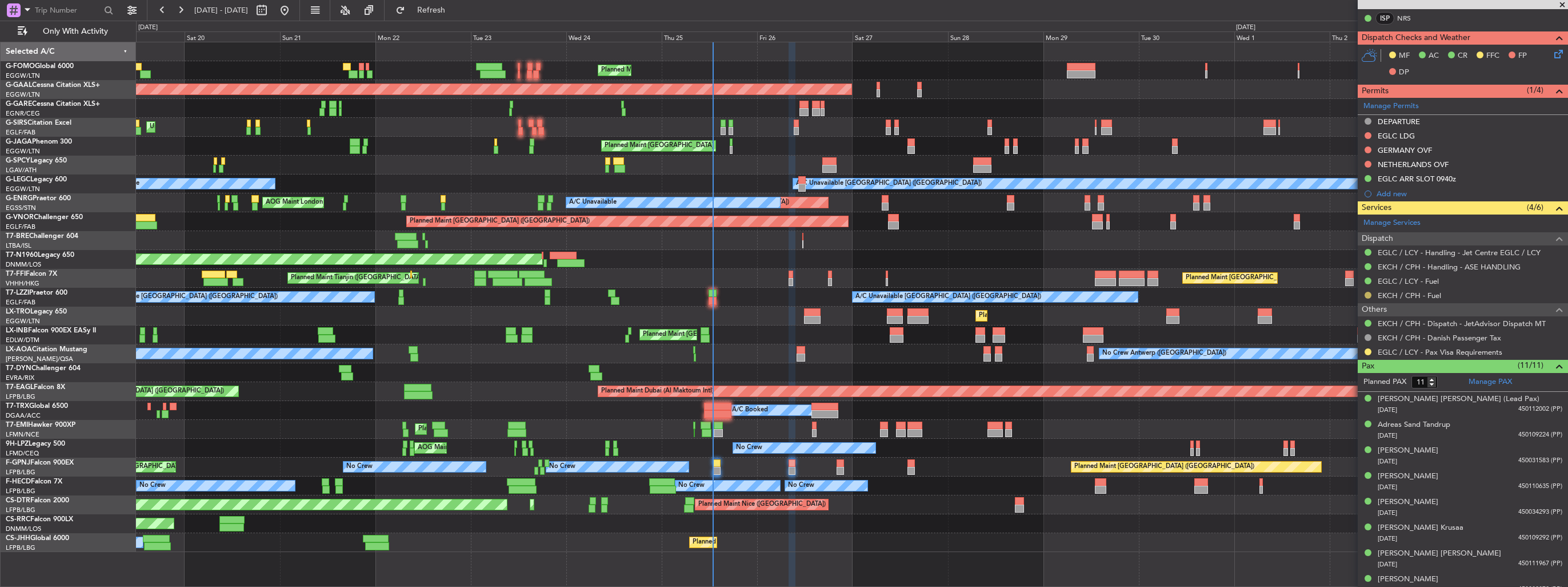
click at [1366, 294] on button at bounding box center [1368, 295] width 7 height 7
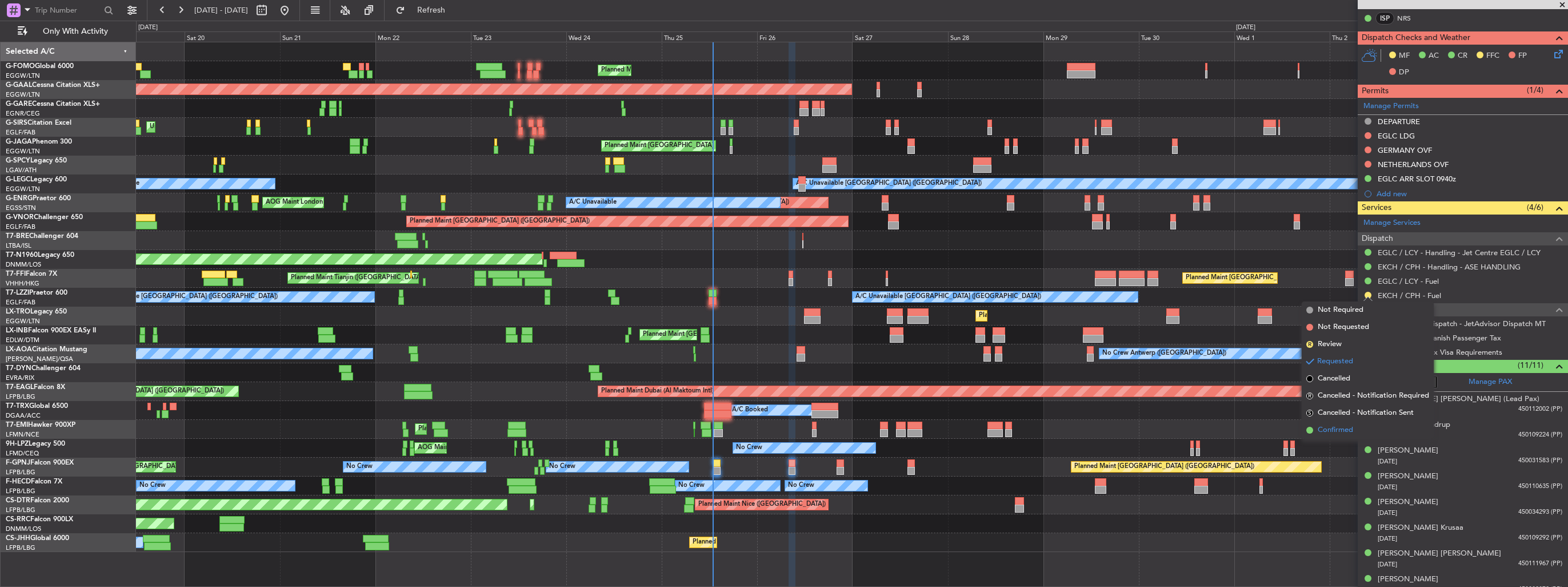
click at [1334, 431] on span "Confirmed" at bounding box center [1336, 430] width 36 height 12
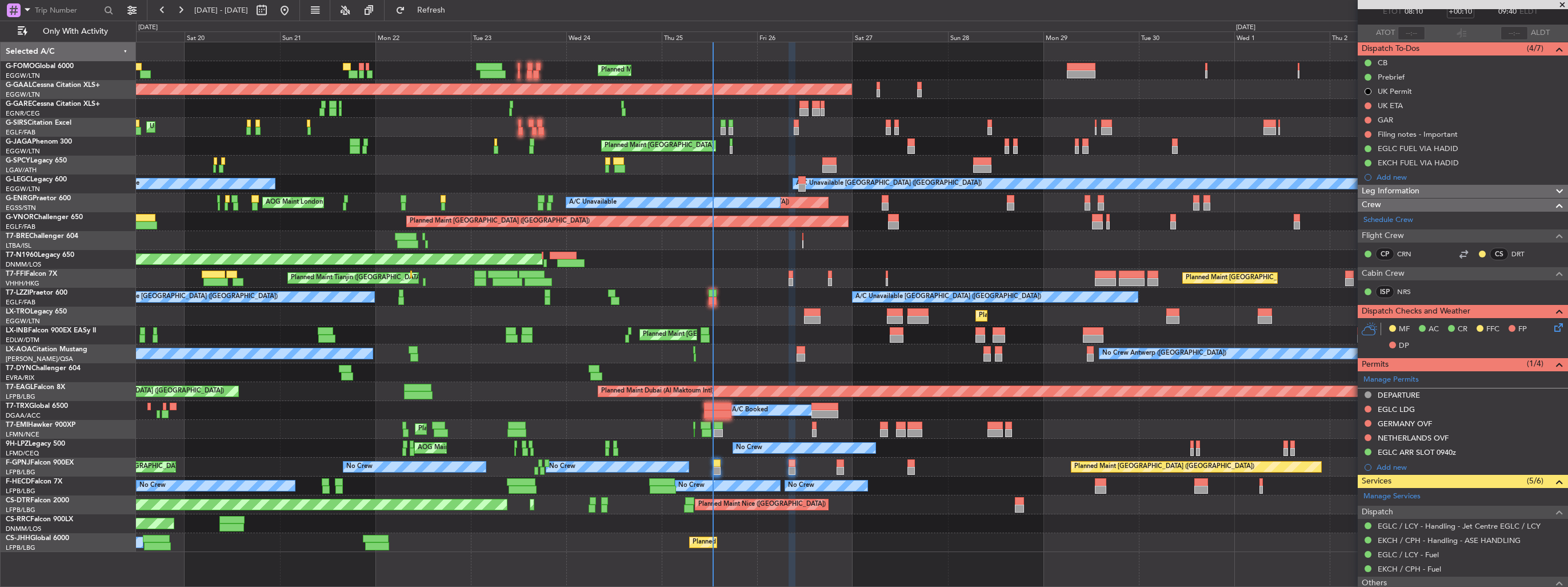
scroll to position [0, 0]
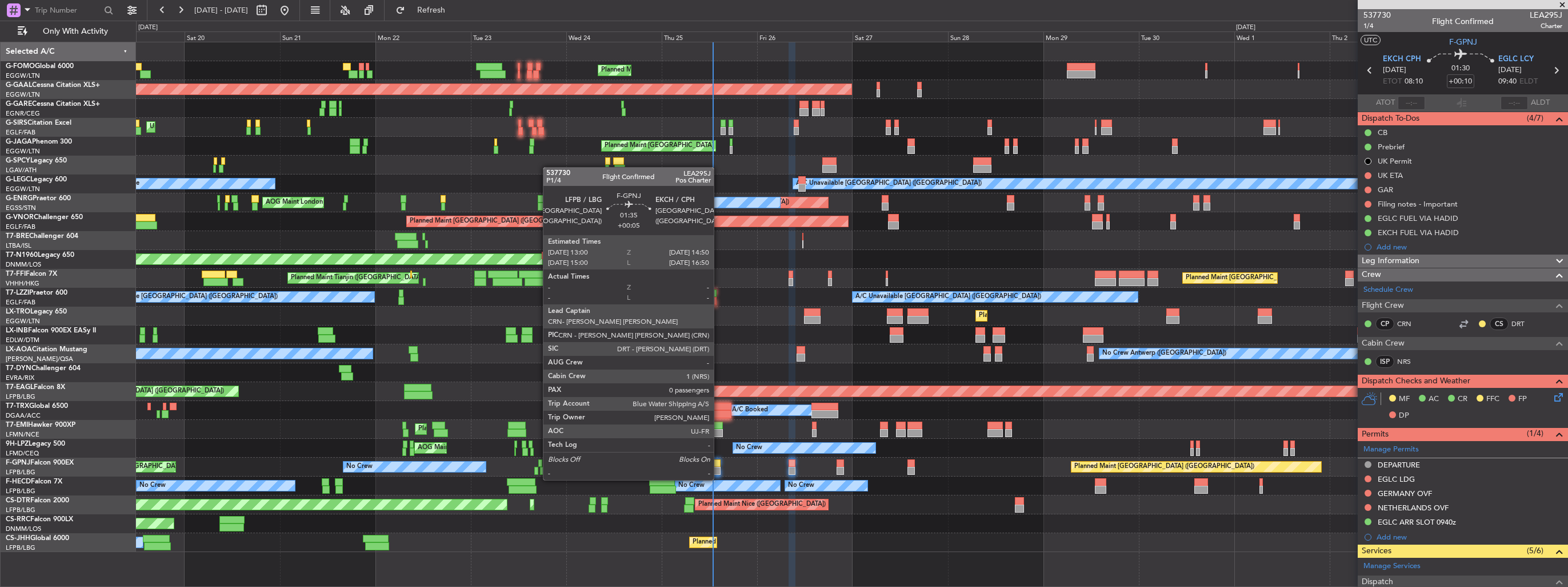
click at [719, 469] on div at bounding box center [717, 470] width 7 height 8
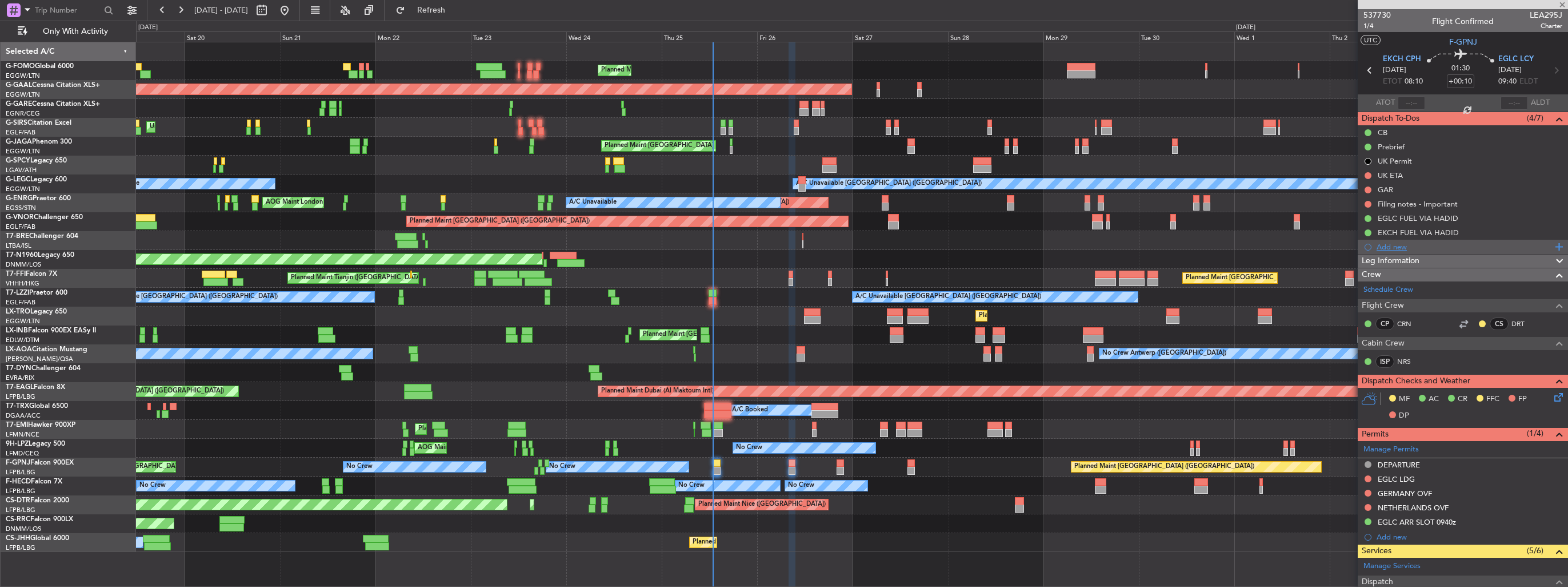
type input "+00:05"
type input "0"
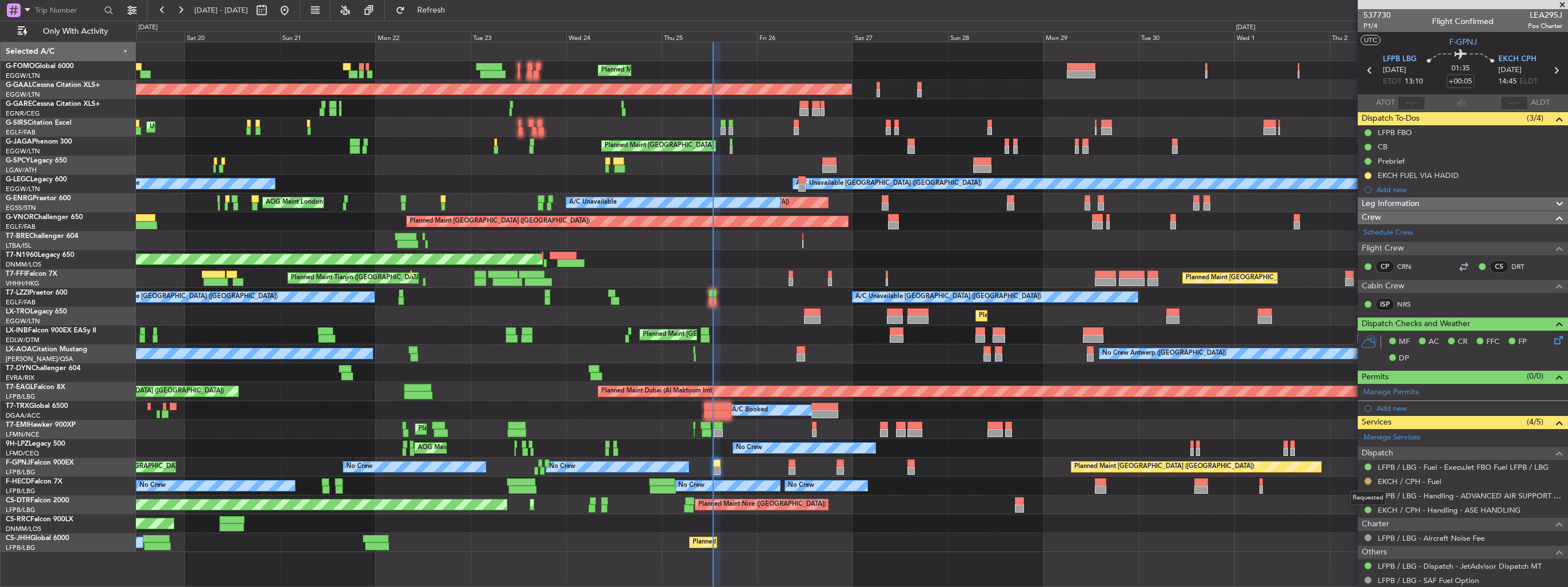
click at [1369, 480] on button at bounding box center [1368, 481] width 7 height 7
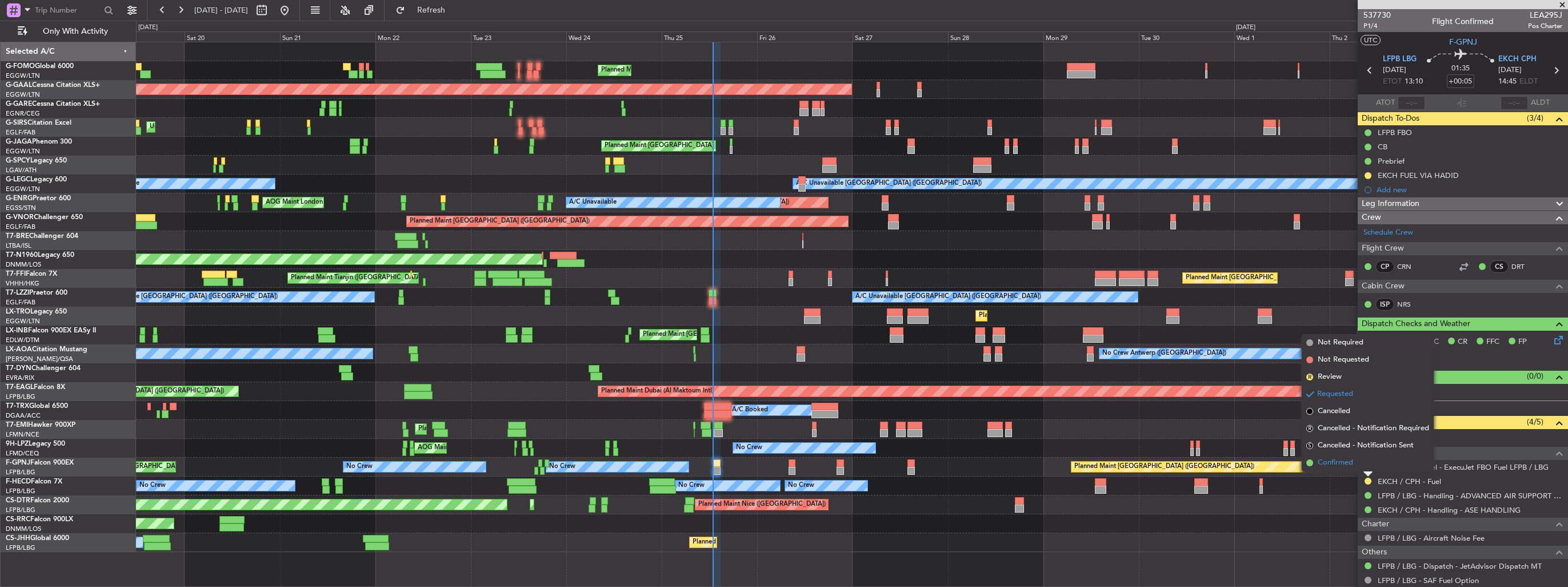
click at [1349, 462] on span "Confirmed" at bounding box center [1336, 462] width 36 height 12
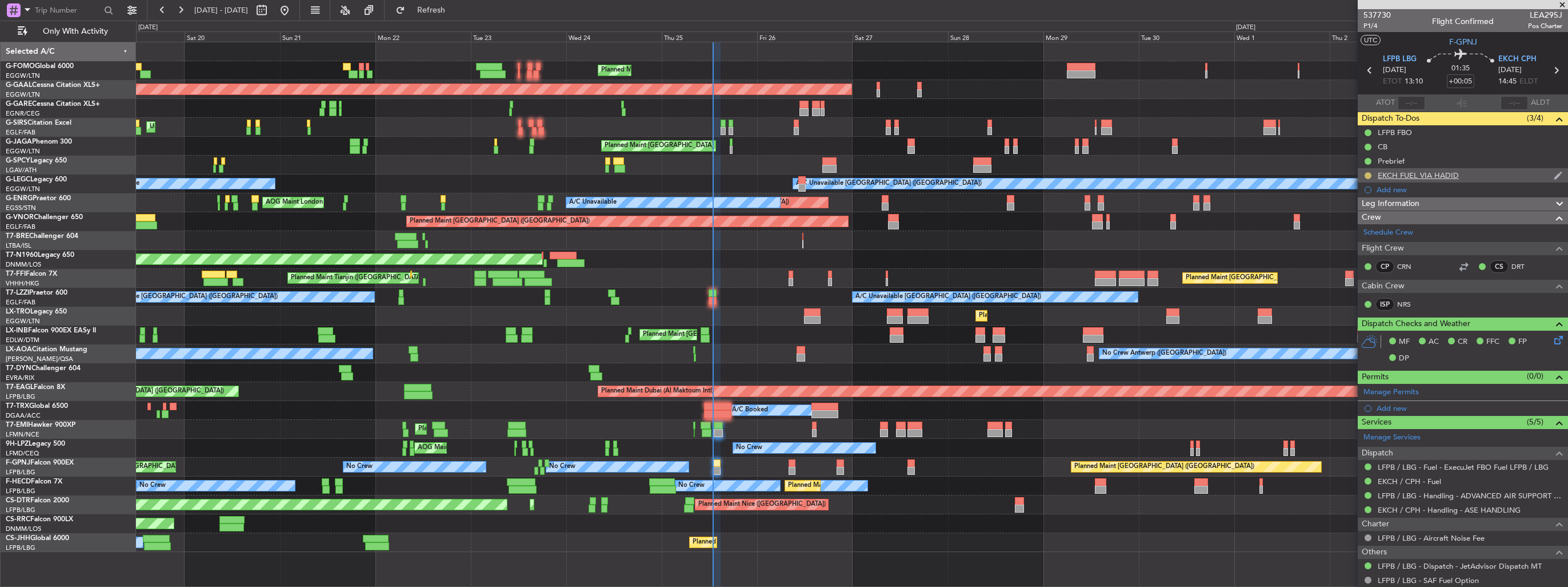
click at [1368, 176] on button at bounding box center [1368, 175] width 7 height 7
click at [1345, 218] on li "Completed" at bounding box center [1369, 226] width 61 height 17
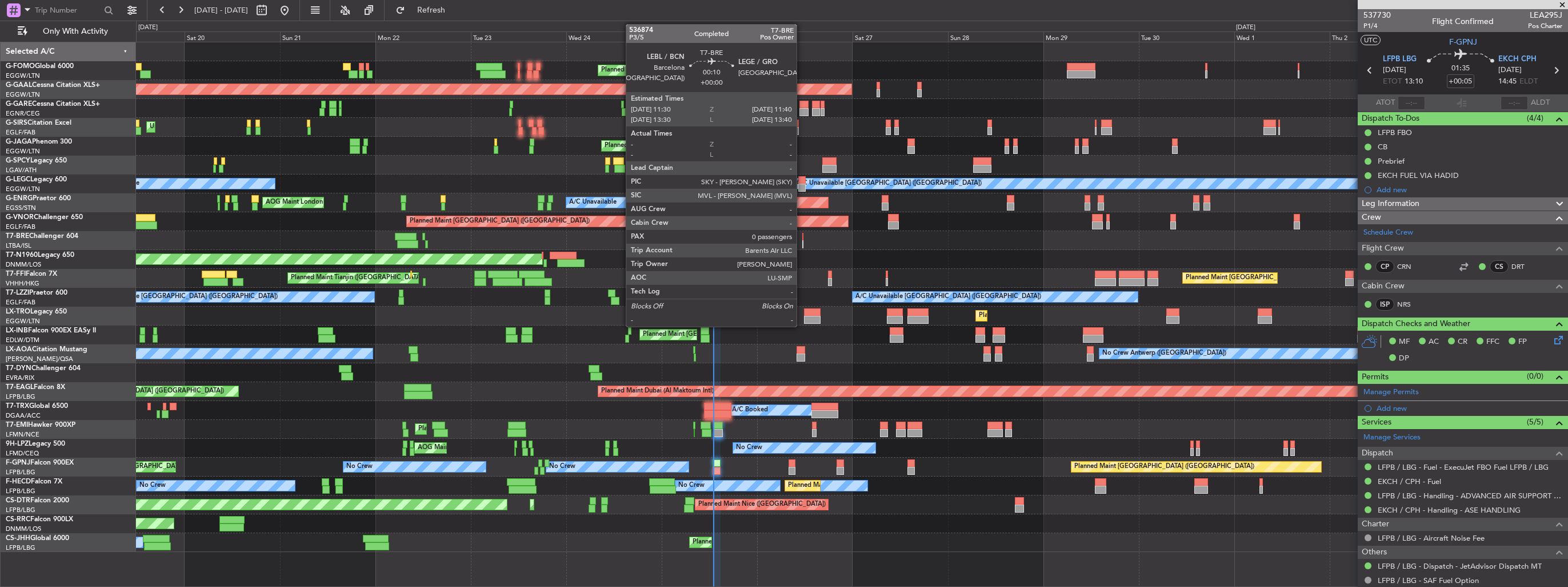
click at [802, 245] on div at bounding box center [803, 244] width 1 height 8
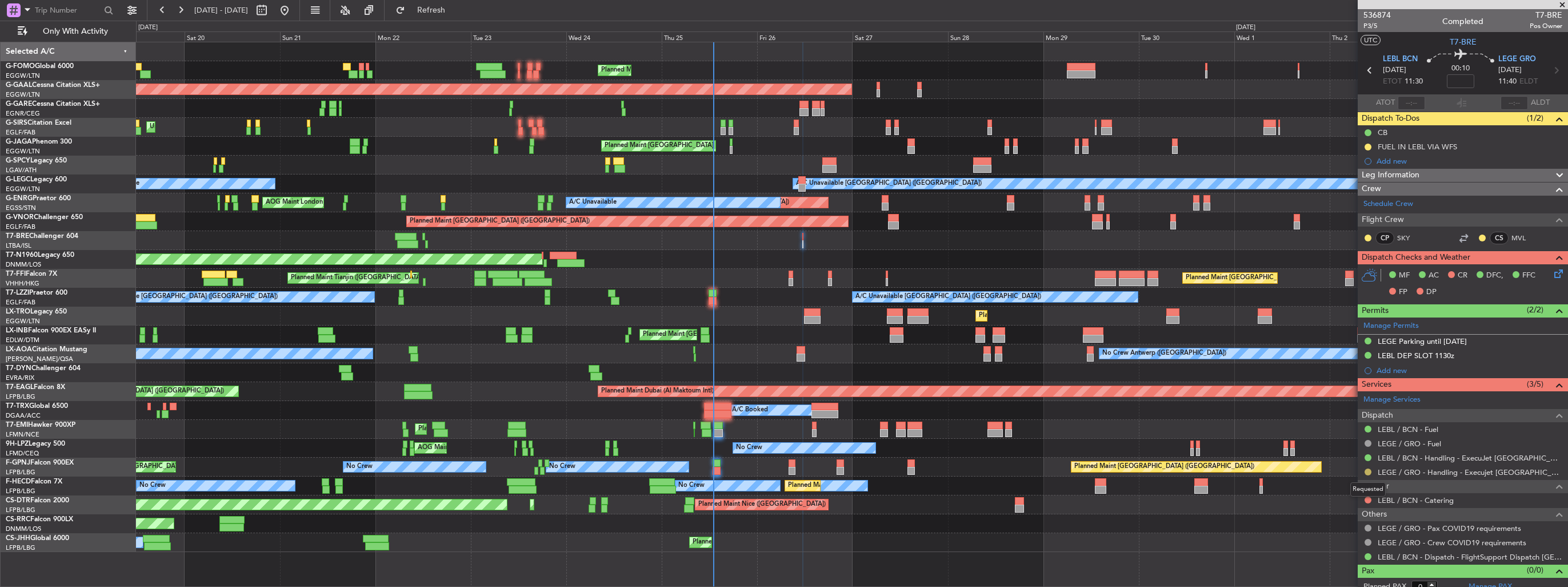
click at [1368, 472] on button at bounding box center [1368, 472] width 7 height 7
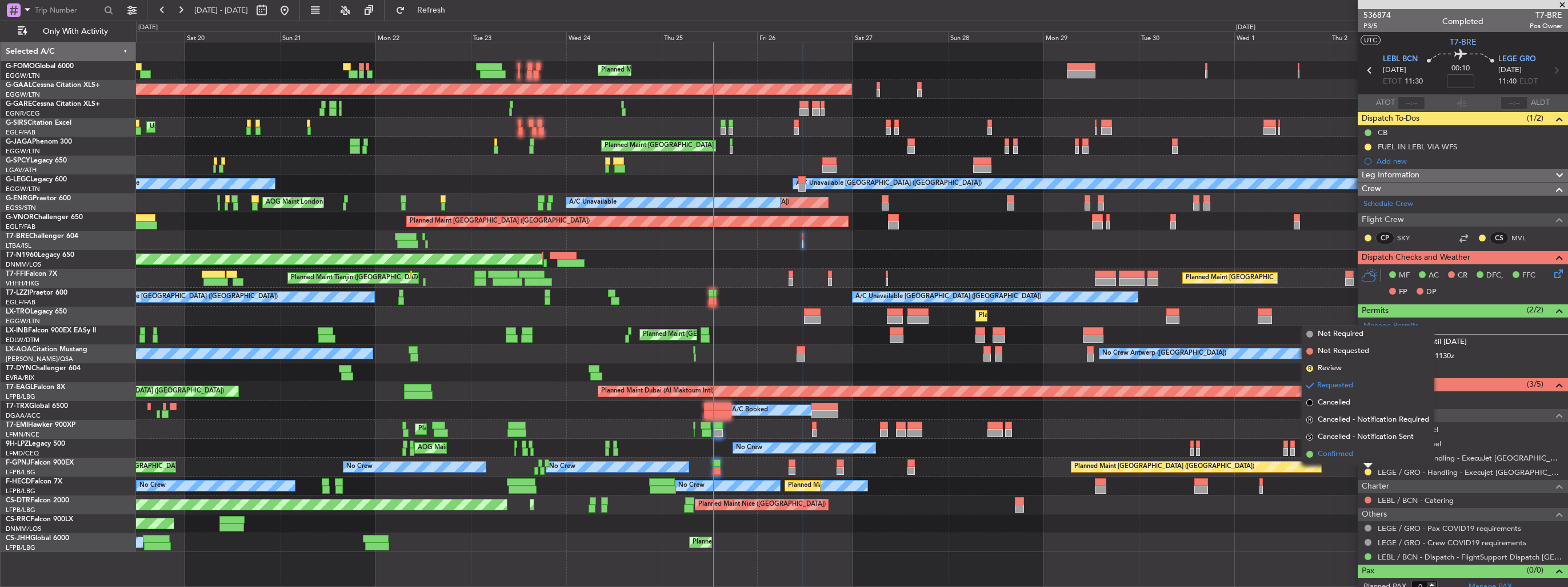
click at [1338, 454] on span "Confirmed" at bounding box center [1336, 454] width 36 height 12
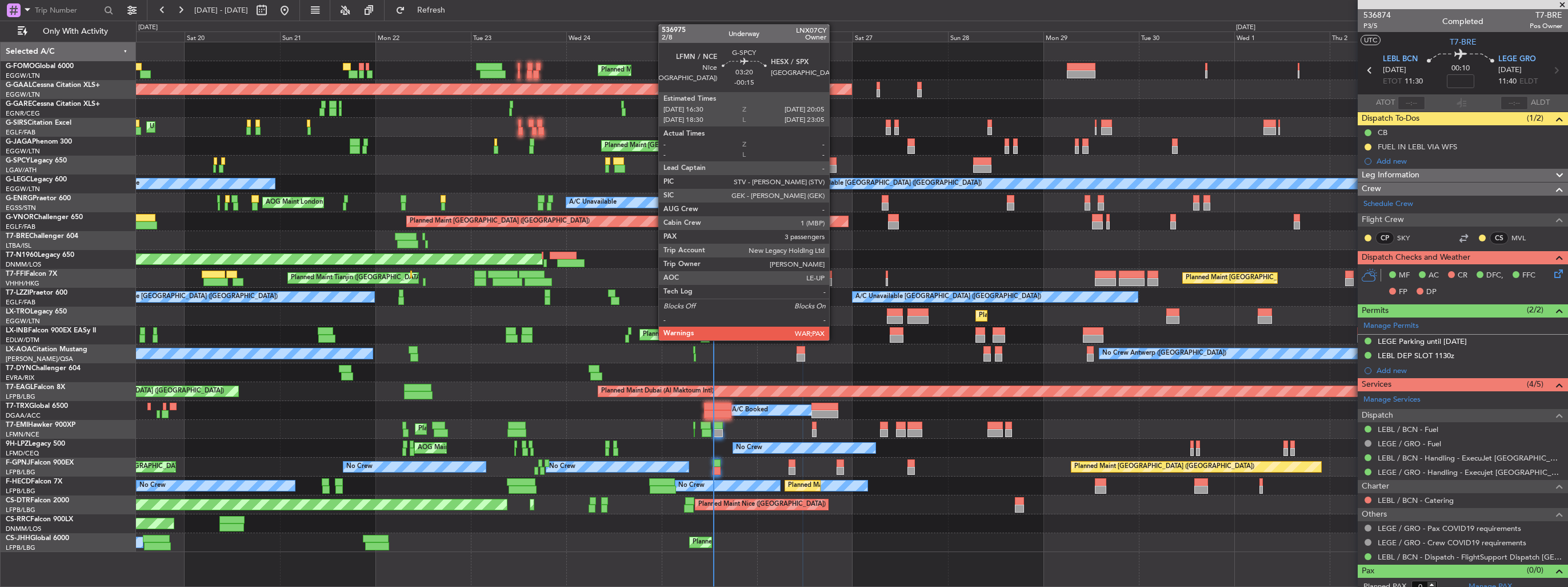
click at [834, 163] on div at bounding box center [829, 161] width 14 height 8
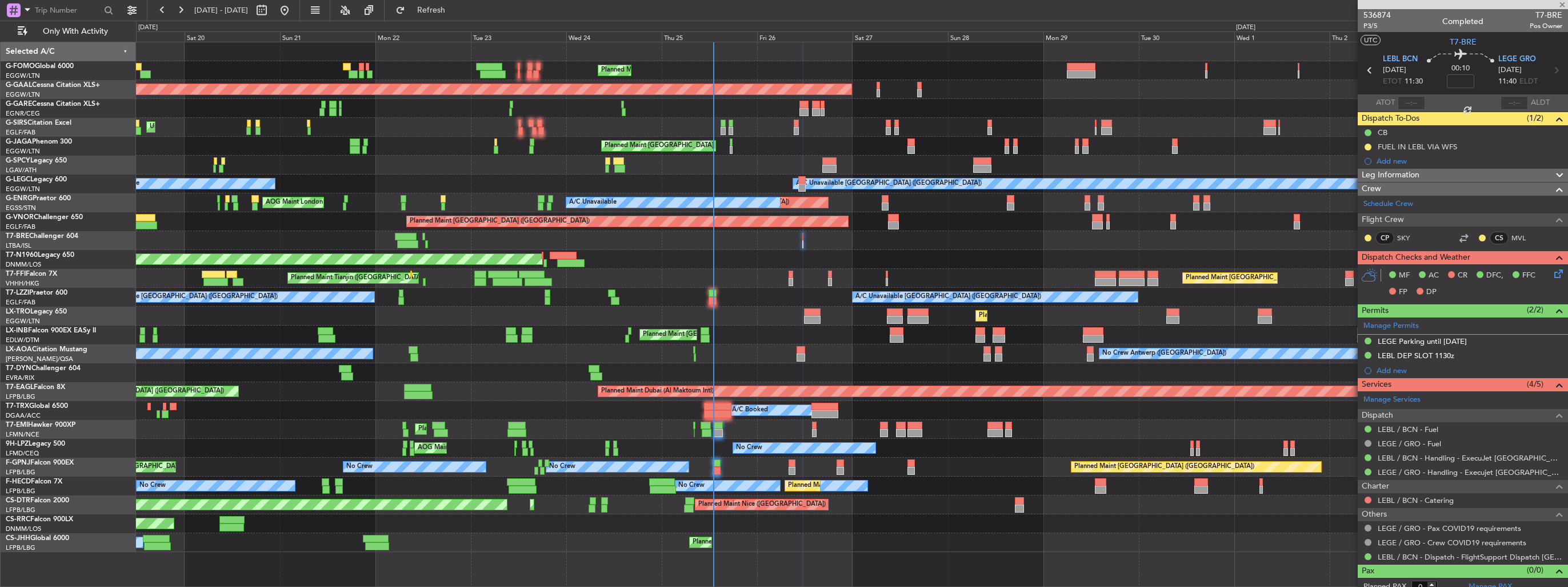
type input "-00:15"
type input "3"
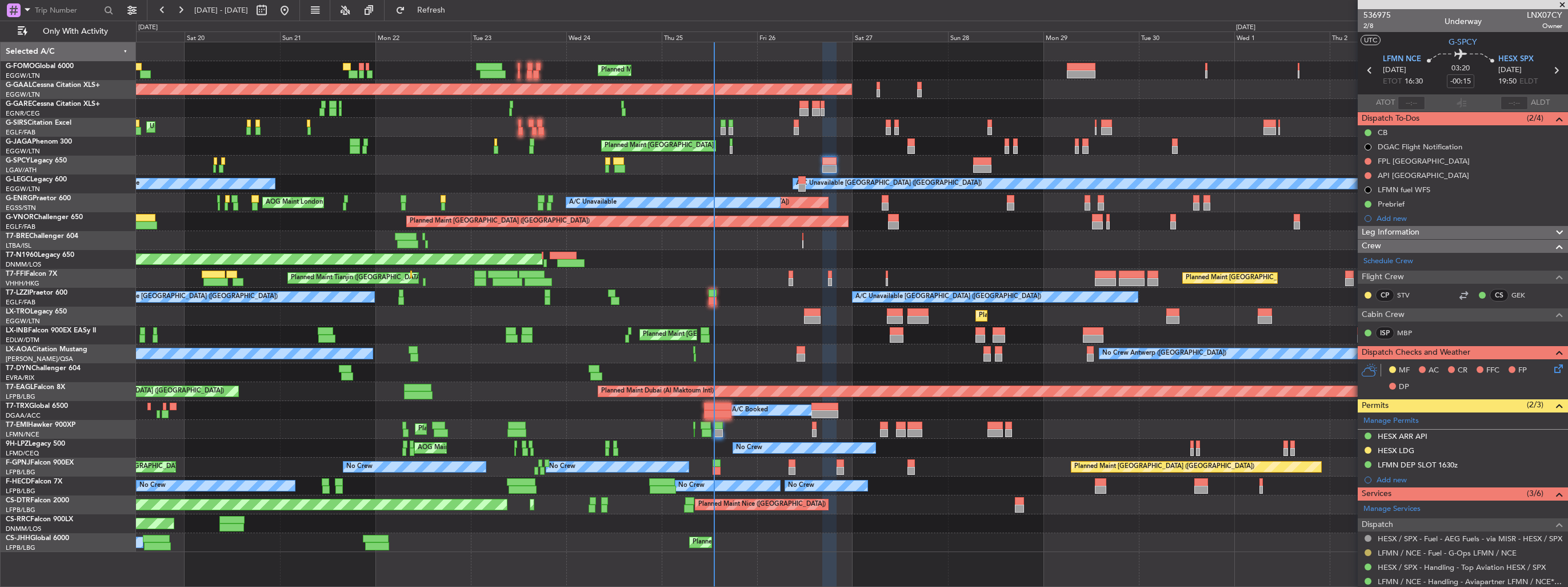
click at [1366, 551] on button at bounding box center [1368, 552] width 7 height 7
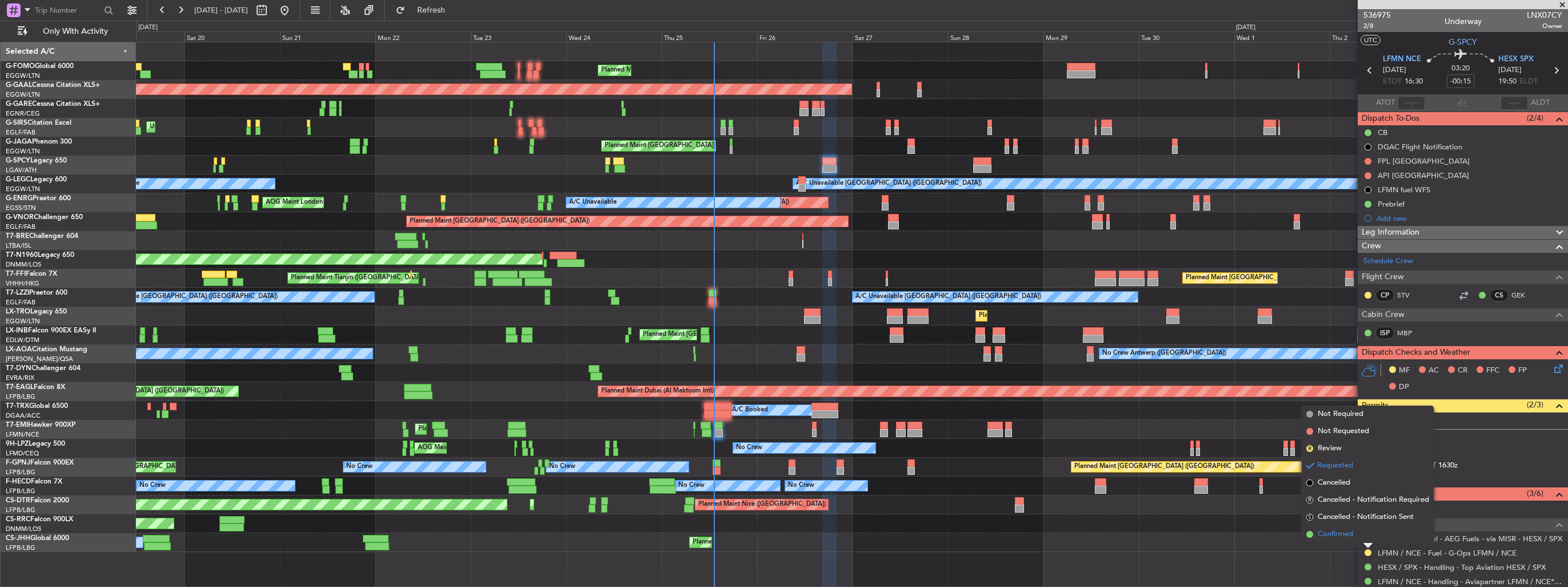
click at [1353, 539] on span "Confirmed" at bounding box center [1336, 534] width 36 height 12
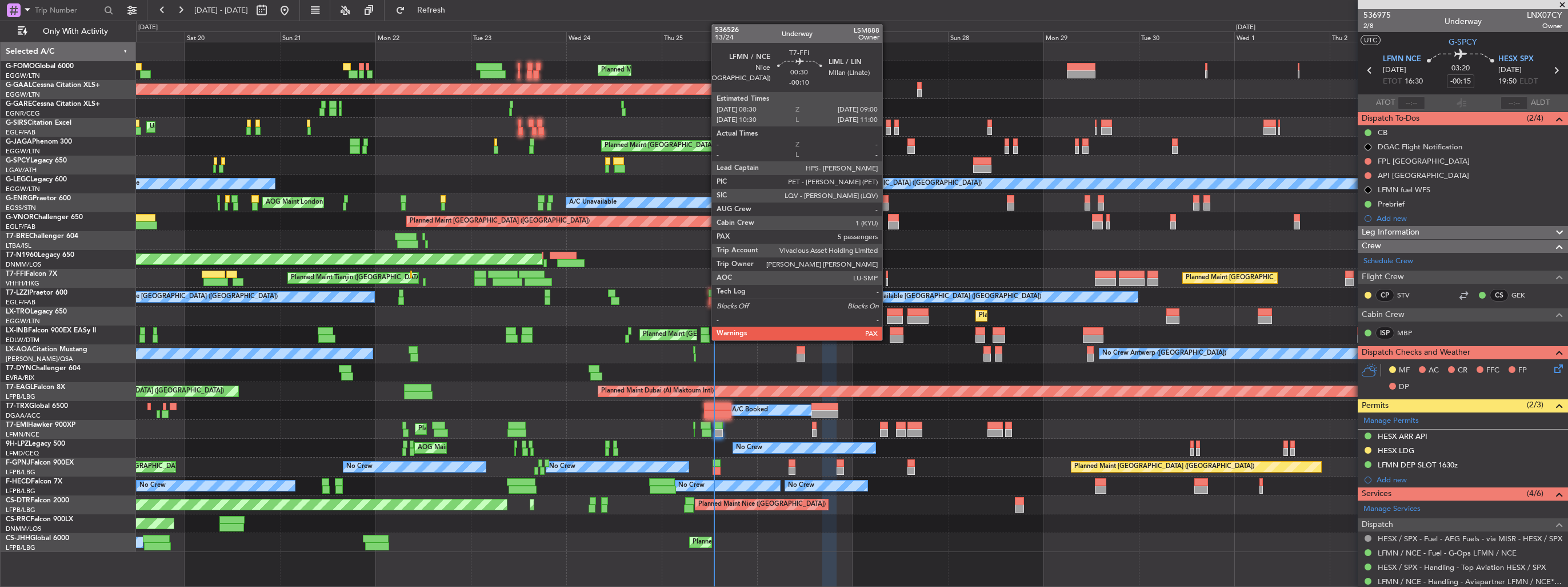
click at [888, 282] on div at bounding box center [887, 282] width 2 height 8
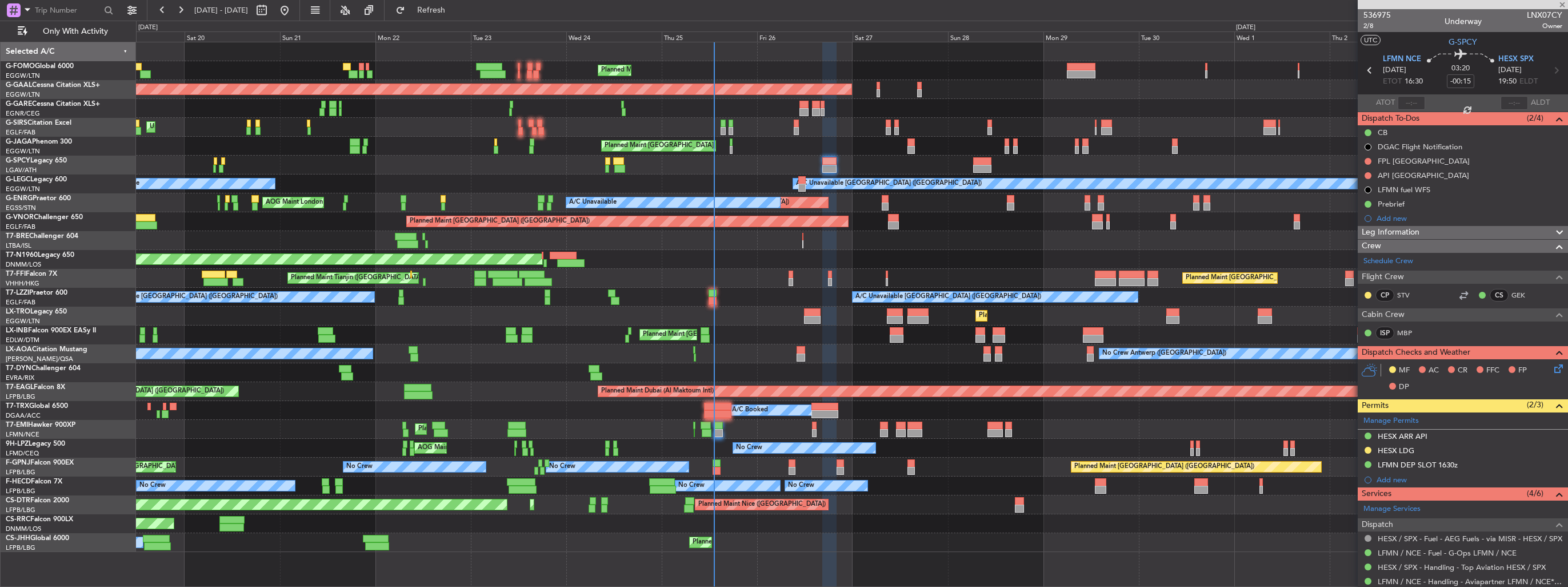
type input "-00:10"
type input "5"
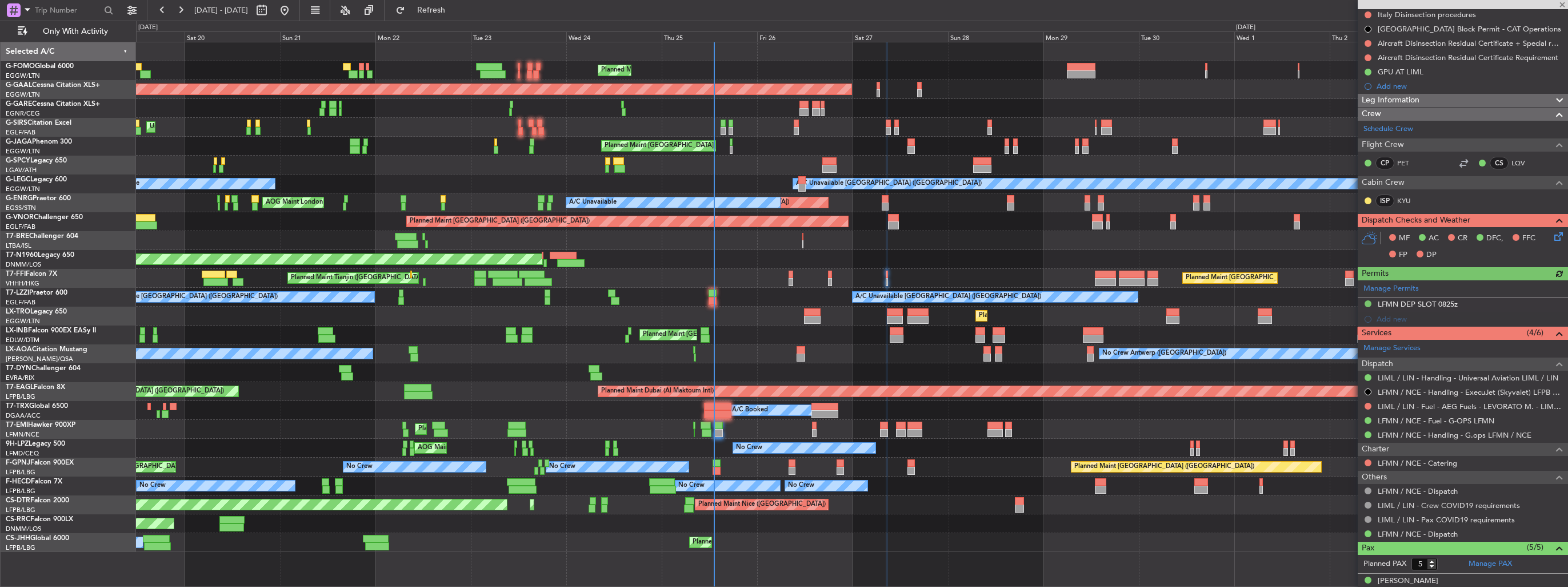
scroll to position [172, 0]
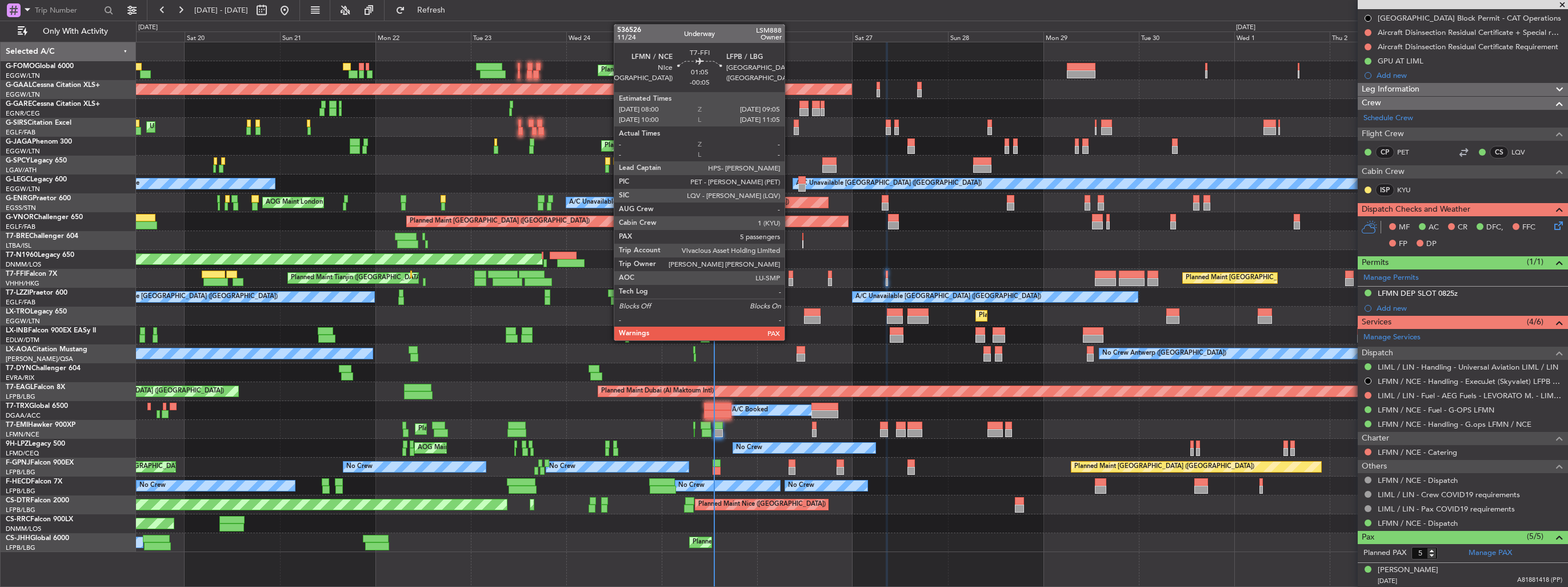
click at [790, 278] on div at bounding box center [791, 282] width 4 height 8
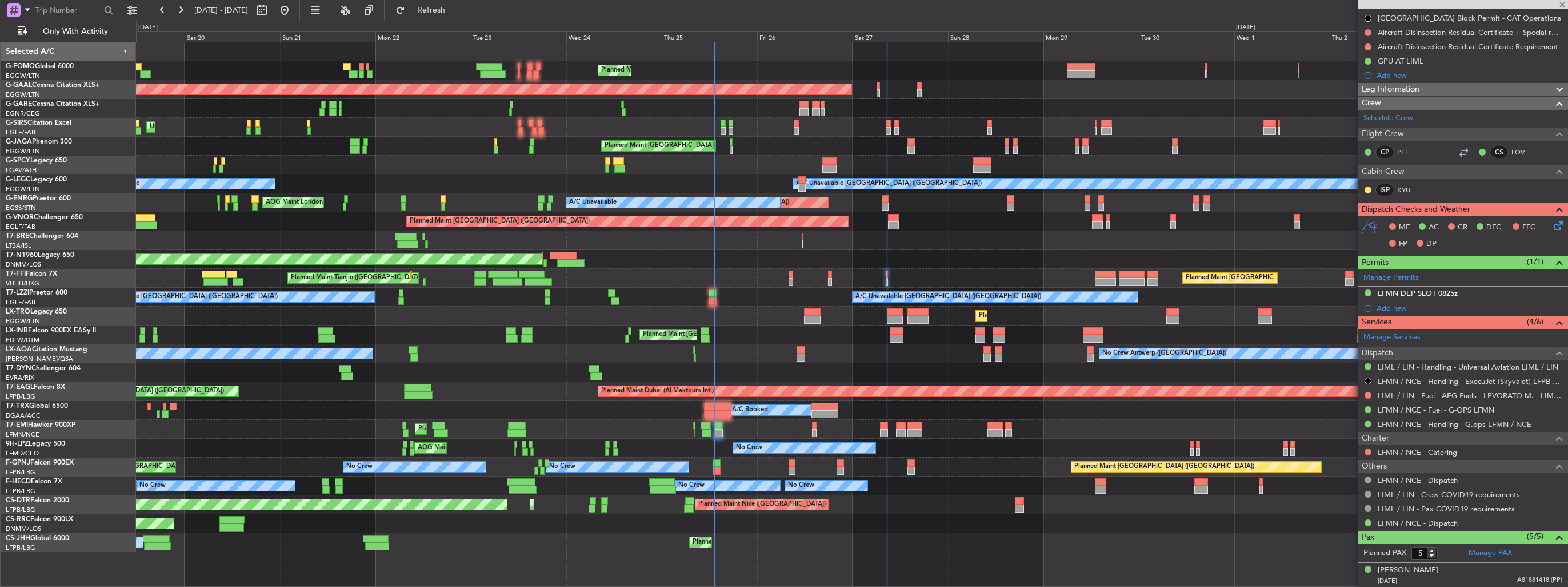
type input "-00:05"
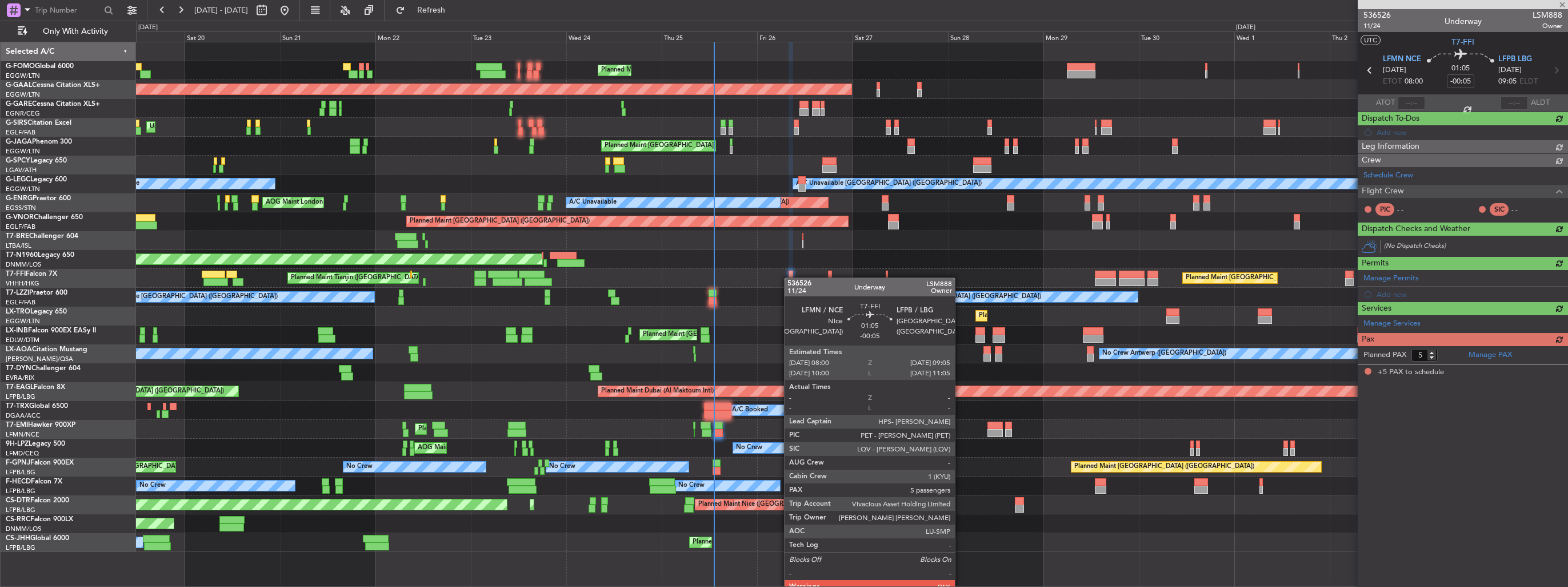
scroll to position [0, 0]
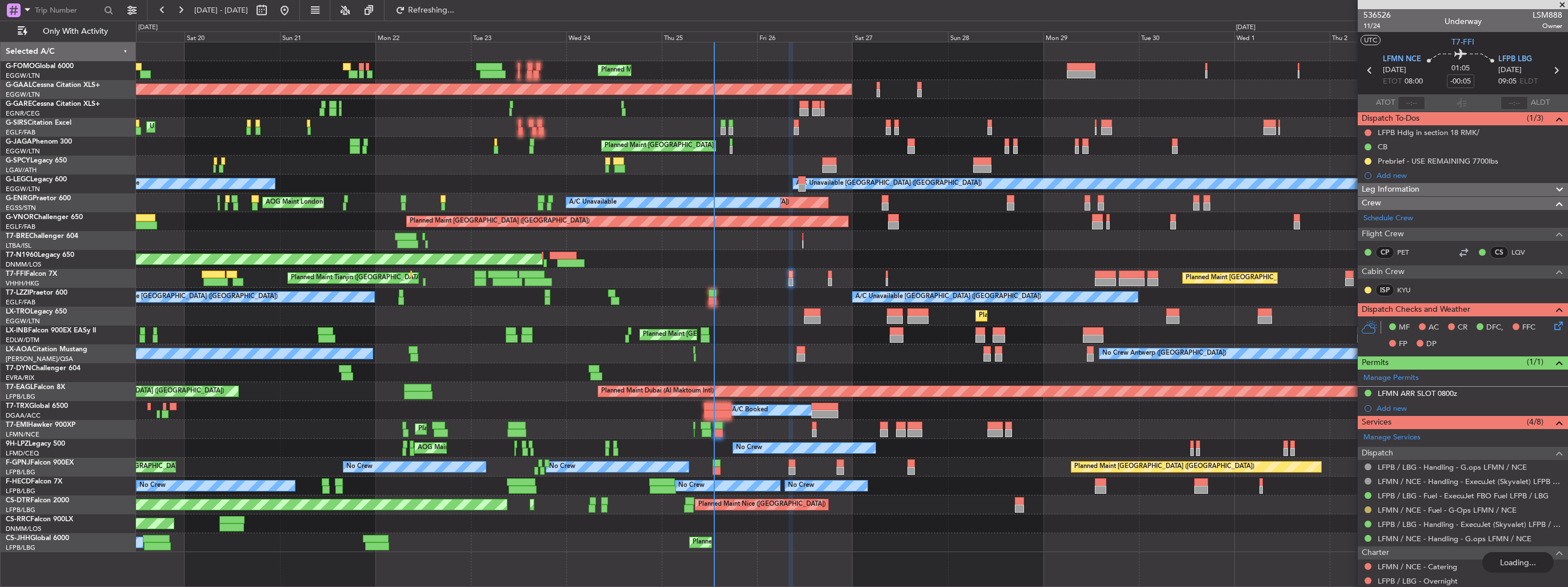
click at [1366, 508] on button at bounding box center [1368, 509] width 7 height 7
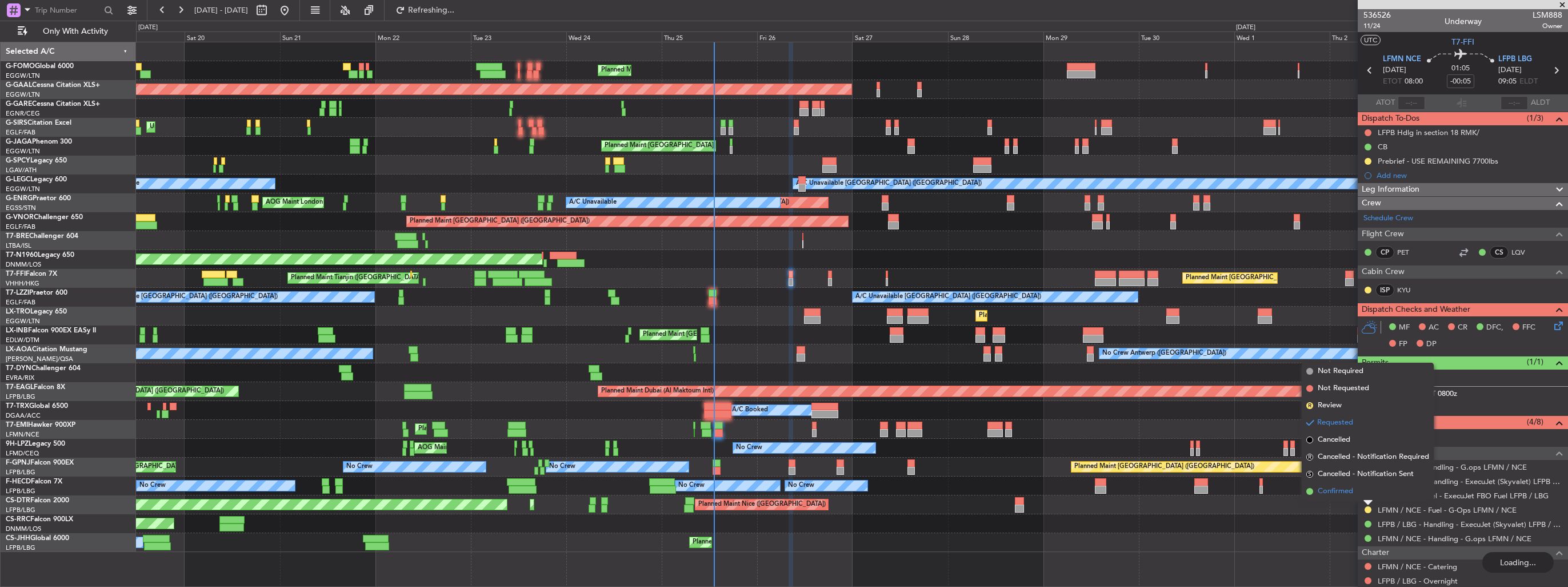
click at [1349, 492] on span "Confirmed" at bounding box center [1336, 491] width 36 height 12
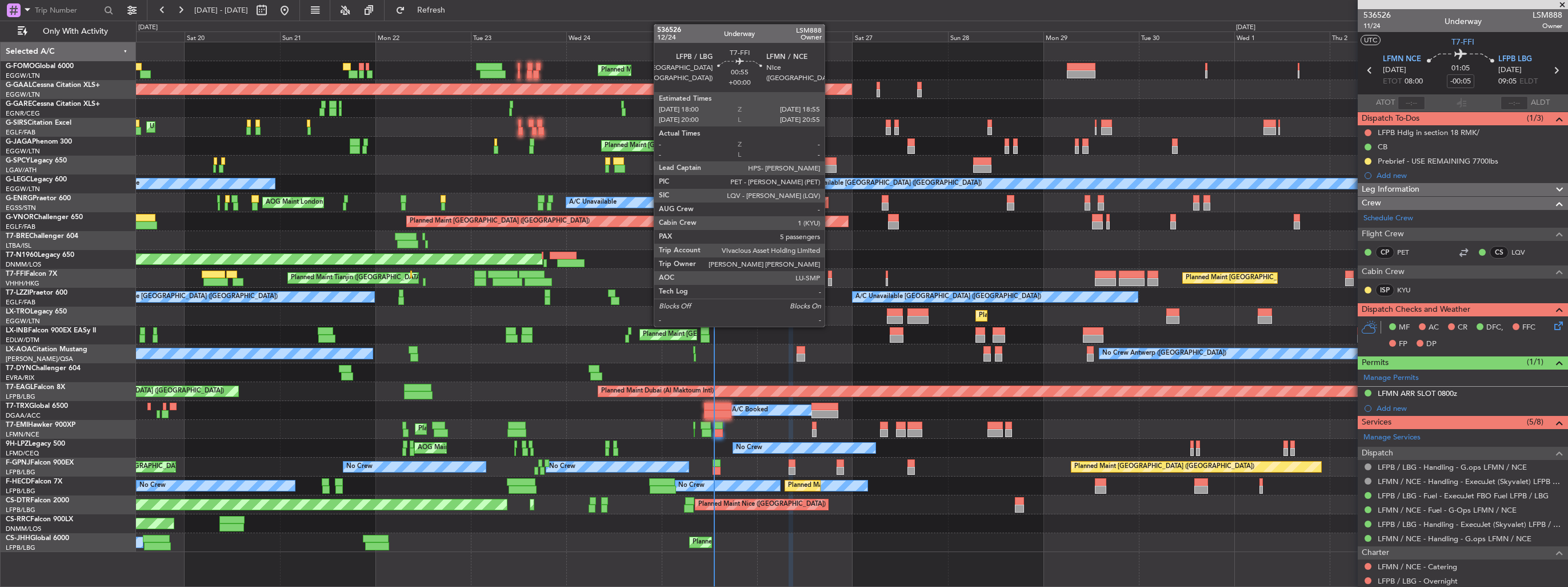
click at [830, 283] on div at bounding box center [830, 282] width 4 height 8
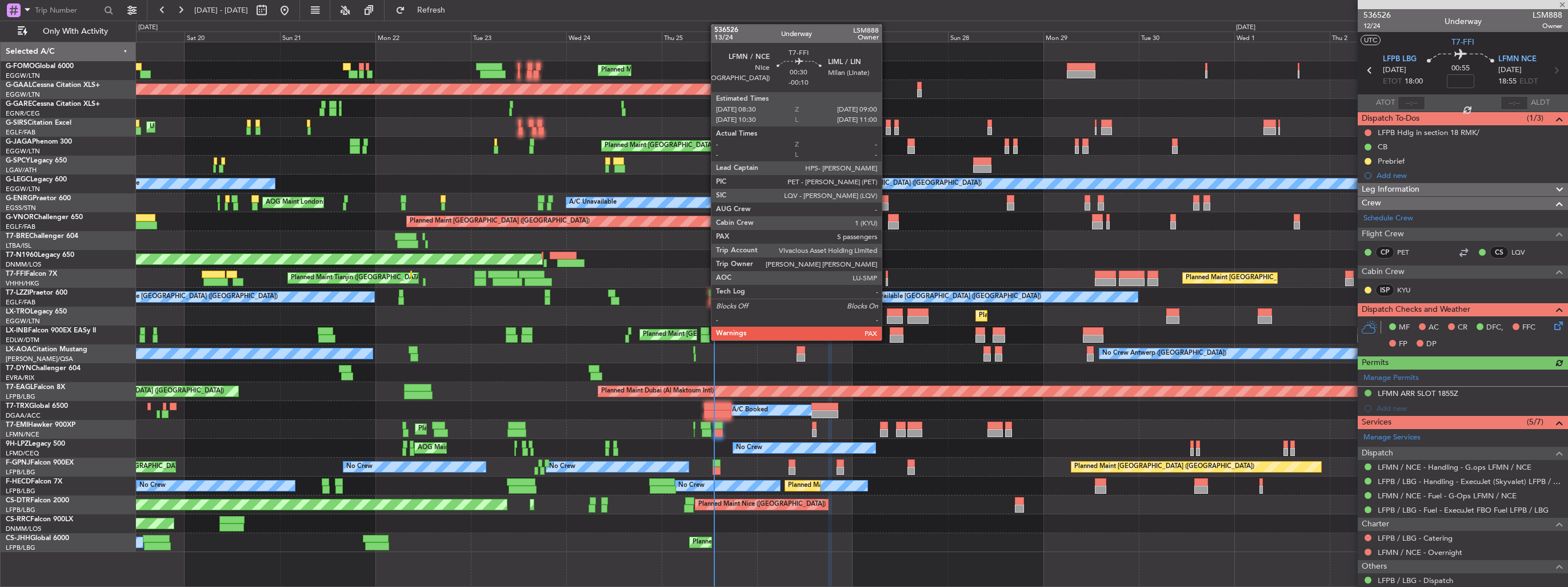
click at [887, 280] on div at bounding box center [887, 282] width 2 height 8
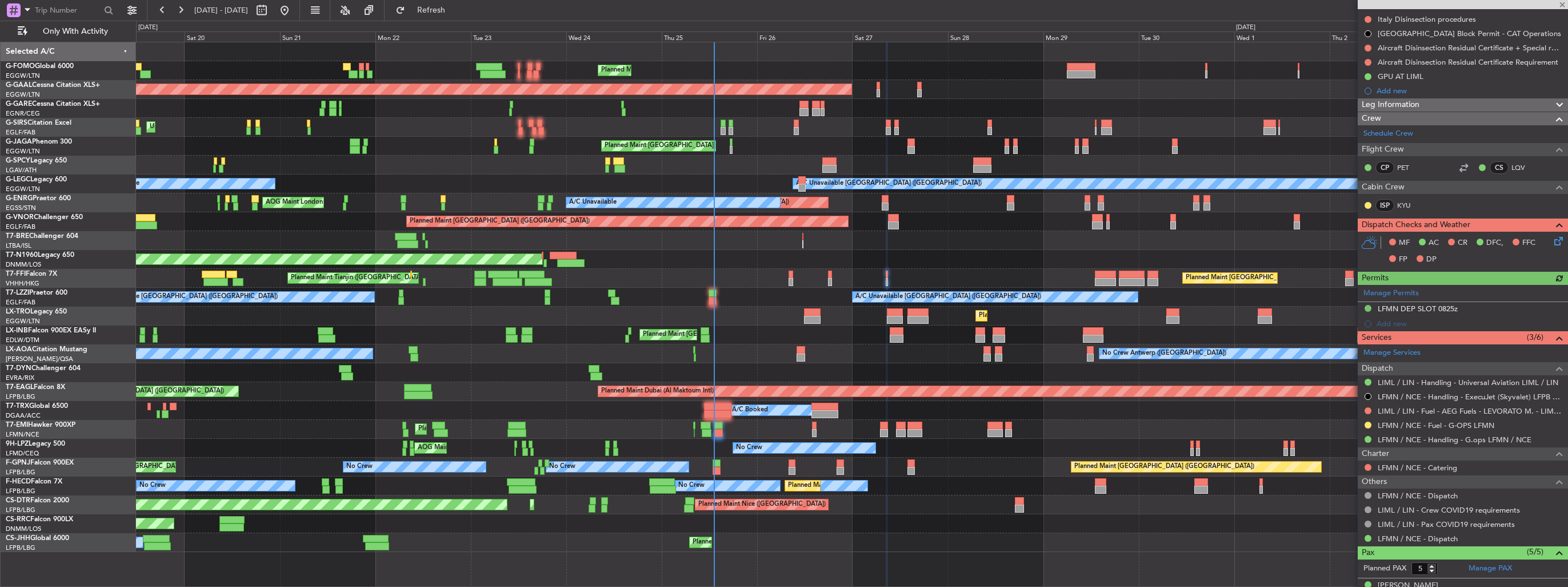
scroll to position [172, 0]
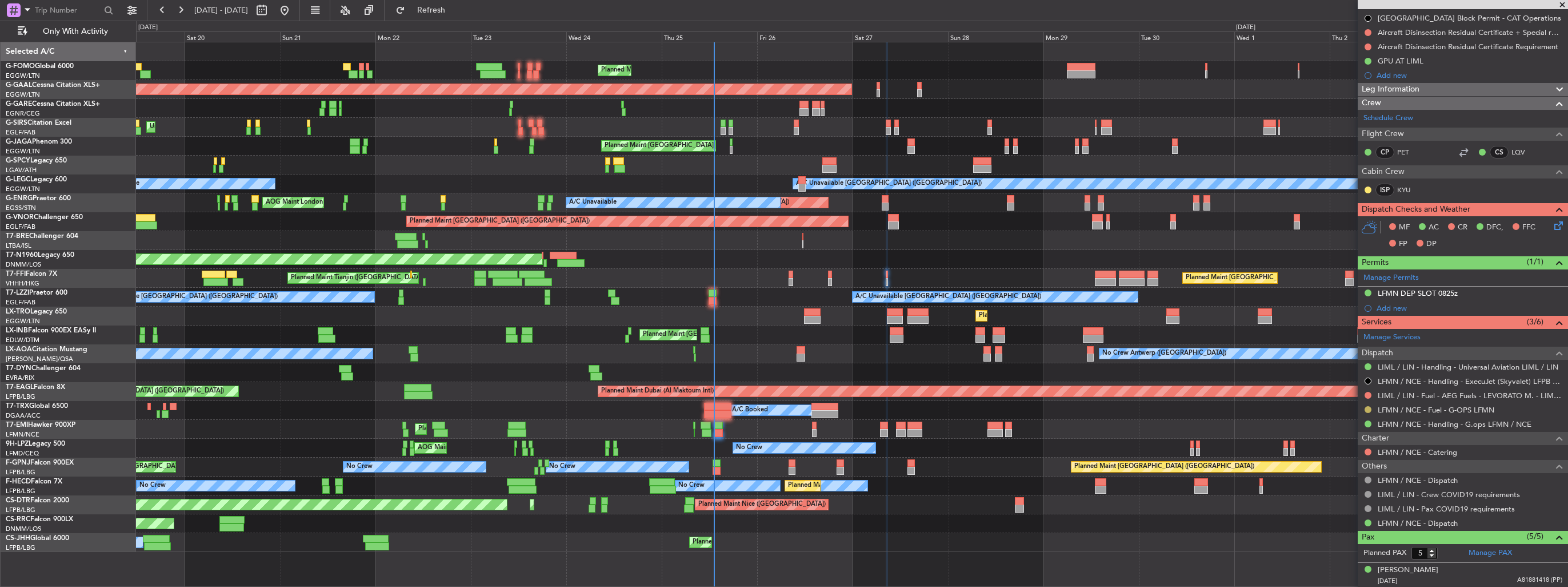
click at [1367, 410] on button at bounding box center [1368, 409] width 7 height 7
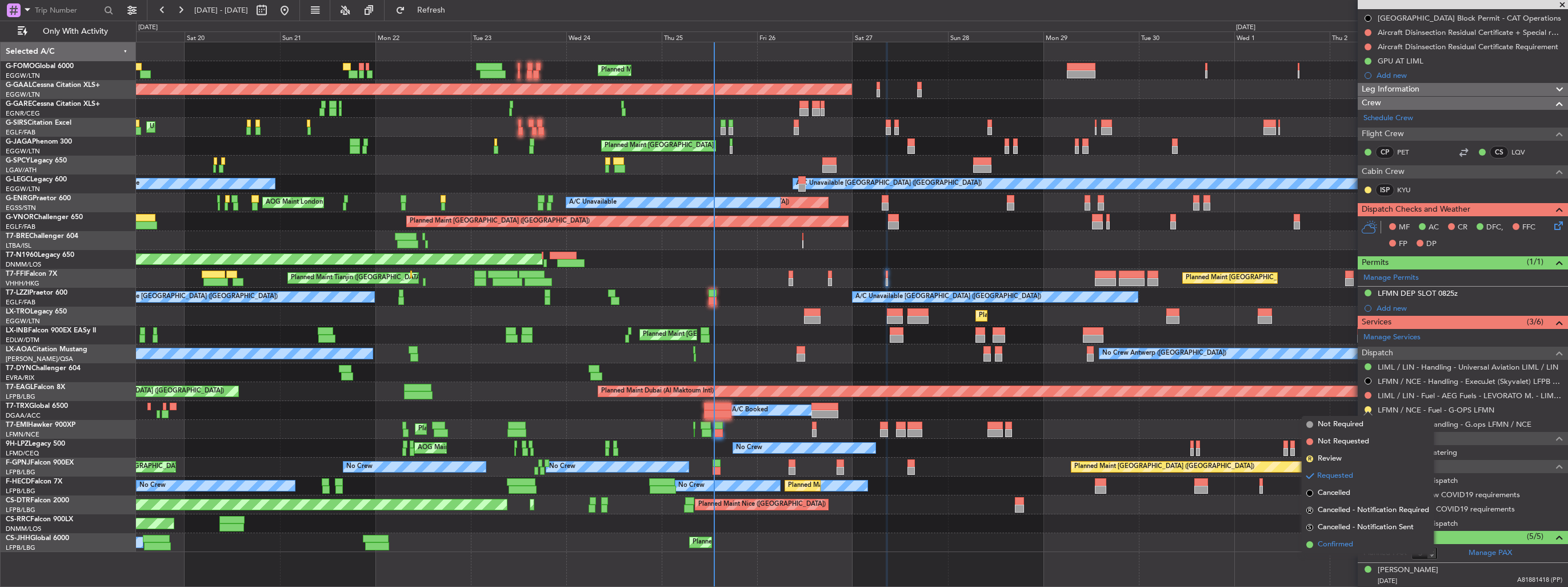
click at [1339, 539] on span "Confirmed" at bounding box center [1336, 544] width 36 height 12
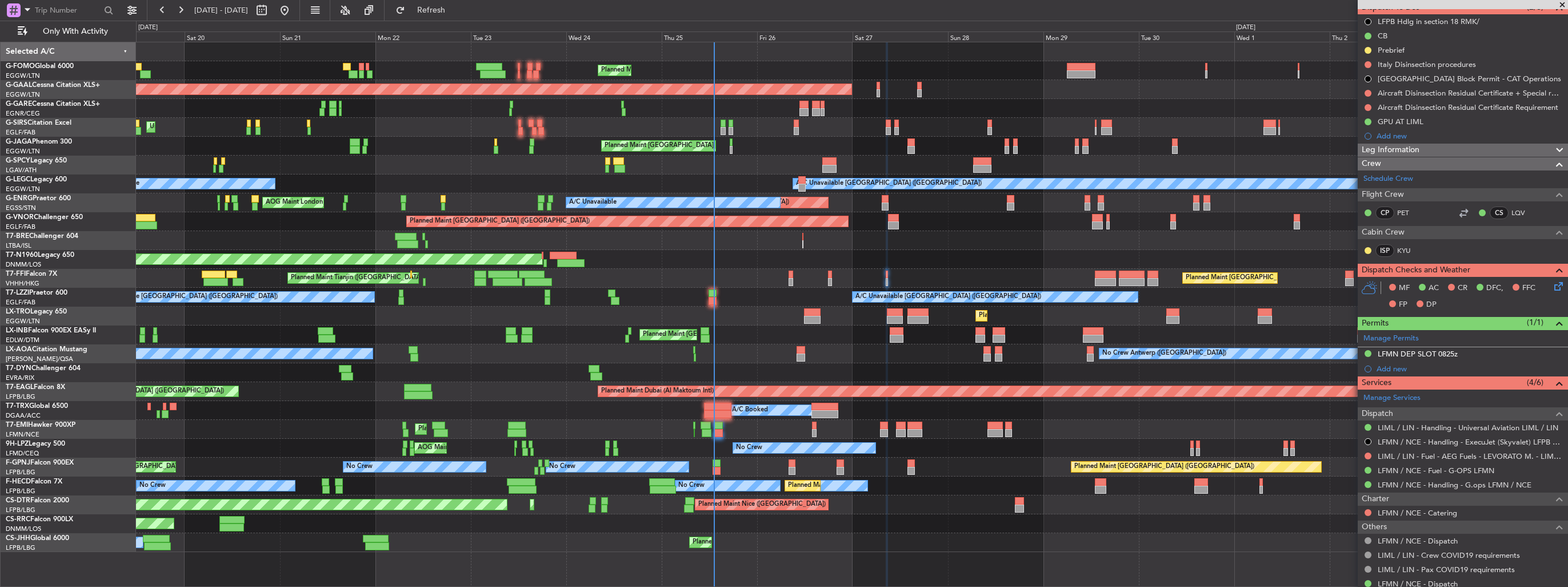
scroll to position [0, 0]
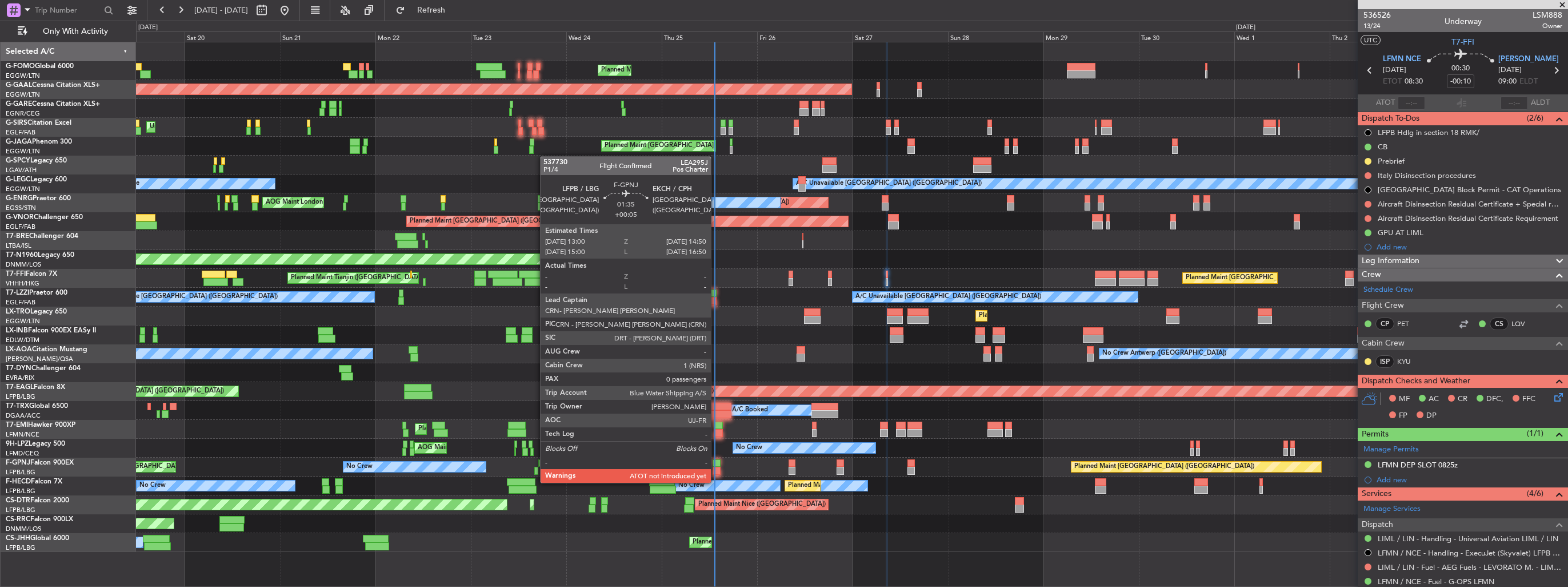
click at [716, 471] on div at bounding box center [717, 470] width 7 height 8
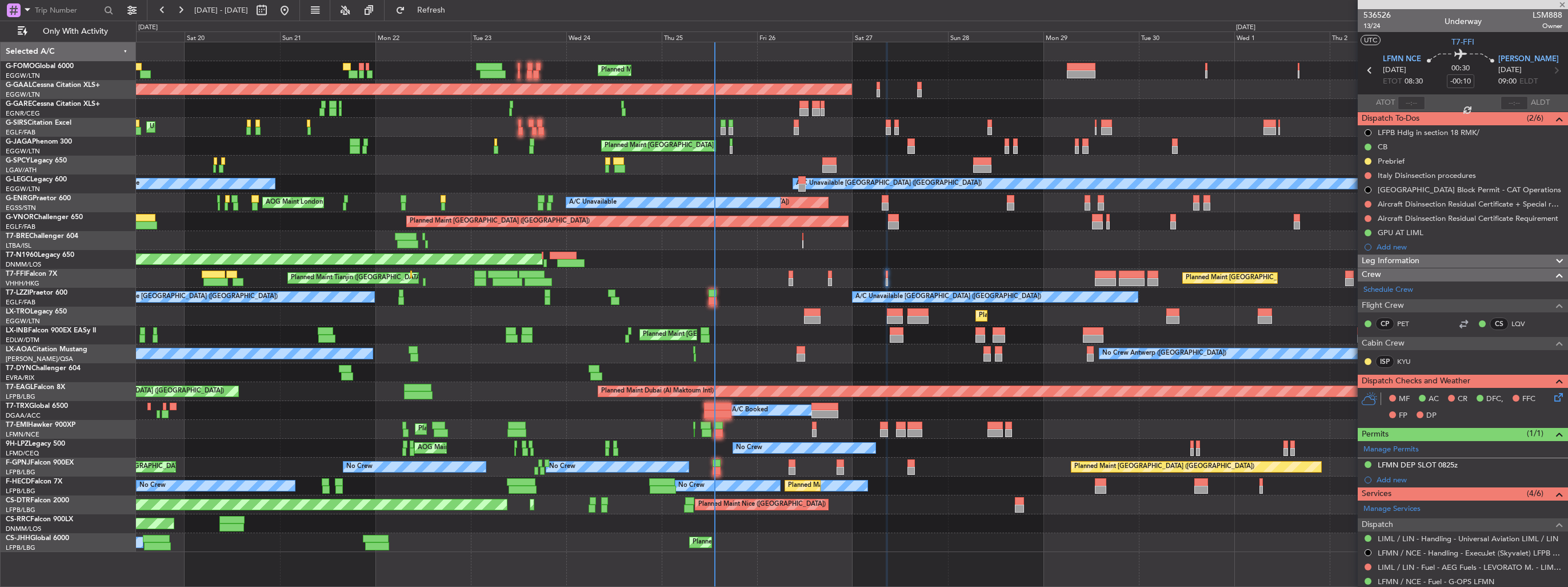
type input "+00:05"
type input "0"
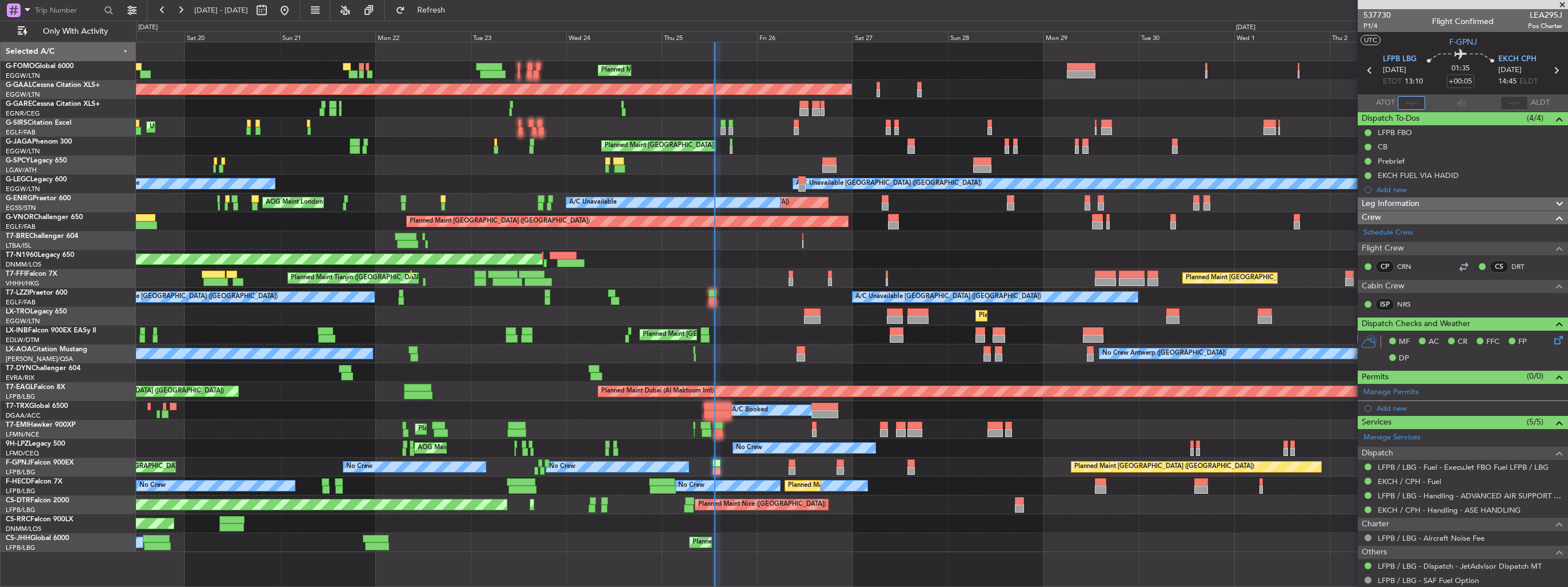
click at [1399, 106] on input "text" at bounding box center [1412, 103] width 28 height 13
type input "13:17"
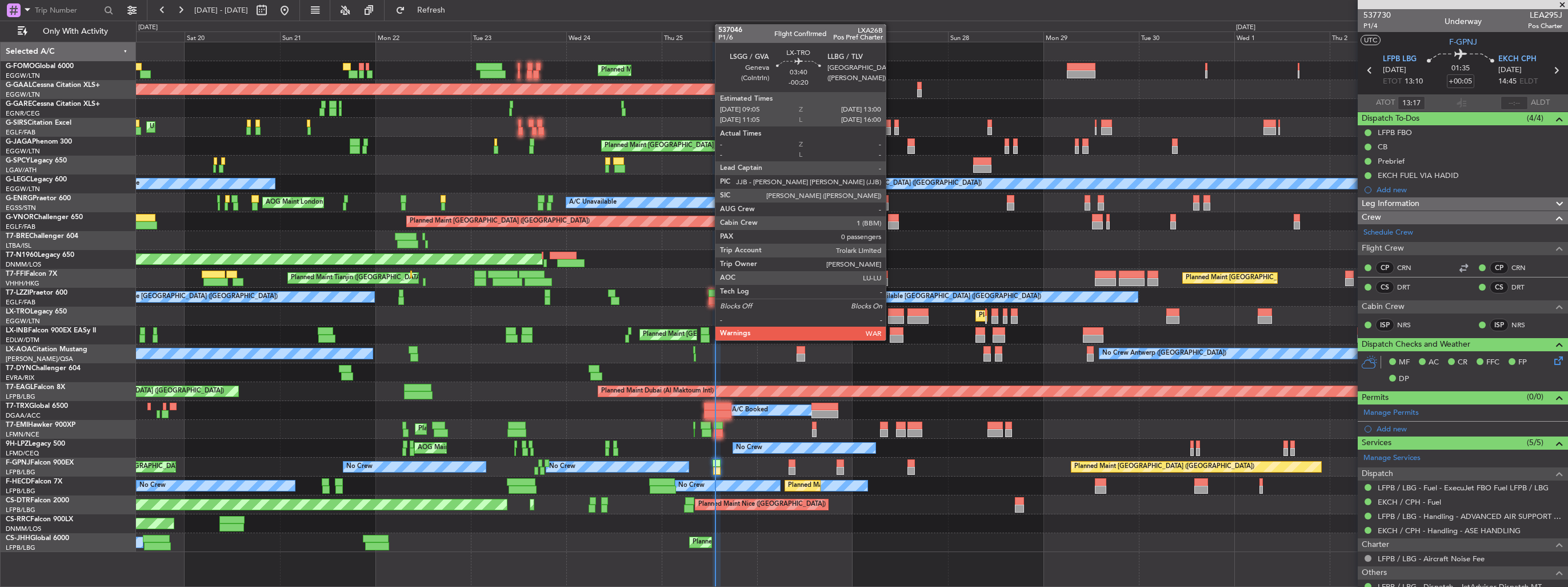
click at [891, 319] on div at bounding box center [896, 320] width 16 height 8
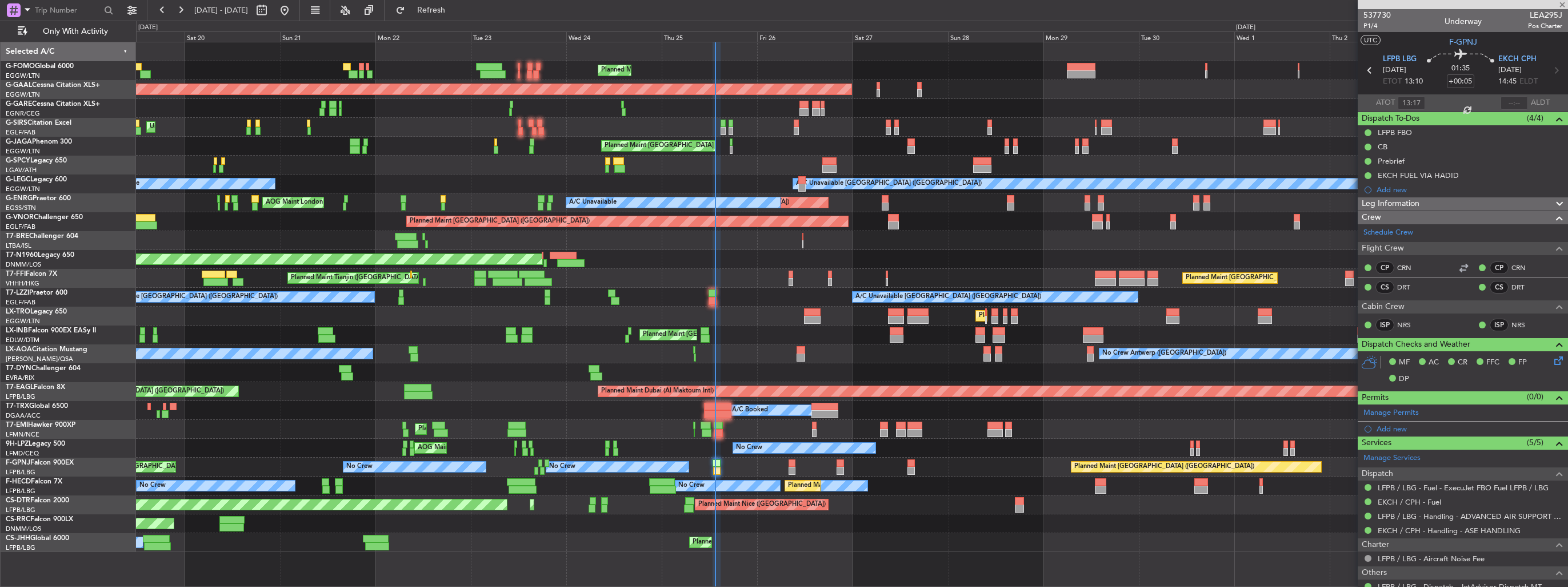
type input "-00:20"
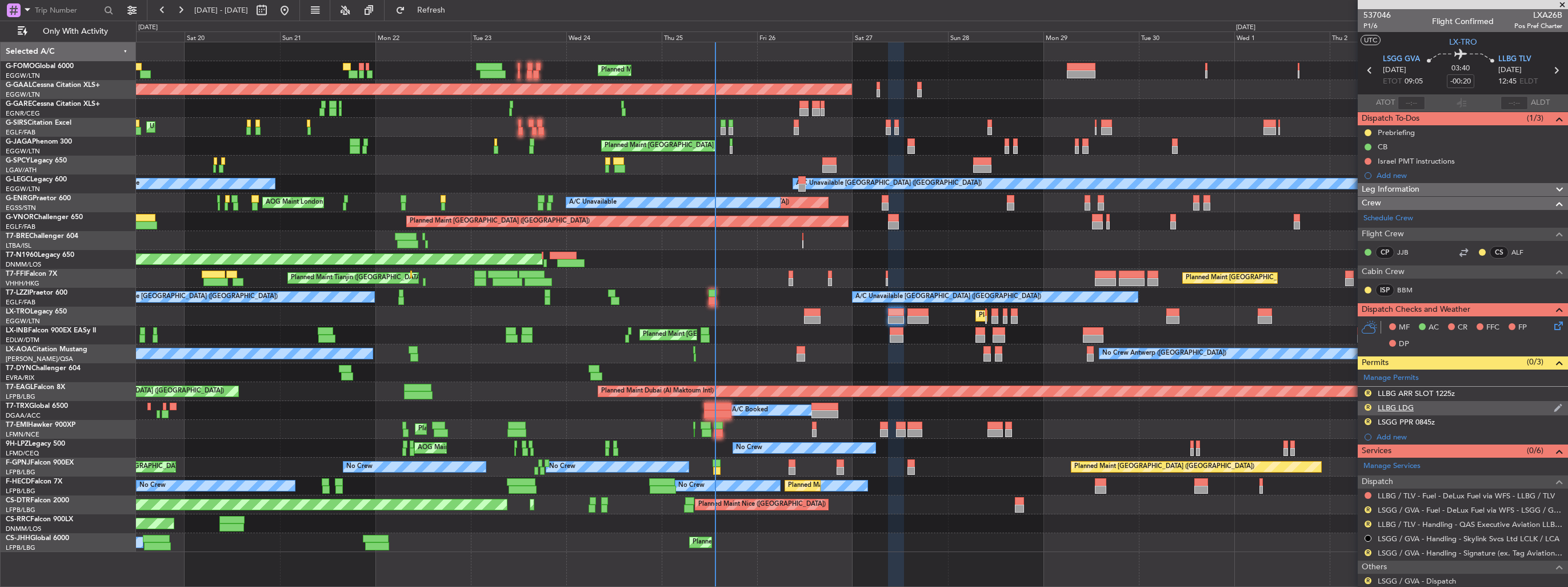
click at [1554, 409] on img at bounding box center [1558, 407] width 9 height 10
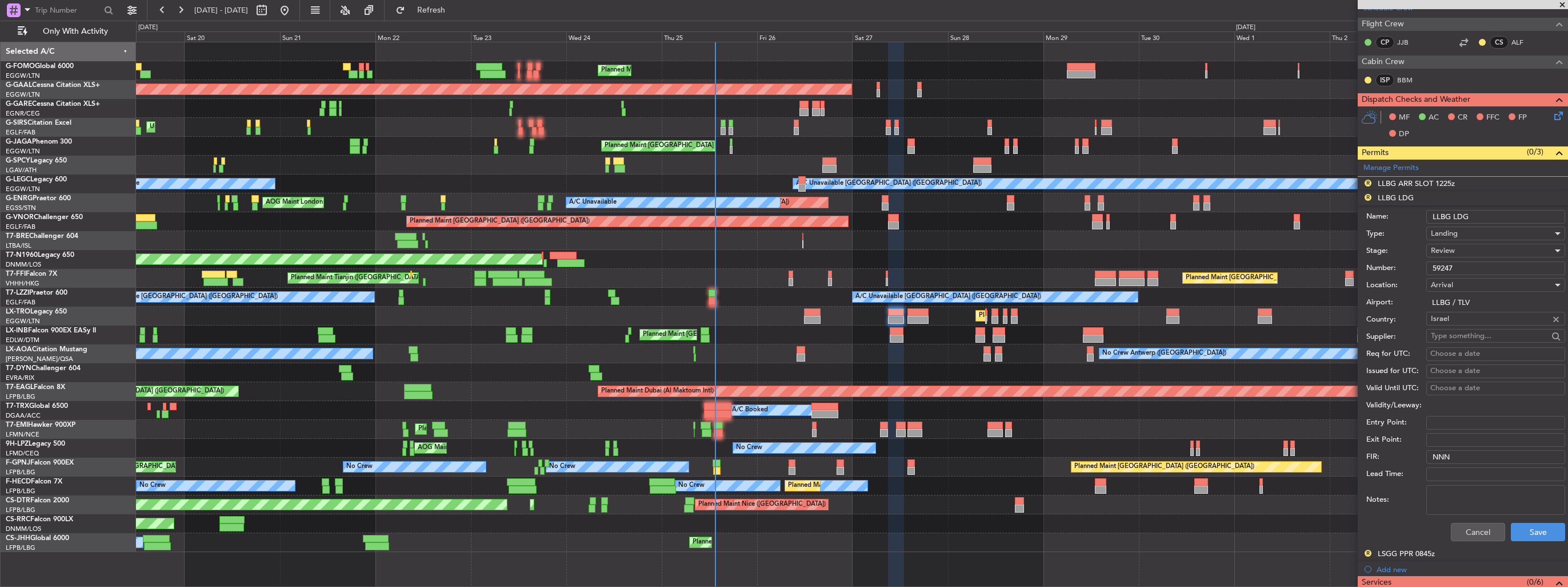
scroll to position [229, 0]
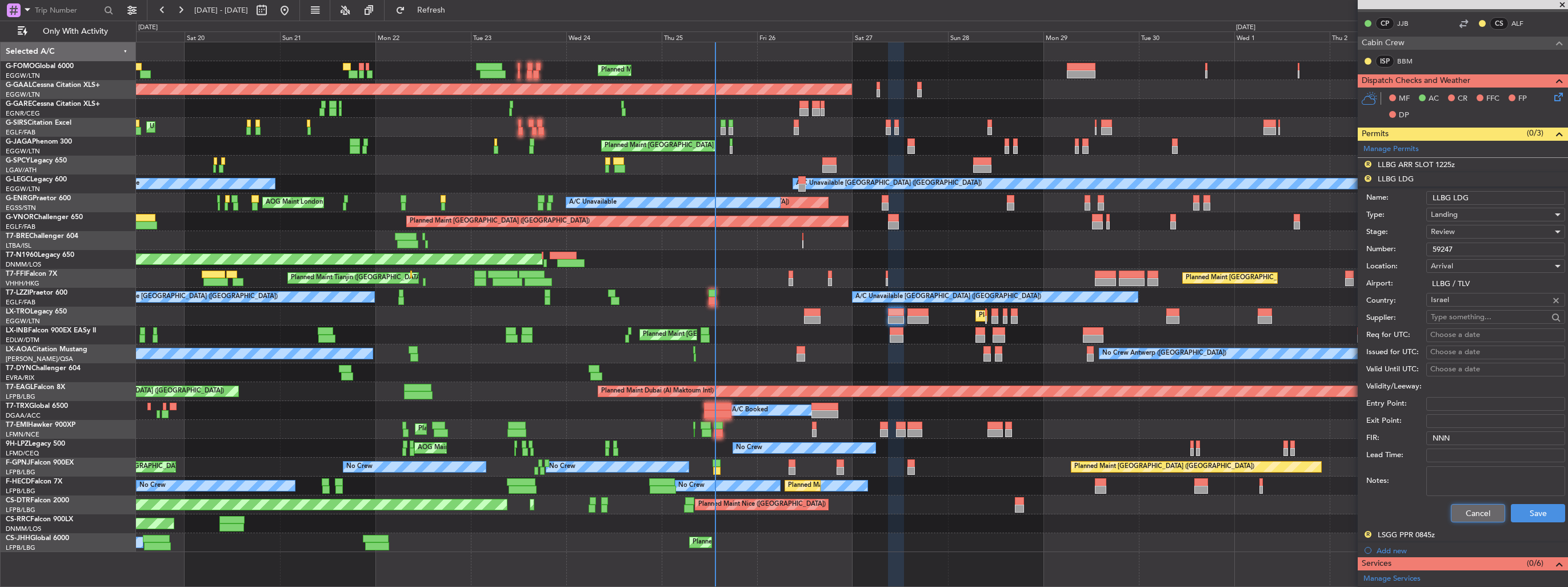
click at [1459, 512] on button "Cancel" at bounding box center [1478, 513] width 55 height 18
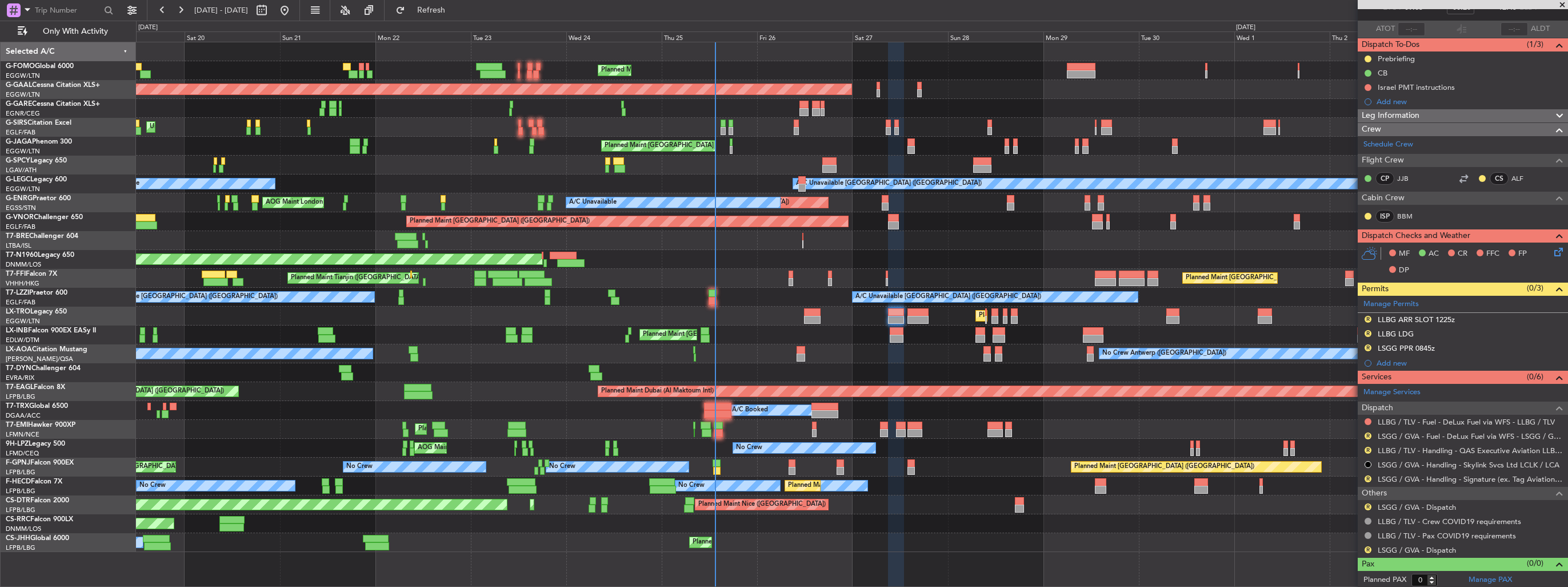
scroll to position [0, 0]
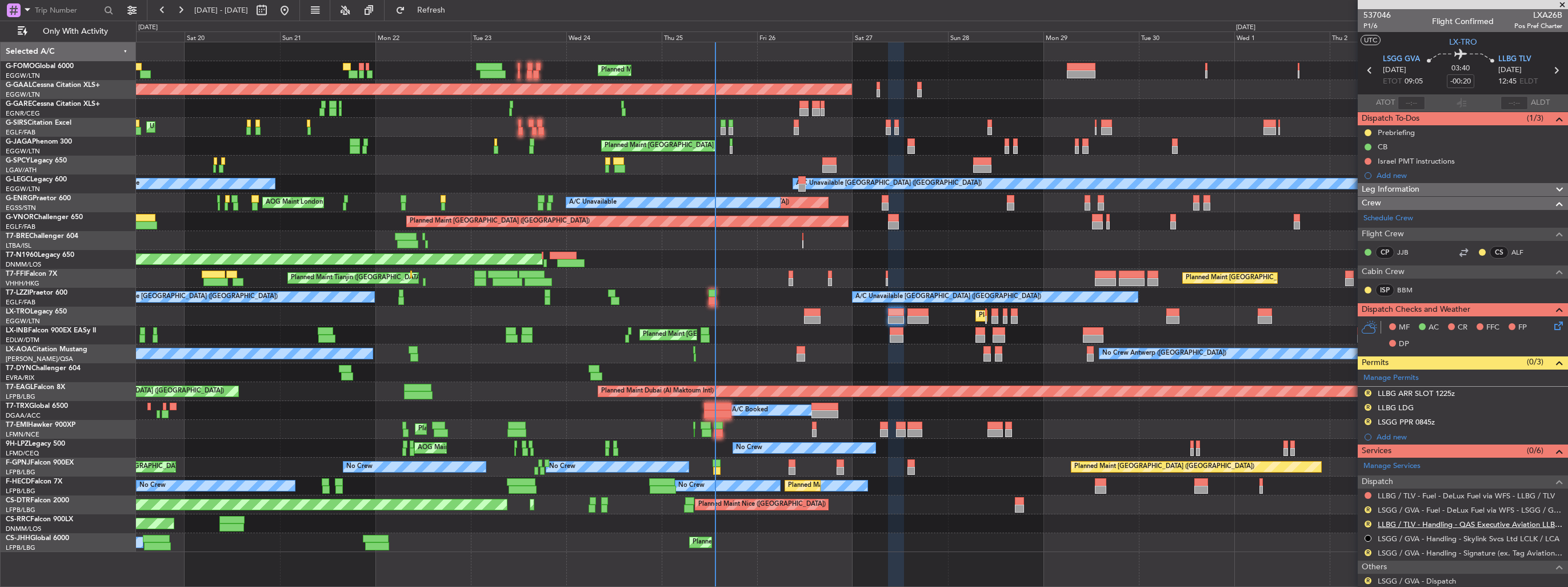
click at [1477, 523] on link "LLBG / TLV - Handling - QAS Executive Aviation LLBG / TLV" at bounding box center [1470, 524] width 185 height 10
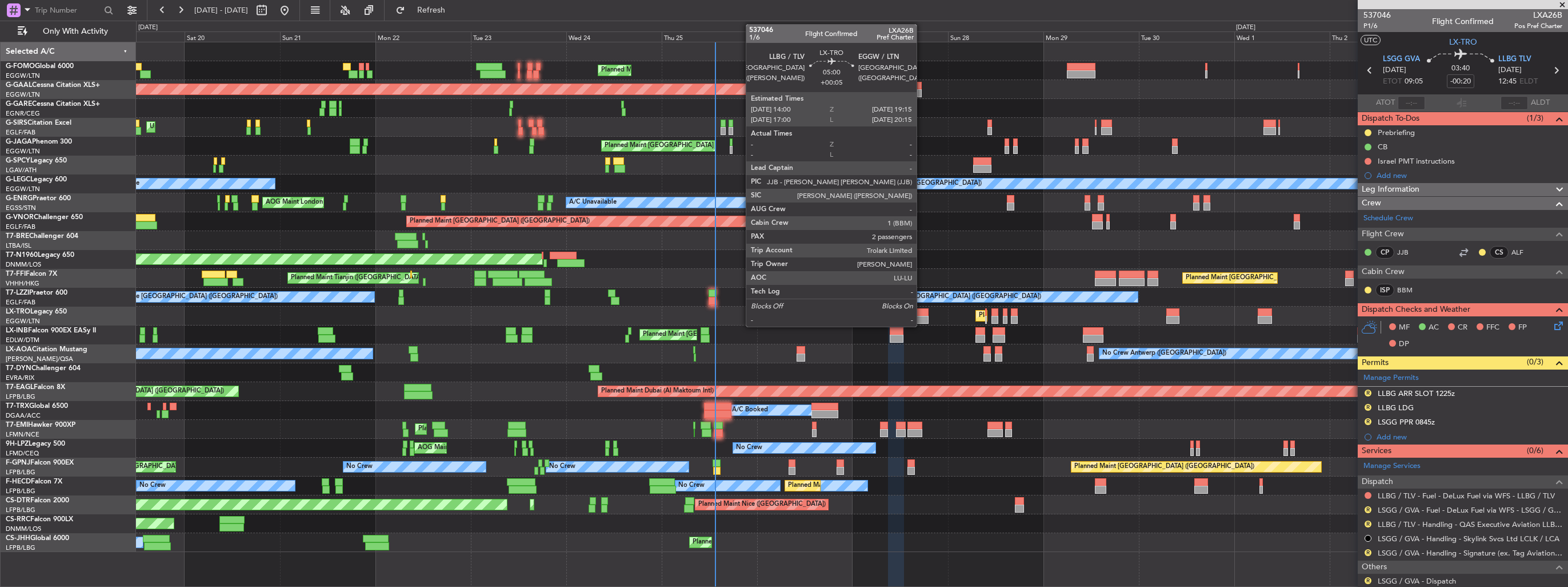
click at [922, 315] on div at bounding box center [918, 312] width 21 height 8
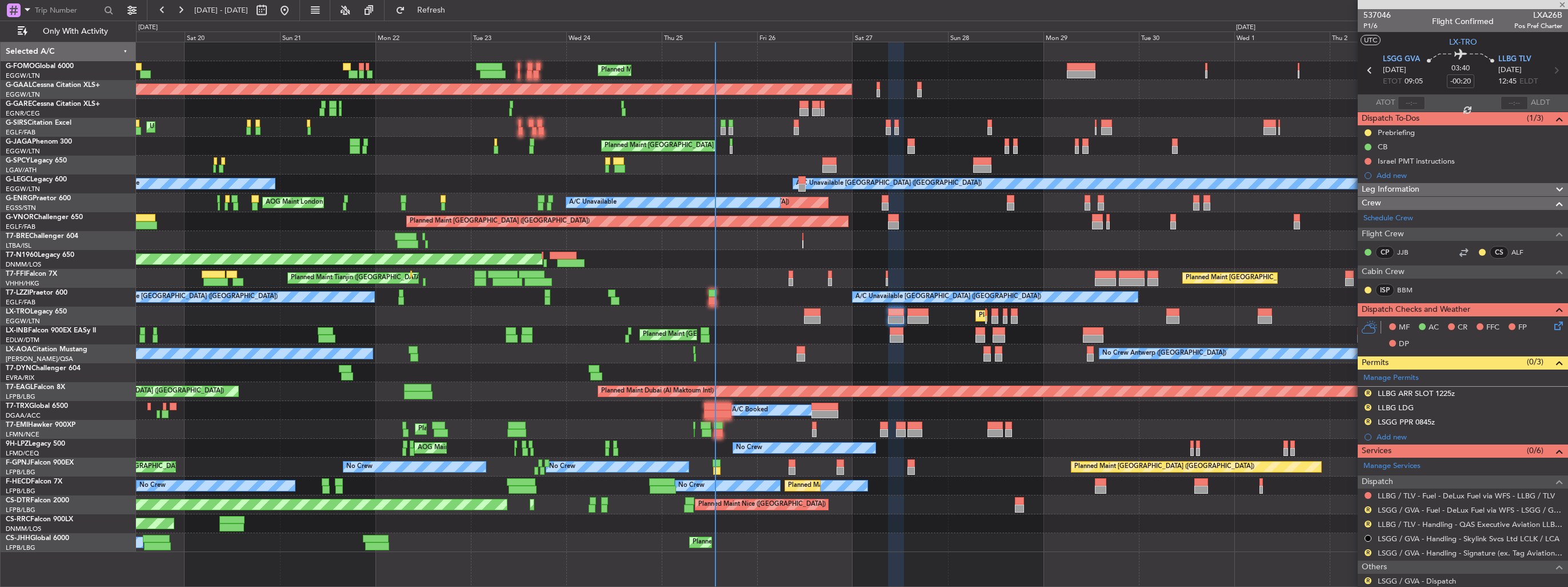
type input "+00:05"
type input "2"
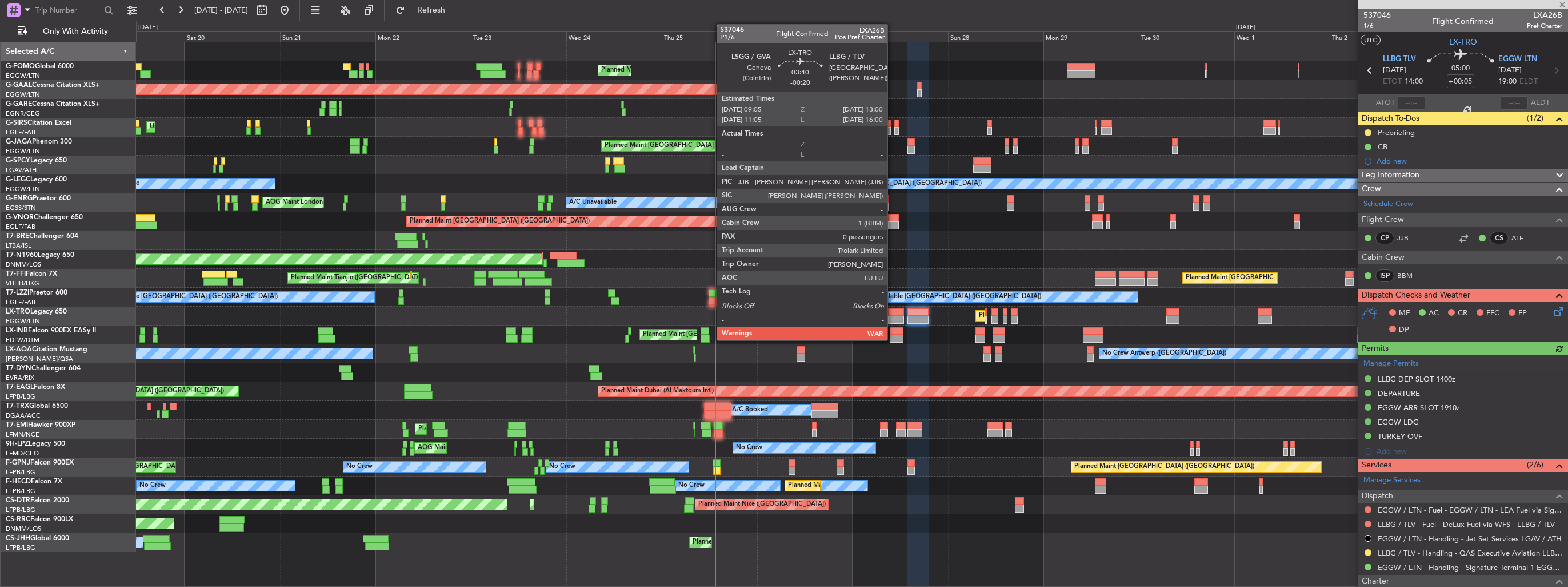
click at [894, 317] on div at bounding box center [896, 320] width 16 height 8
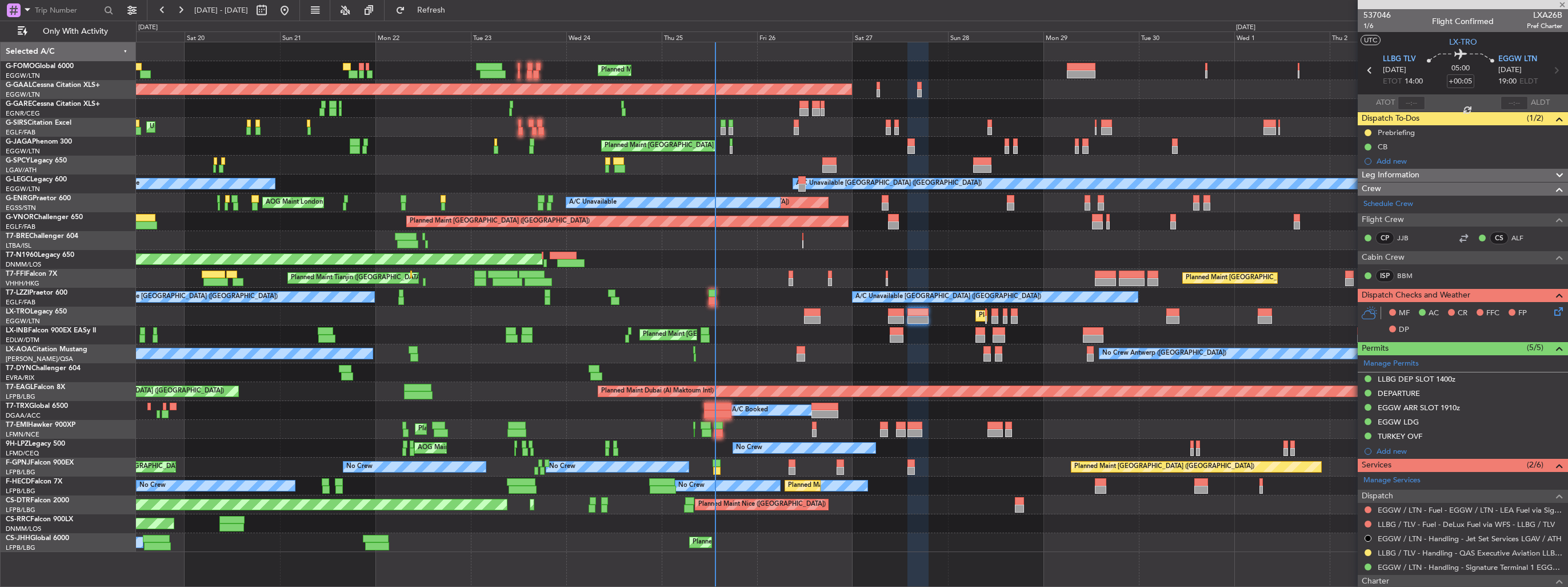
type input "-00:20"
type input "0"
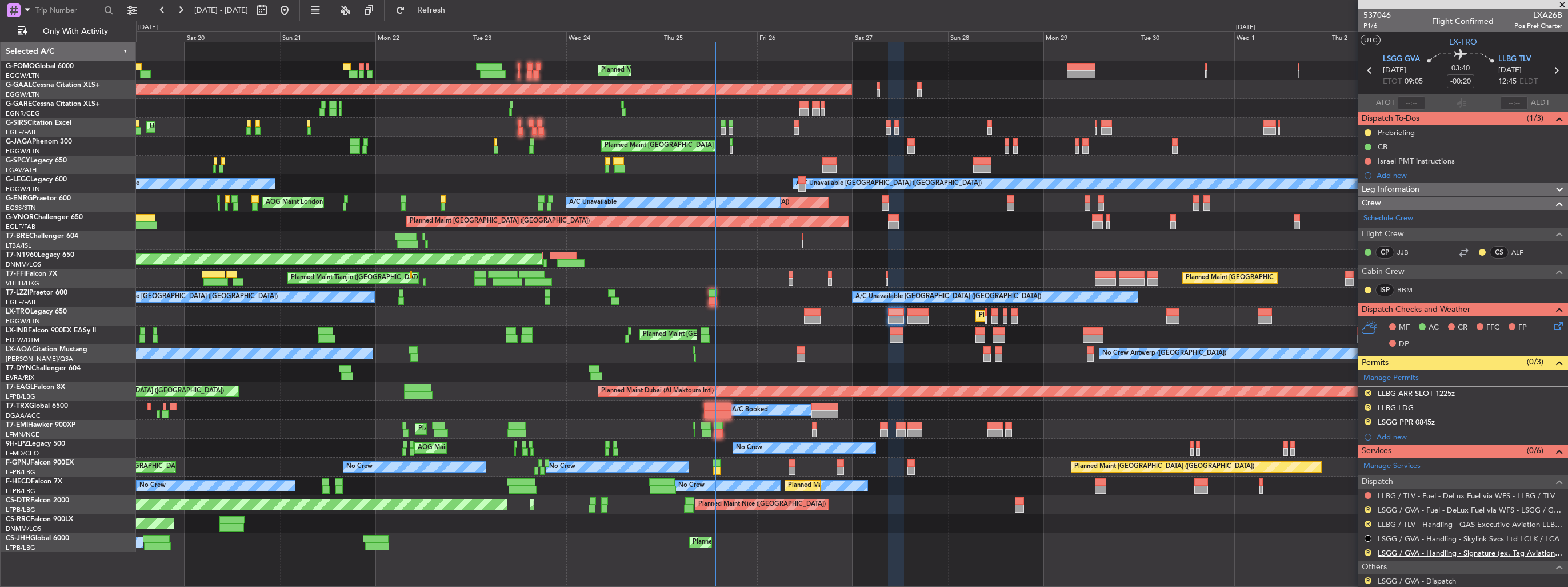
click at [1456, 554] on link "LSGG / GVA - Handling - Signature (ex. Tag Aviation) LSGG / GVA" at bounding box center [1470, 553] width 185 height 10
click at [1367, 404] on button "R" at bounding box center [1368, 407] width 7 height 7
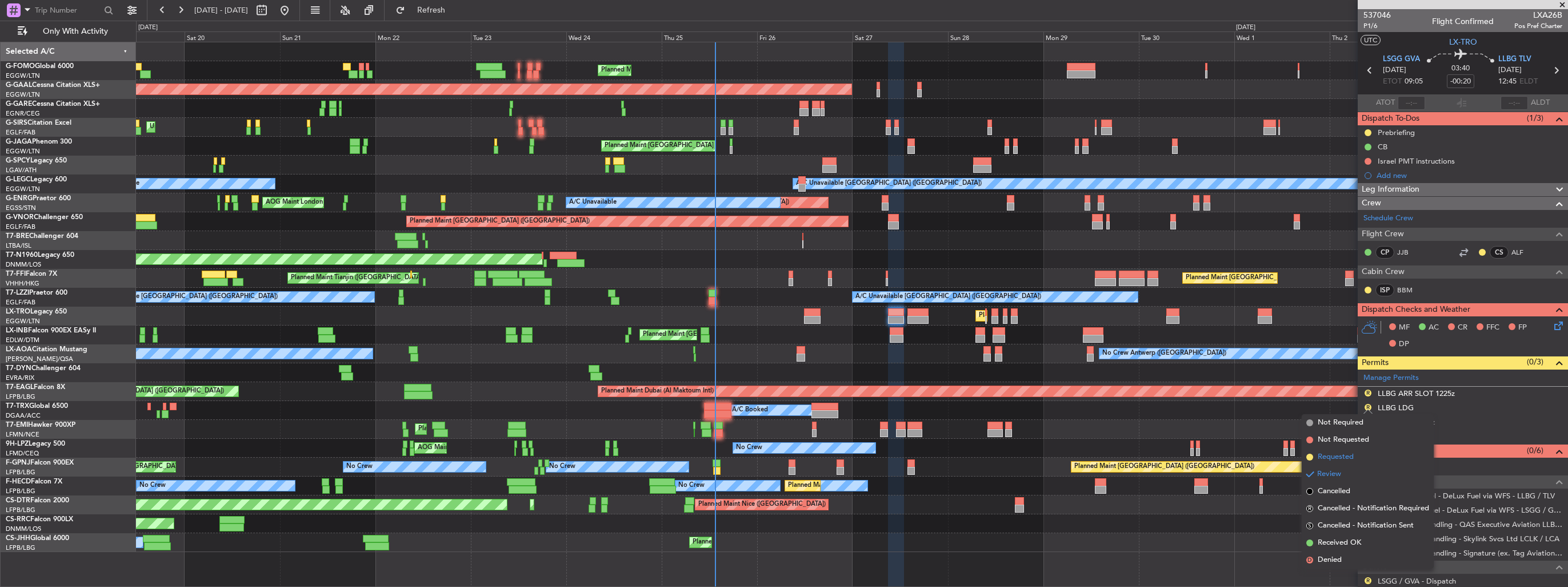
click at [1350, 459] on span "Requested" at bounding box center [1336, 457] width 36 height 12
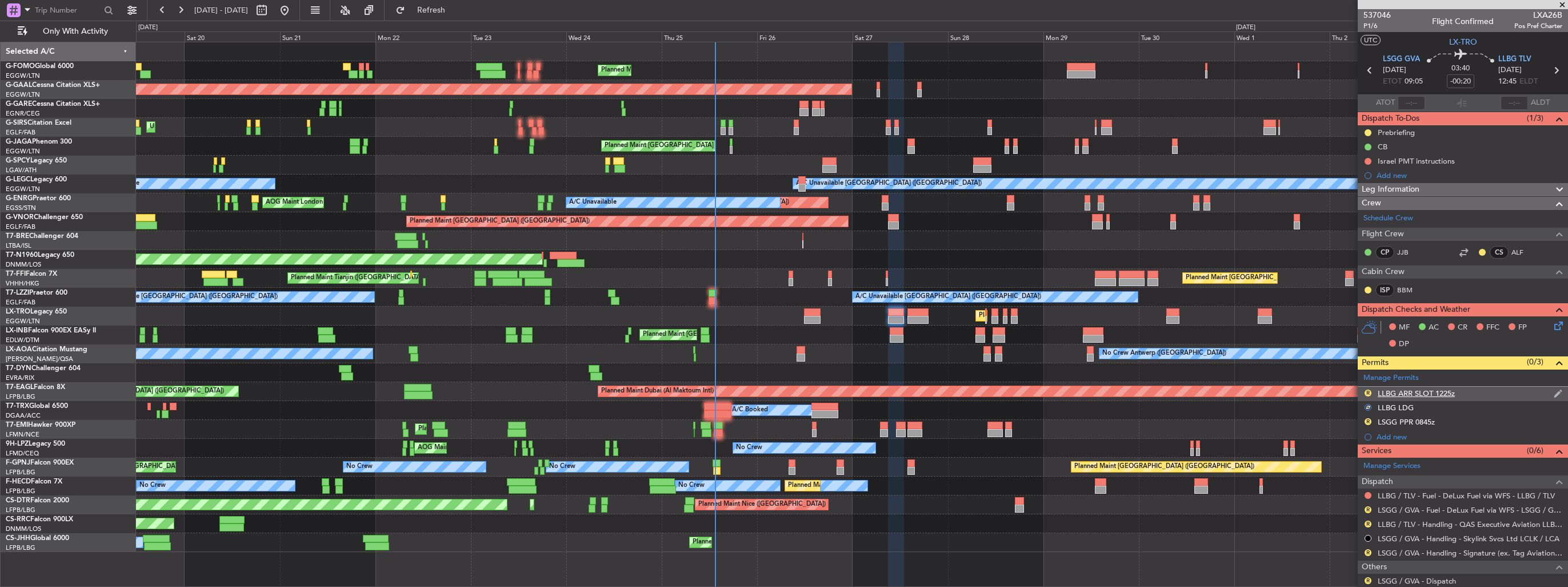
click at [1544, 391] on div "R LLBG ARR SLOT 1225z" at bounding box center [1463, 393] width 210 height 14
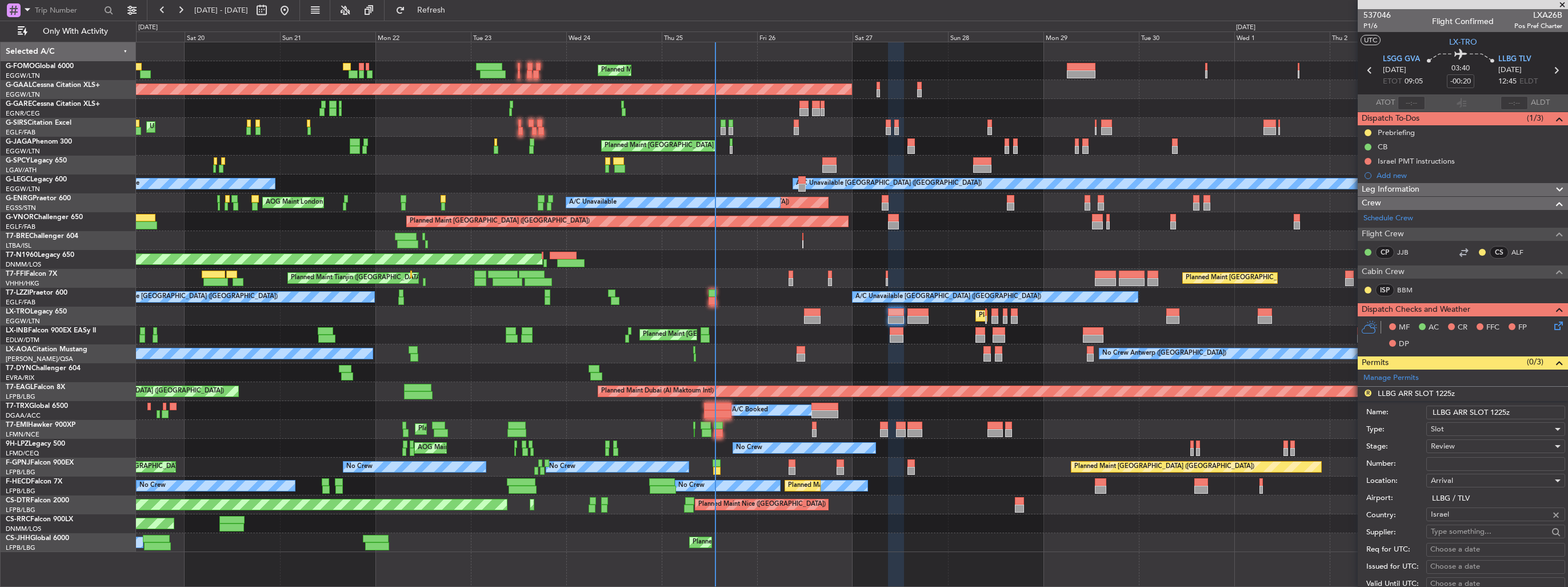
drag, startPoint x: 1519, startPoint y: 408, endPoint x: 1495, endPoint y: 409, distance: 24.0
click at [1495, 409] on input "LLBG ARR SLOT 1225z" at bounding box center [1496, 412] width 139 height 13
type input "LLBG ARR SLOT 1300z"
click at [1467, 442] on div "Review" at bounding box center [1492, 446] width 122 height 17
click at [1483, 521] on span "Requested" at bounding box center [1492, 520] width 120 height 17
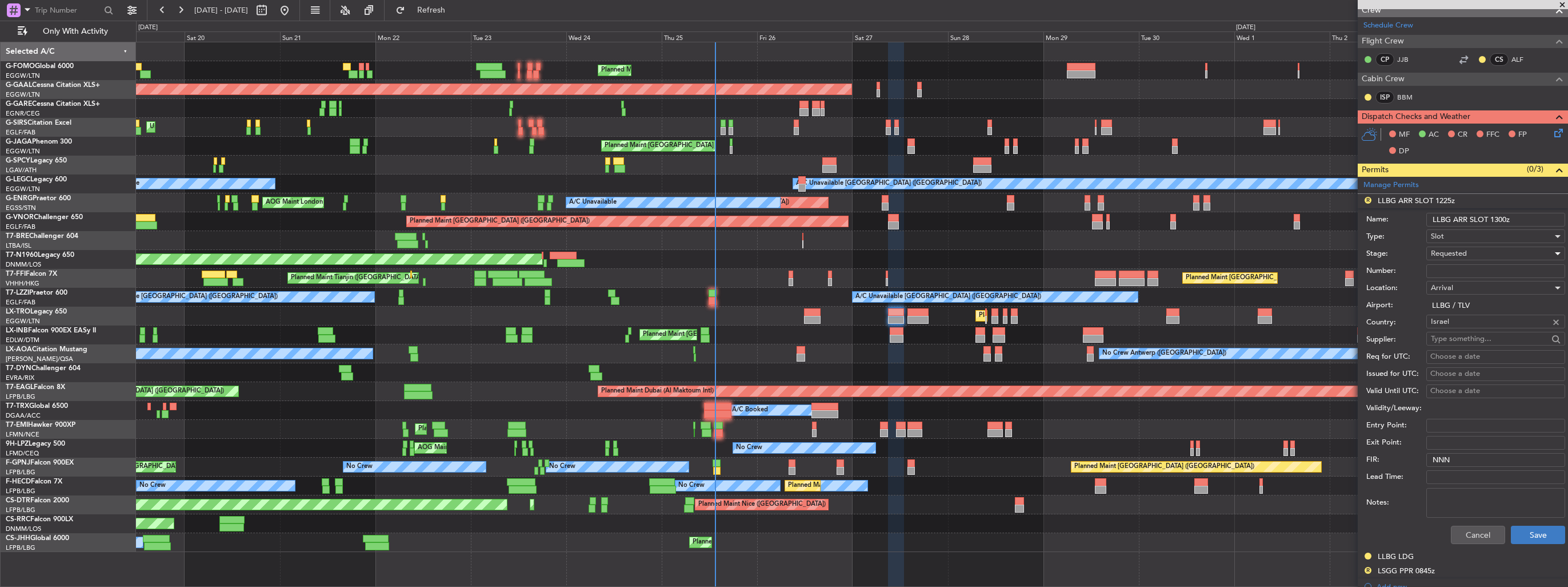
scroll to position [229, 0]
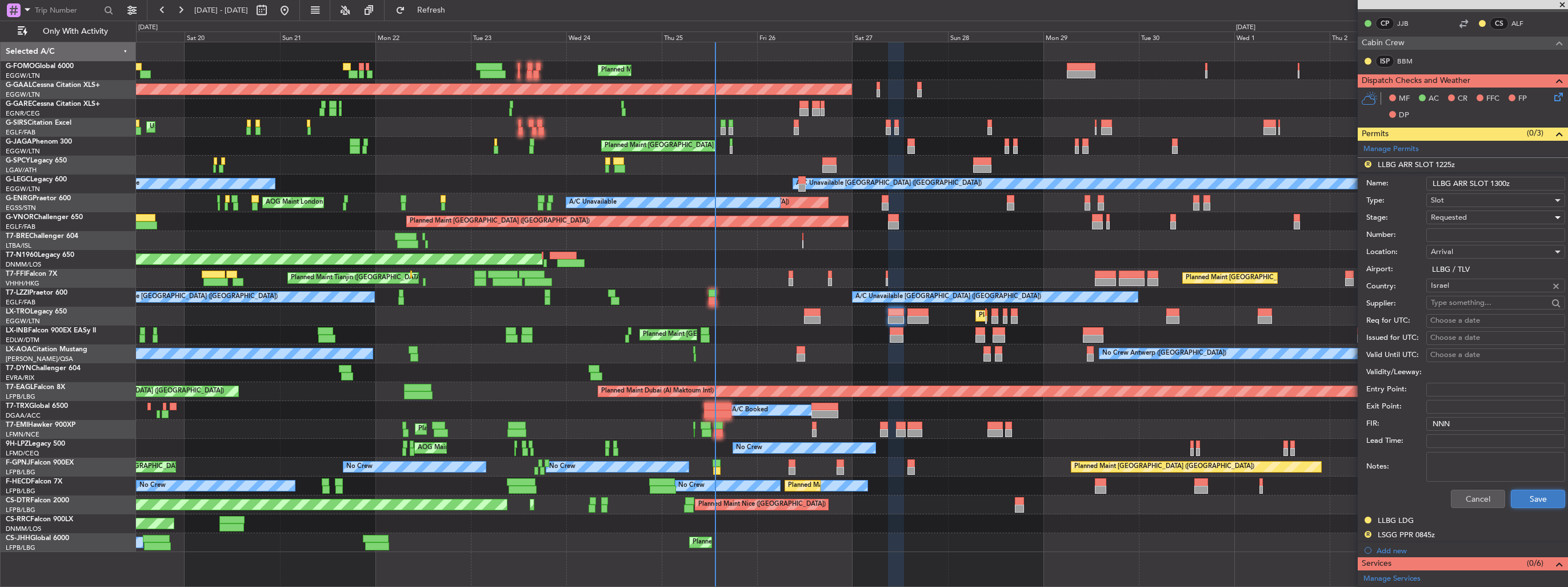
click at [1516, 495] on button "Save" at bounding box center [1538, 499] width 55 height 18
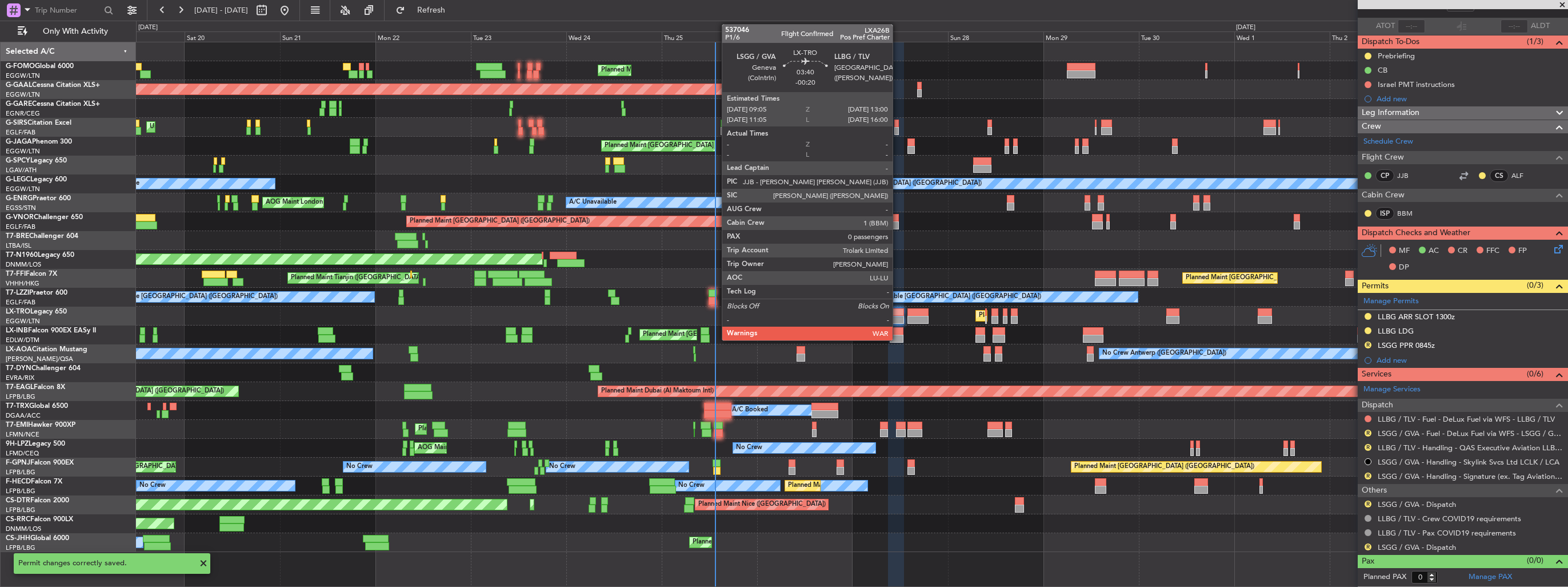
scroll to position [74, 0]
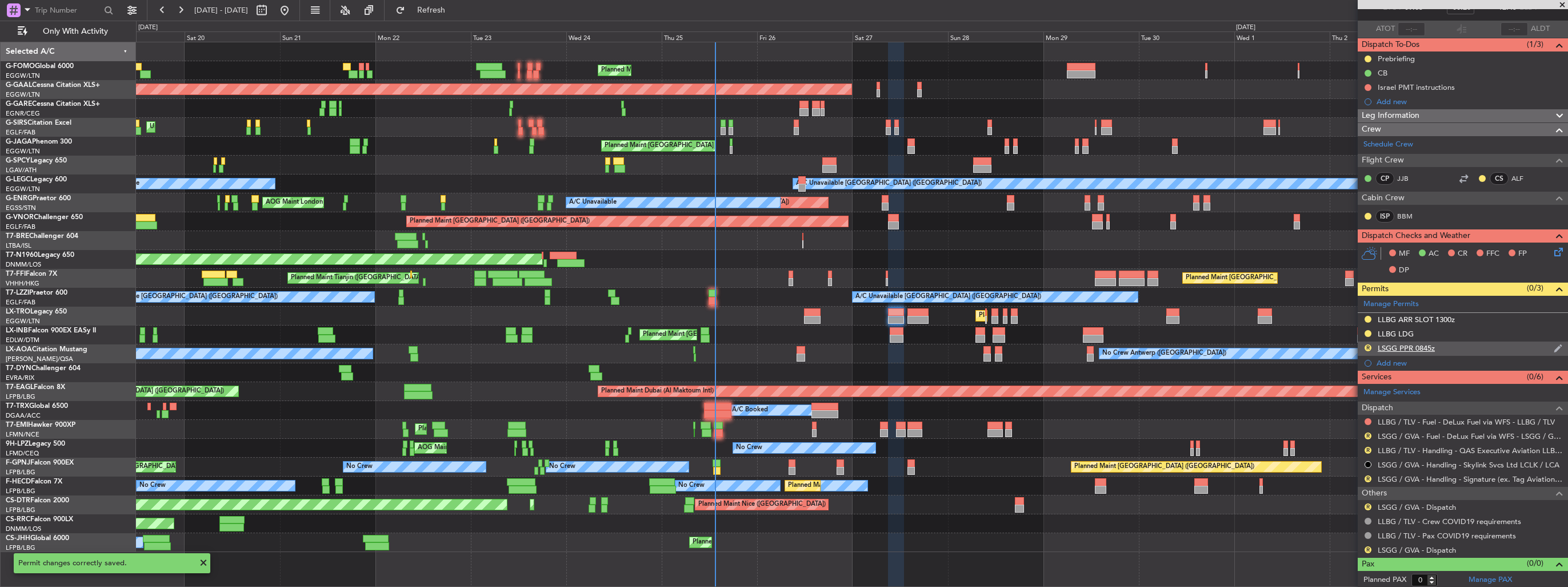
click at [1554, 350] on img at bounding box center [1558, 348] width 9 height 10
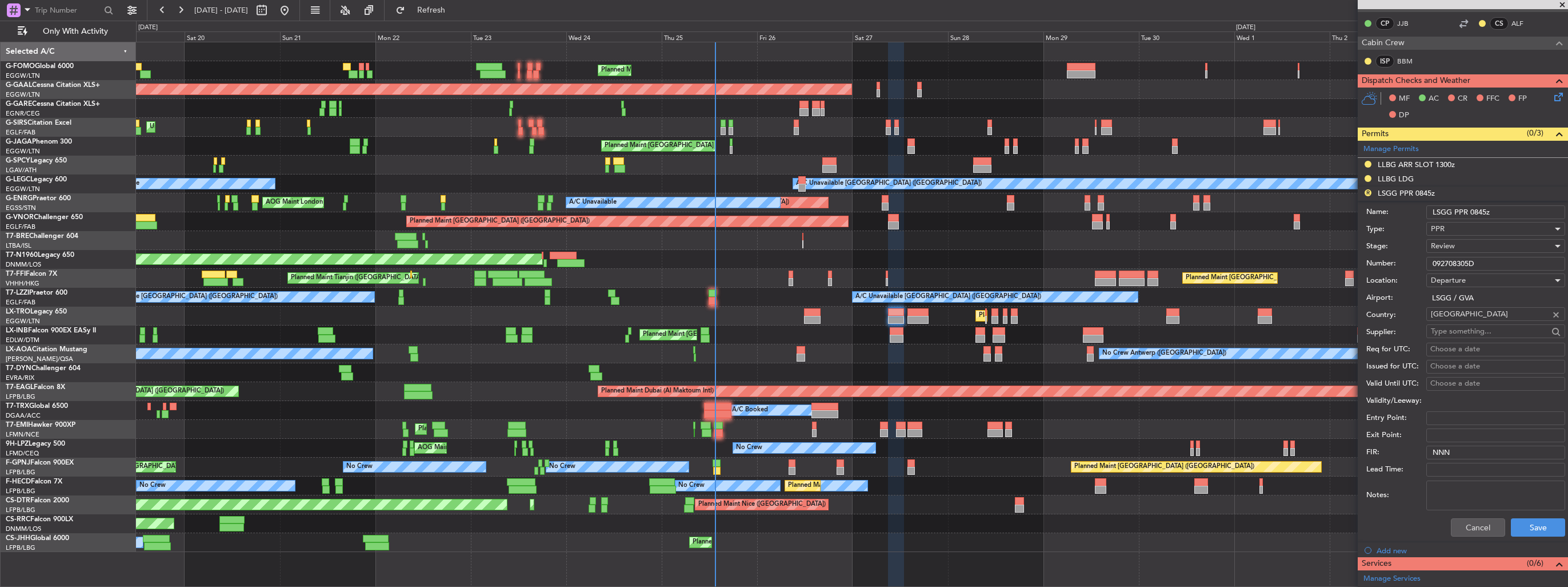
drag, startPoint x: 1507, startPoint y: 205, endPoint x: 1475, endPoint y: 206, distance: 32.0
click at [1475, 206] on input "LSGG PPR 0845z" at bounding box center [1496, 212] width 139 height 13
type input "LSGG PPR 0905z"
click at [1461, 247] on div "Review" at bounding box center [1492, 246] width 122 height 17
click at [1475, 317] on span "Requested" at bounding box center [1492, 320] width 120 height 17
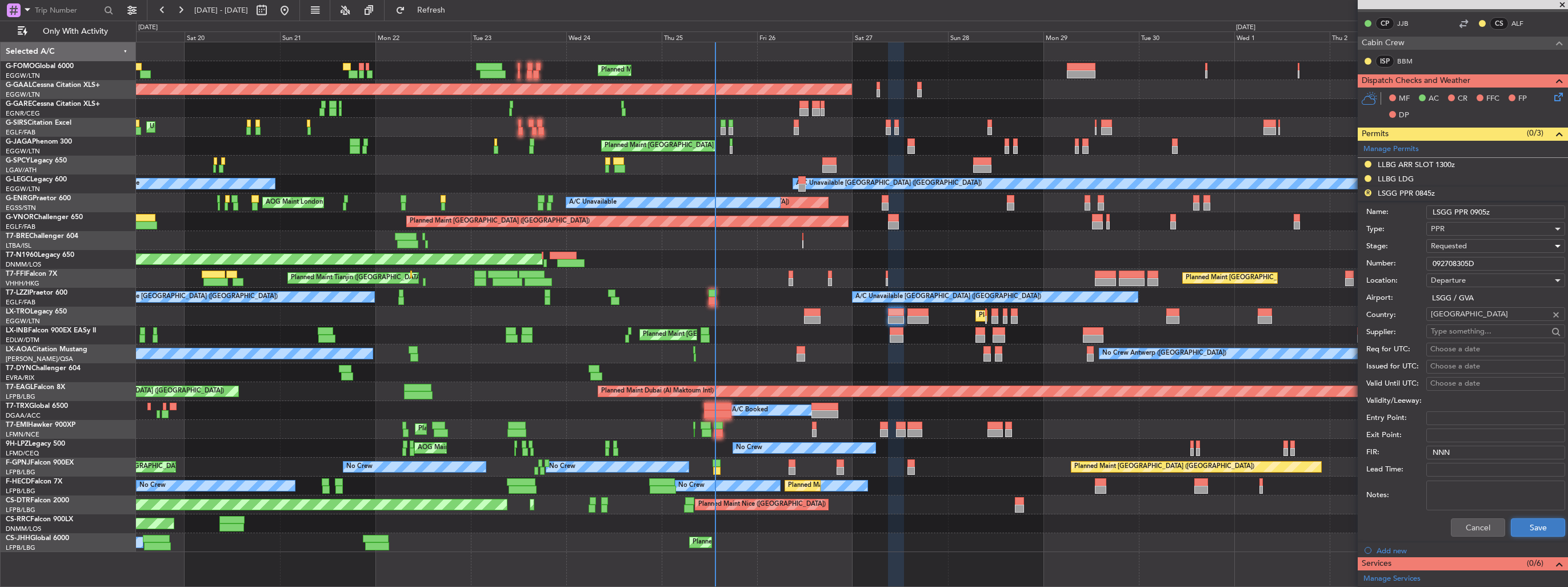
click at [1519, 523] on button "Save" at bounding box center [1538, 528] width 55 height 18
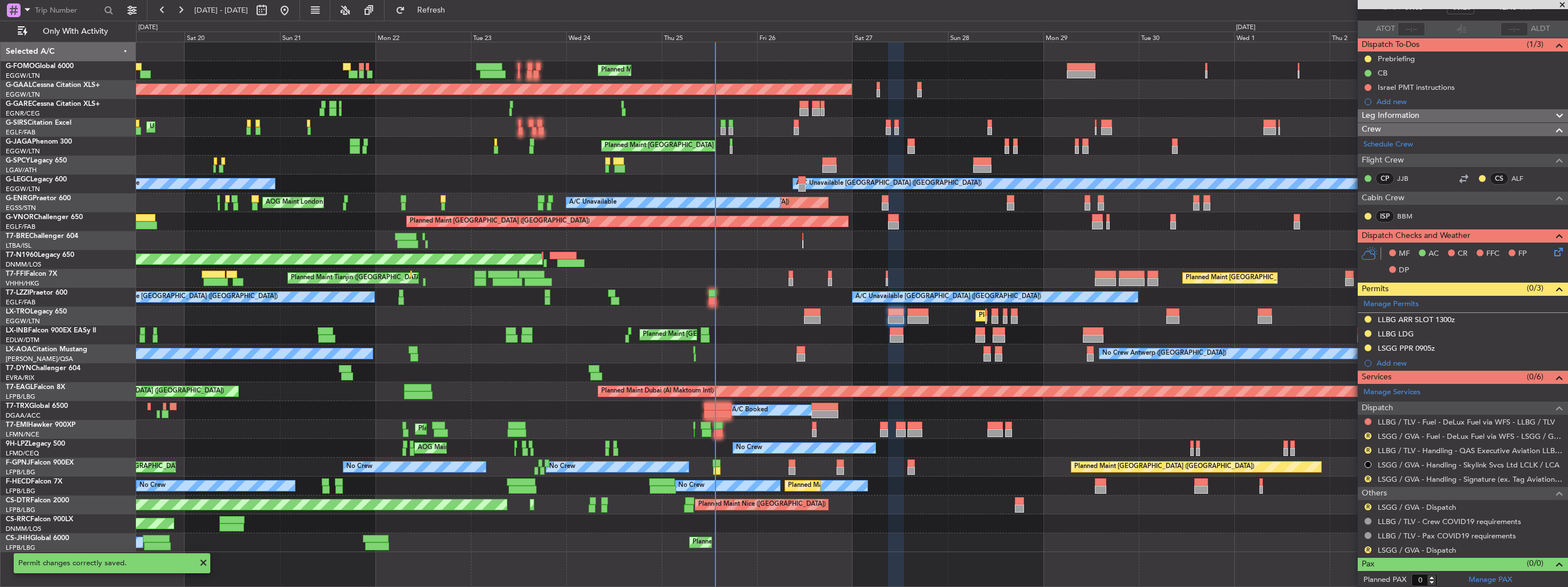
scroll to position [0, 0]
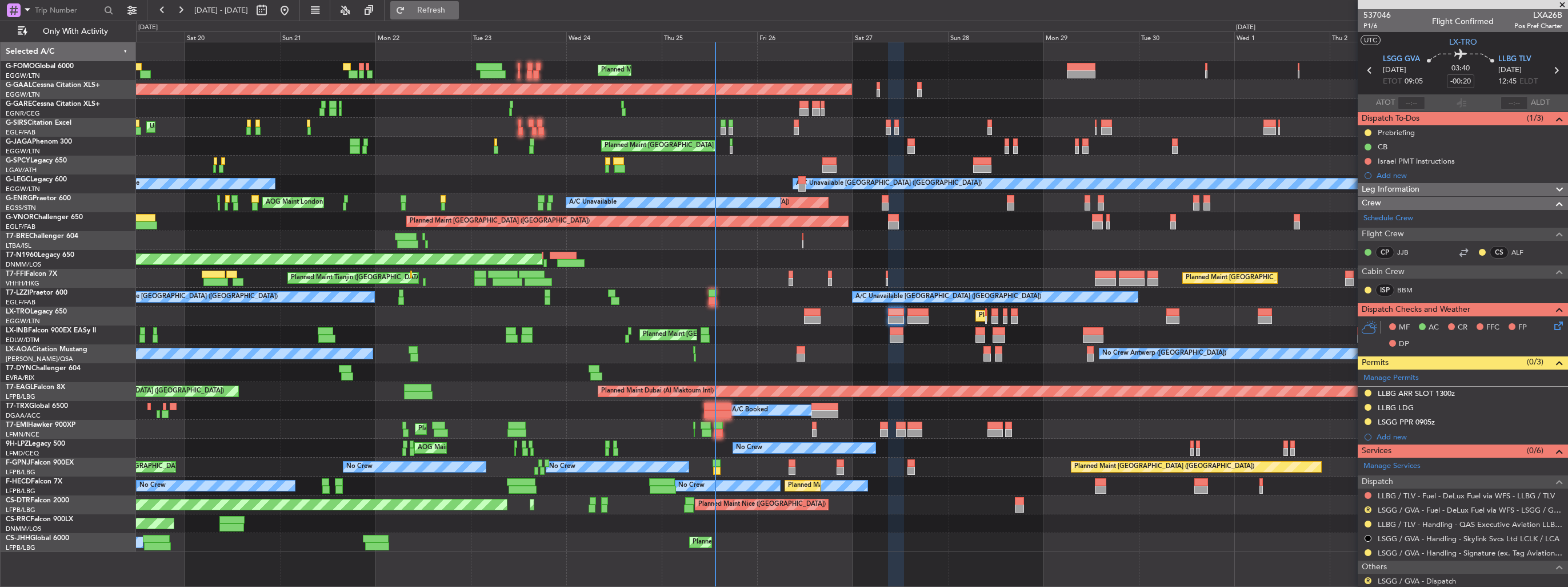
click at [455, 10] on span "Refresh" at bounding box center [432, 10] width 48 height 8
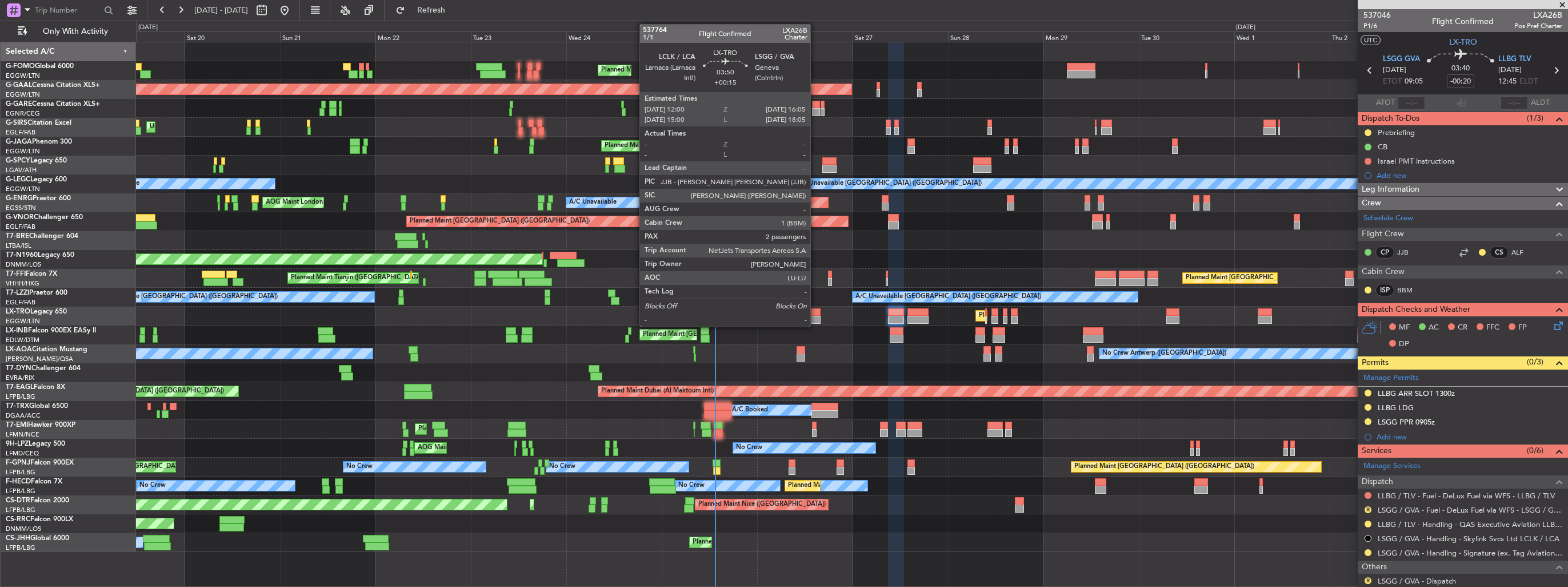
click at [815, 311] on div at bounding box center [812, 312] width 17 height 8
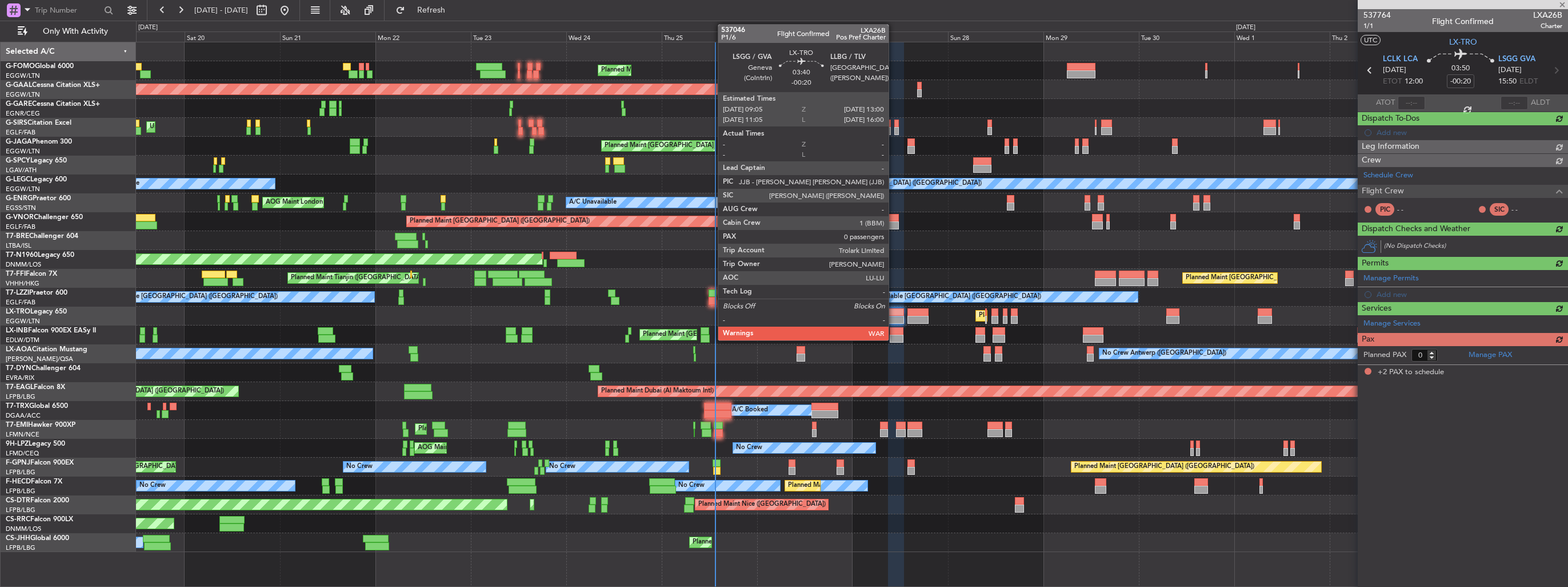
type input "+00:15"
type input "2"
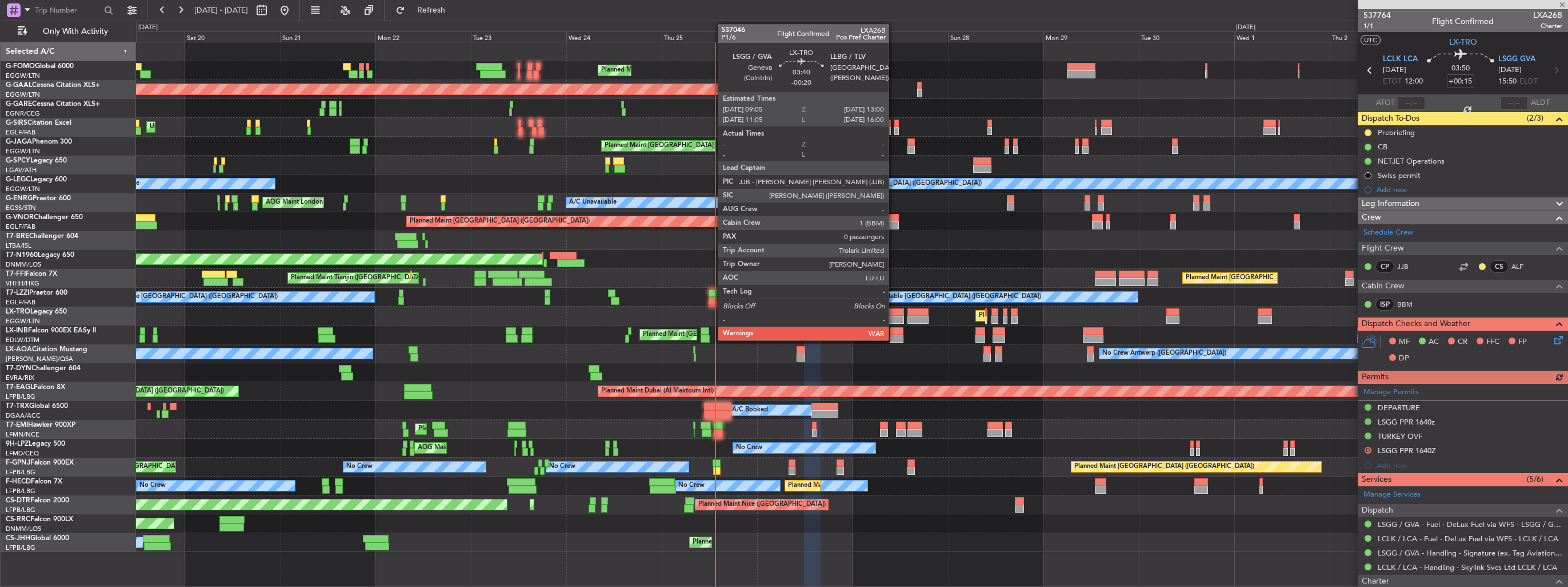
click at [894, 314] on div at bounding box center [896, 312] width 16 height 8
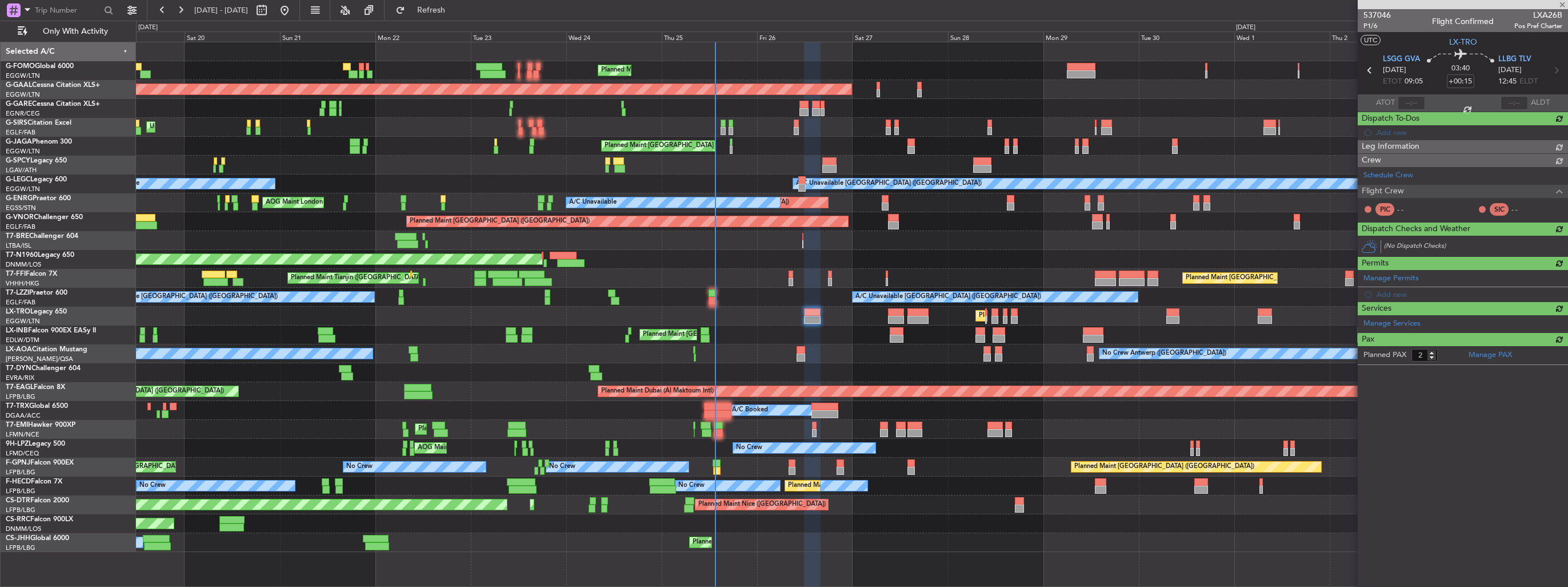
type input "-00:20"
type input "0"
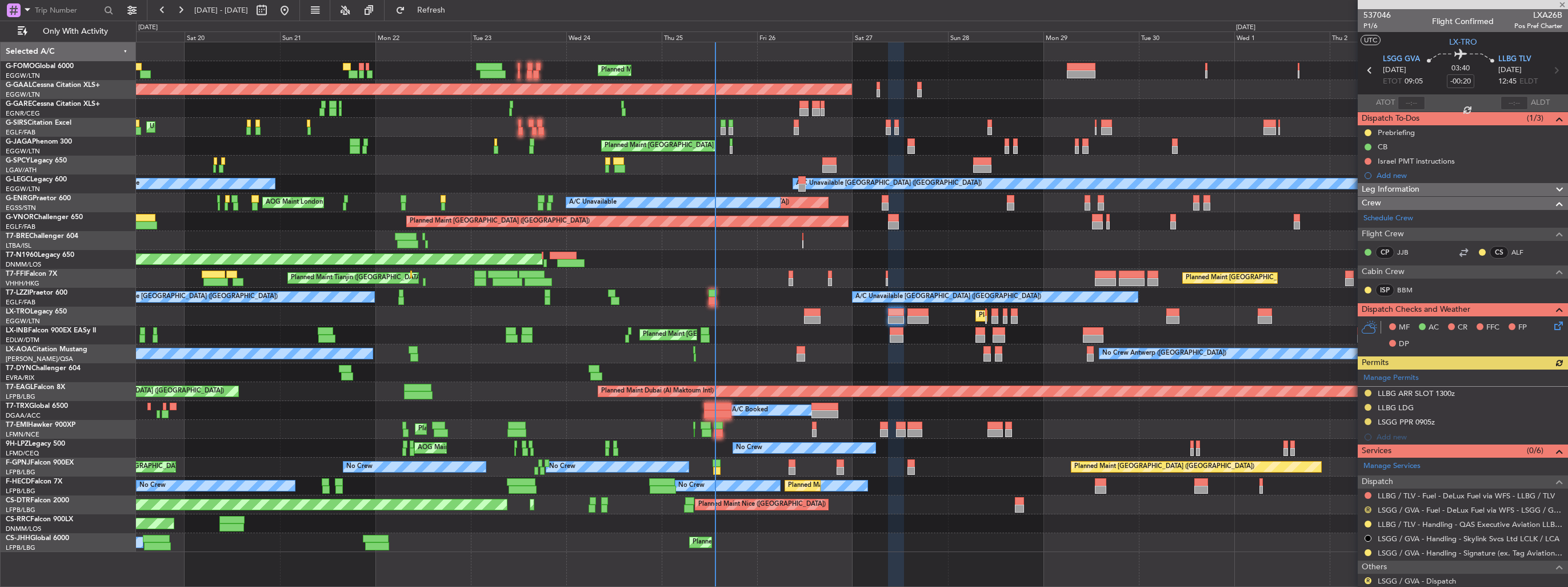
click at [1370, 509] on button "R" at bounding box center [1368, 509] width 7 height 7
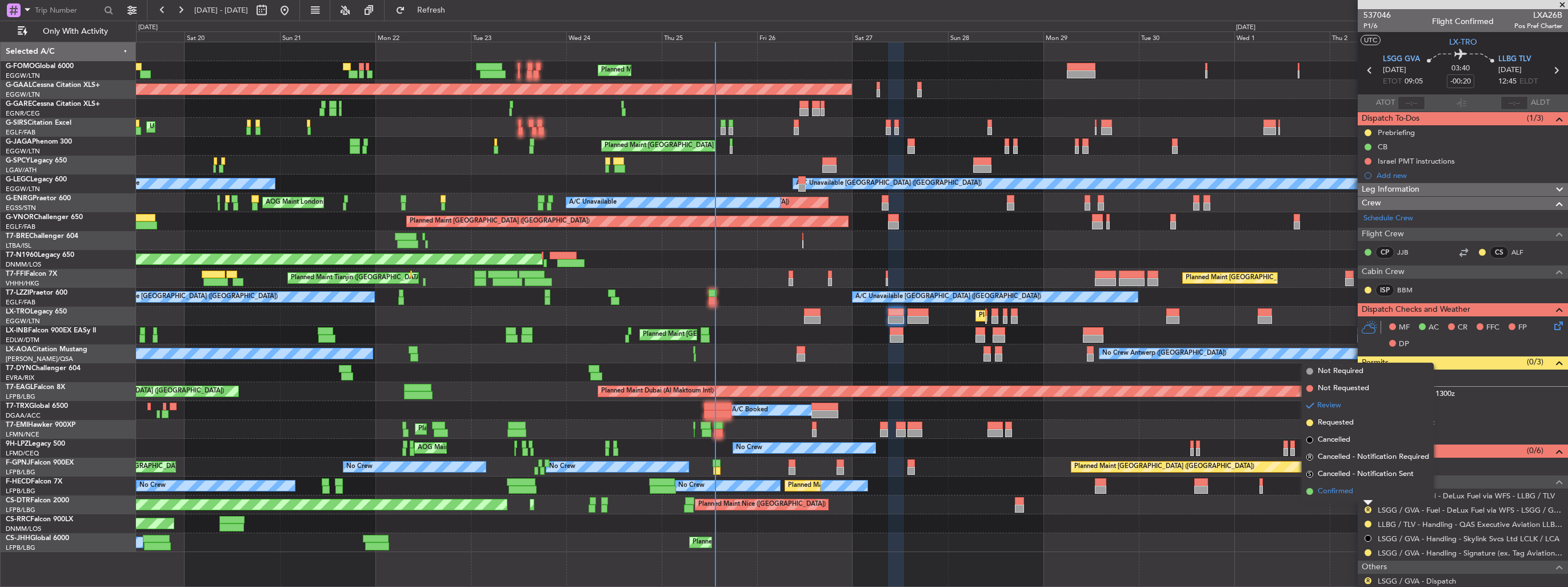
click at [1353, 497] on li "Confirmed" at bounding box center [1368, 491] width 132 height 17
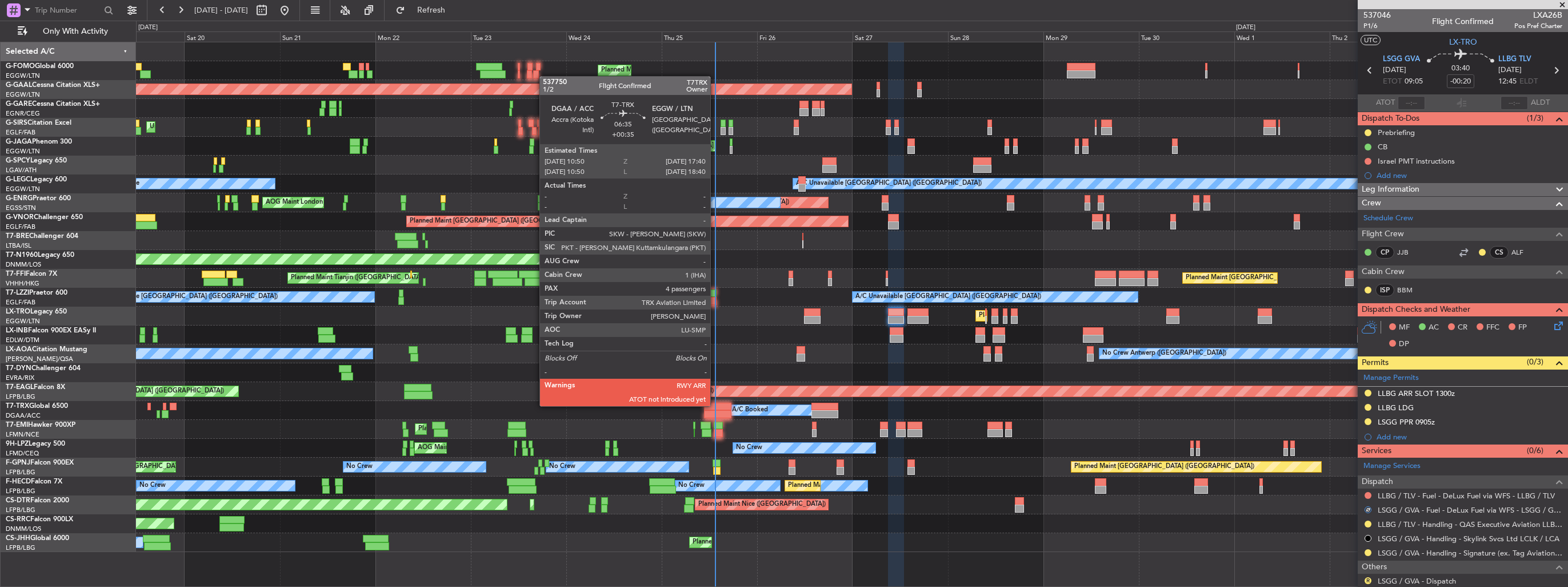
click at [715, 405] on div at bounding box center [718, 406] width 28 height 8
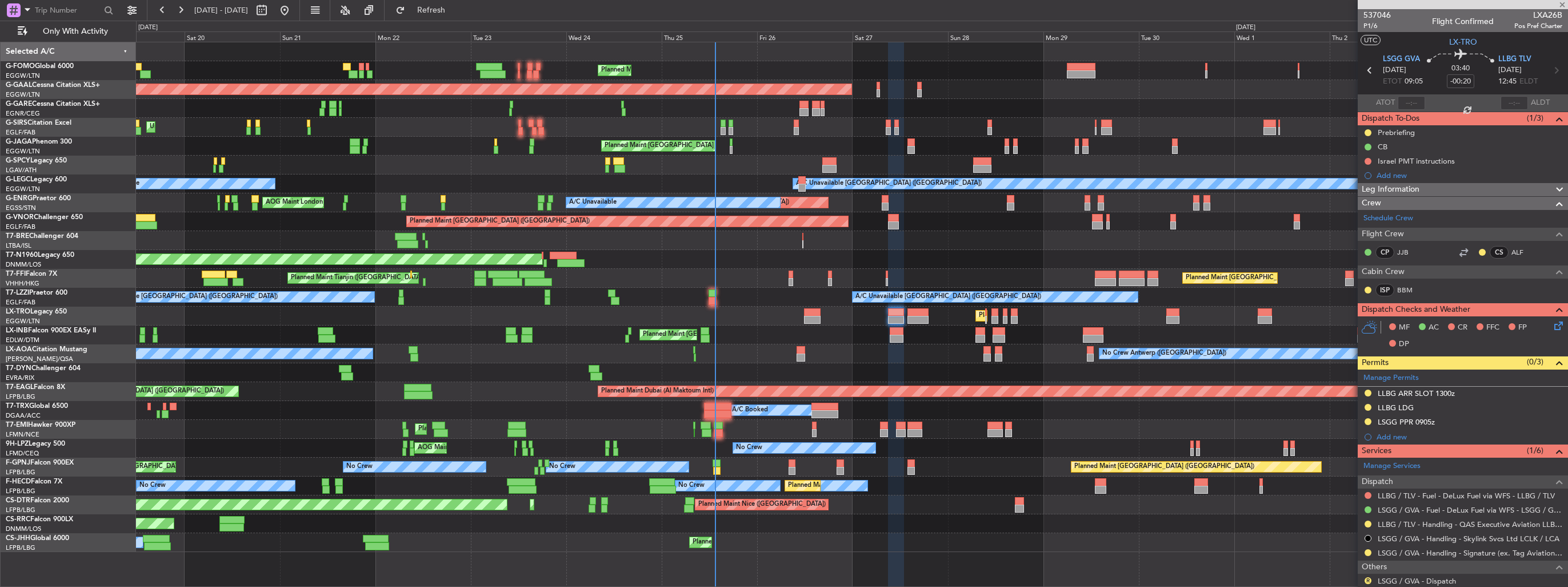
type input "+00:35"
type input "4"
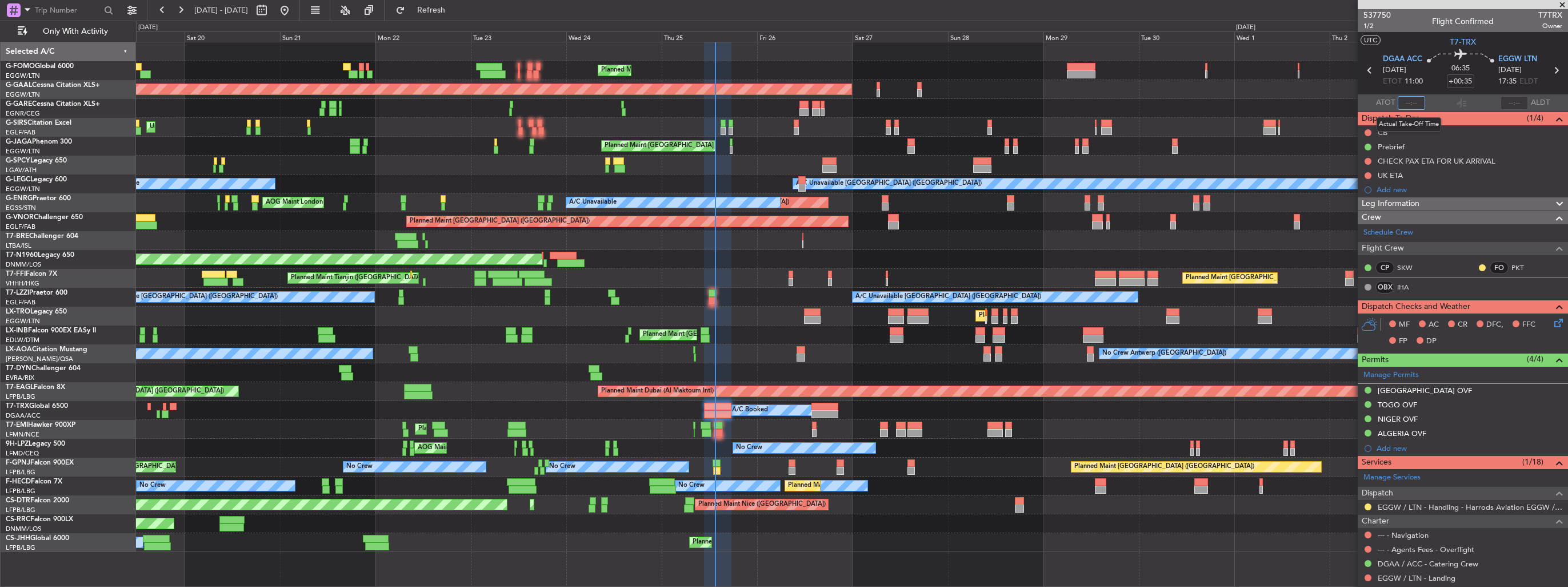
click at [1407, 102] on input "text" at bounding box center [1412, 103] width 28 height 13
type input "13:18"
click at [1402, 45] on section "UTC T7-TRX" at bounding box center [1463, 40] width 210 height 17
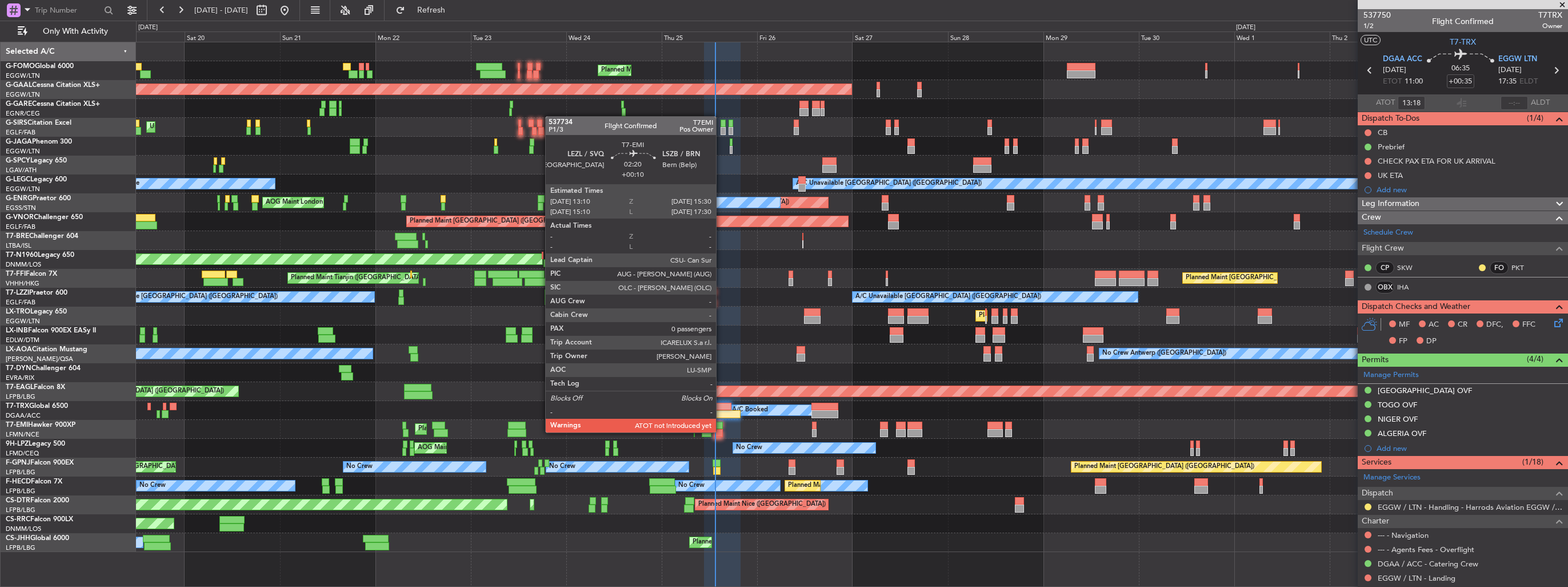
click at [721, 431] on div at bounding box center [719, 432] width 10 height 8
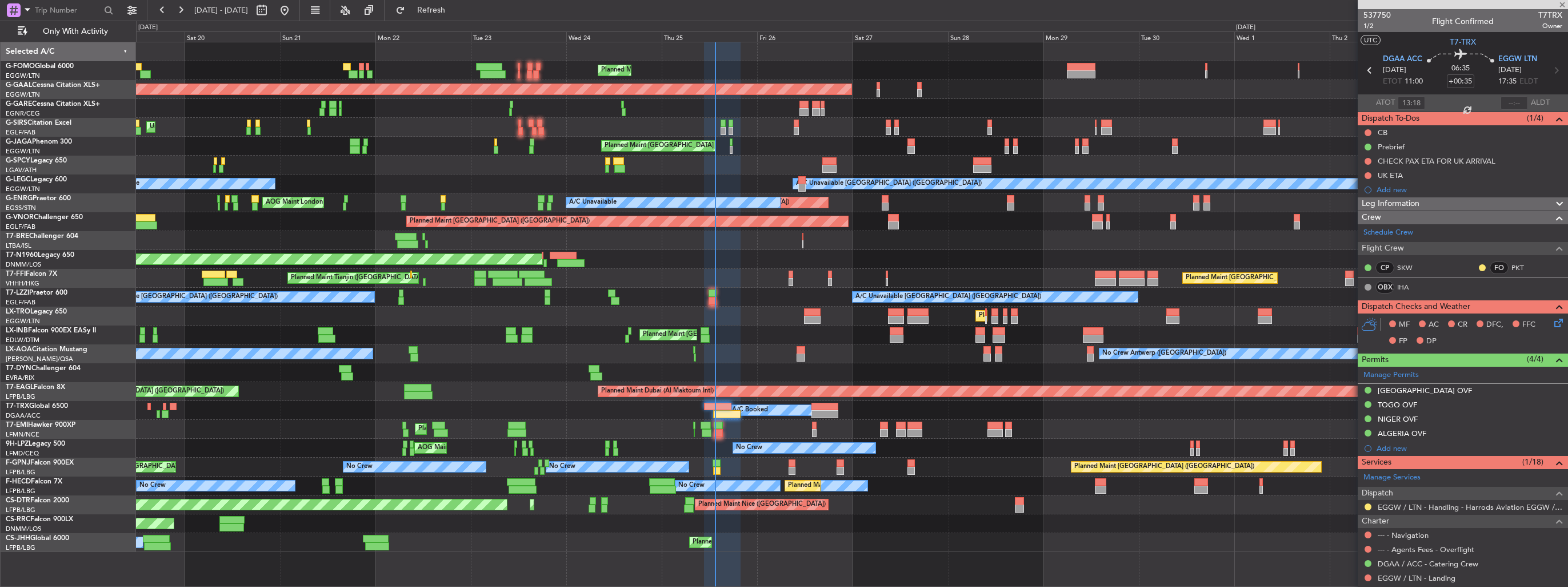
type input "+00:10"
type input "0"
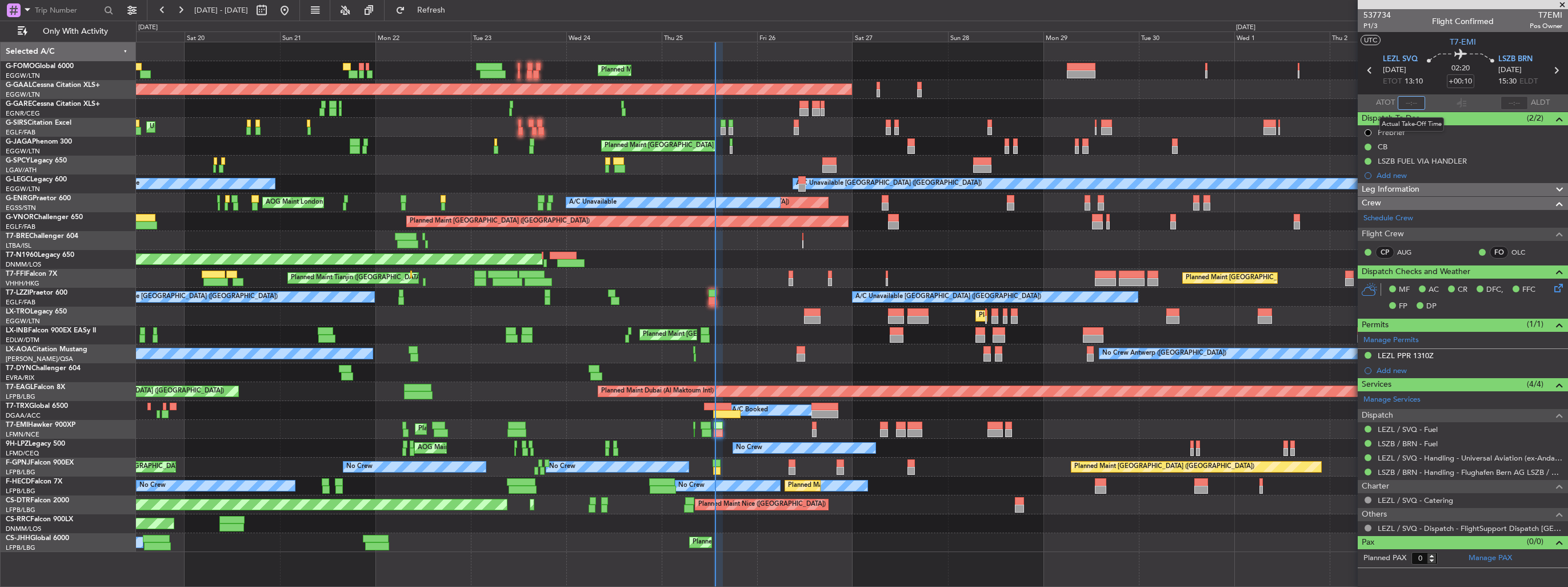
click at [1410, 104] on input "text" at bounding box center [1412, 103] width 28 height 13
type input "13:30"
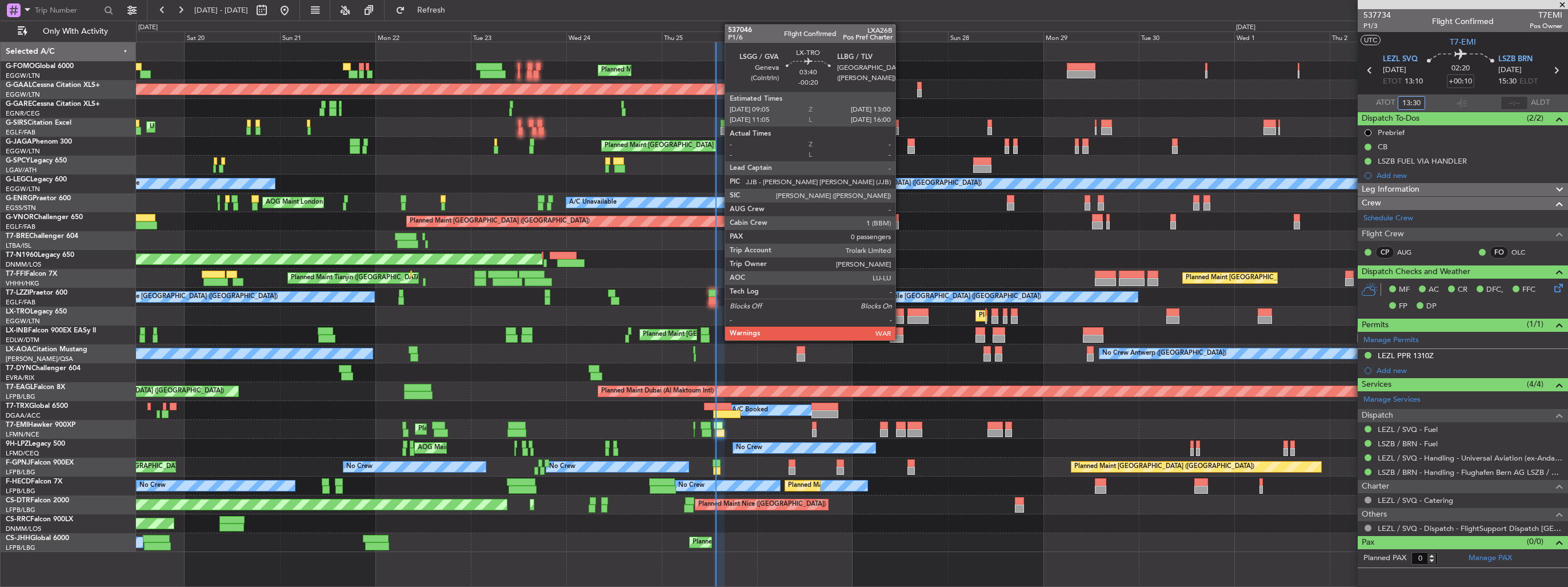
click at [900, 317] on div at bounding box center [896, 320] width 16 height 8
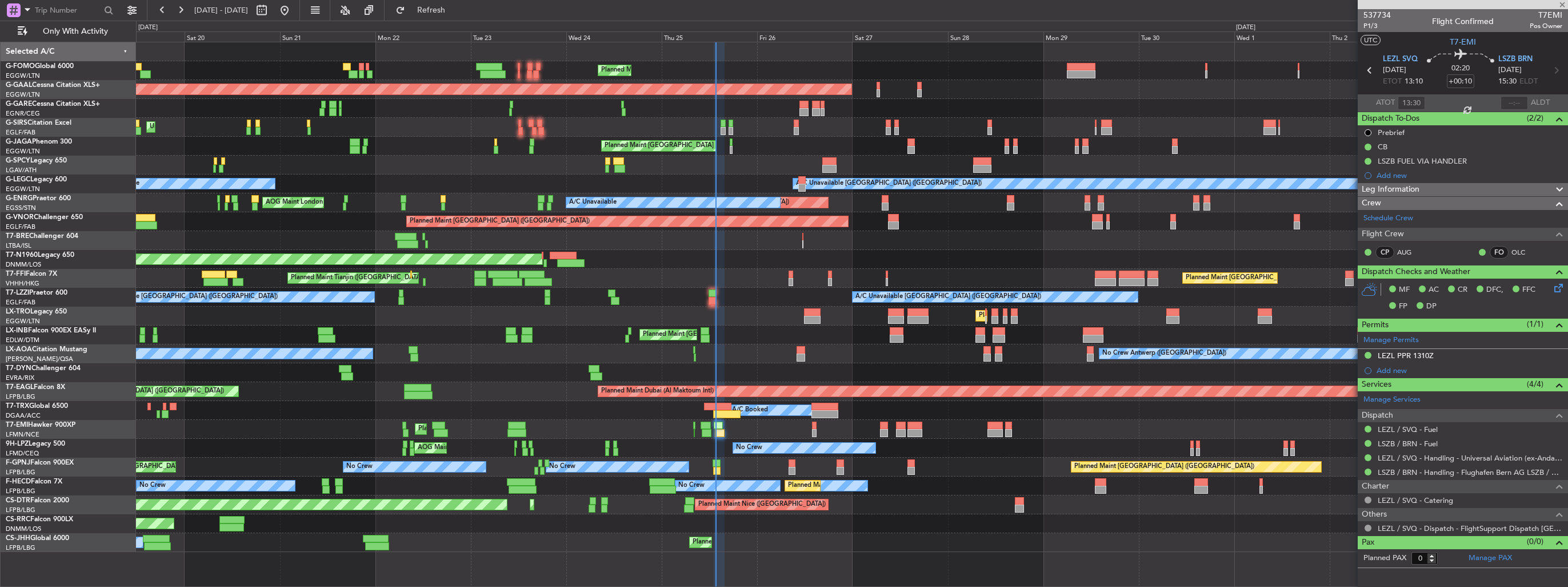
type input "-00:20"
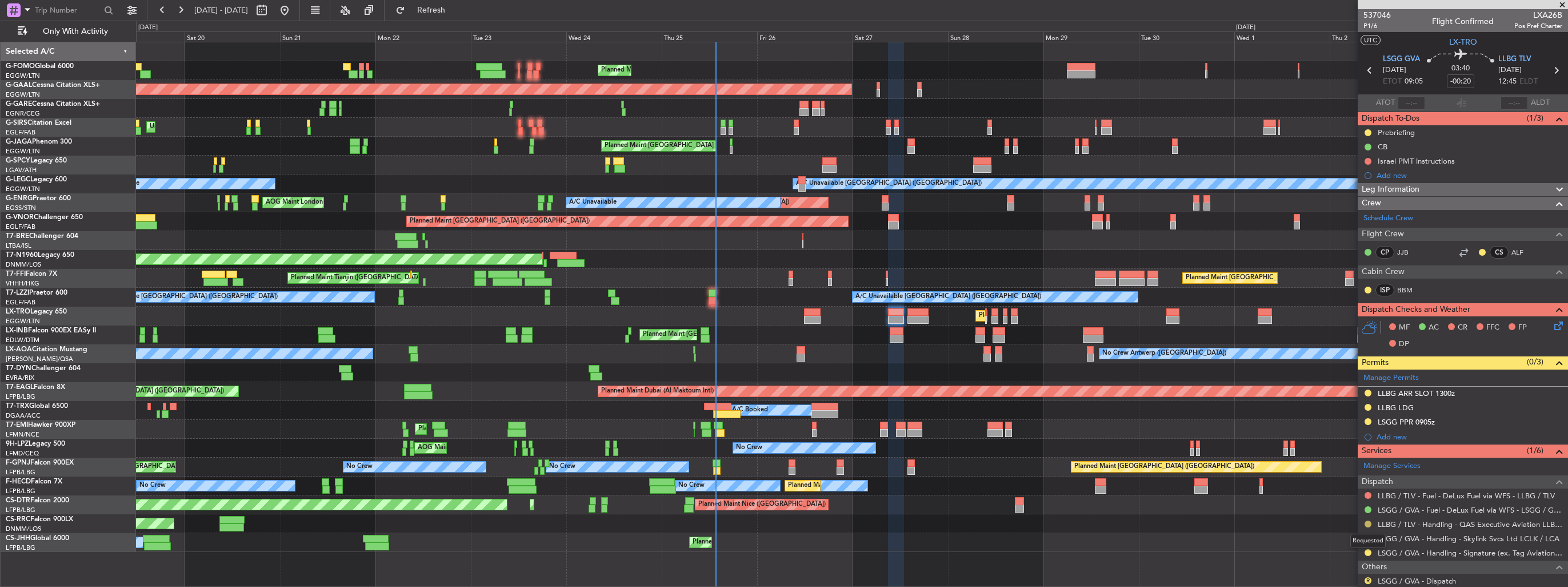
click at [1371, 523] on button at bounding box center [1368, 523] width 7 height 7
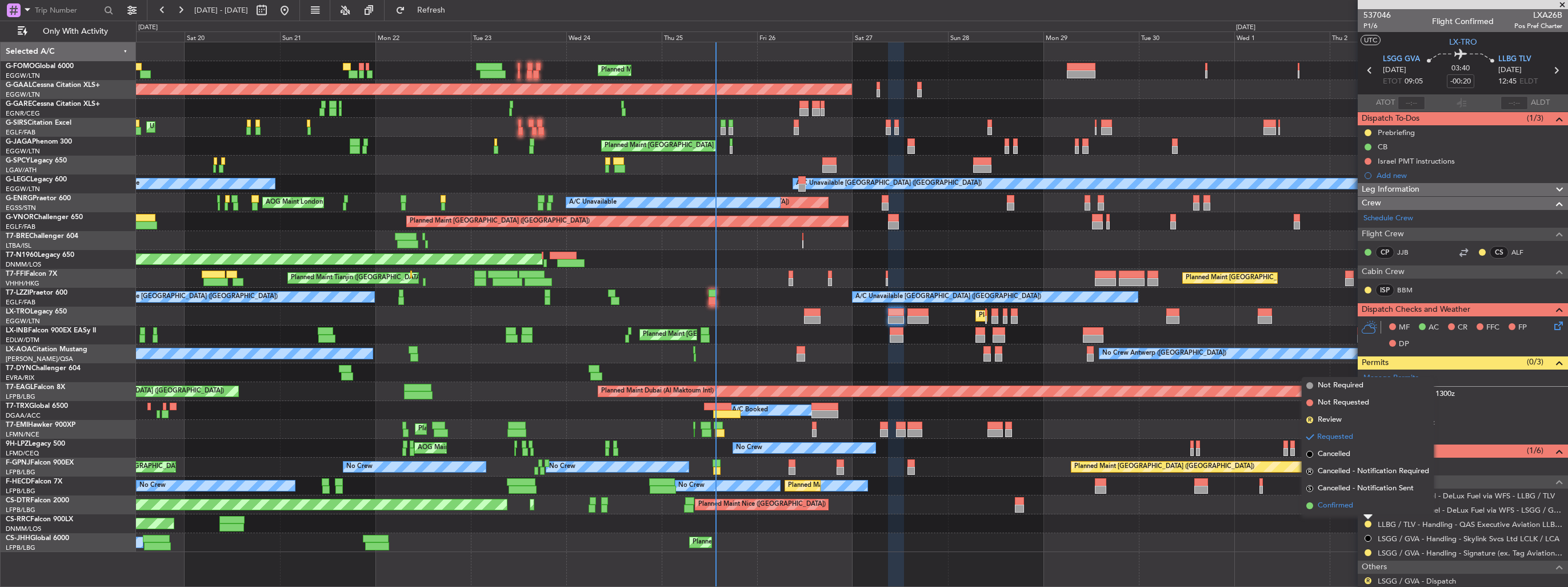
click at [1347, 507] on span "Confirmed" at bounding box center [1336, 505] width 36 height 12
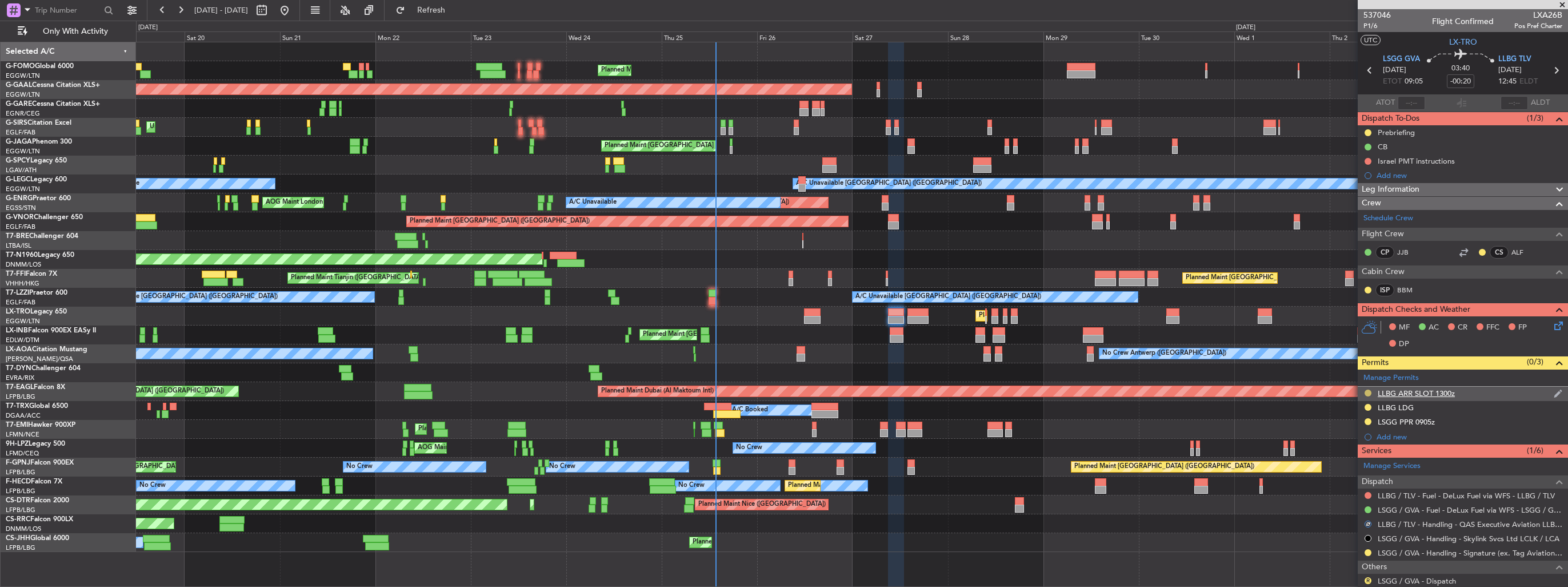
click at [1366, 392] on button at bounding box center [1368, 393] width 7 height 7
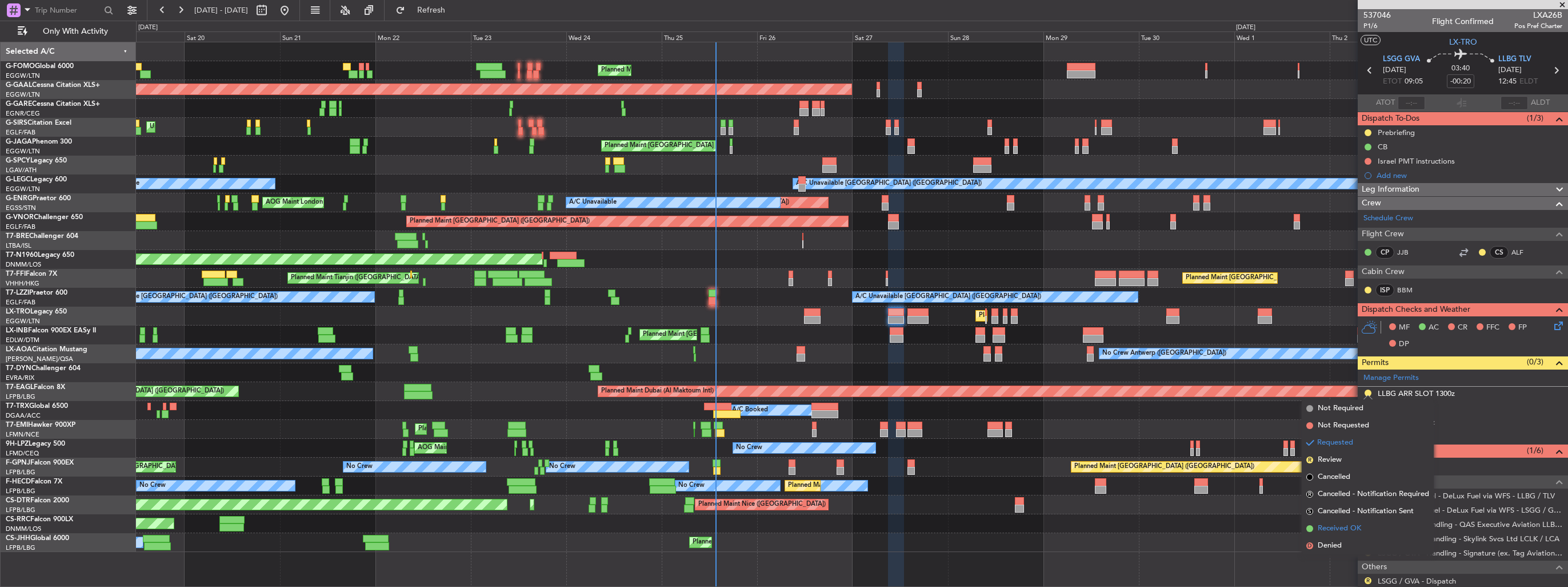
click at [1326, 524] on span "Received OK" at bounding box center [1339, 528] width 44 height 12
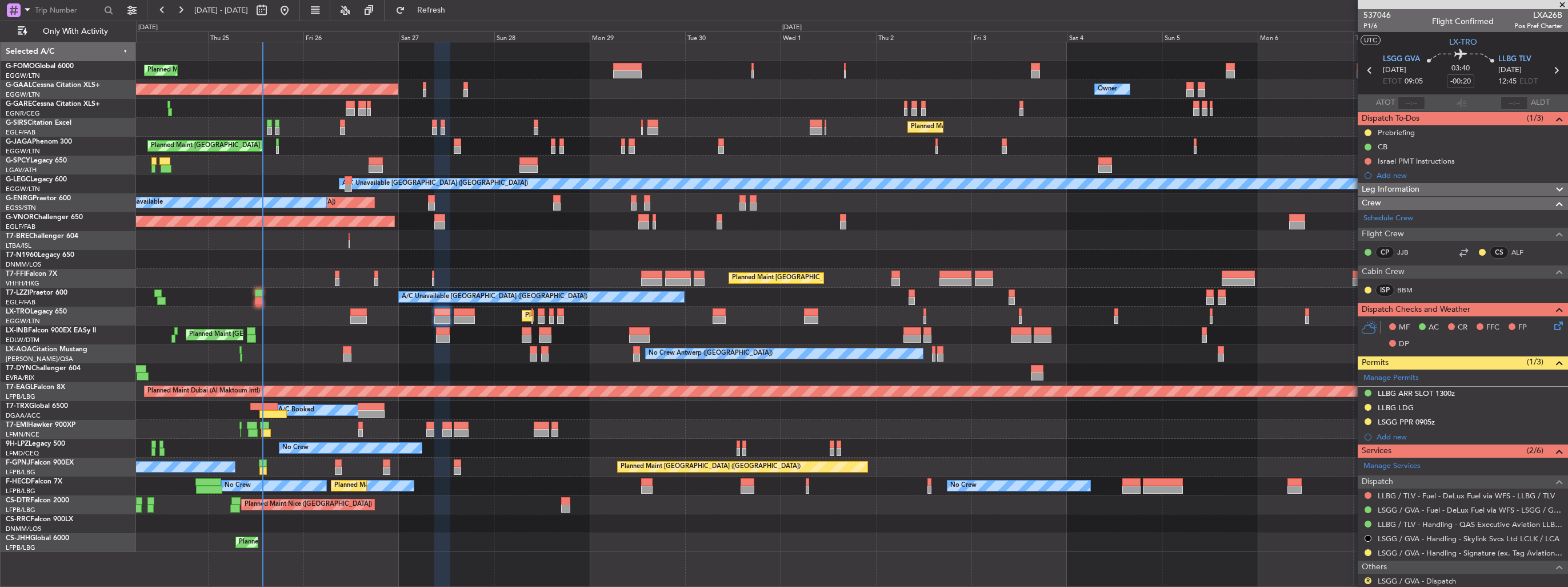
click at [485, 152] on div "Planned Maint [GEOGRAPHIC_DATA] ([GEOGRAPHIC_DATA])" at bounding box center [852, 146] width 1432 height 19
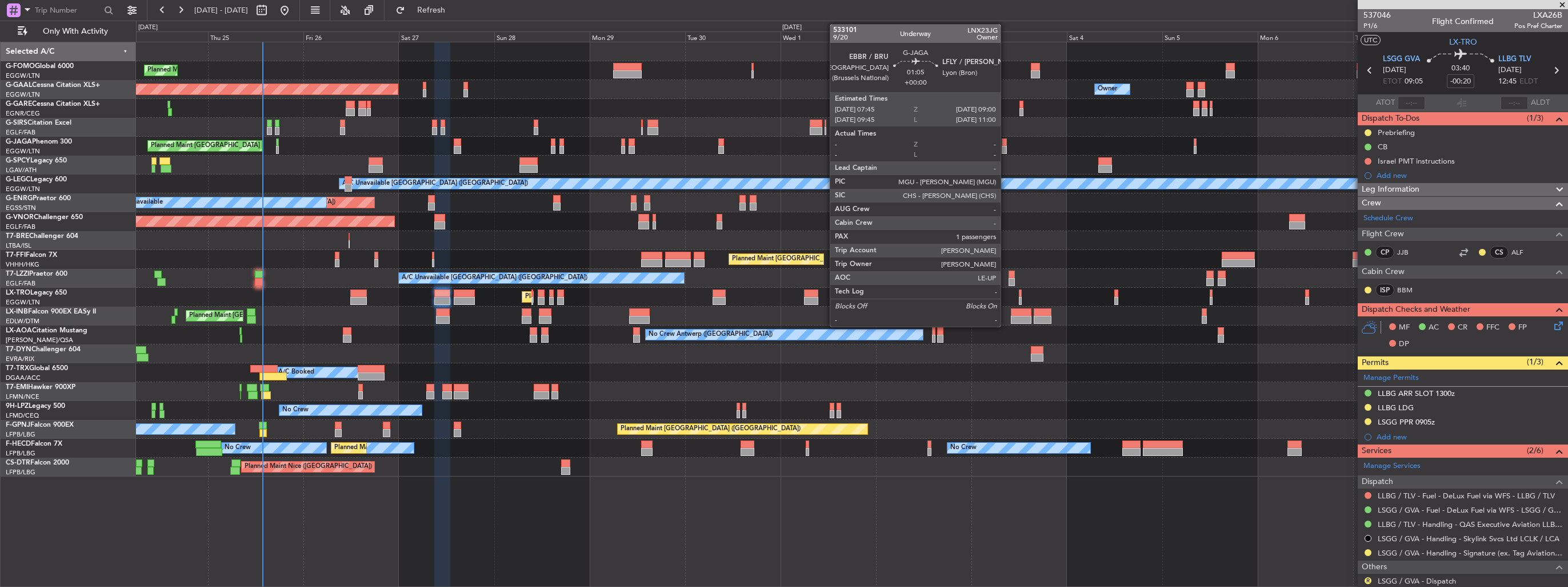
click at [1006, 147] on div at bounding box center [1004, 150] width 5 height 8
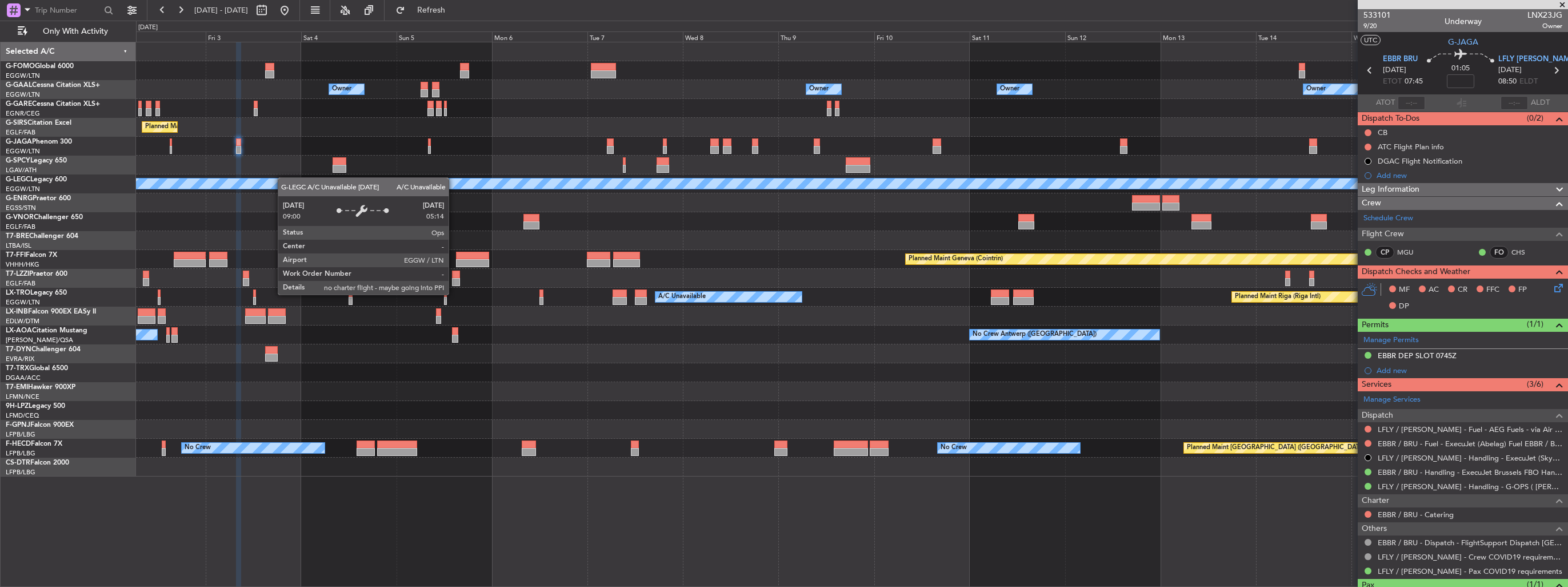
click at [272, 177] on div "Owner Owner Owner Owner Owner No Crew Planned Maint London (Luton) Planned Main…" at bounding box center [852, 259] width 1432 height 434
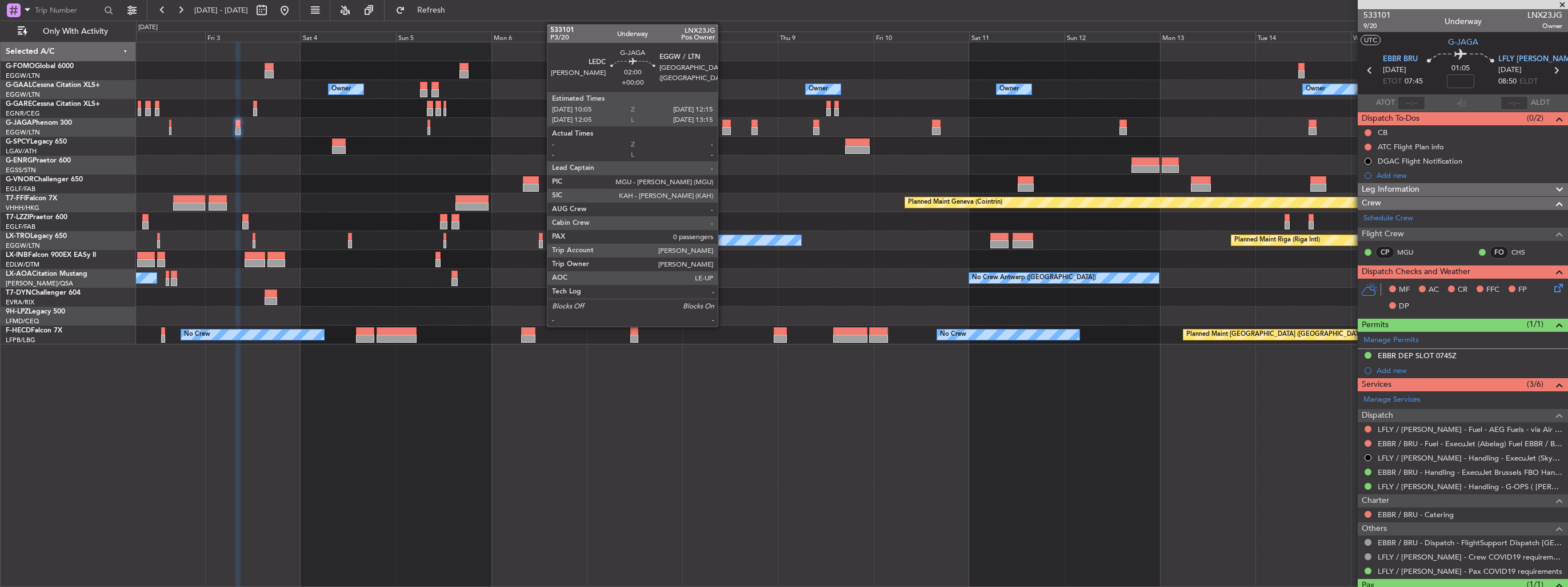
click at [723, 129] on div at bounding box center [727, 131] width 9 height 8
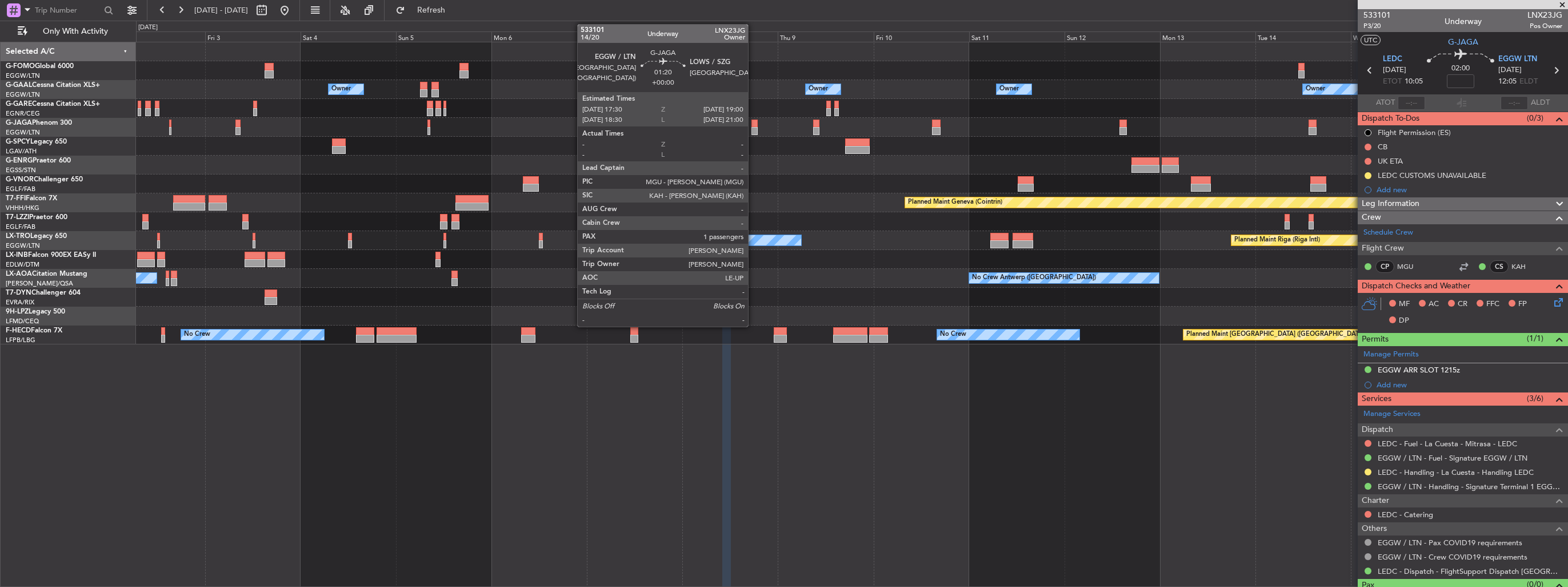
click at [753, 124] on div at bounding box center [755, 123] width 6 height 8
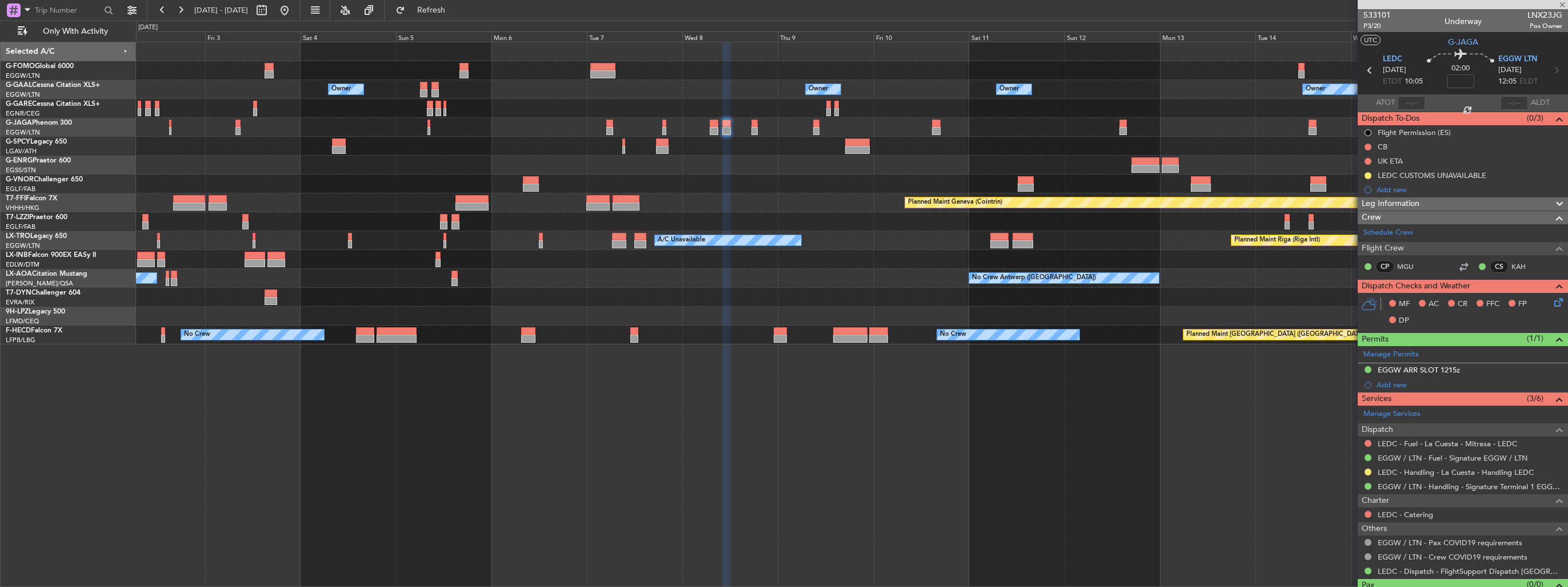
type input "1"
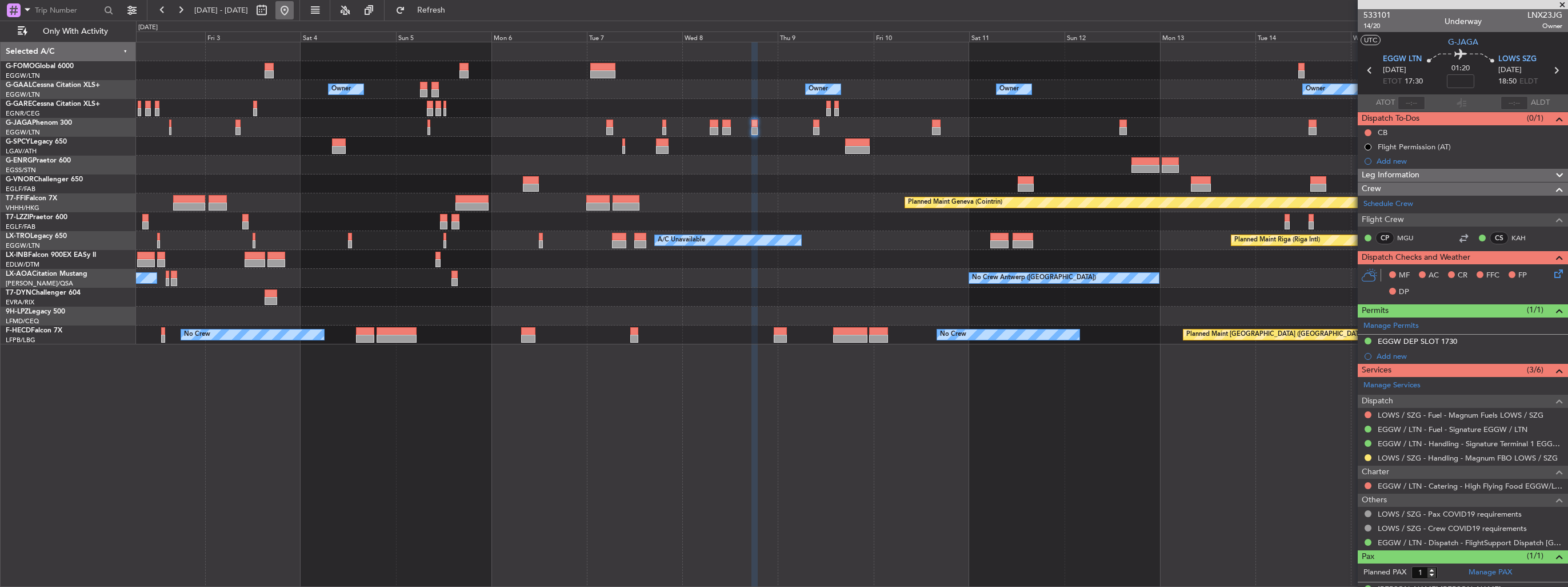
click at [294, 12] on button at bounding box center [284, 10] width 18 height 18
